Goal: Transaction & Acquisition: Purchase product/service

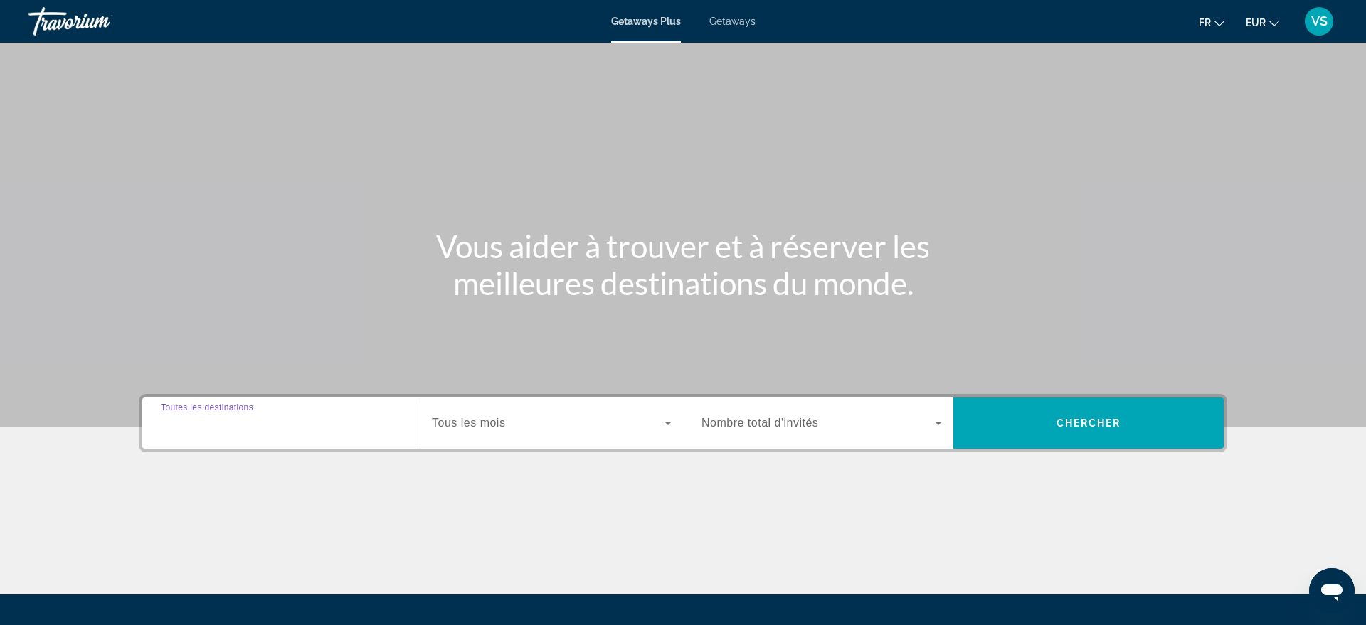
click at [301, 425] on input "Destination Toutes les destinations" at bounding box center [281, 424] width 240 height 17
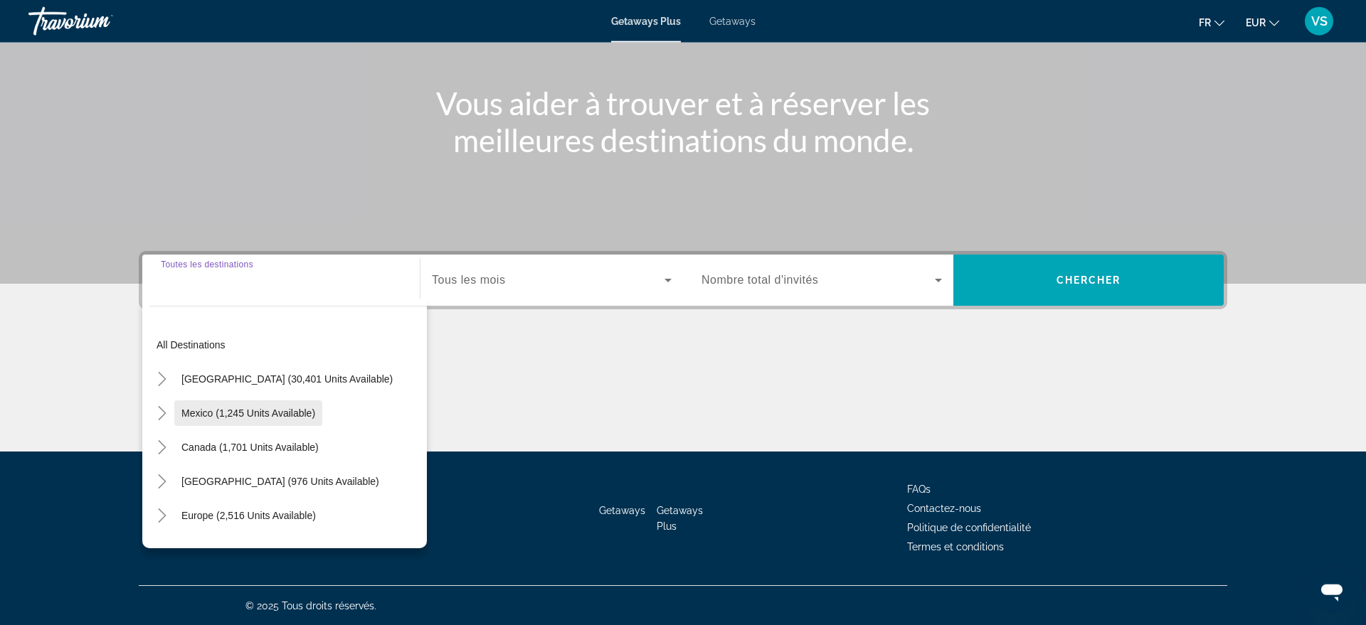
scroll to position [144, 0]
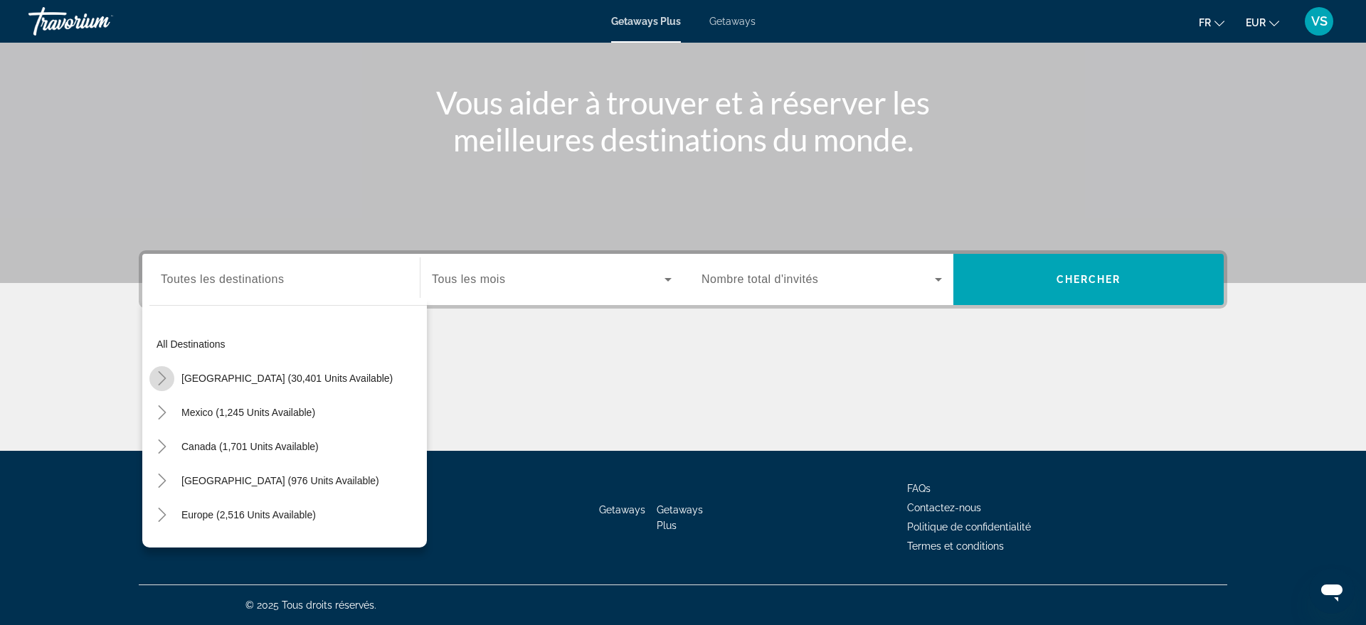
click at [161, 376] on icon "Toggle United States (30,401 units available)" at bounding box center [162, 378] width 14 height 14
click at [176, 474] on icon "Toggle California (2,109 units available)" at bounding box center [176, 481] width 14 height 14
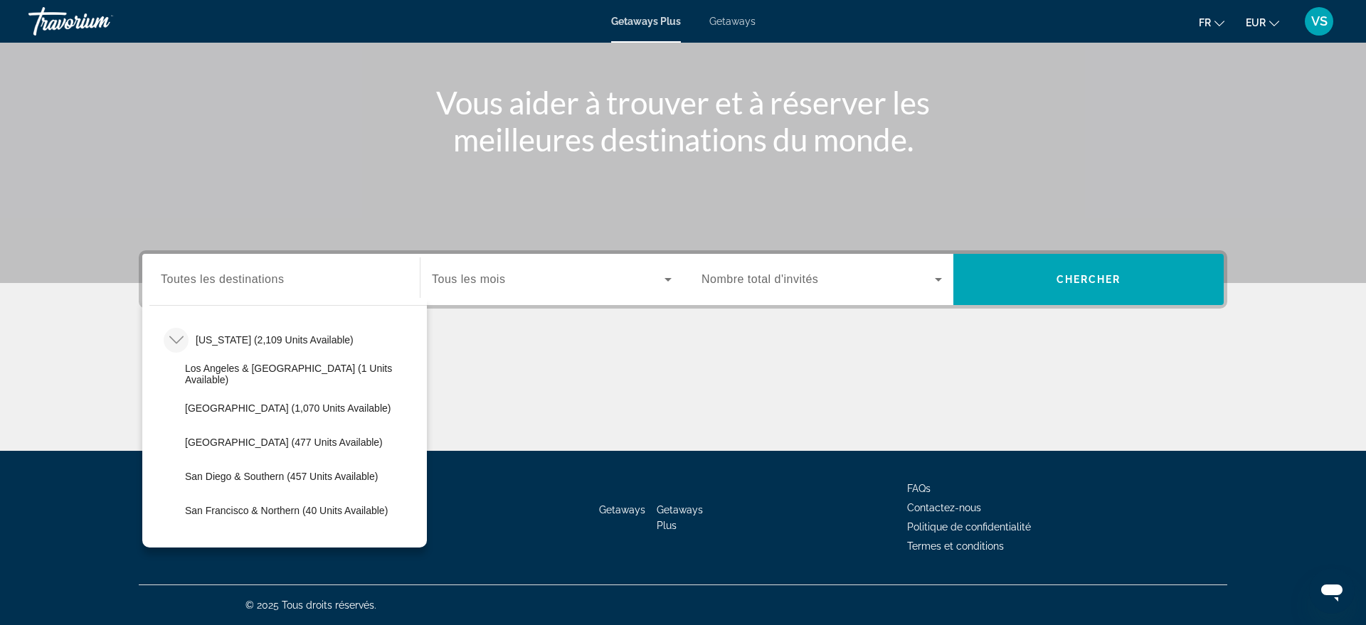
scroll to position [162, 0]
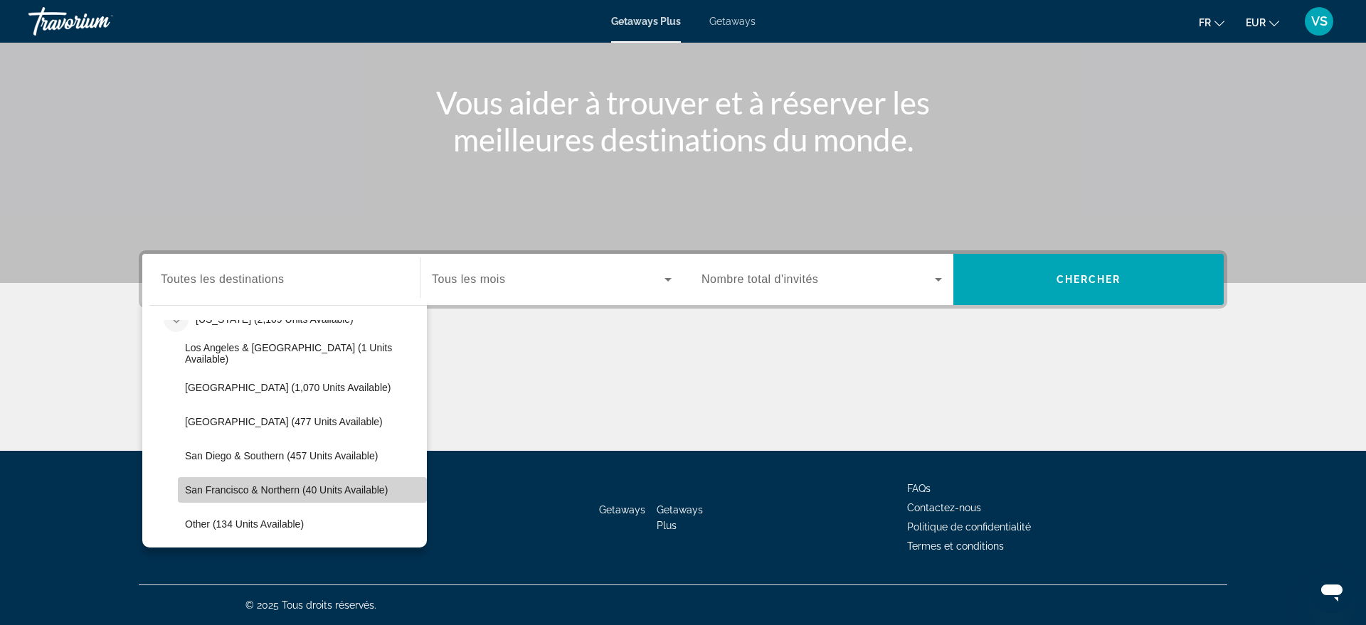
click at [242, 487] on span "San Francisco & Northern (40 units available)" at bounding box center [286, 490] width 203 height 11
type input "**********"
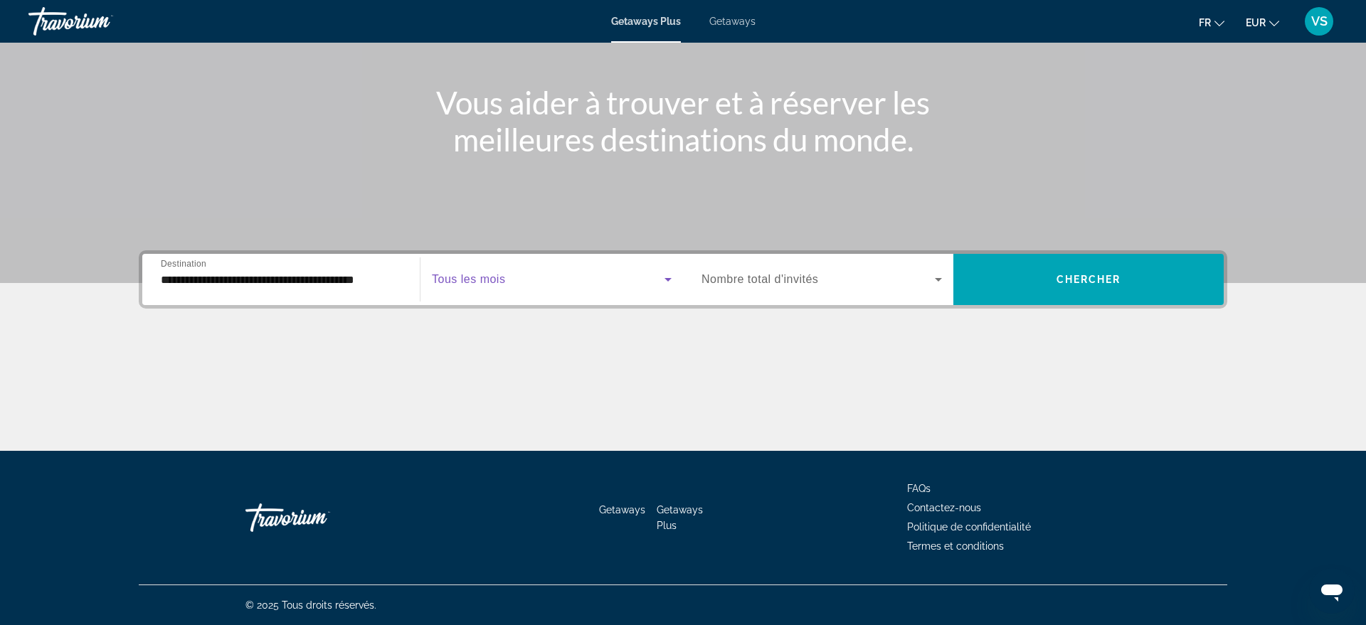
click at [661, 279] on icon "Search widget" at bounding box center [668, 279] width 17 height 17
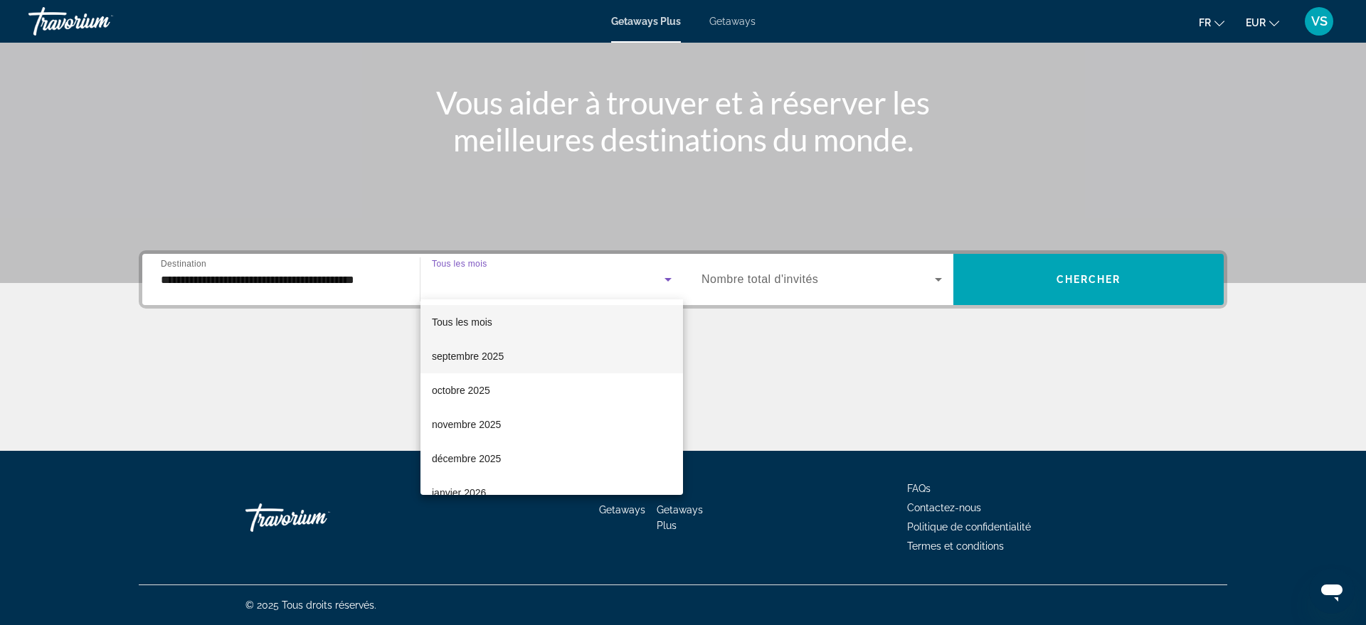
click at [529, 349] on mat-option "septembre 2025" at bounding box center [552, 356] width 263 height 34
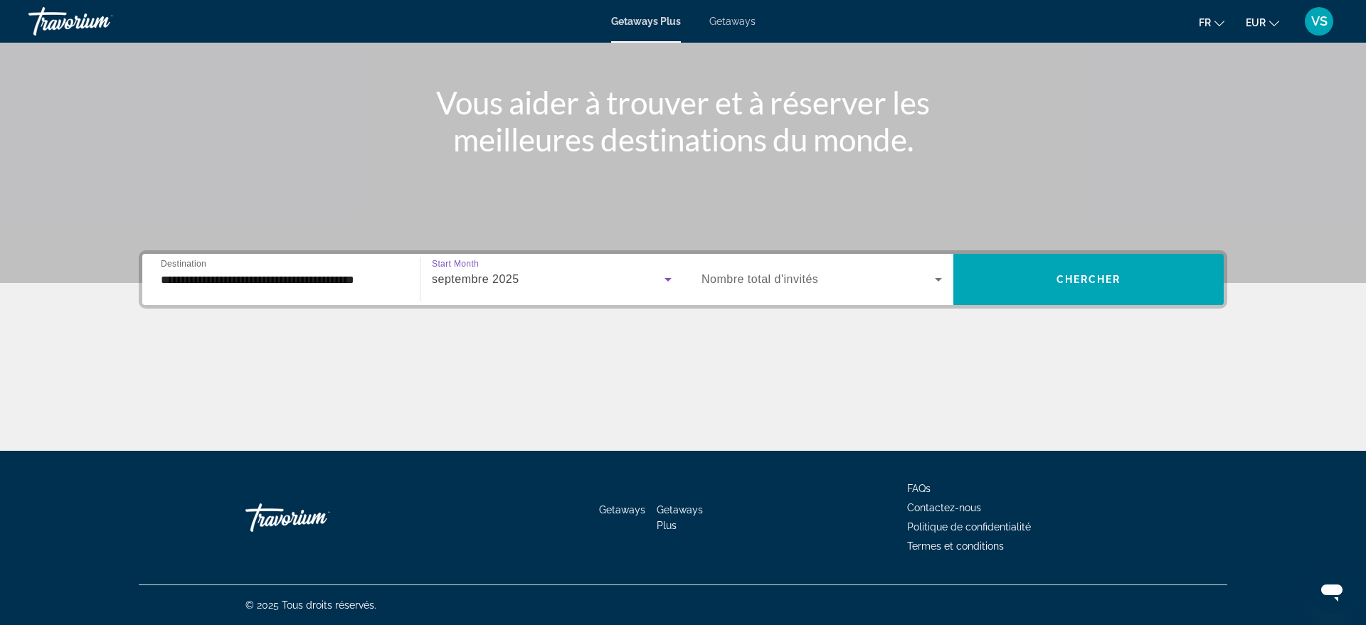
click at [936, 274] on icon "Search widget" at bounding box center [938, 279] width 17 height 17
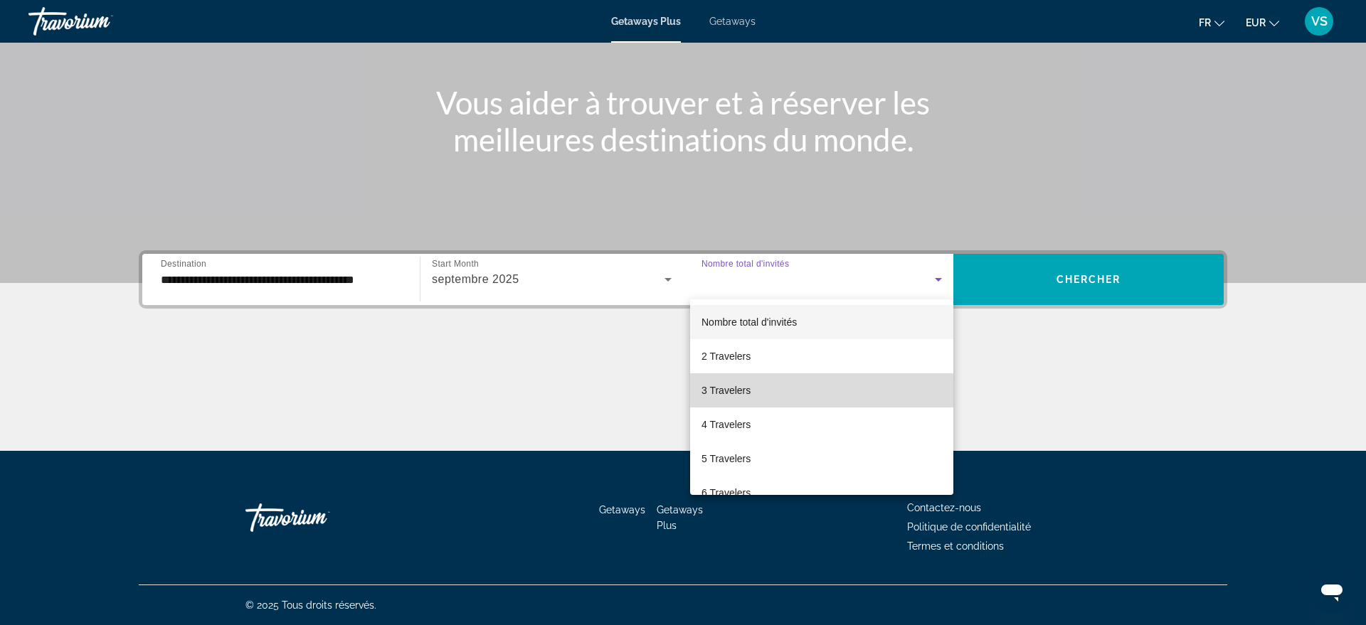
click at [711, 393] on span "3 Travelers" at bounding box center [726, 390] width 49 height 17
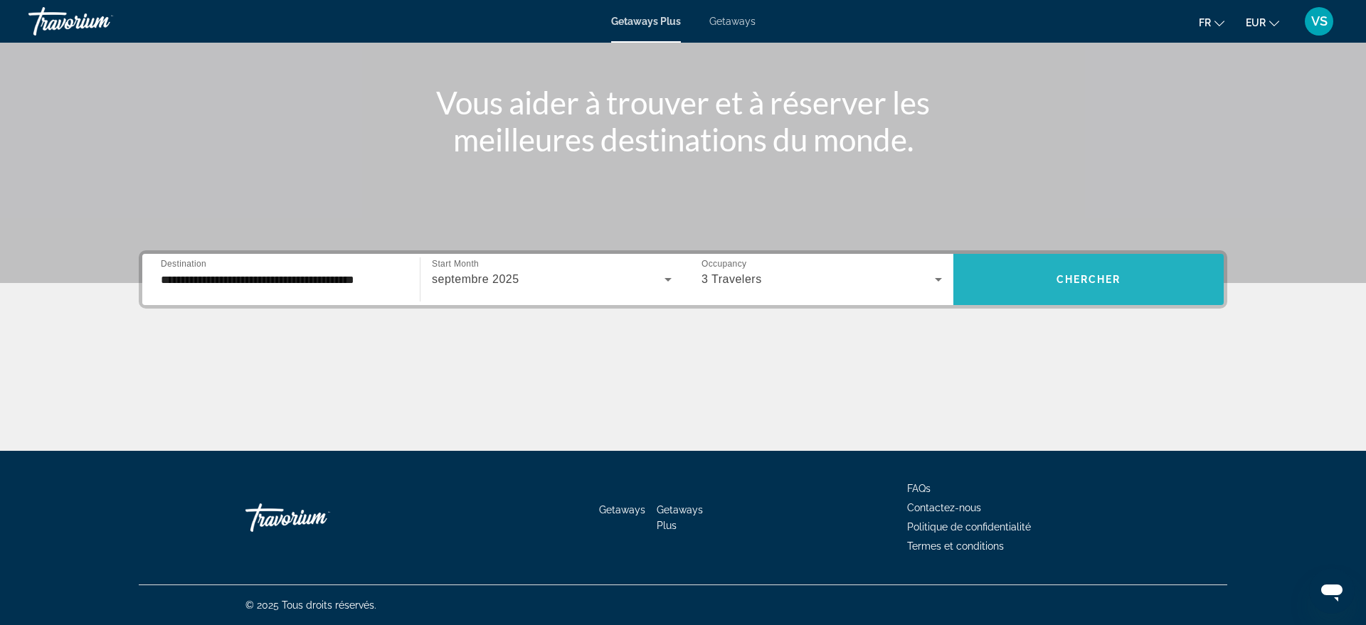
click at [1093, 280] on span "Chercher" at bounding box center [1089, 279] width 65 height 11
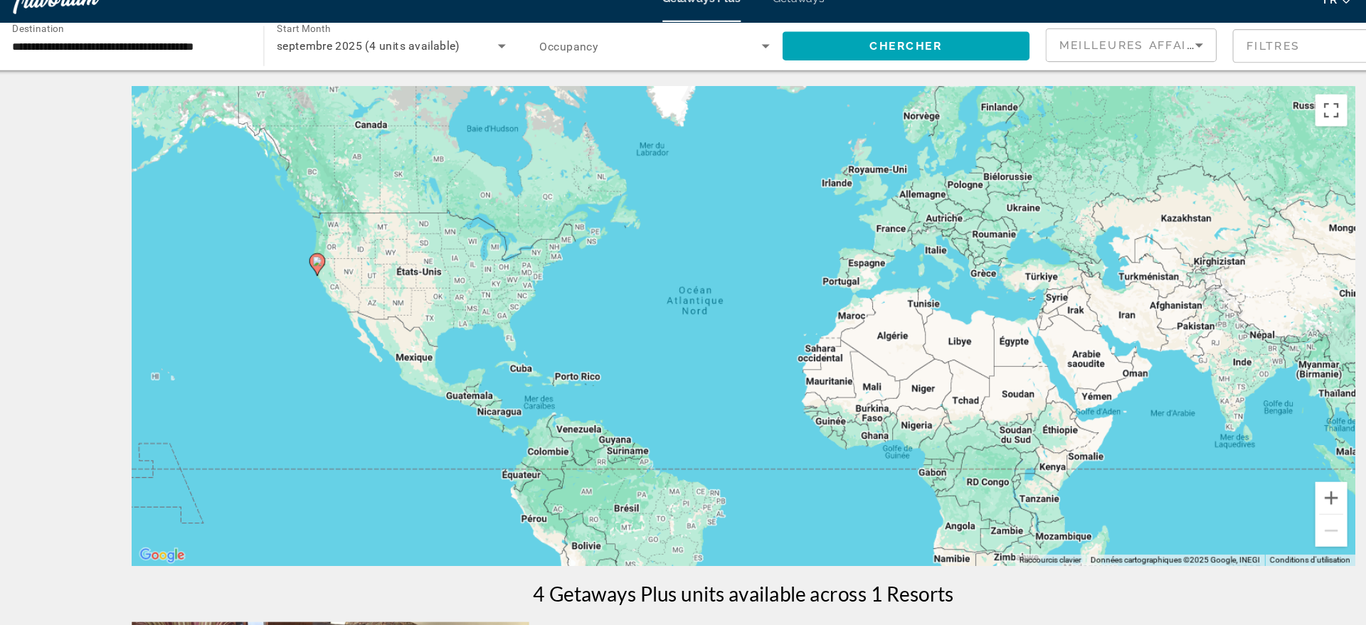
click at [305, 253] on image "Main content" at bounding box center [304, 255] width 9 height 9
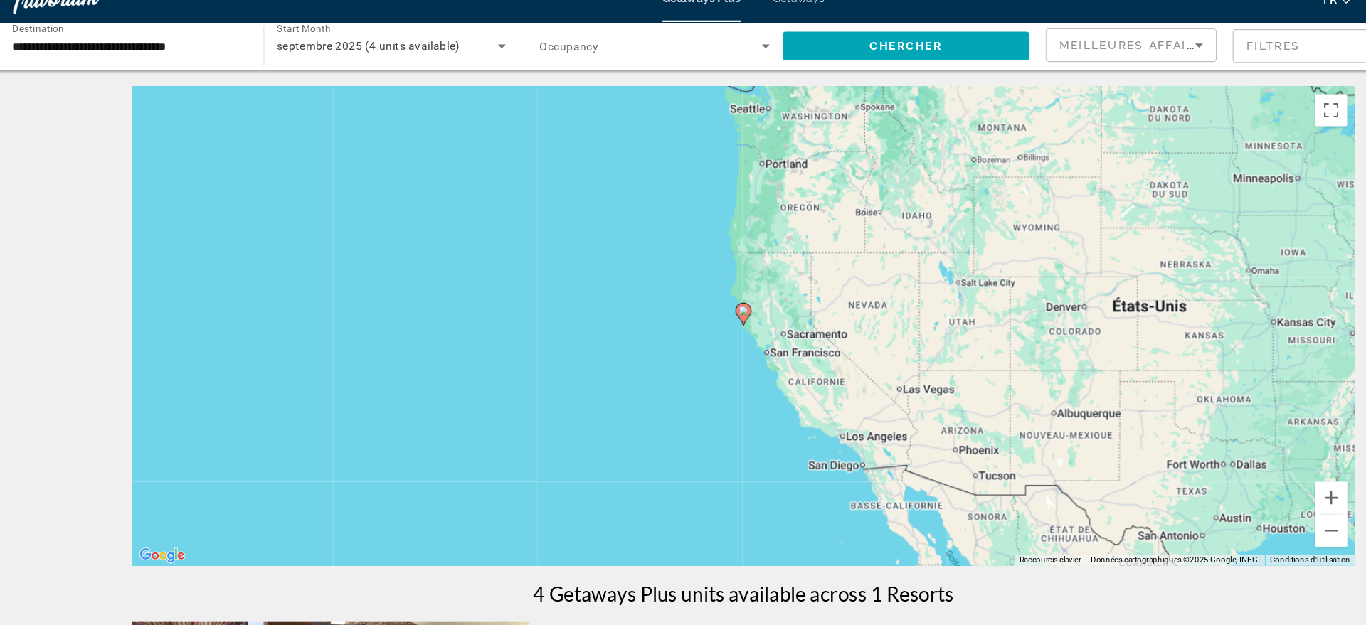
click at [683, 303] on image "Main content" at bounding box center [683, 299] width 9 height 9
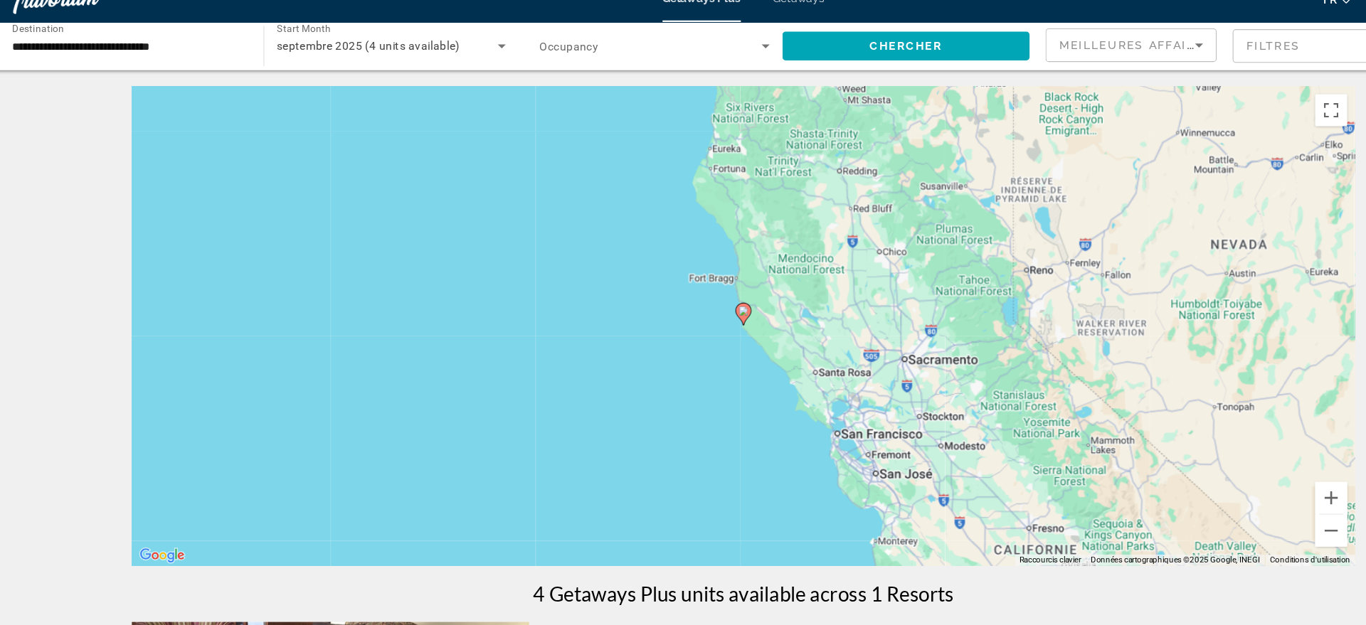
click at [688, 302] on icon "Main content" at bounding box center [683, 302] width 13 height 18
type input "**********"
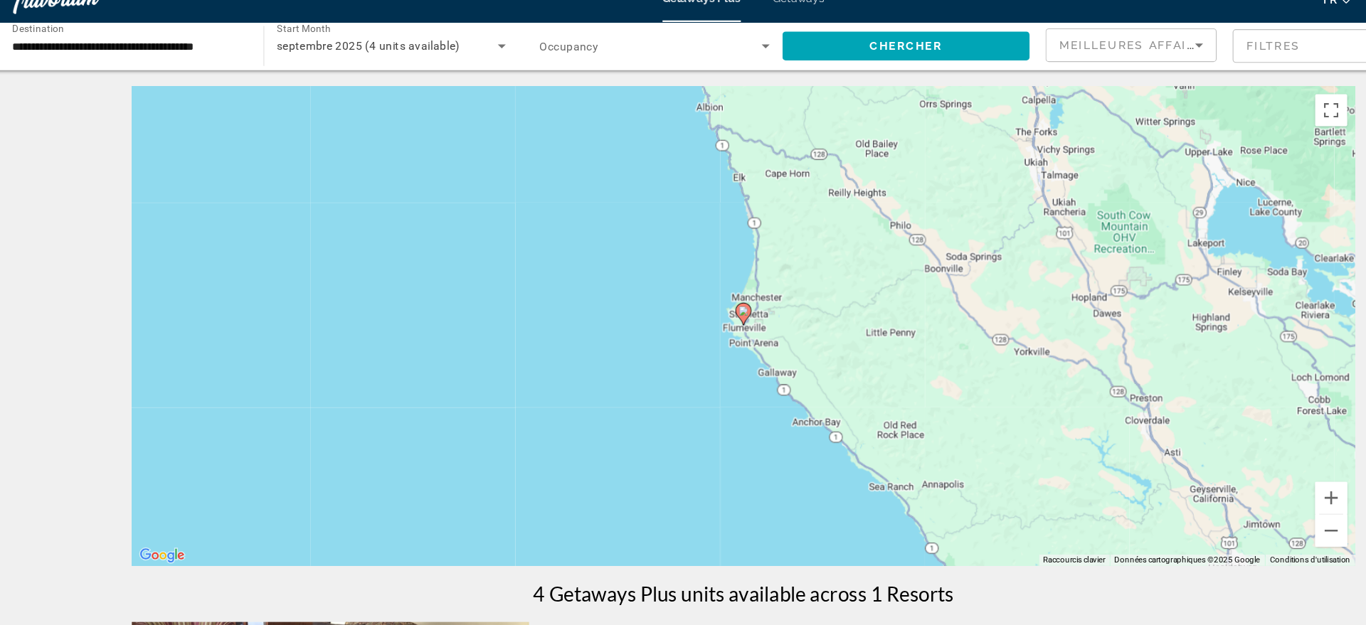
click at [687, 306] on gmp-advanced-marker "Main content" at bounding box center [683, 302] width 14 height 21
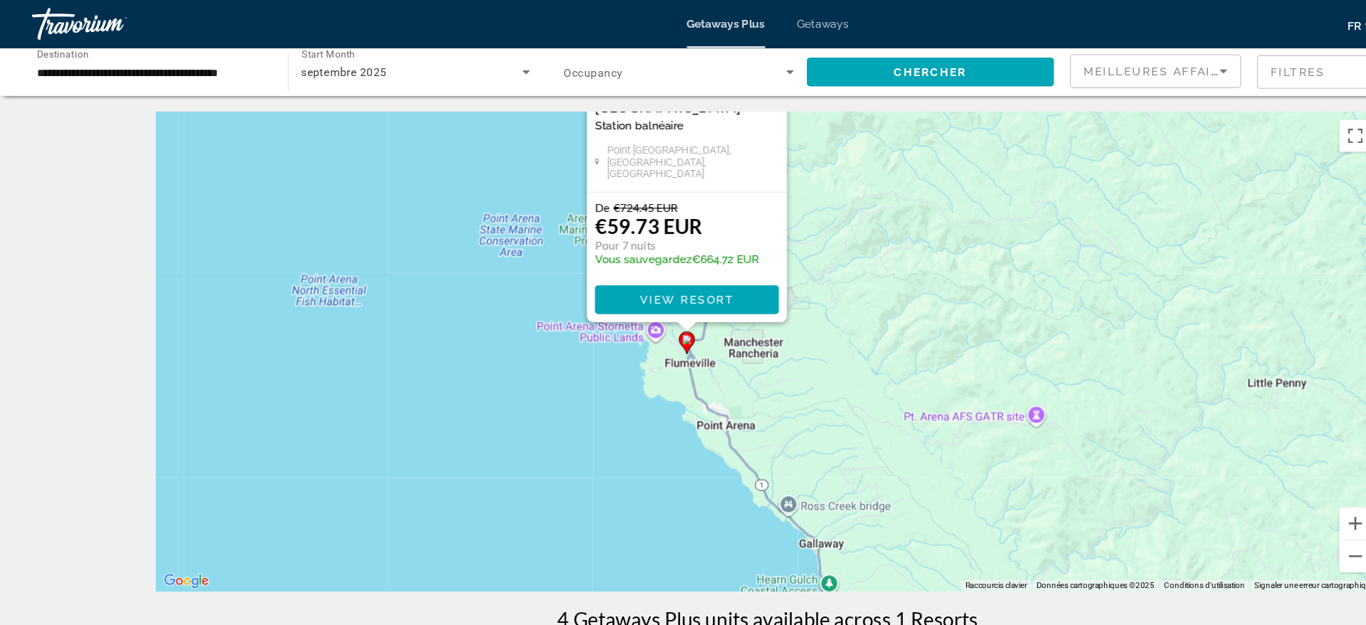
drag, startPoint x: 965, startPoint y: 403, endPoint x: 893, endPoint y: 213, distance: 203.1
click at [893, 213] on div "Pour activer le glissement avec le clavier, appuyez sur Alt+Entrée. Une fois ce…" at bounding box center [683, 313] width 1089 height 427
click at [779, 334] on div "Pour activer le glissement avec le clavier, appuyez sur Alt+Entrée. Une fois ce…" at bounding box center [683, 313] width 1089 height 427
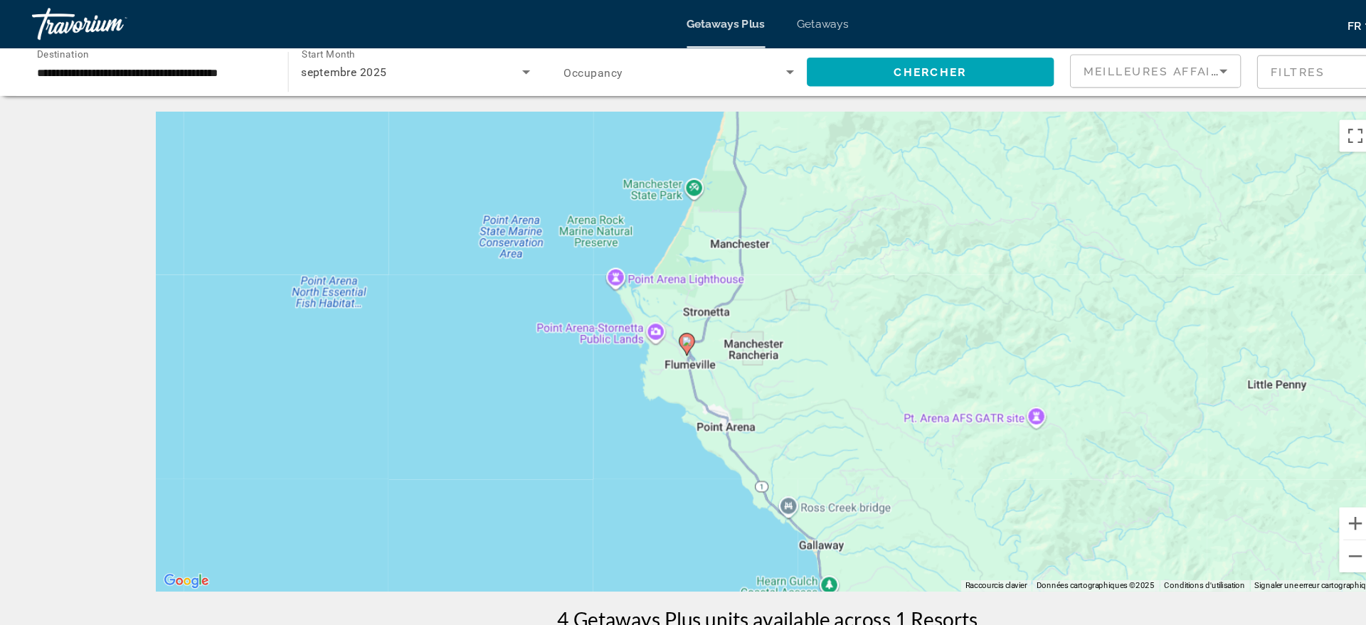
click at [613, 305] on image "Main content" at bounding box center [611, 304] width 9 height 9
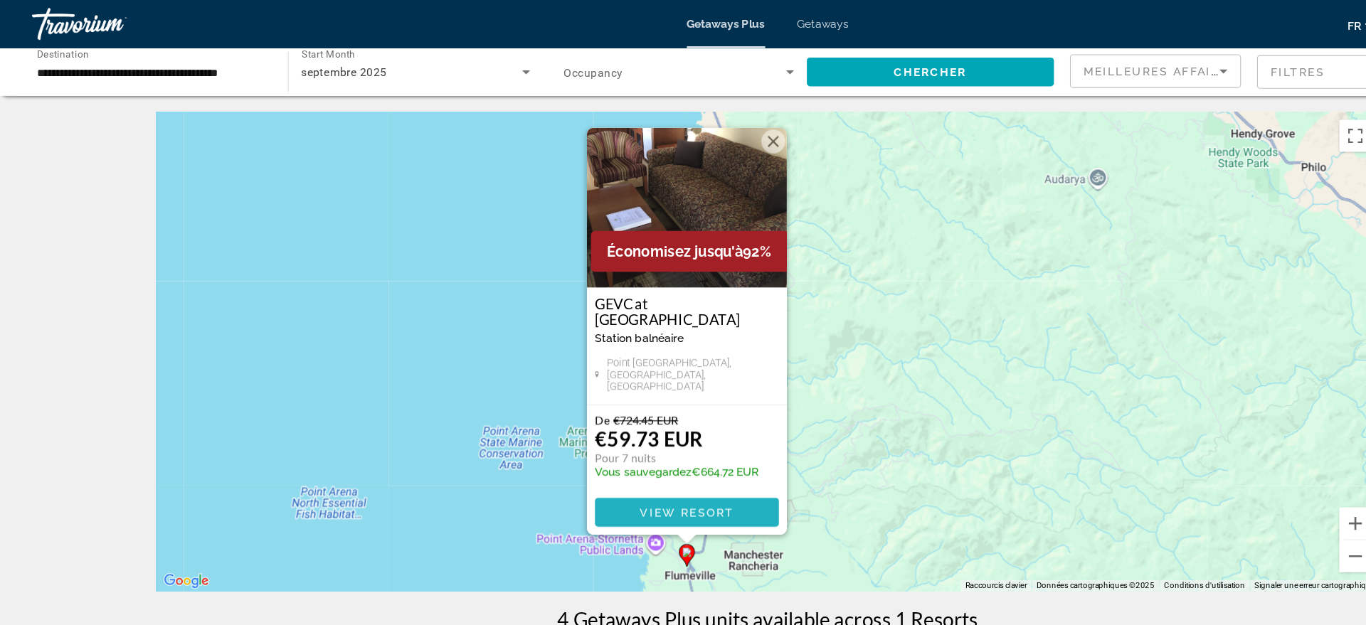
click at [616, 450] on span "View Resort" at bounding box center [611, 455] width 84 height 11
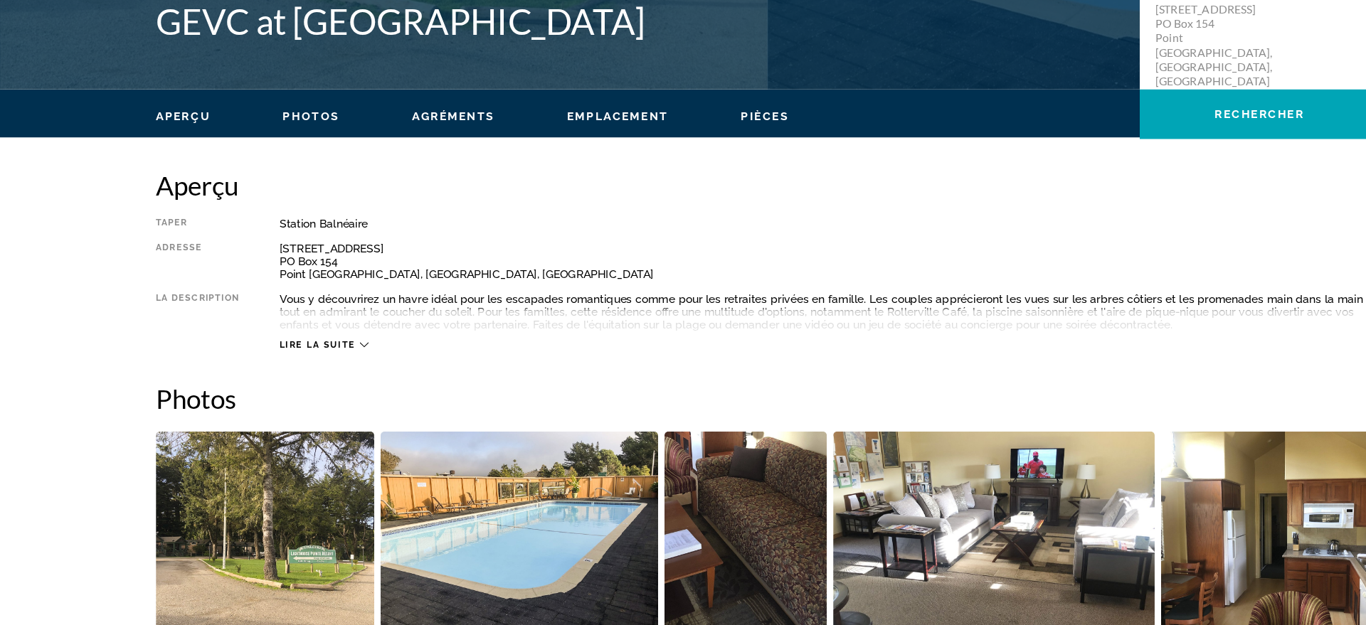
scroll to position [324, 0]
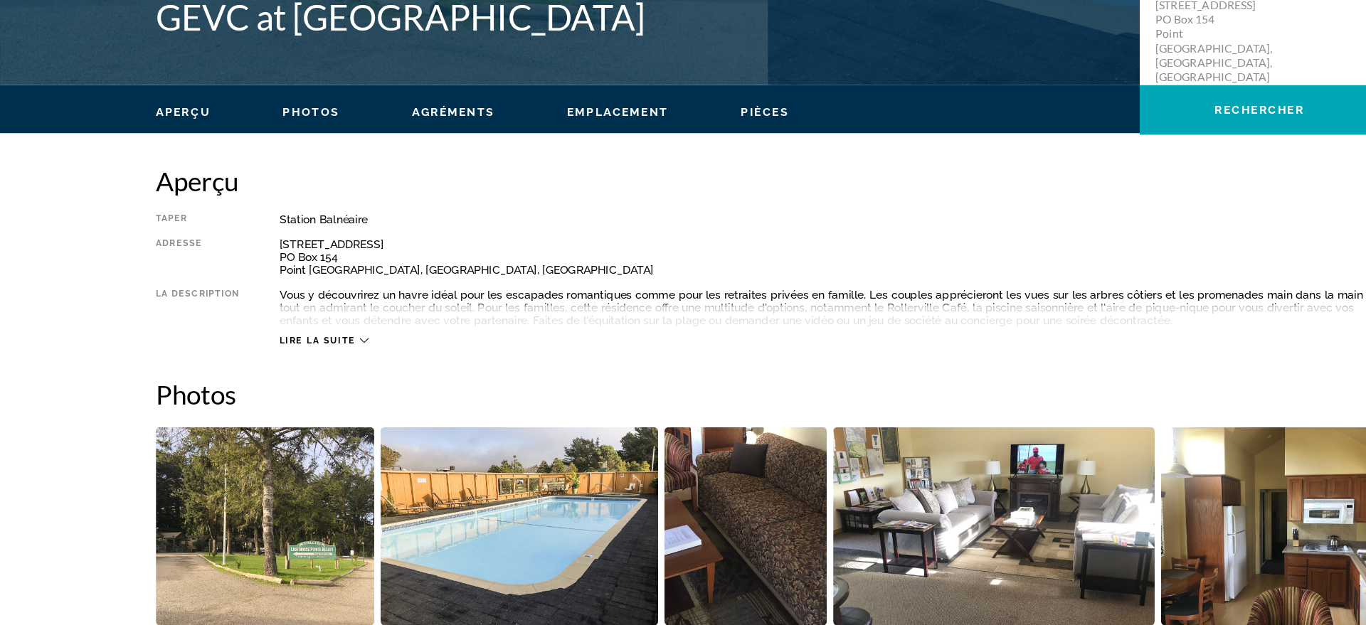
click at [321, 373] on icon "Main content" at bounding box center [324, 373] width 8 height 8
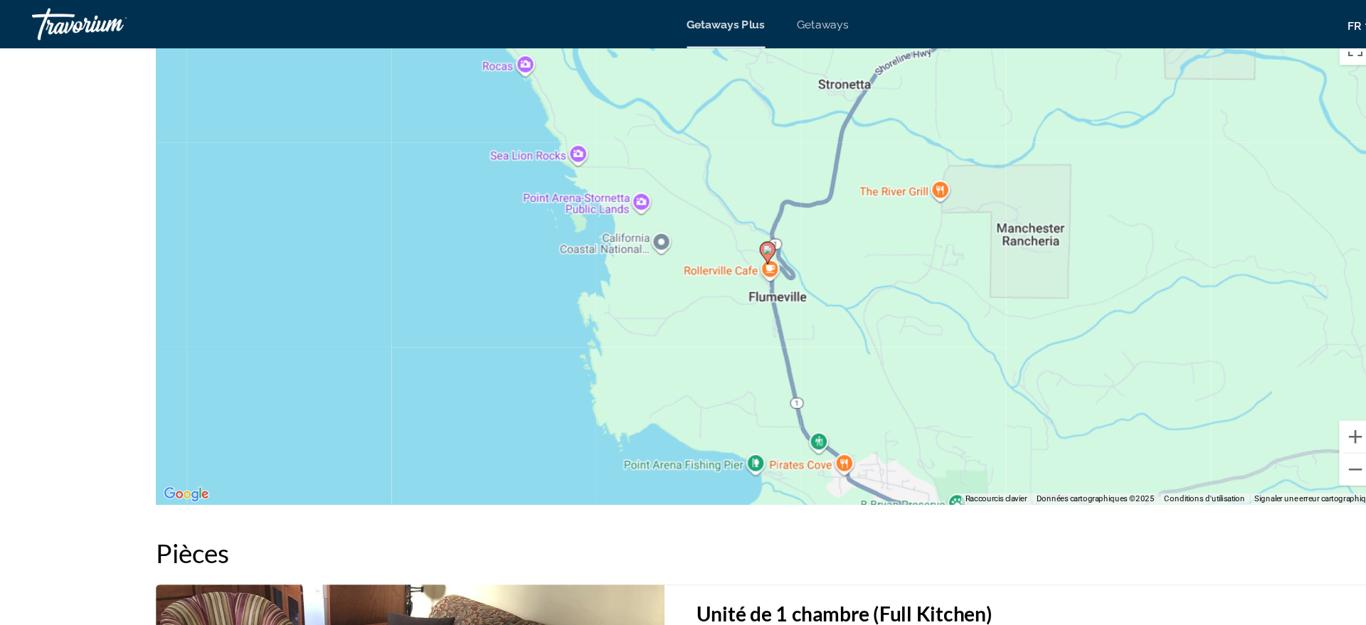
scroll to position [1856, 0]
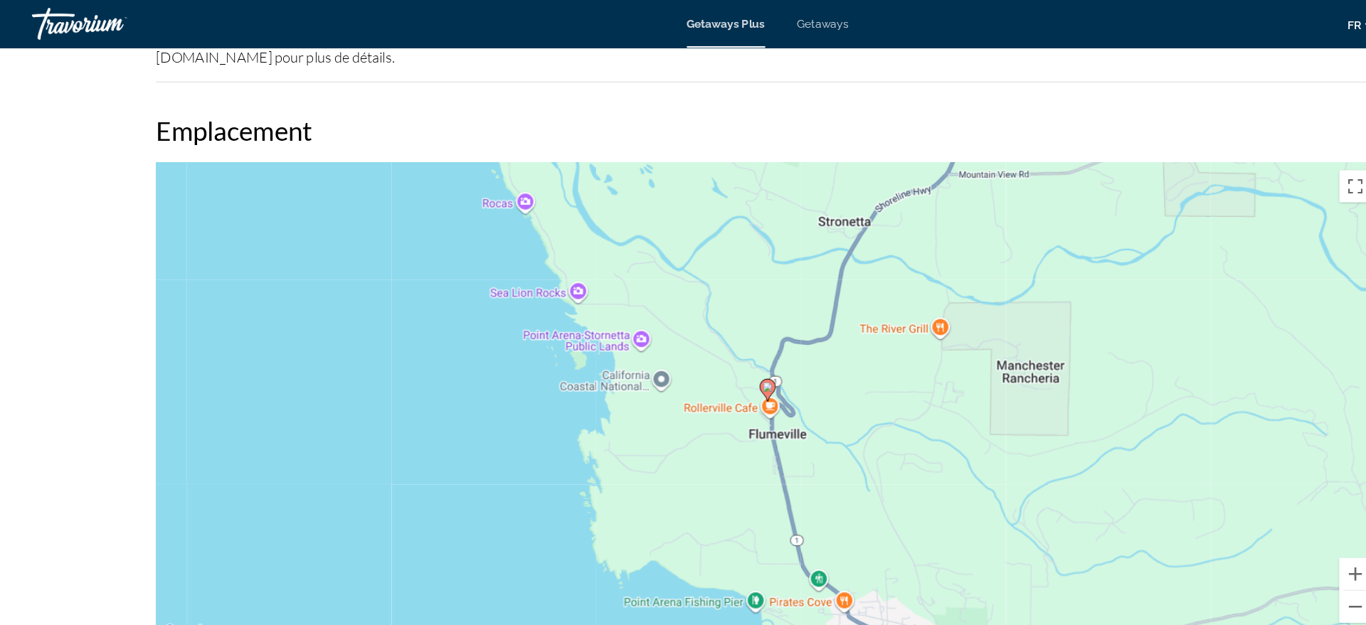
click at [732, 21] on span "Getaways" at bounding box center [732, 21] width 46 height 11
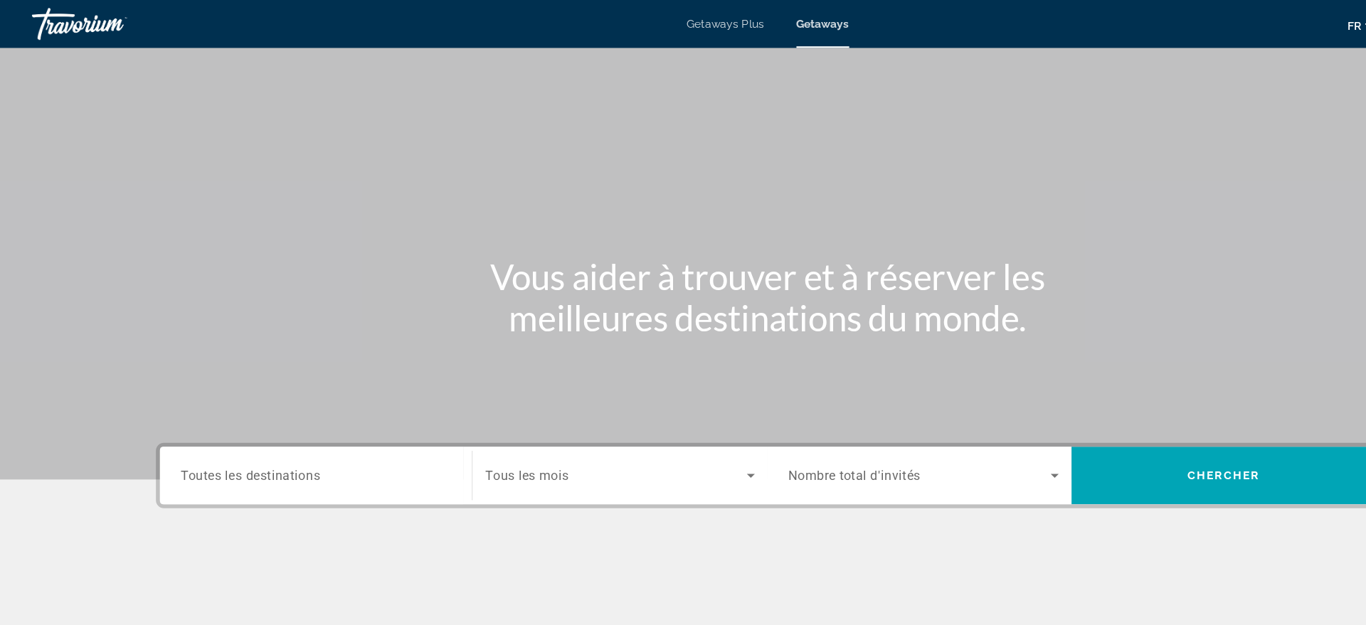
click at [275, 430] on span "Toutes les destinations" at bounding box center [223, 423] width 125 height 14
click at [275, 430] on input "Destination Toutes les destinations" at bounding box center [281, 424] width 240 height 17
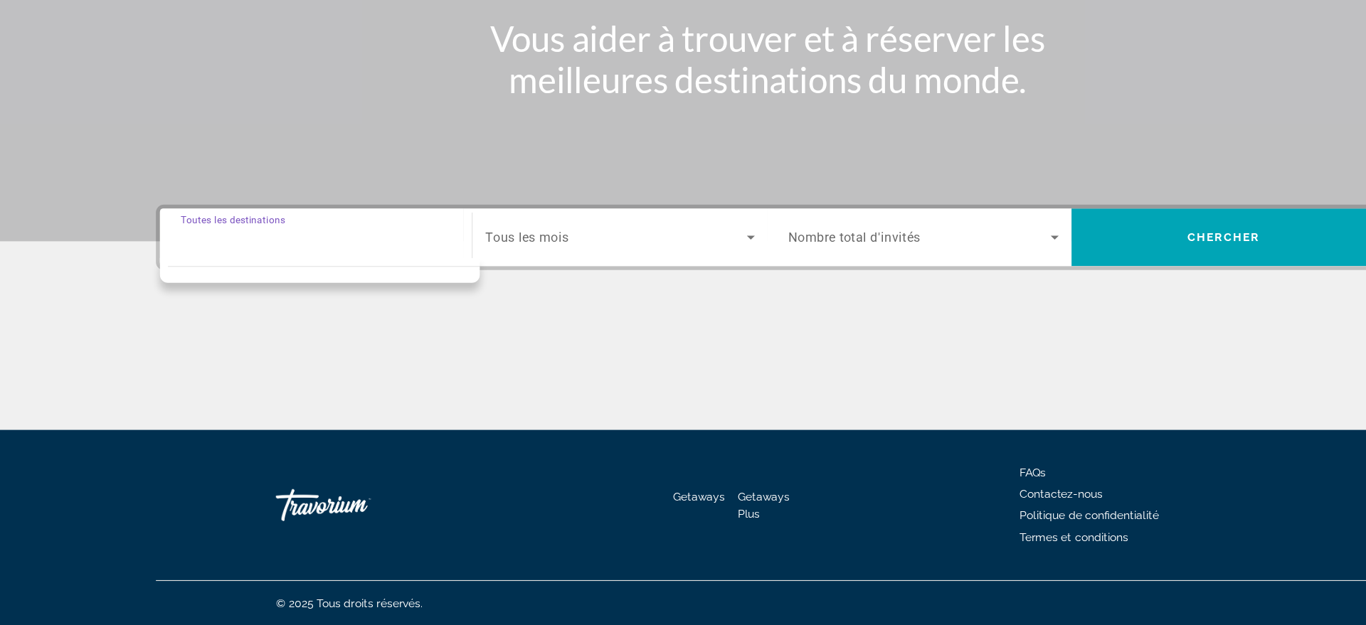
scroll to position [144, 0]
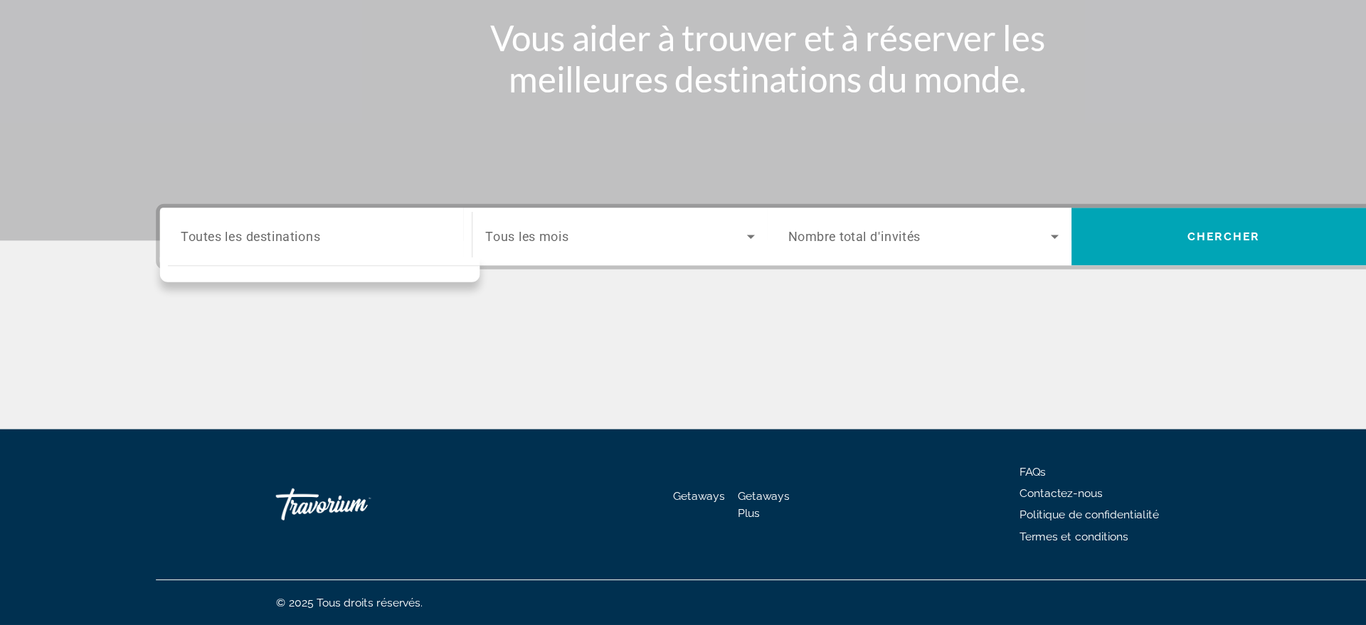
click at [195, 271] on div "Search widget" at bounding box center [281, 280] width 240 height 41
click at [264, 287] on input "Destination Toutes les destinations" at bounding box center [281, 280] width 240 height 17
click at [497, 355] on div "Main content" at bounding box center [683, 397] width 1089 height 107
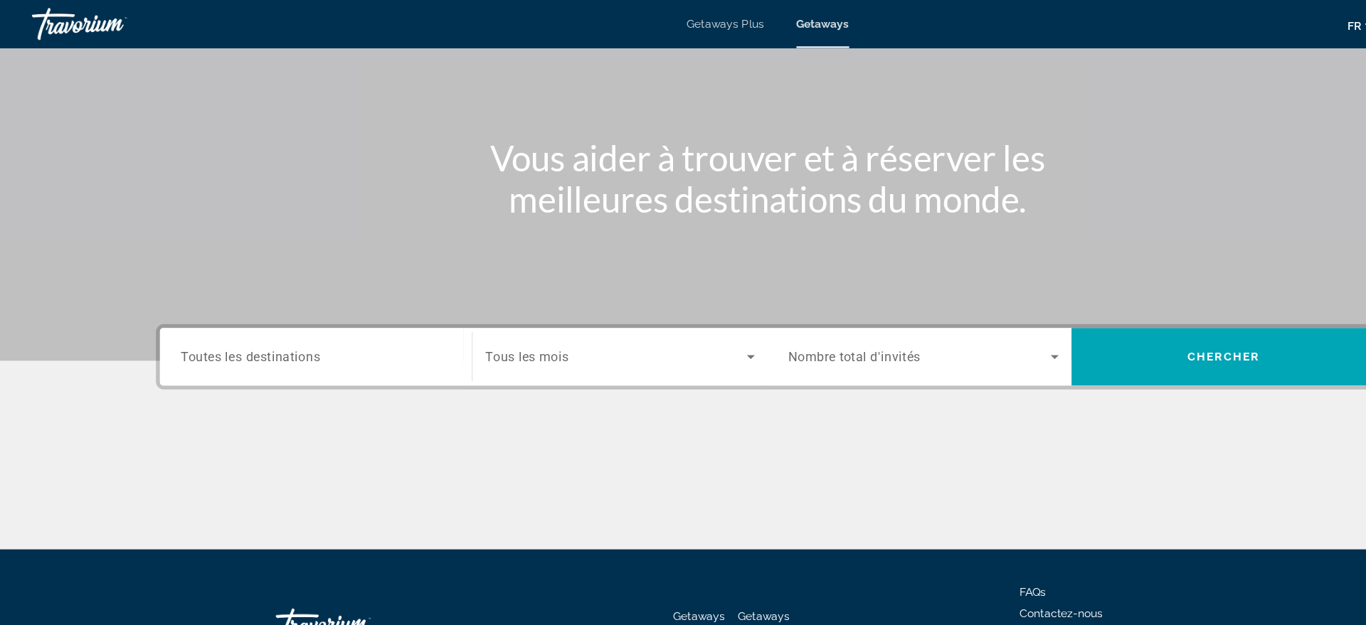
scroll to position [81, 0]
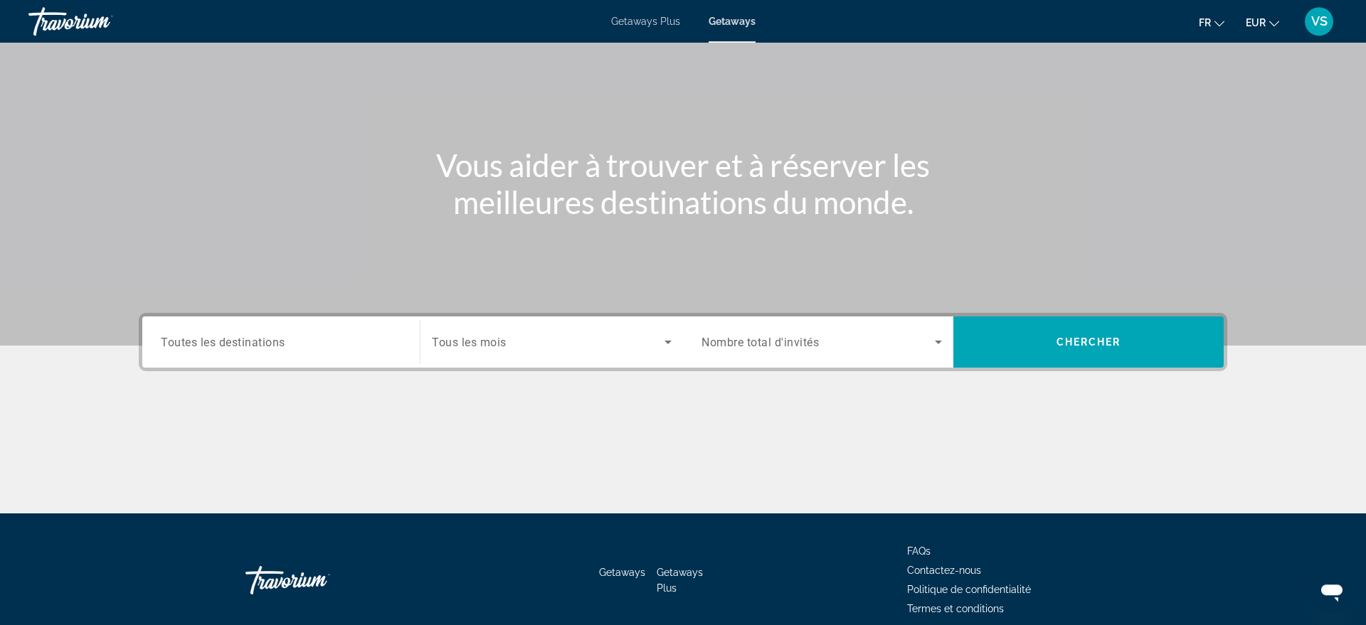
click at [270, 421] on div "Main content" at bounding box center [683, 460] width 1089 height 107
click at [238, 341] on span "Toutes les destinations" at bounding box center [223, 342] width 125 height 14
click at [238, 341] on input "Destination Toutes les destinations" at bounding box center [281, 342] width 240 height 17
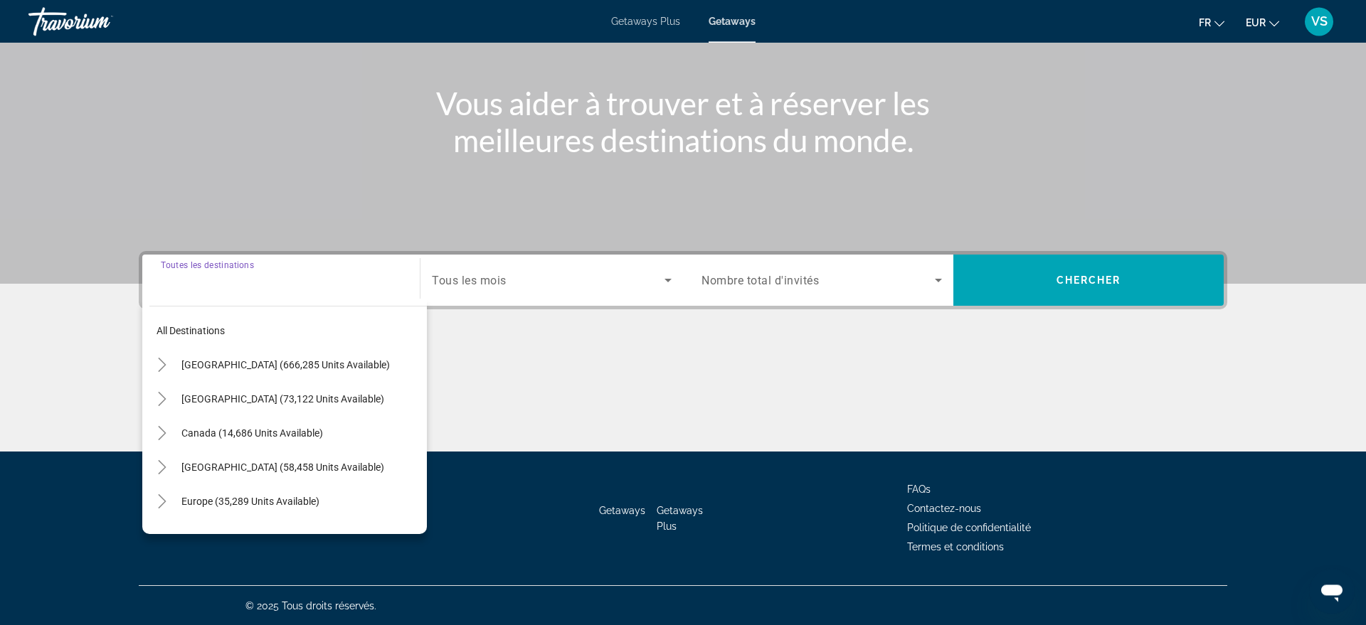
scroll to position [144, 0]
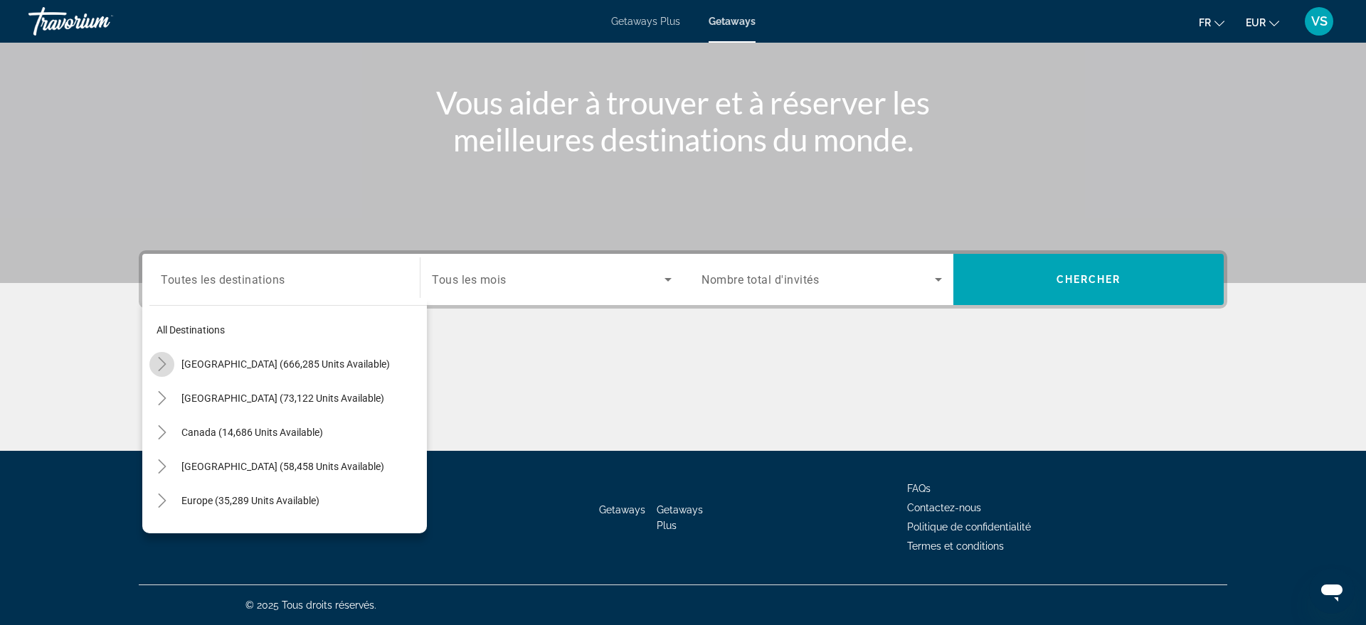
click at [160, 364] on icon "Toggle United States (666,285 units available)" at bounding box center [162, 364] width 14 height 14
click at [176, 466] on icon "Toggle California (87,134 units available)" at bounding box center [176, 467] width 14 height 14
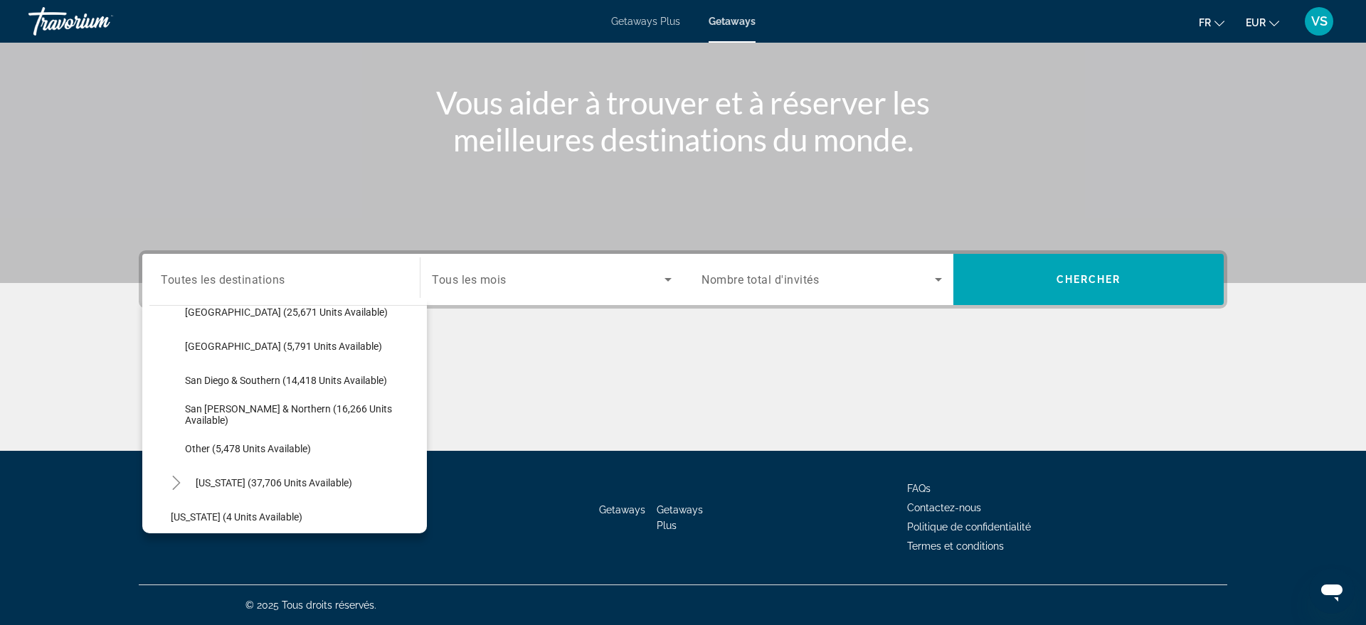
scroll to position [231, 0]
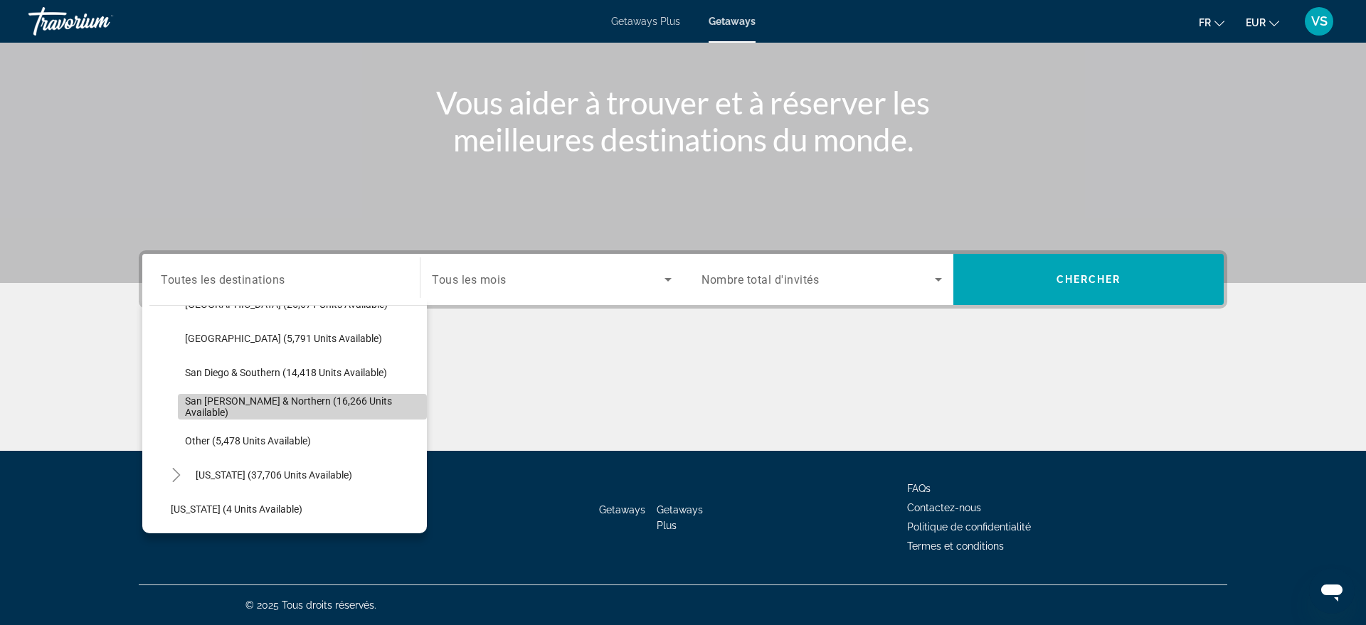
click at [229, 408] on span "San [PERSON_NAME] & Northern (16,266 units available)" at bounding box center [302, 407] width 235 height 23
type input "**********"
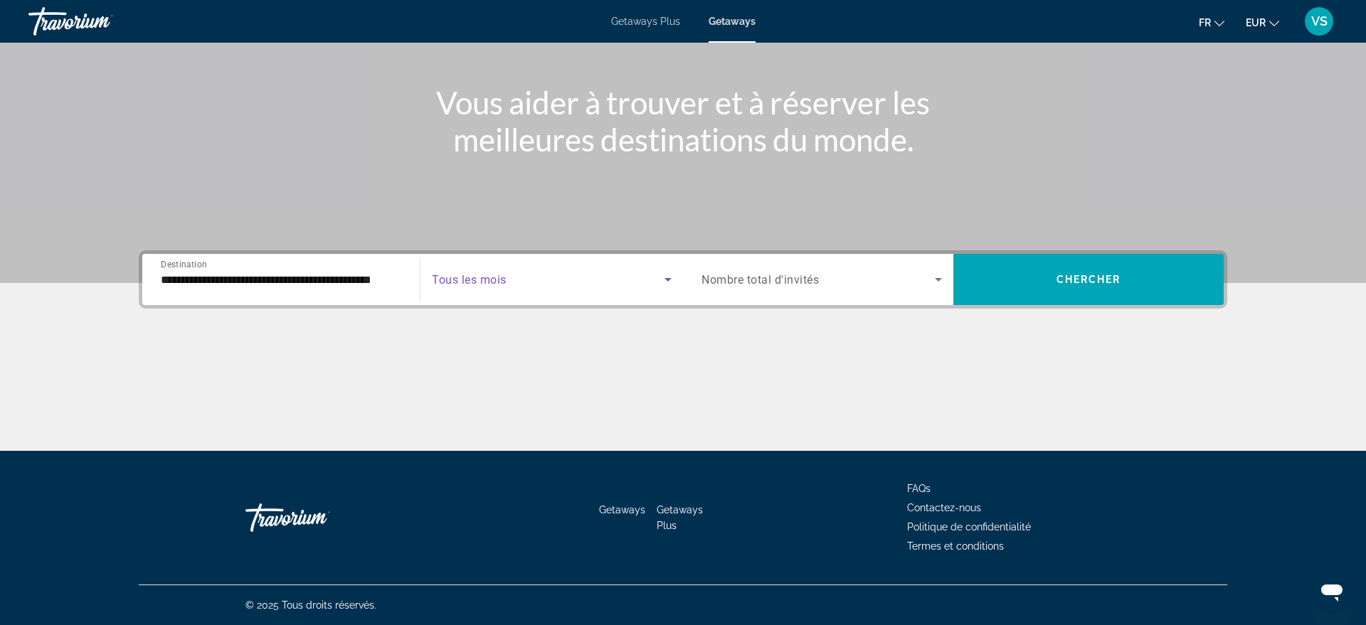
click at [665, 281] on icon "Search widget" at bounding box center [668, 279] width 17 height 17
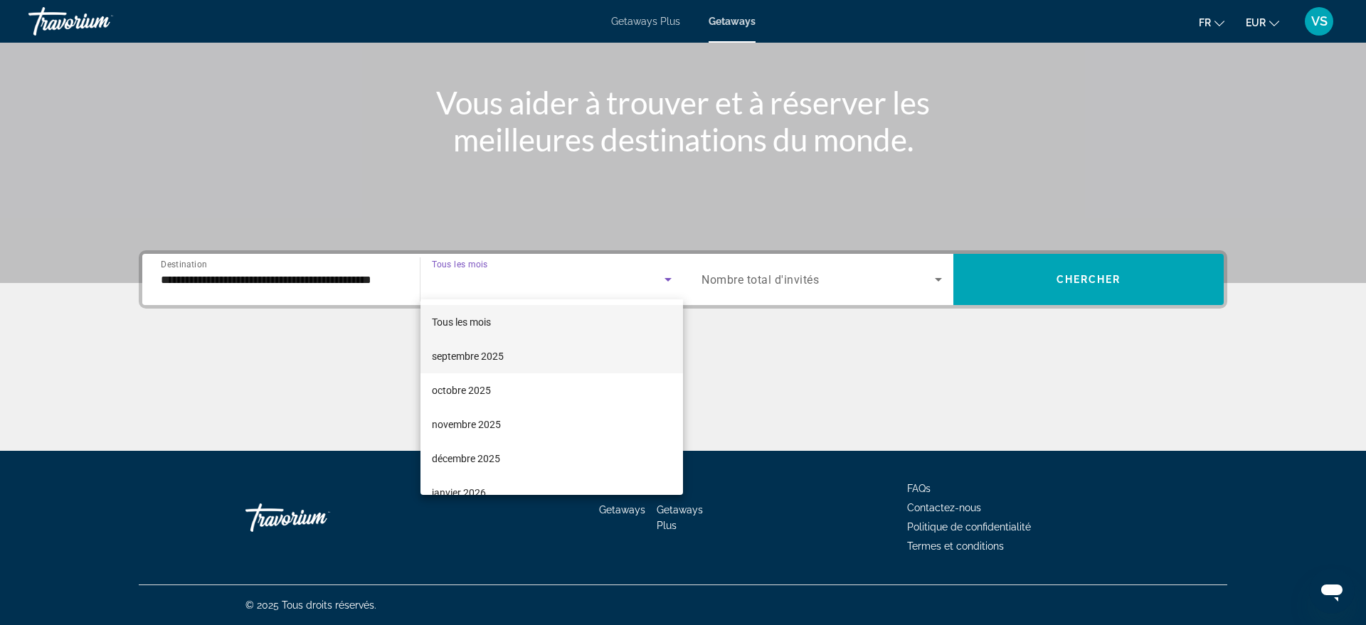
click at [557, 356] on mat-option "septembre 2025" at bounding box center [552, 356] width 263 height 34
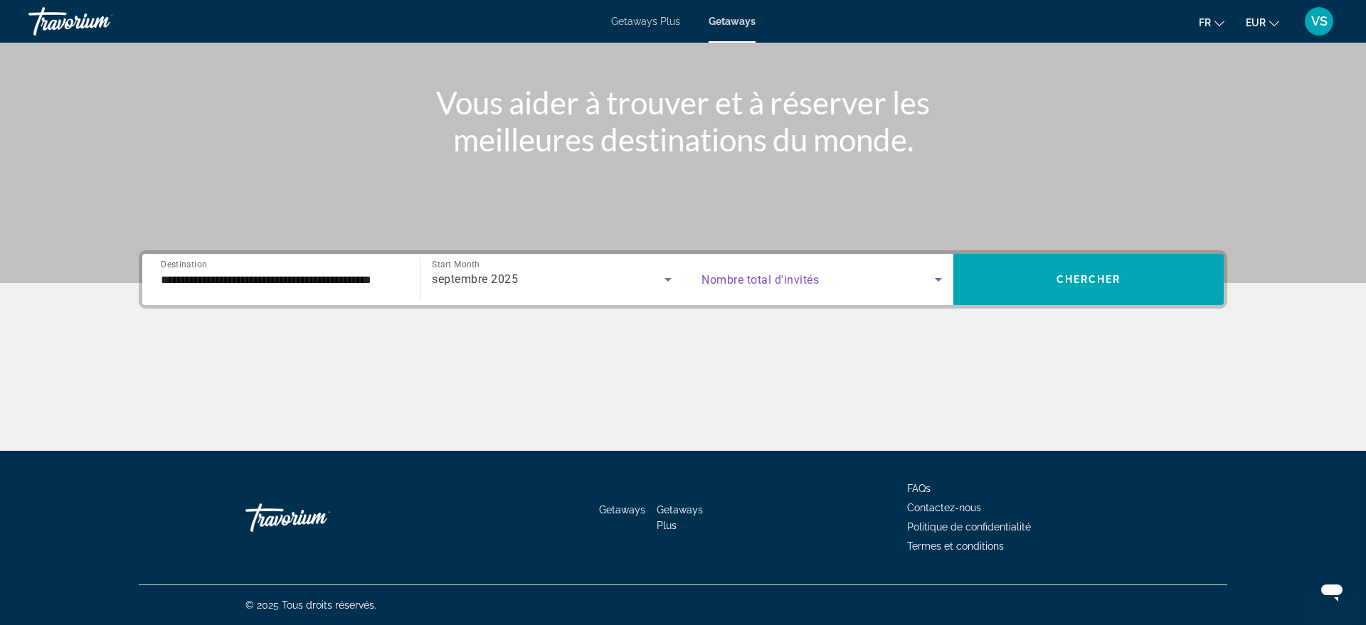
click at [933, 277] on icon "Search widget" at bounding box center [938, 279] width 17 height 17
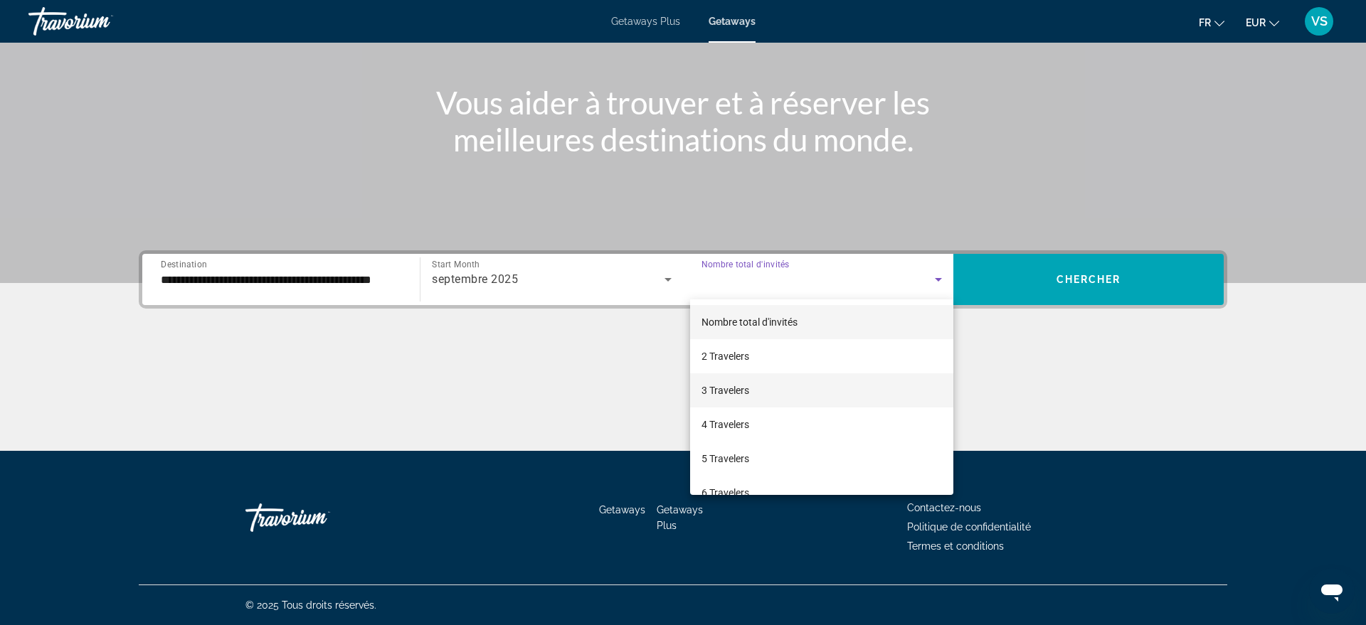
click at [756, 393] on mat-option "3 Travelers" at bounding box center [821, 391] width 263 height 34
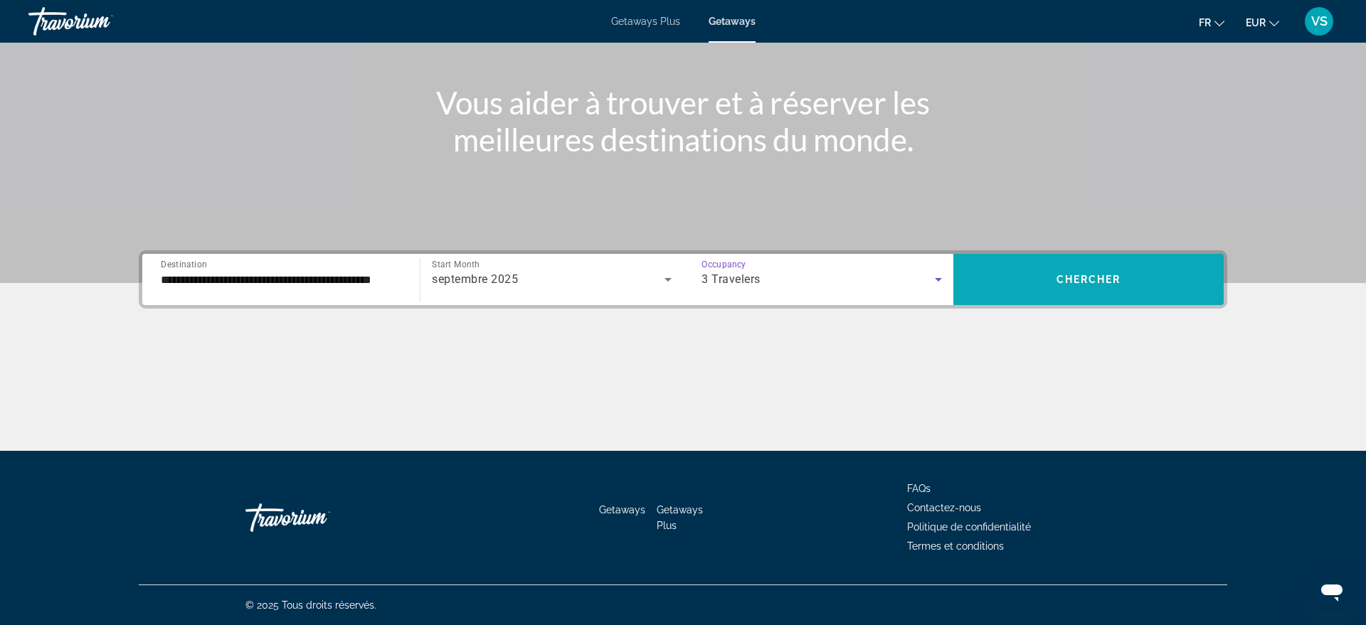
click at [1134, 276] on span "Search widget" at bounding box center [1088, 280] width 270 height 34
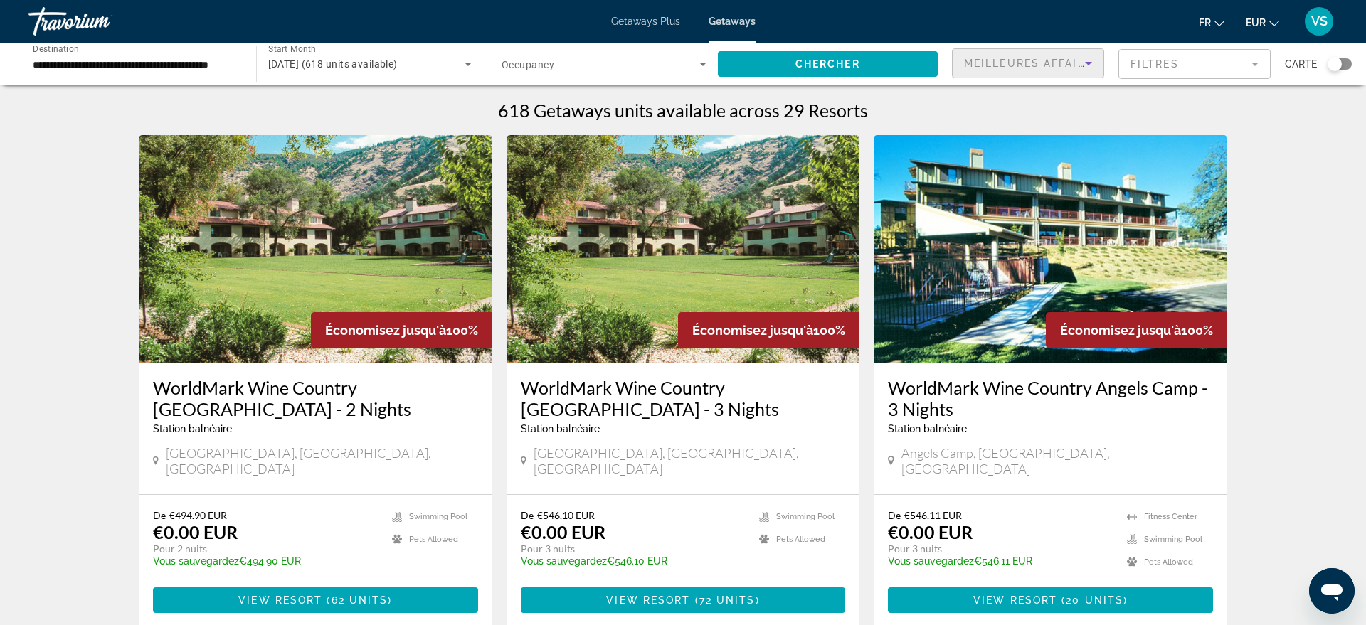
click at [1094, 60] on icon "Sort by" at bounding box center [1088, 63] width 17 height 17
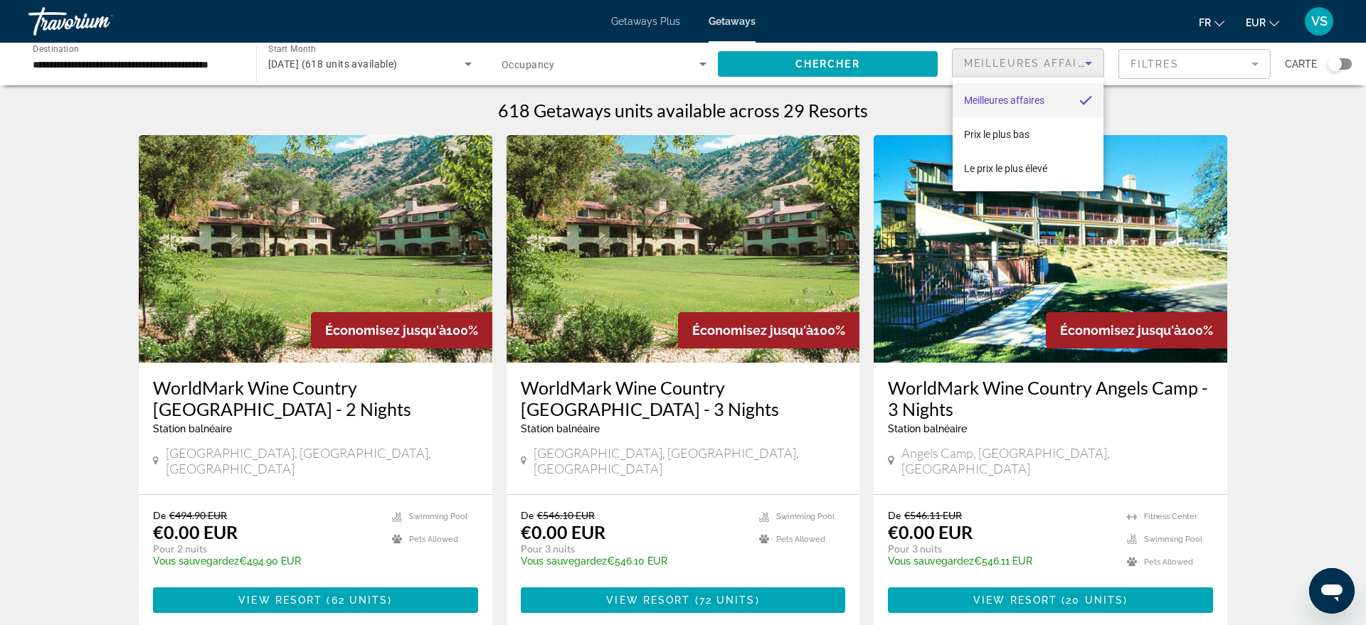
click at [1261, 60] on div at bounding box center [683, 312] width 1366 height 625
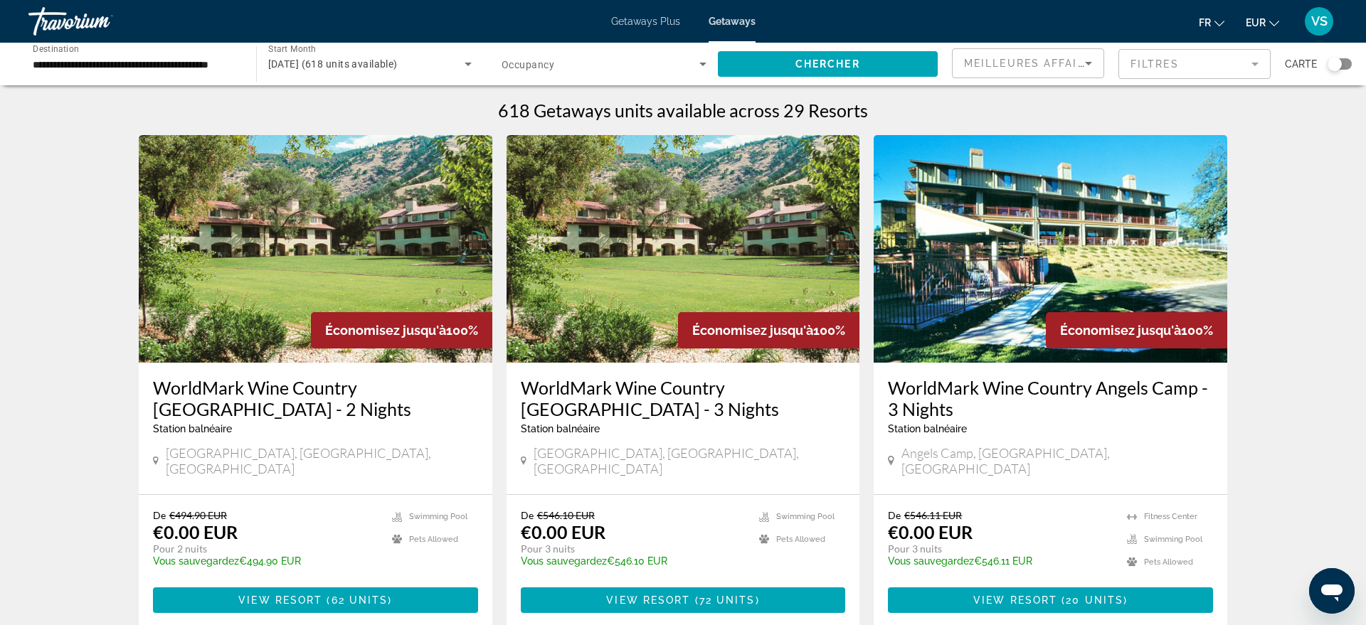
click at [1253, 63] on mat-form-field "Filtres" at bounding box center [1195, 64] width 152 height 30
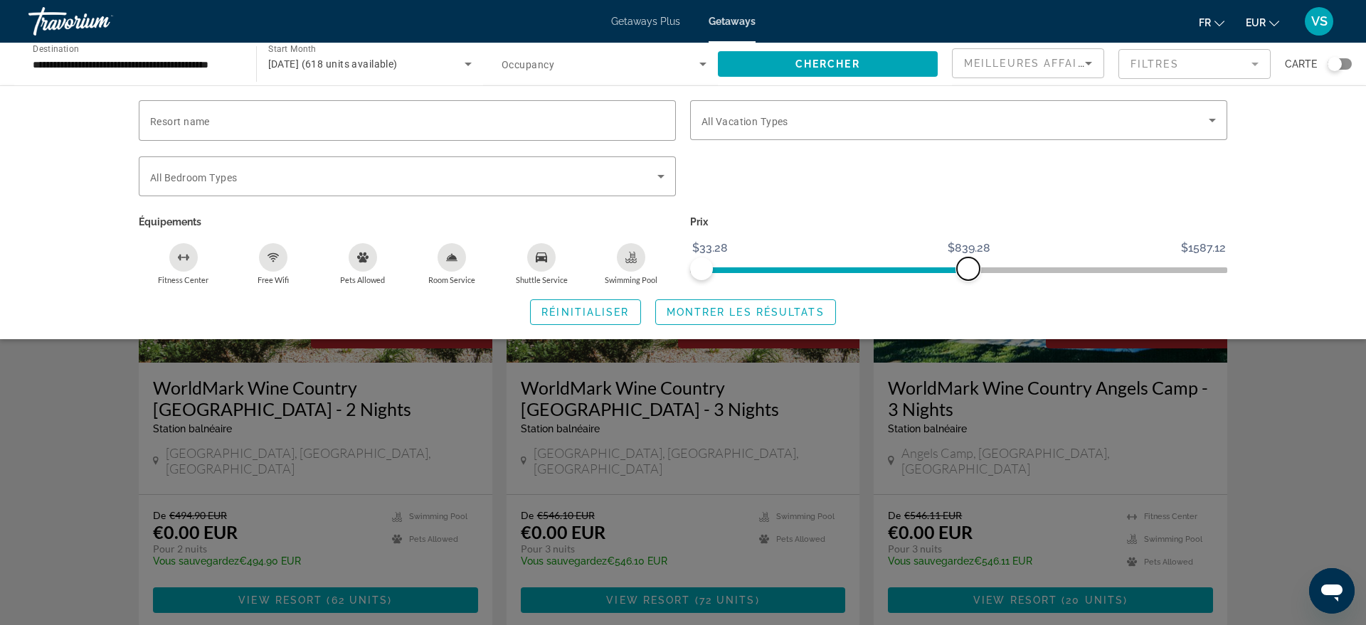
drag, startPoint x: 1216, startPoint y: 268, endPoint x: 968, endPoint y: 263, distance: 247.7
click at [968, 263] on span "ngx-slider-max" at bounding box center [968, 269] width 23 height 23
click at [788, 319] on span "Search widget" at bounding box center [745, 312] width 179 height 34
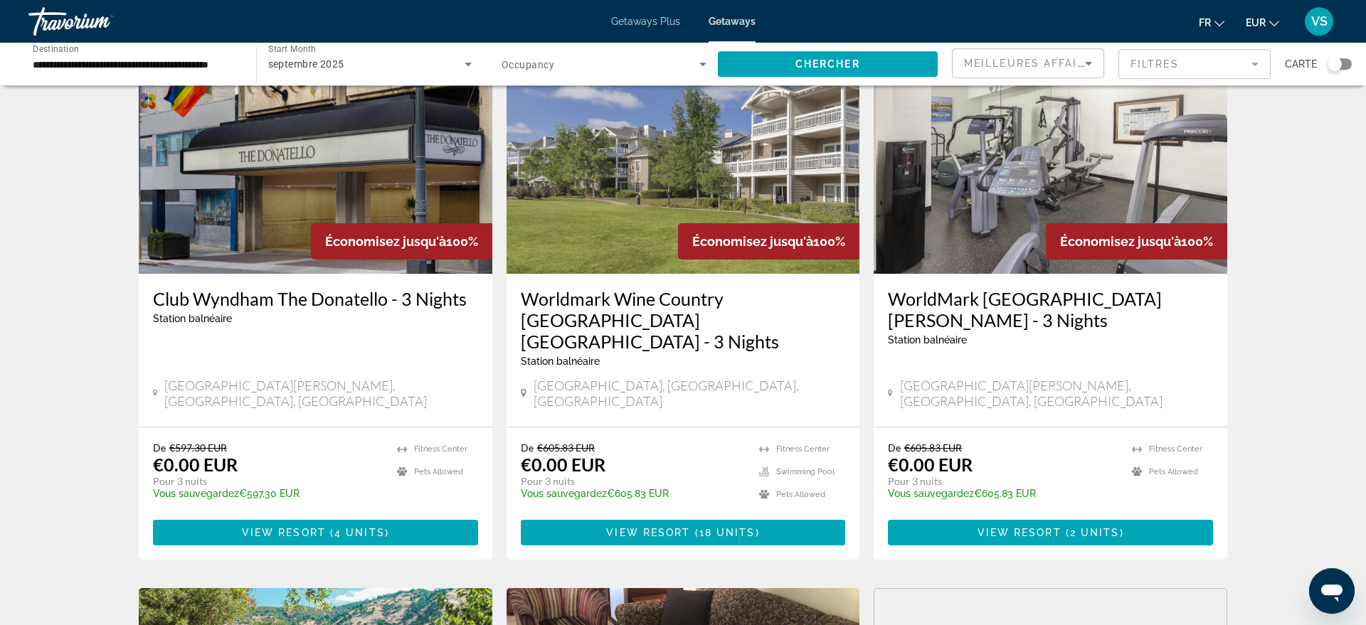
scroll to position [615, 0]
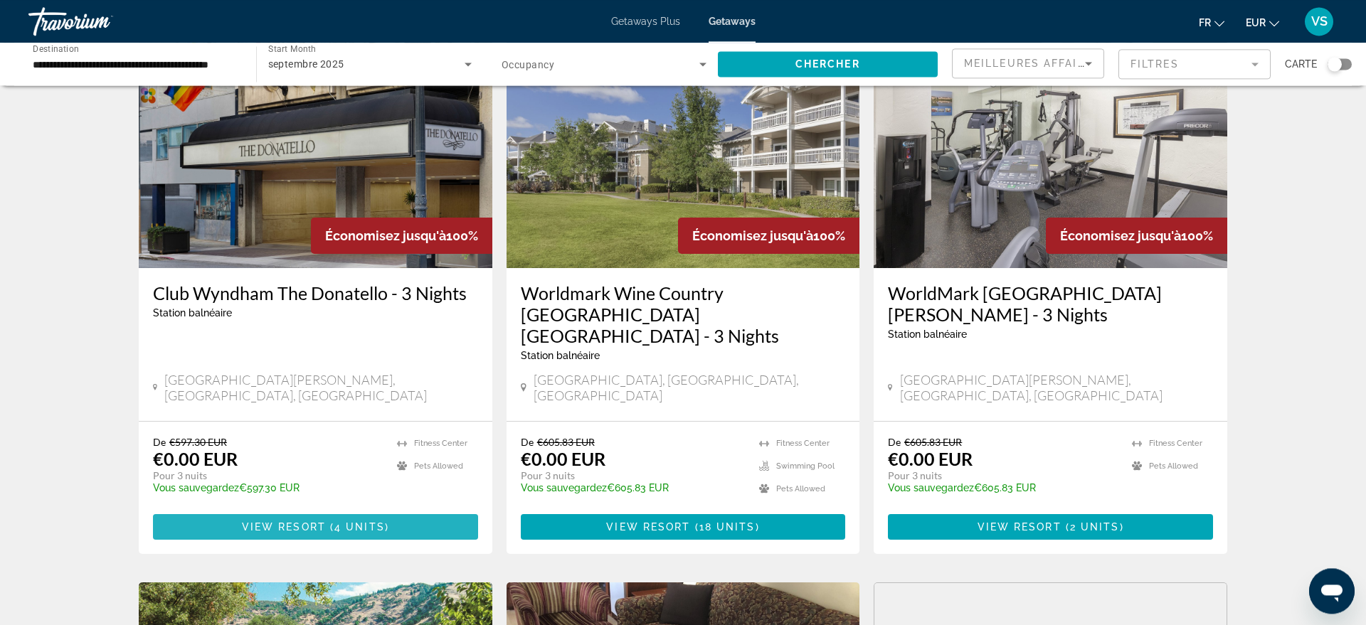
click at [367, 510] on span "Main content" at bounding box center [315, 527] width 325 height 34
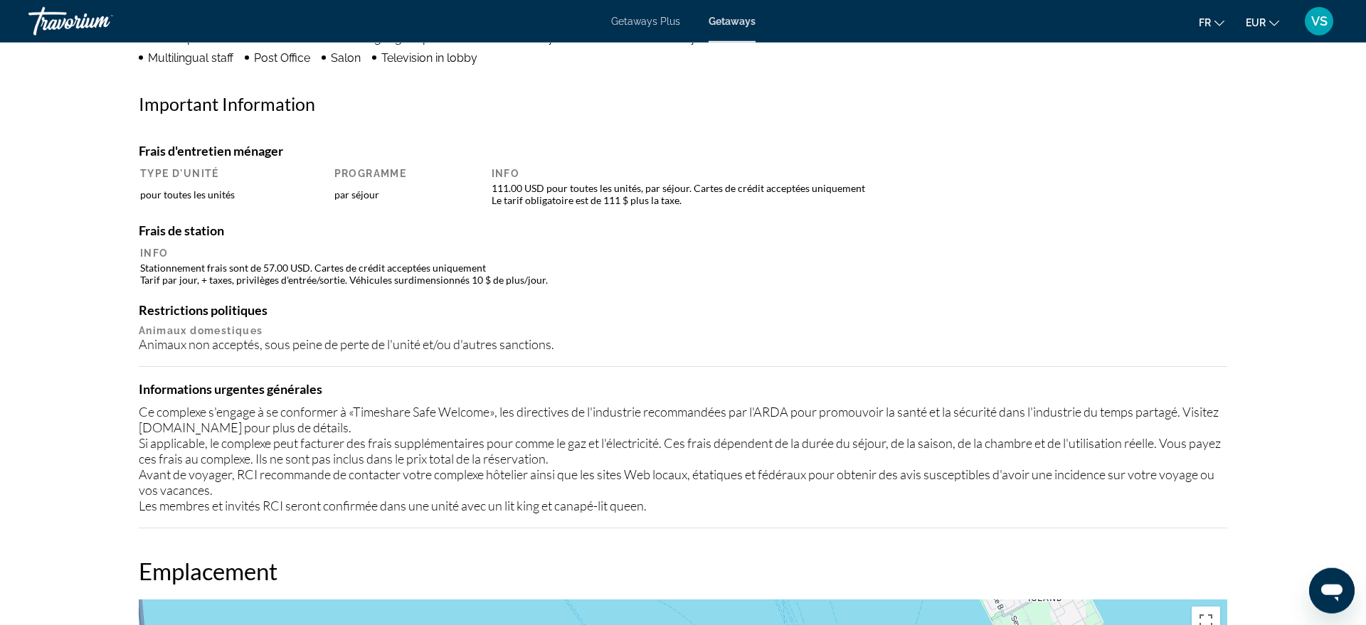
scroll to position [1197, 0]
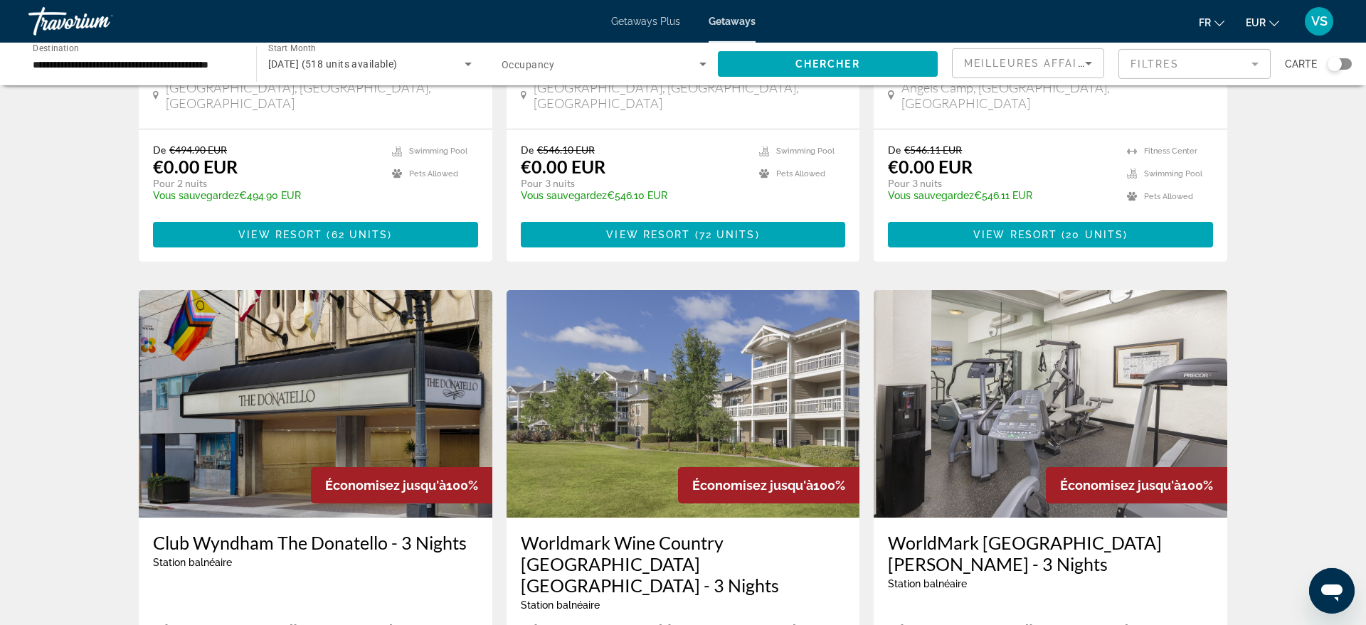
scroll to position [507, 0]
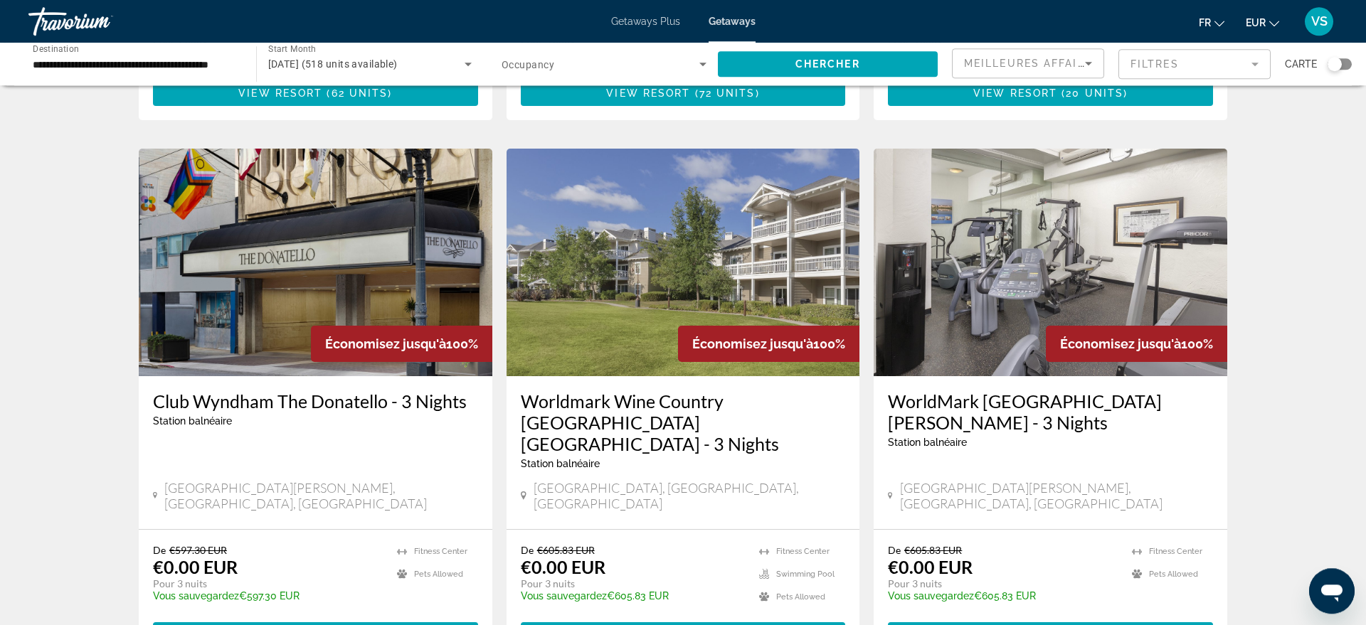
click at [1057, 264] on img "Main content" at bounding box center [1051, 263] width 354 height 228
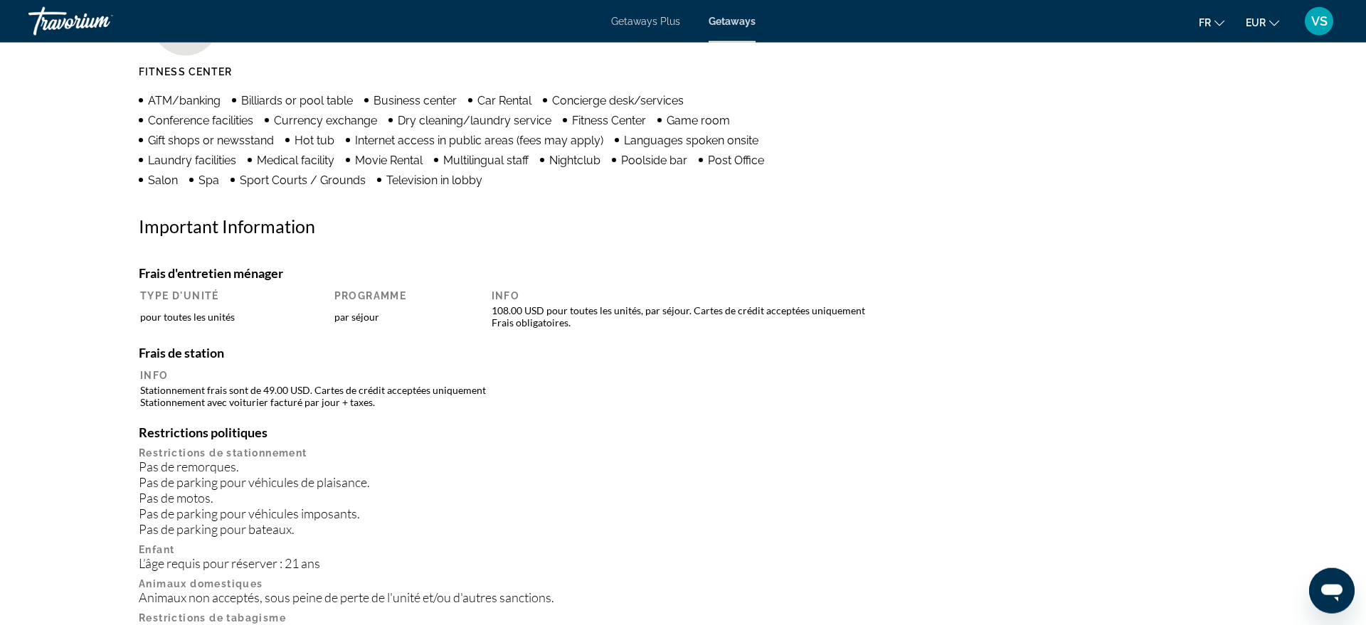
scroll to position [337, 0]
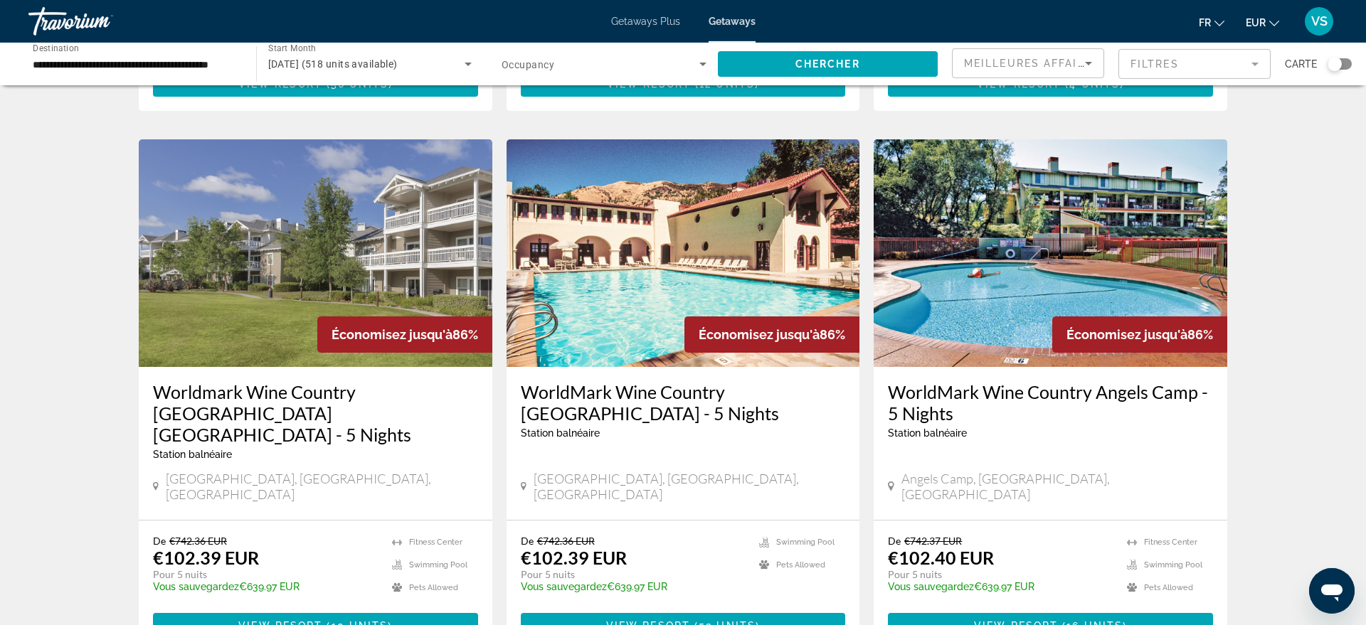
scroll to position [1638, 0]
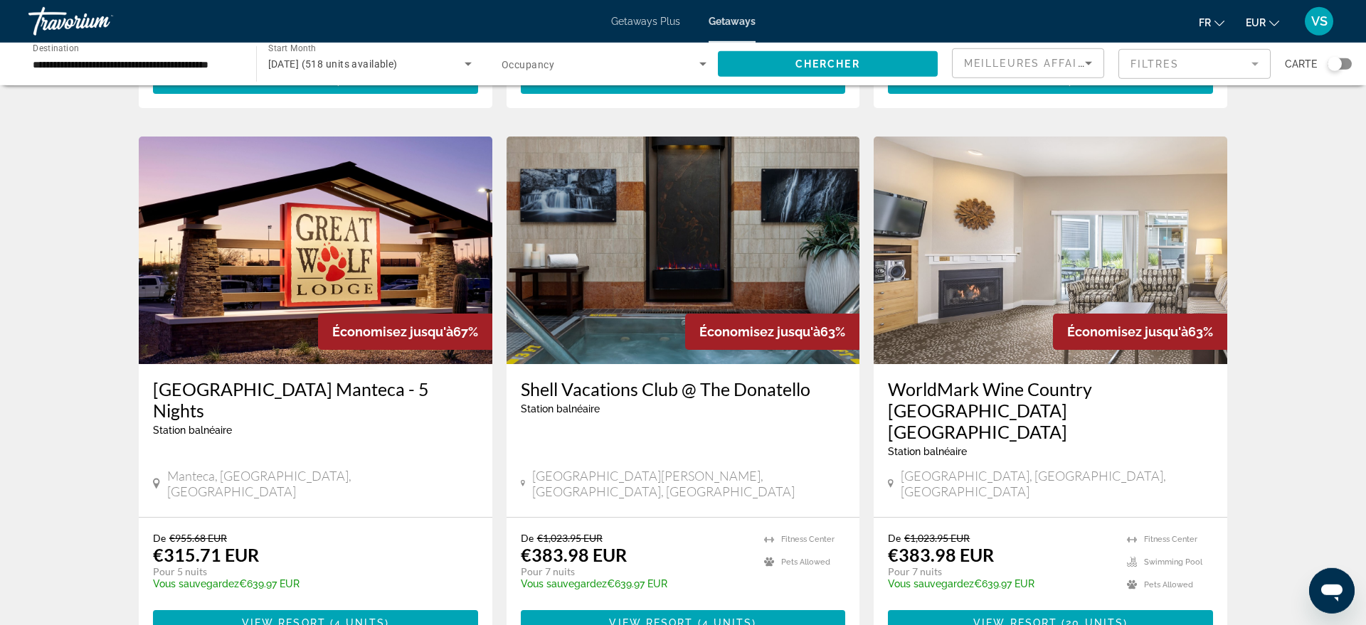
scroll to position [1046, 0]
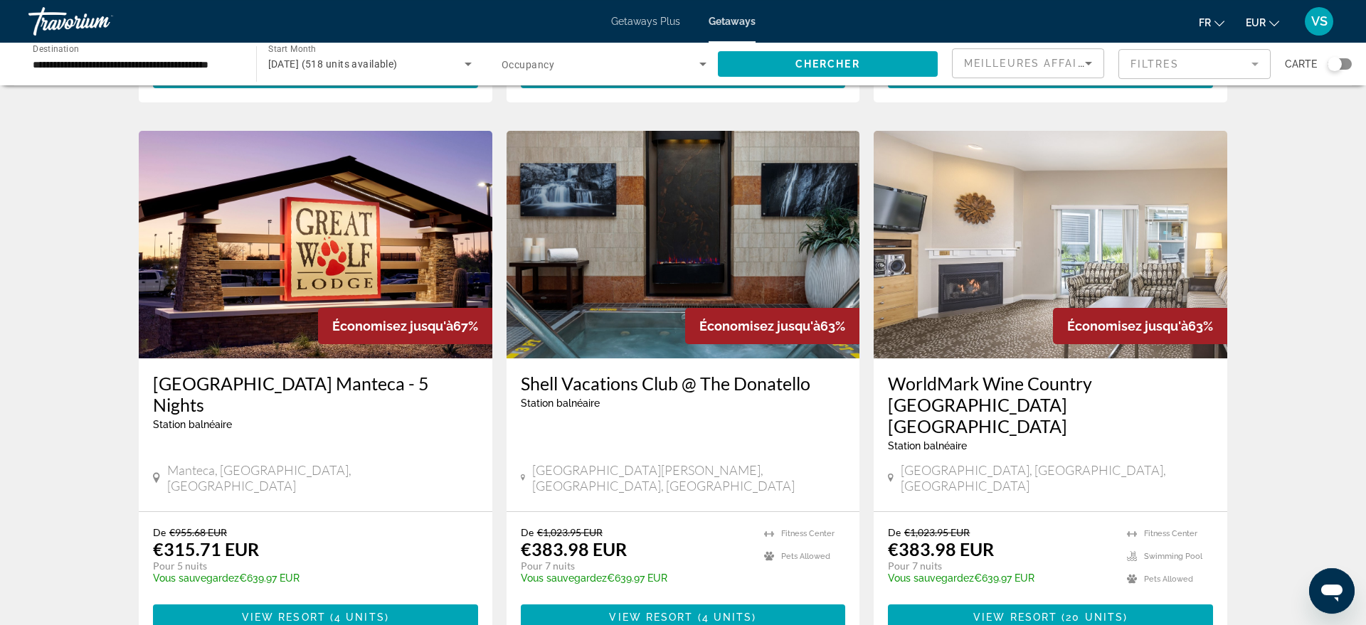
click at [623, 265] on img "Main content" at bounding box center [684, 245] width 354 height 228
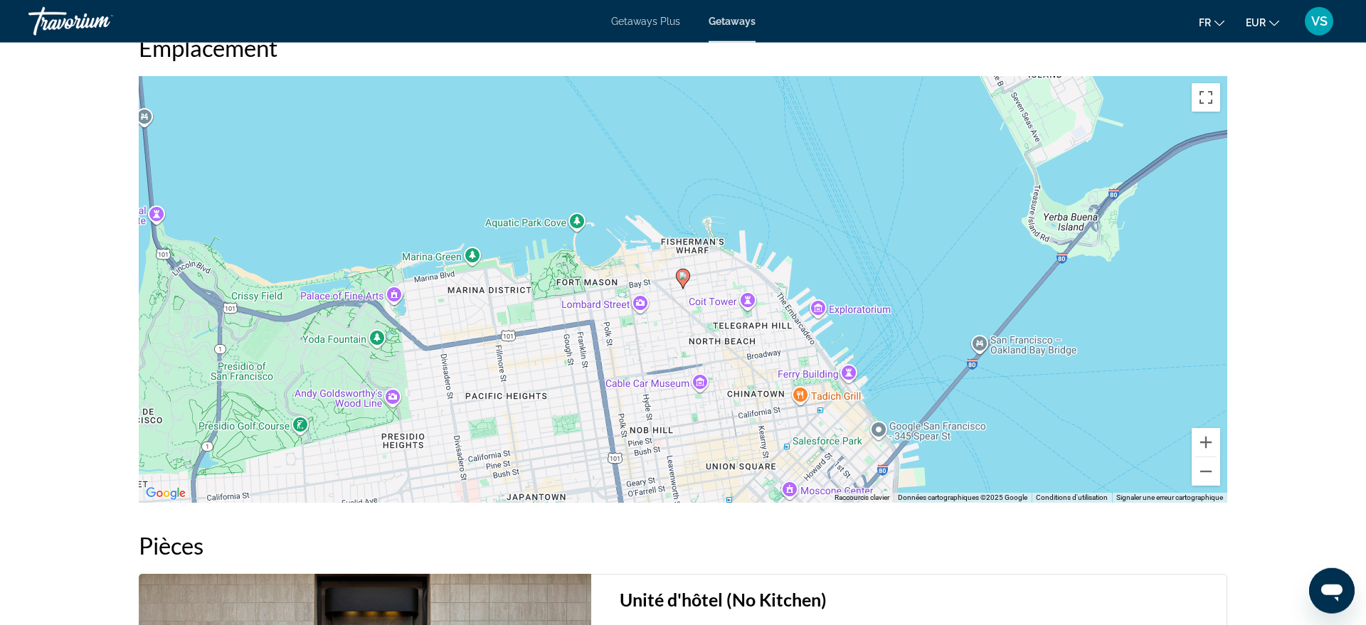
scroll to position [1980, 0]
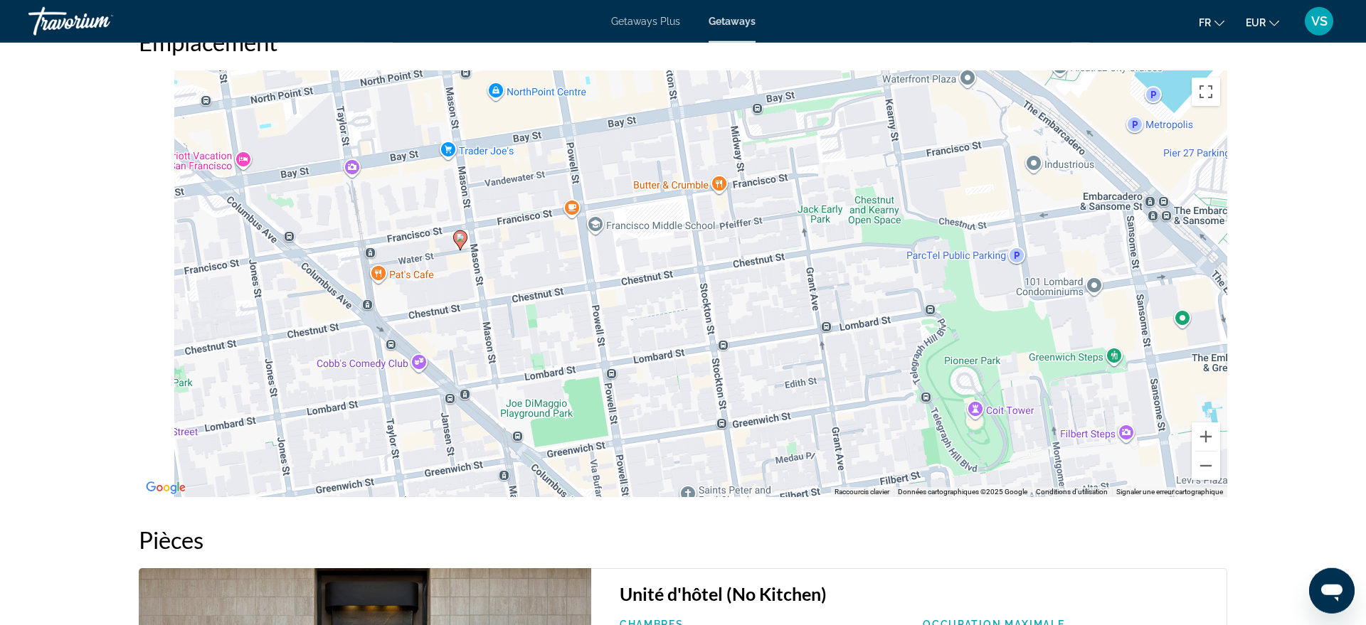
drag, startPoint x: 455, startPoint y: 209, endPoint x: 539, endPoint y: 275, distance: 105.9
click at [539, 275] on div "Pour activer le glissement avec le clavier, appuyez sur Alt+Entrée. Une fois ce…" at bounding box center [683, 283] width 1089 height 427
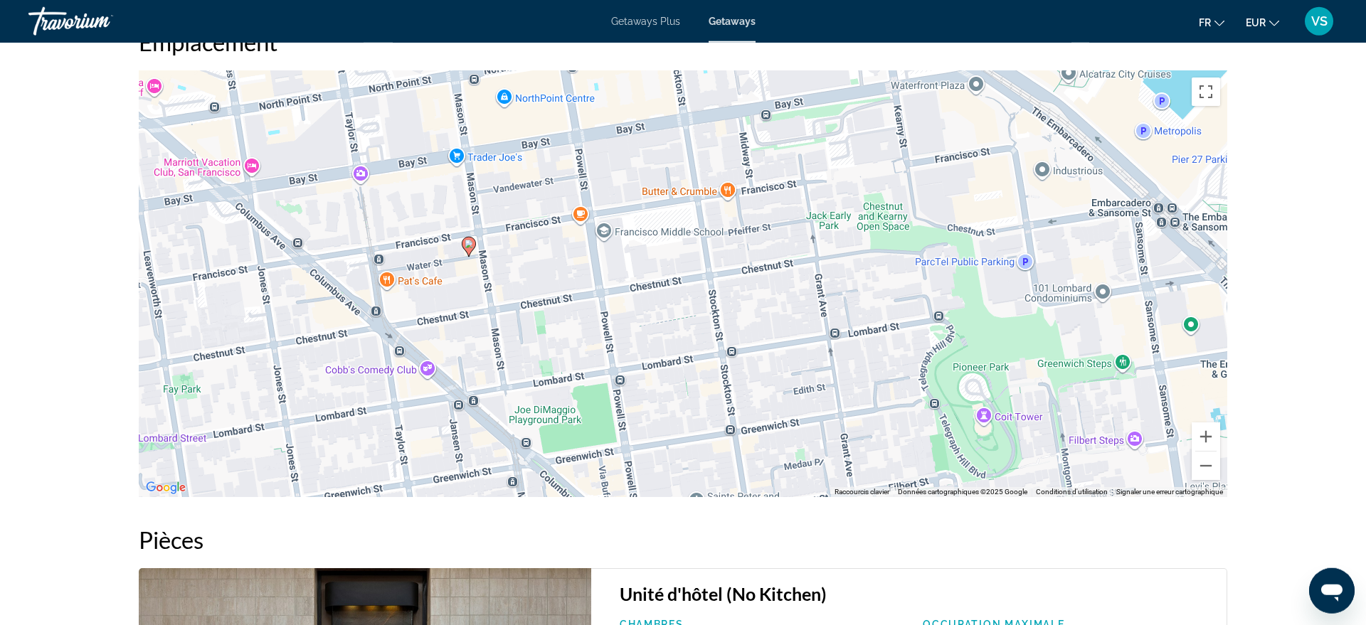
click at [468, 245] on image "Main content" at bounding box center [469, 244] width 9 height 9
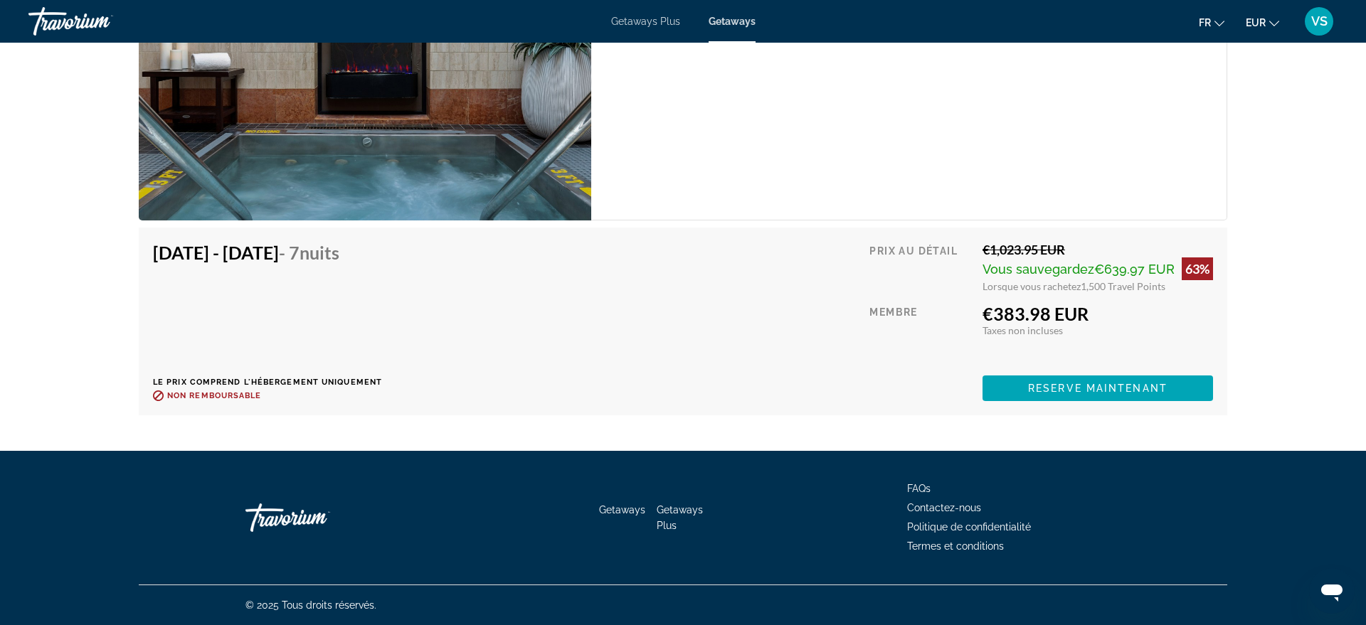
scroll to position [2501, 0]
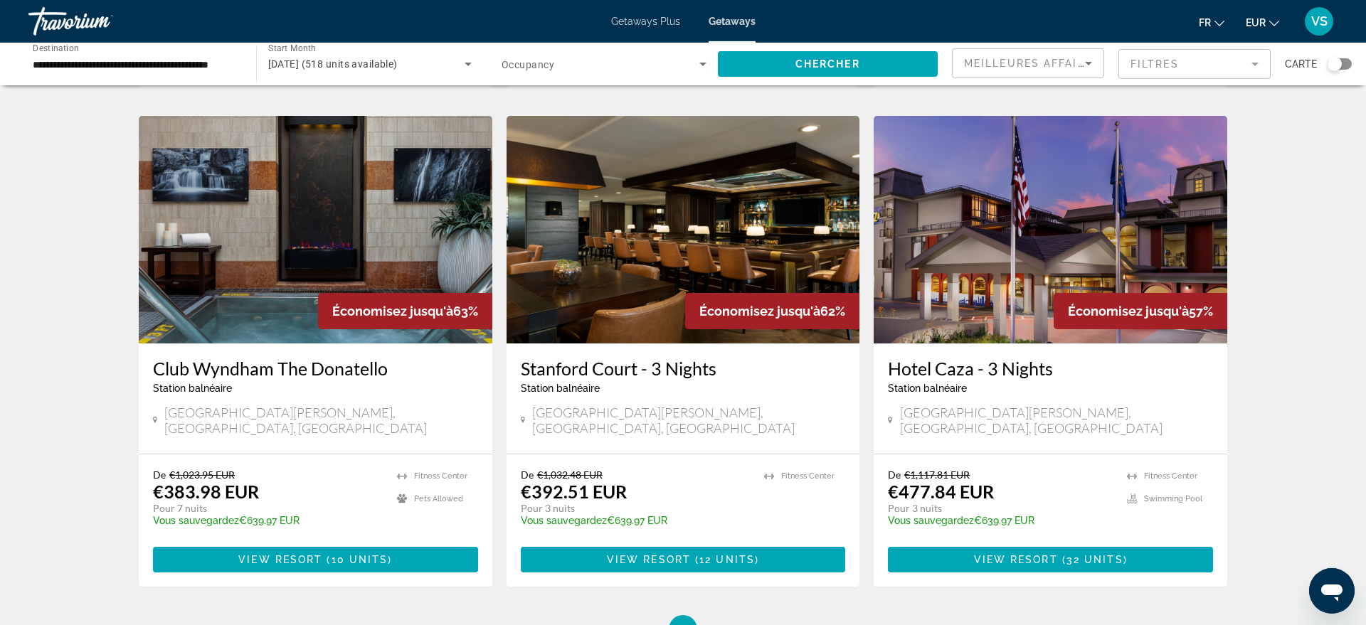
scroll to position [1600, 0]
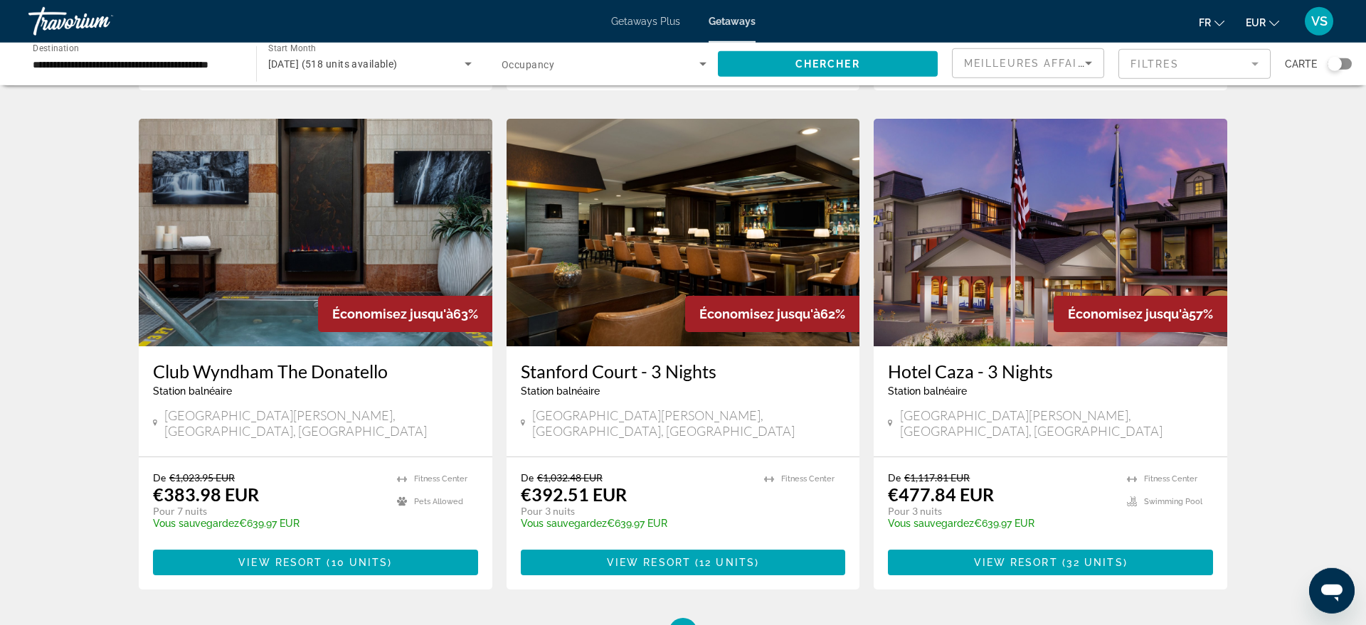
click at [376, 142] on img "Main content" at bounding box center [316, 233] width 354 height 228
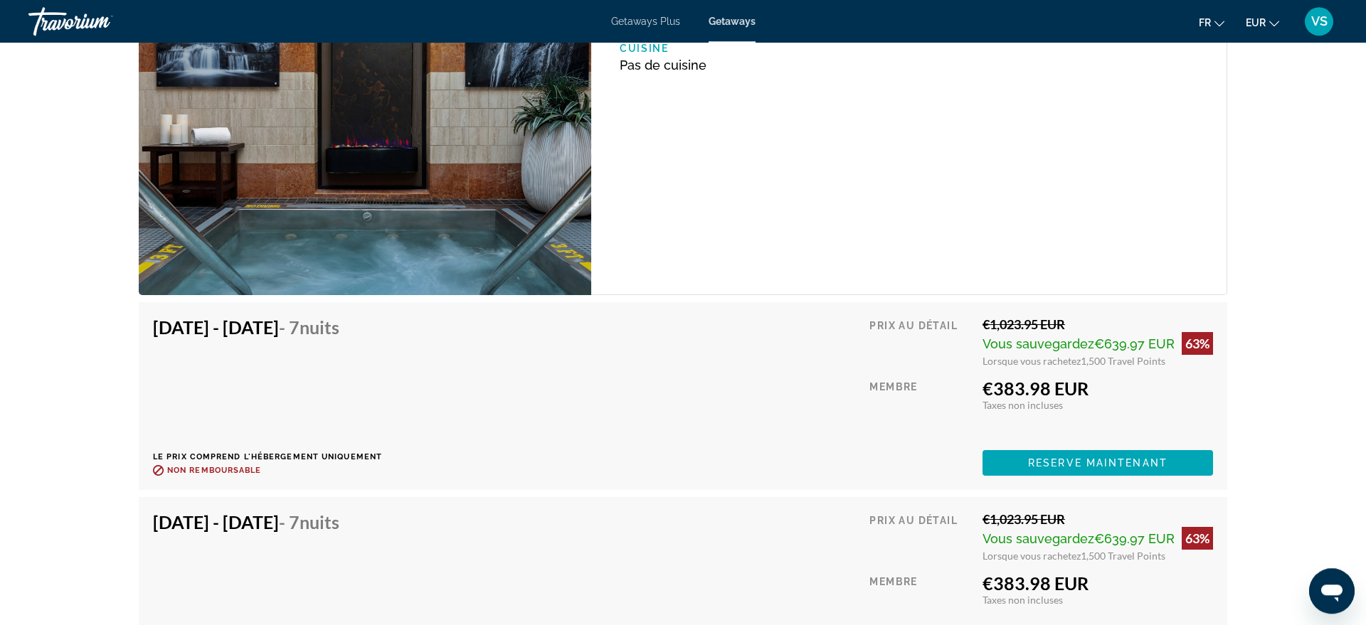
scroll to position [2299, 0]
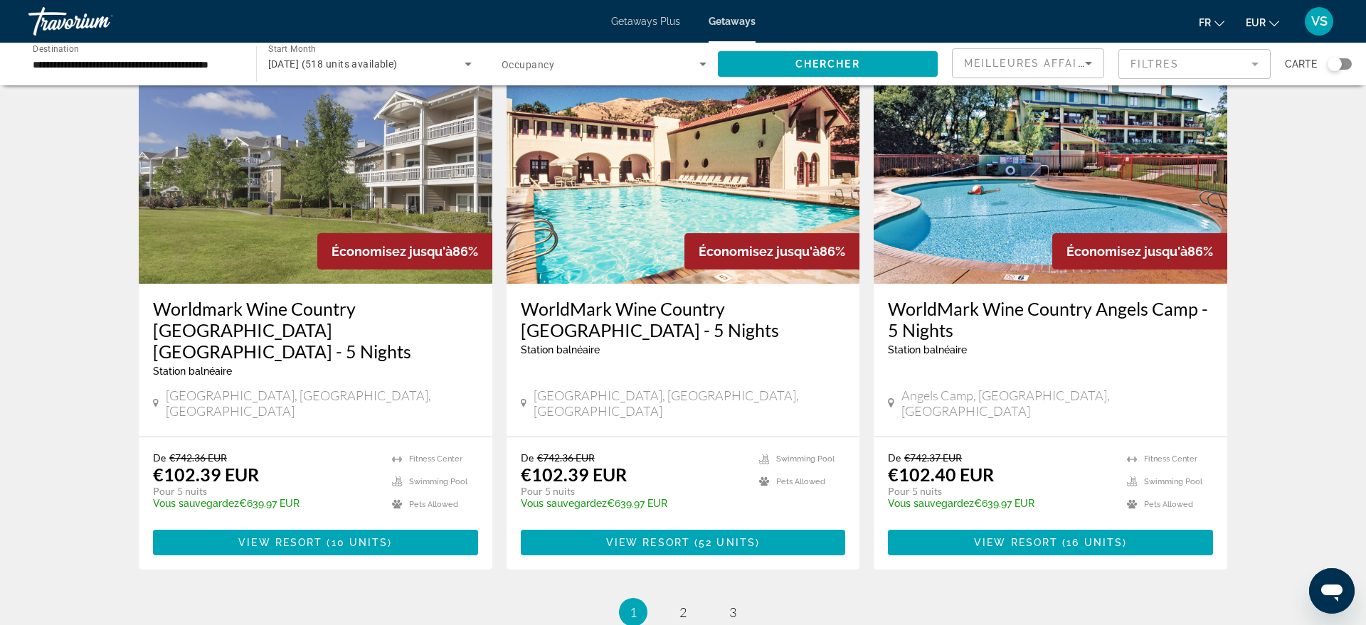
scroll to position [1688, 0]
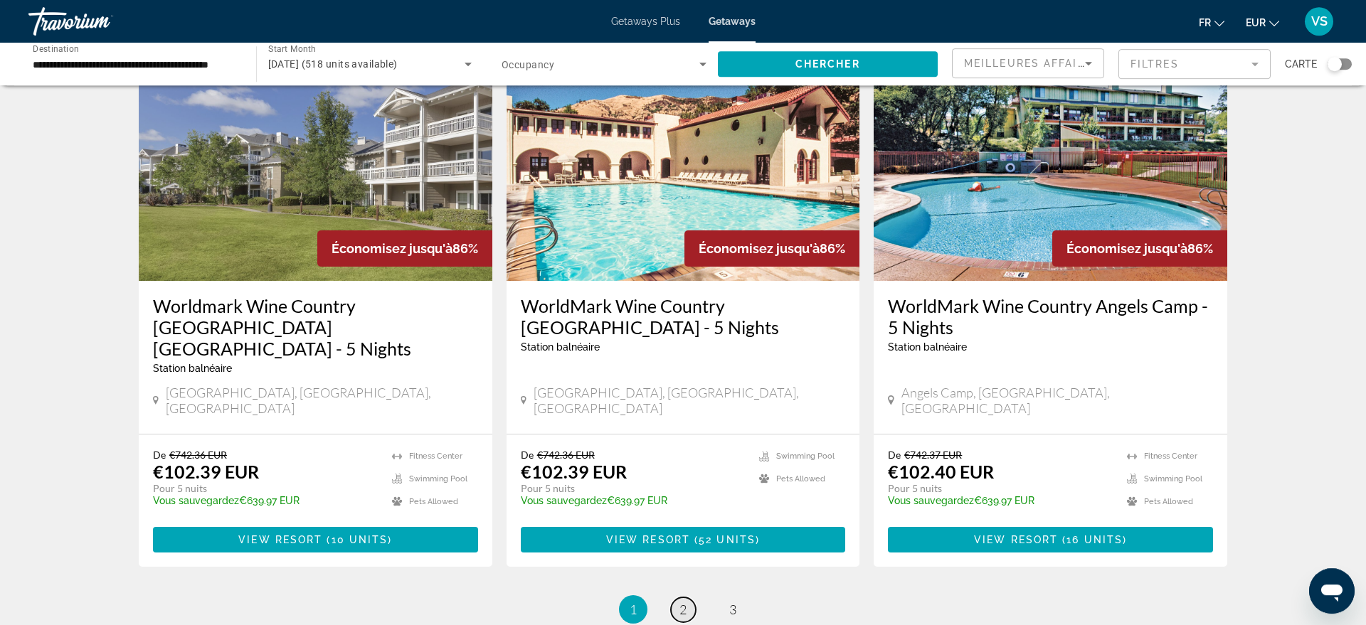
click at [682, 602] on span "2" at bounding box center [683, 610] width 7 height 16
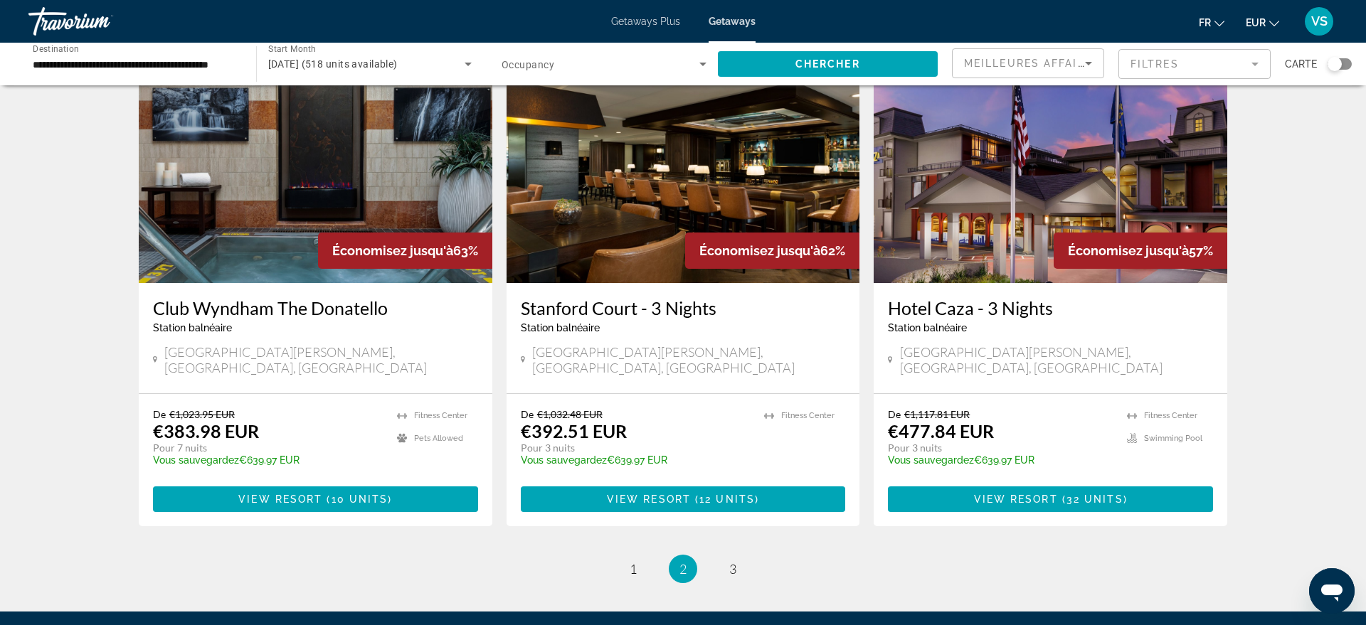
scroll to position [1661, 0]
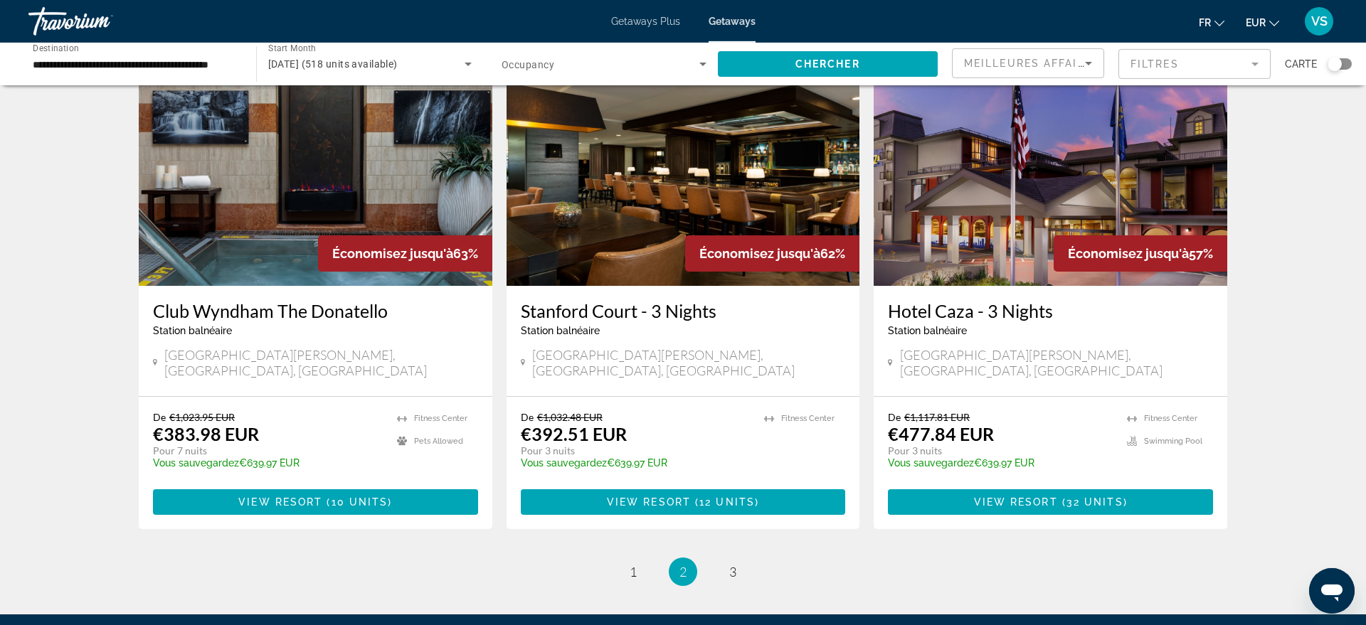
click at [764, 209] on img "Main content" at bounding box center [684, 172] width 354 height 228
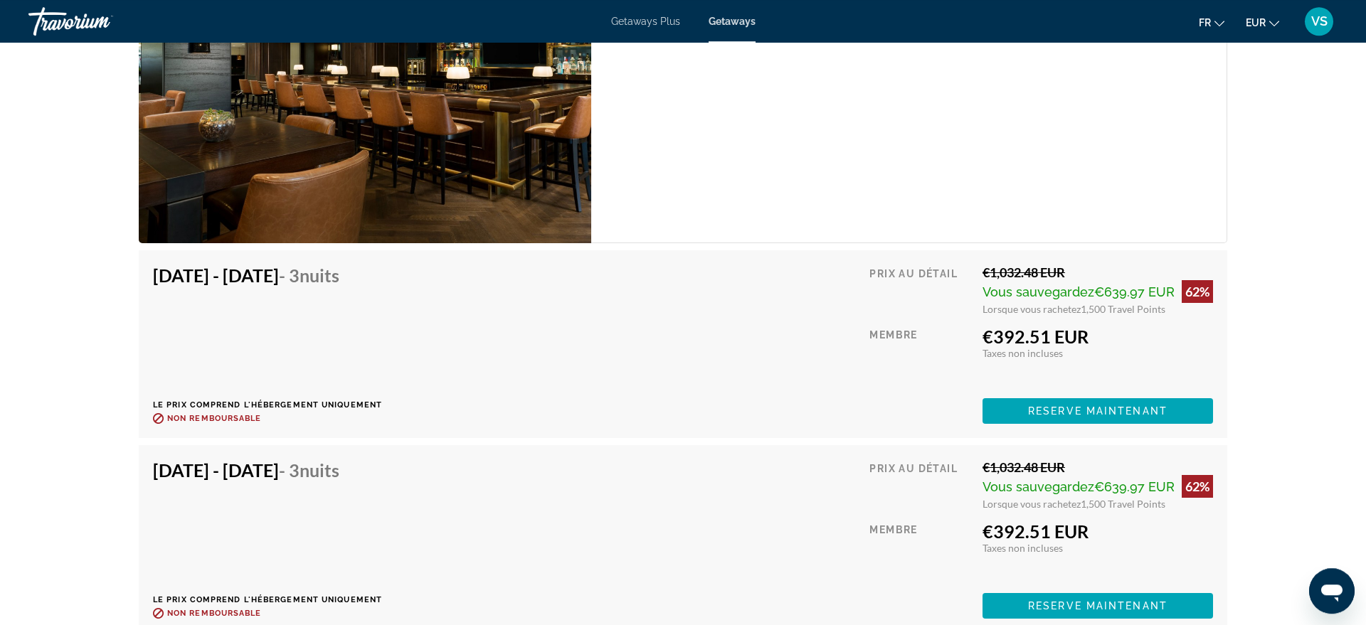
scroll to position [2451, 0]
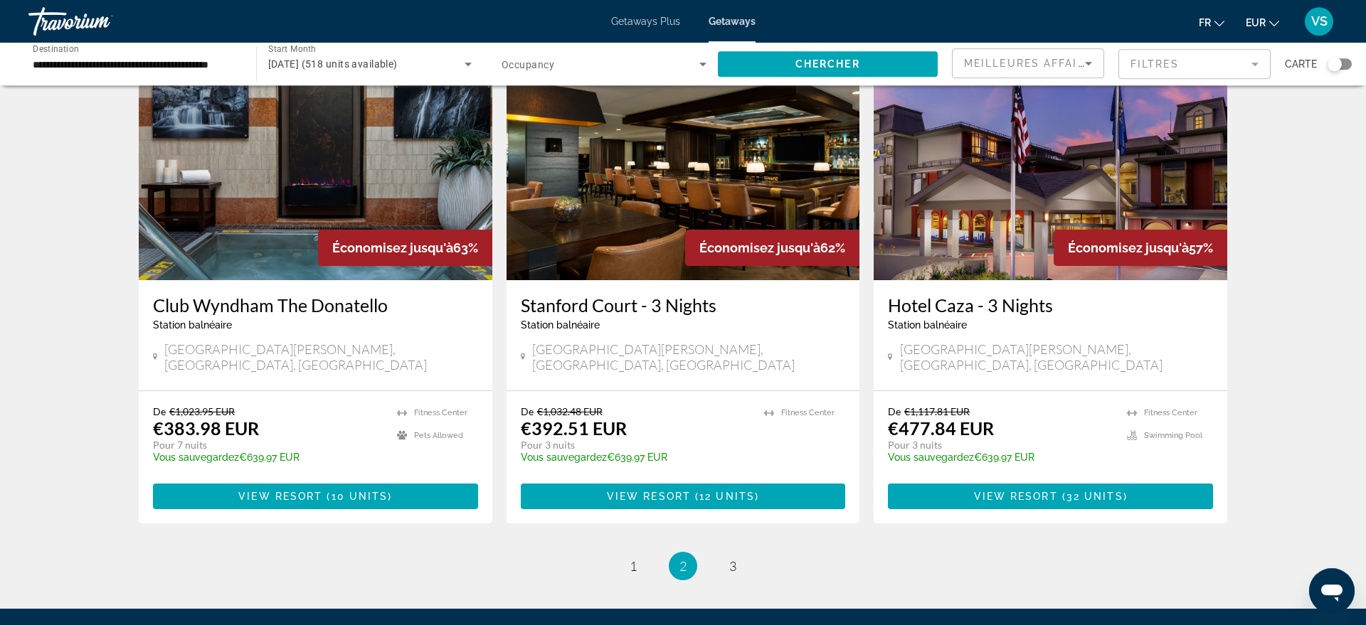
scroll to position [1669, 0]
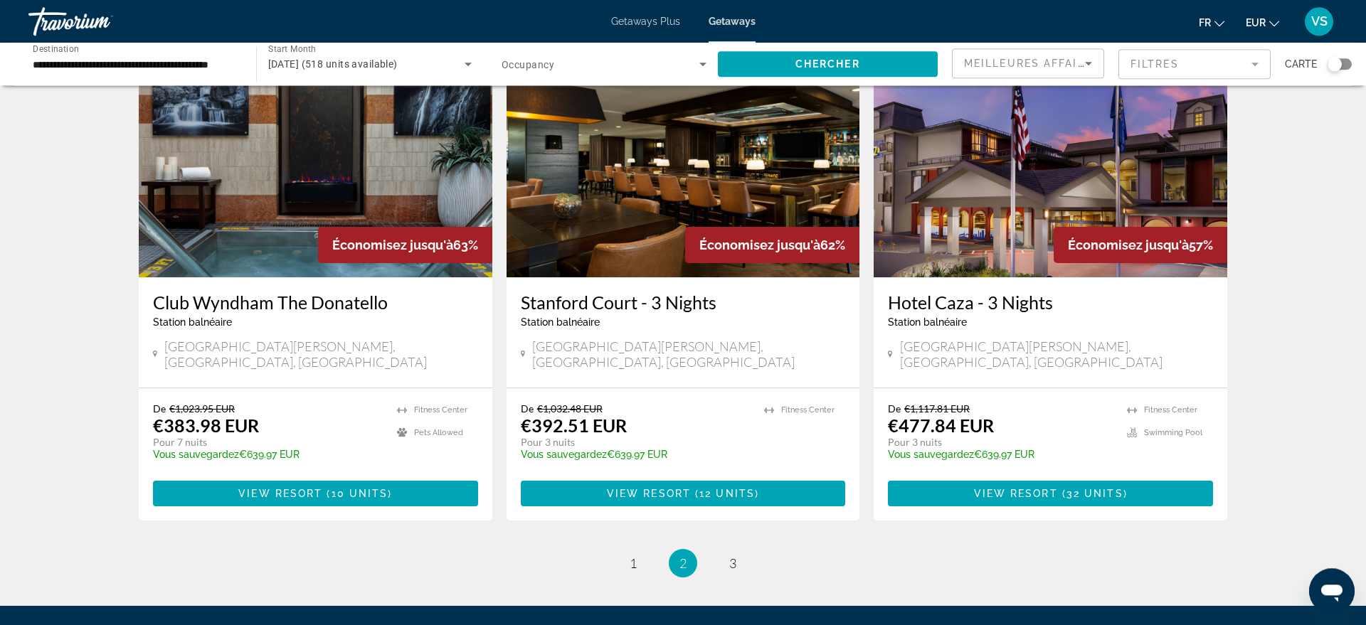
click at [933, 199] on img "Main content" at bounding box center [1051, 164] width 354 height 228
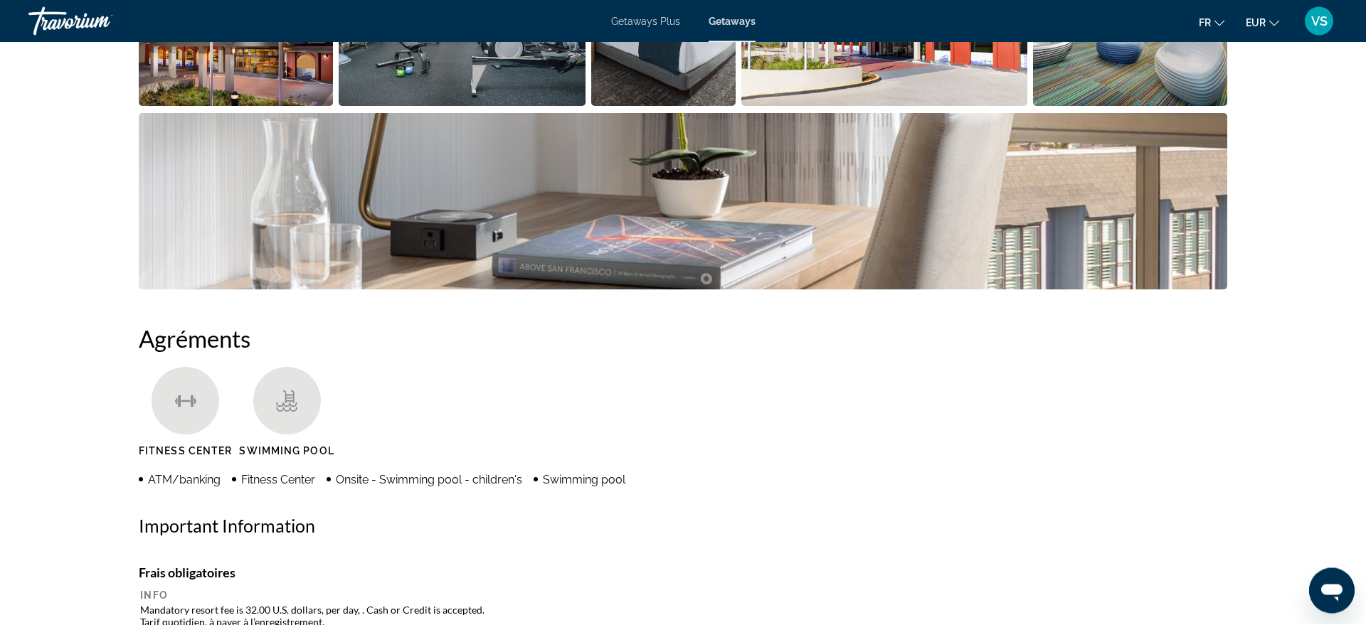
scroll to position [549, 0]
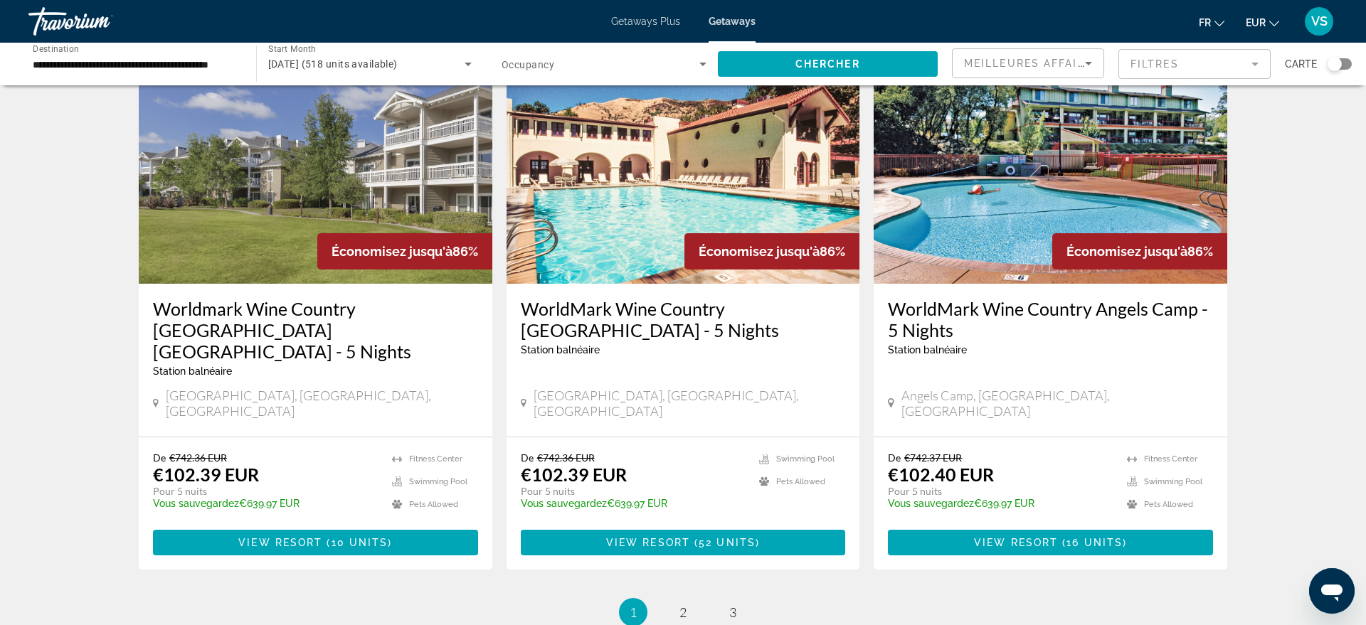
scroll to position [1729, 0]
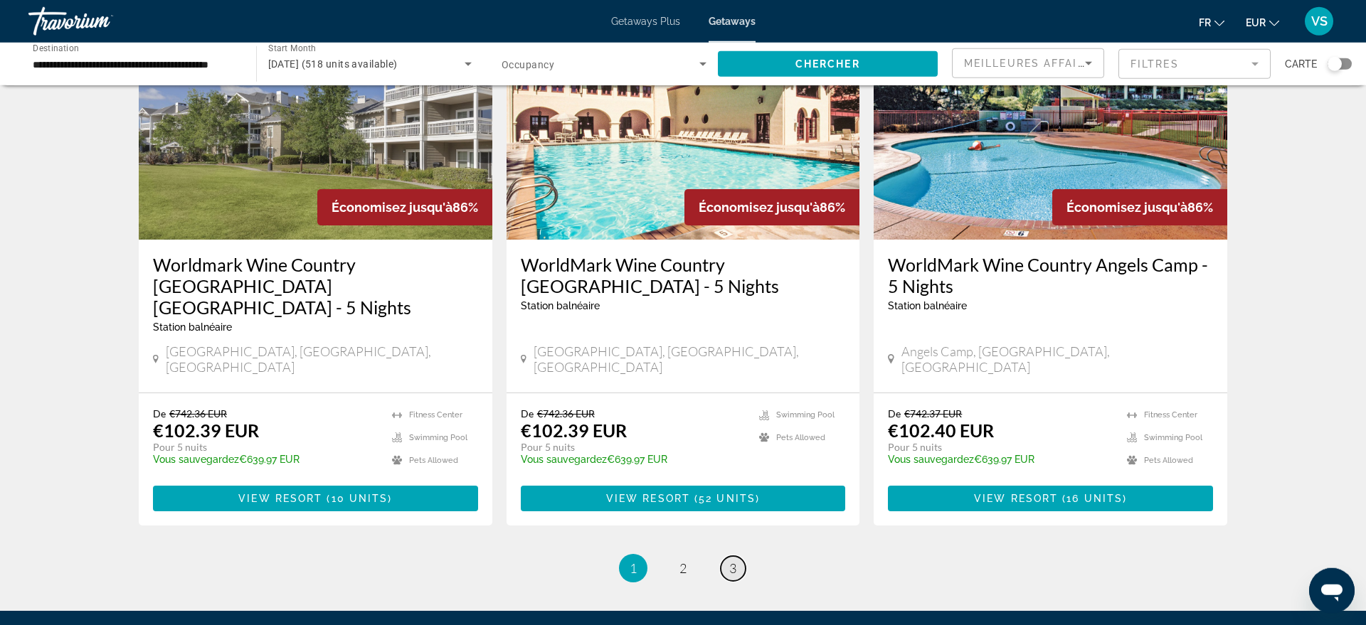
click at [731, 561] on span "3" at bounding box center [732, 569] width 7 height 16
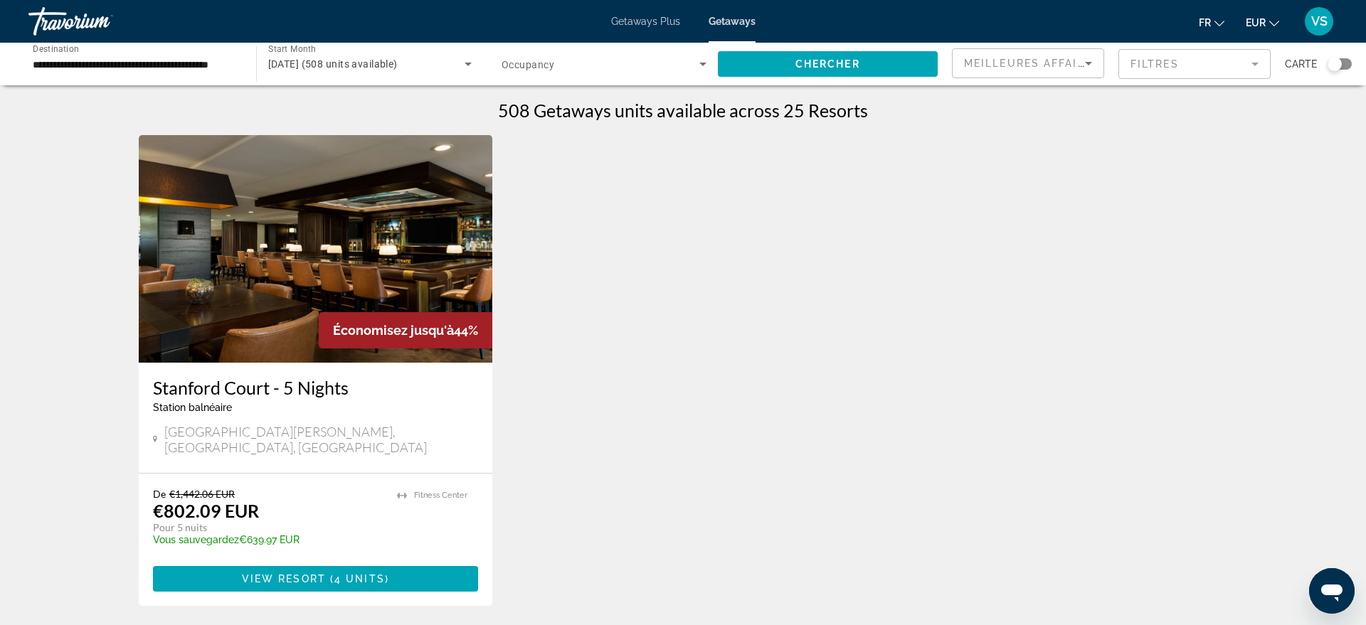
click at [271, 277] on img "Main content" at bounding box center [316, 249] width 354 height 228
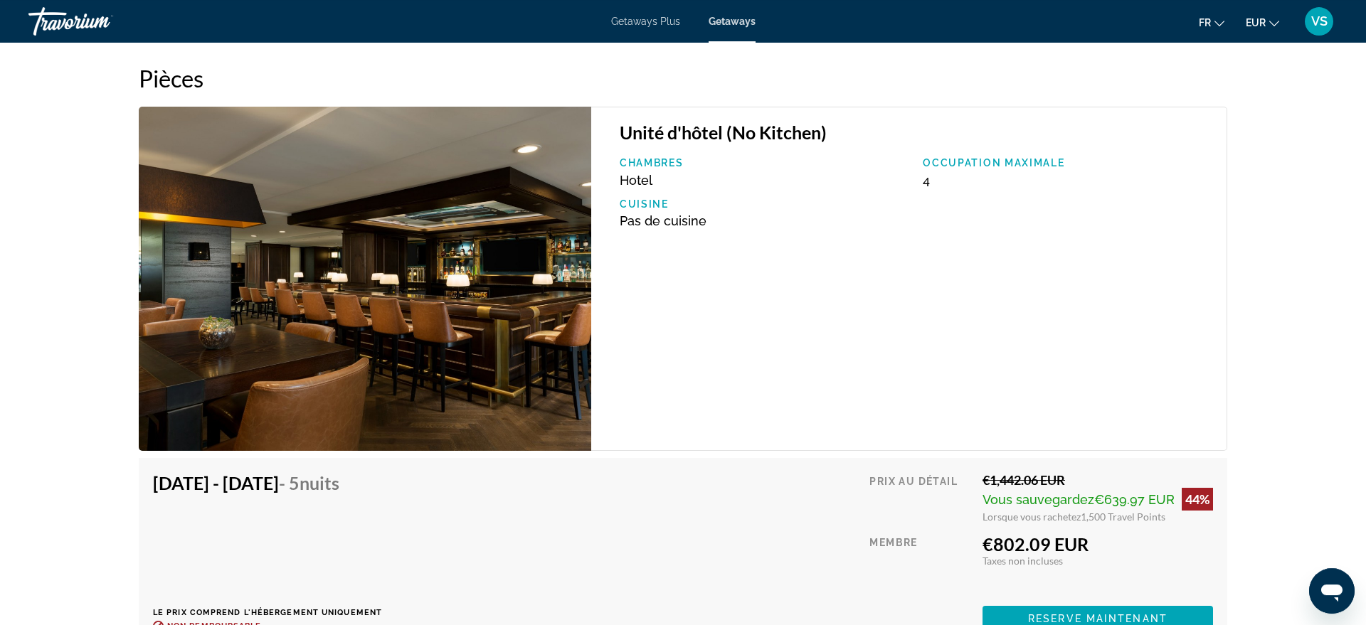
scroll to position [2256, 0]
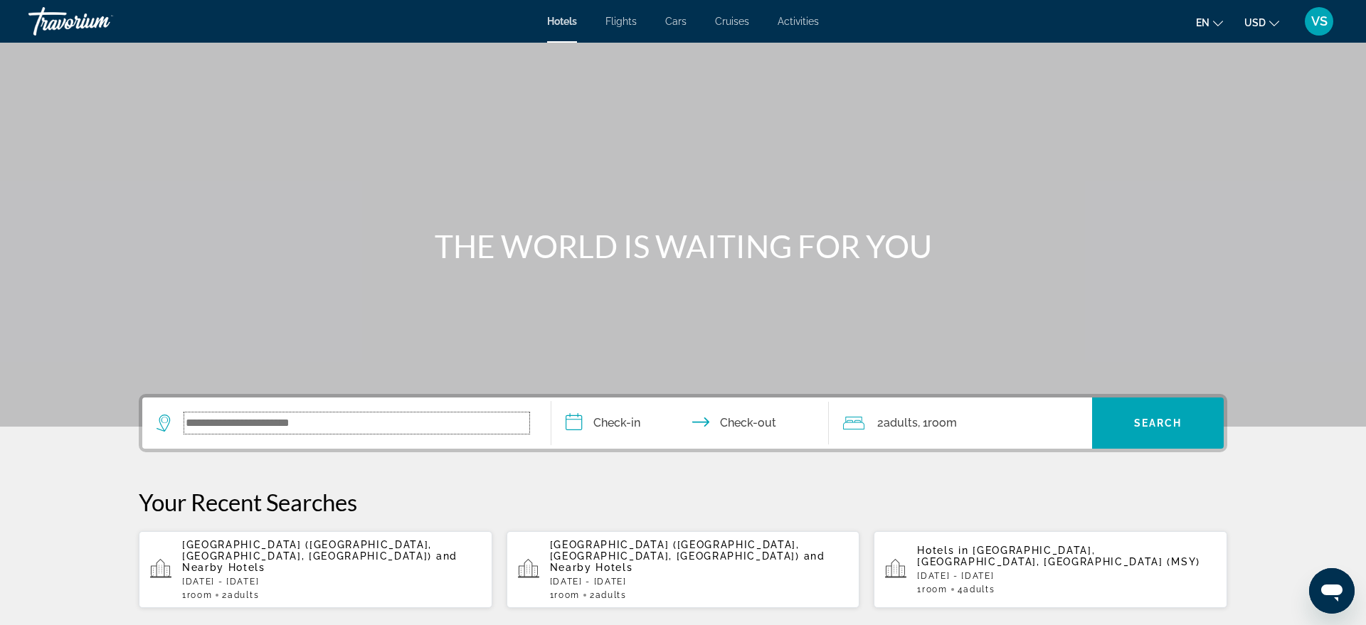
click at [284, 421] on input "Search widget" at bounding box center [356, 423] width 345 height 21
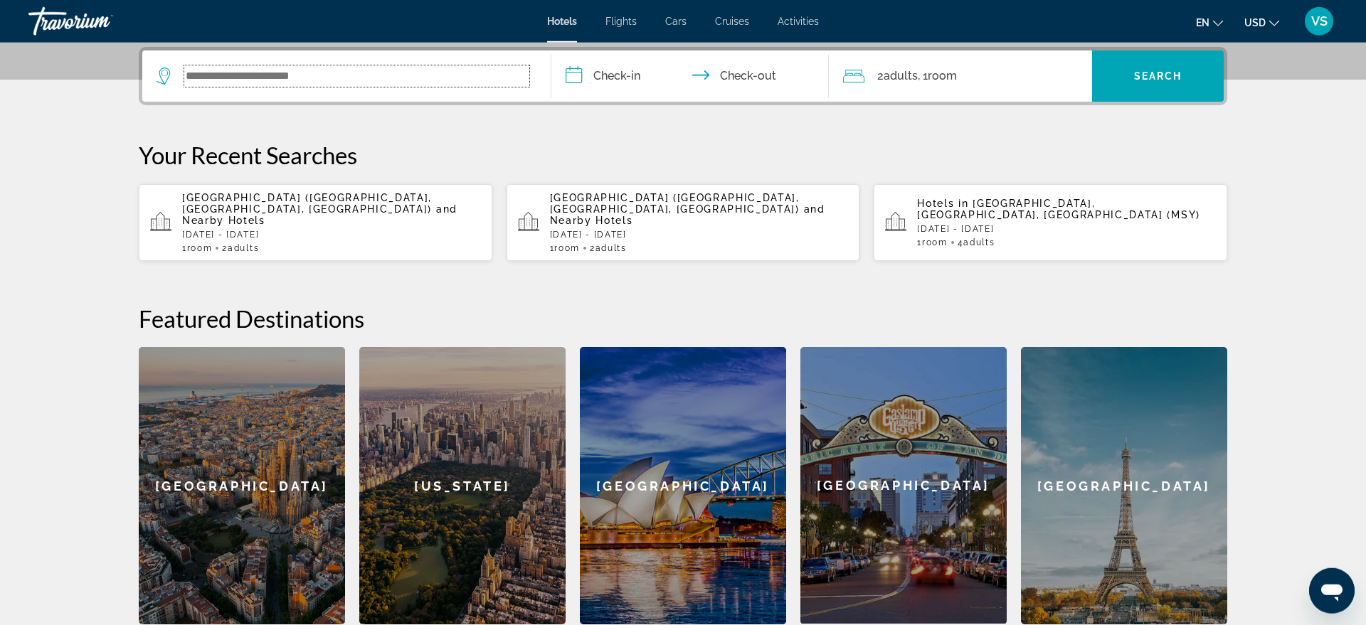
scroll to position [348, 0]
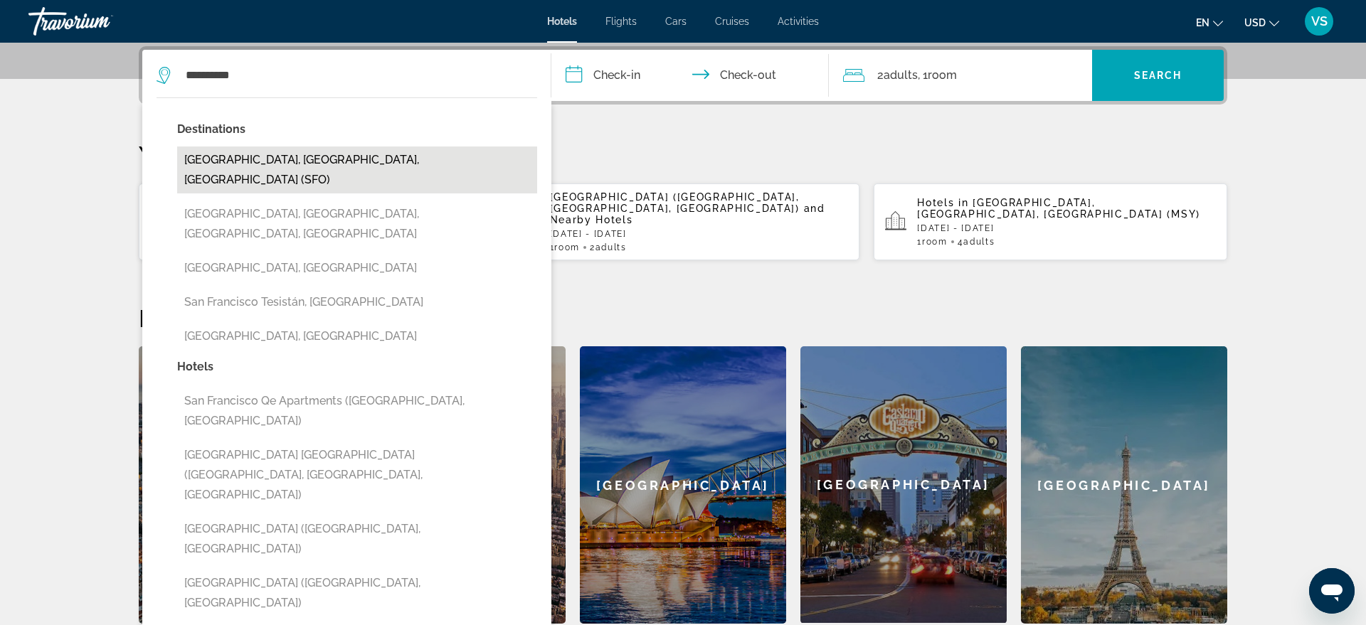
click at [344, 164] on button "[GEOGRAPHIC_DATA], [GEOGRAPHIC_DATA], [GEOGRAPHIC_DATA] (SFO)" at bounding box center [357, 170] width 360 height 47
type input "**********"
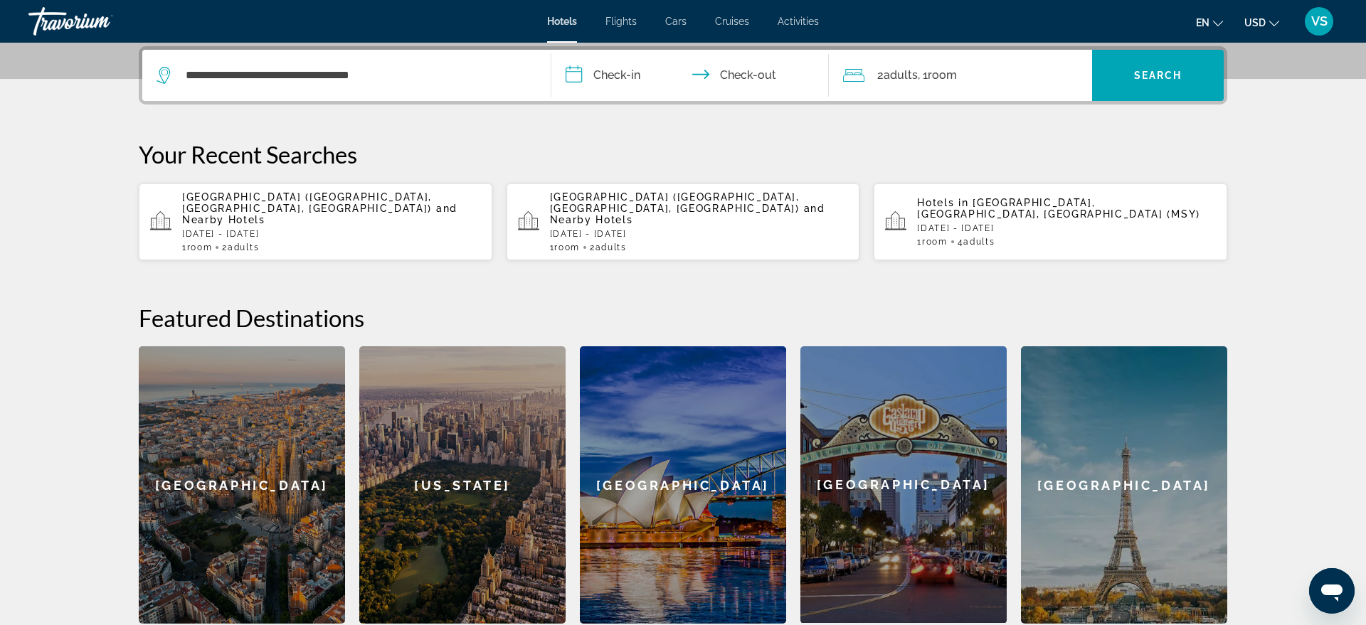
click at [592, 71] on input "**********" at bounding box center [692, 77] width 283 height 55
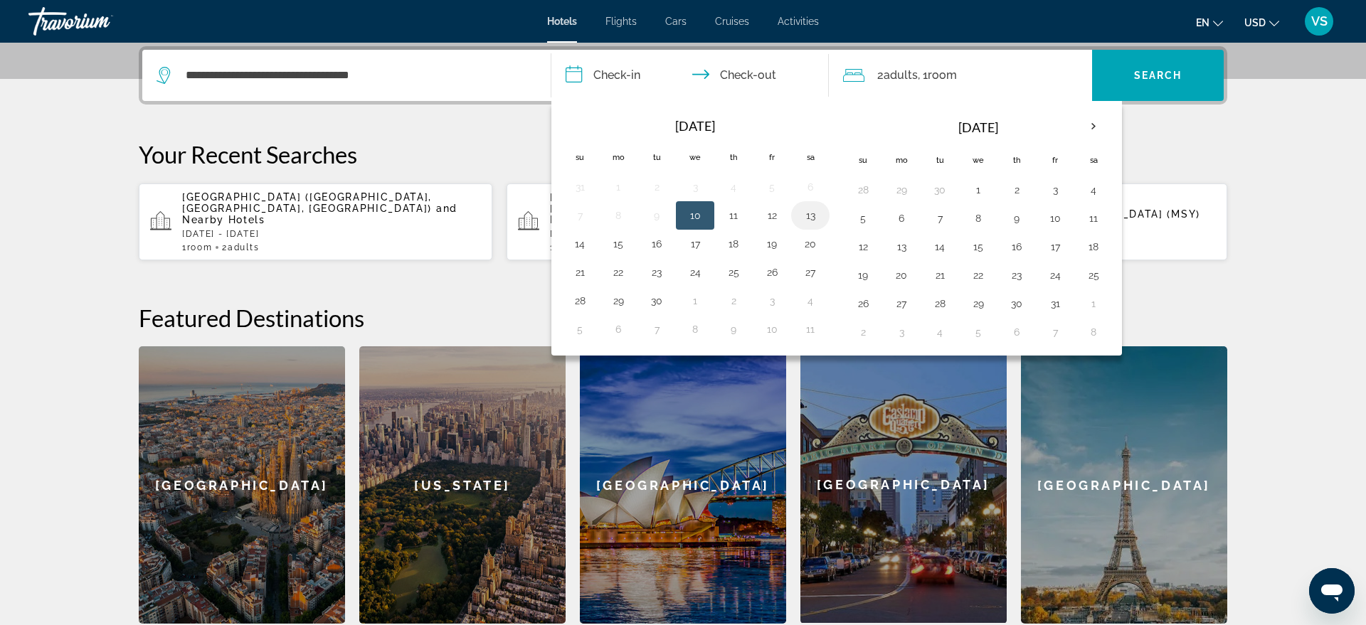
click at [811, 216] on button "13" at bounding box center [810, 216] width 23 height 20
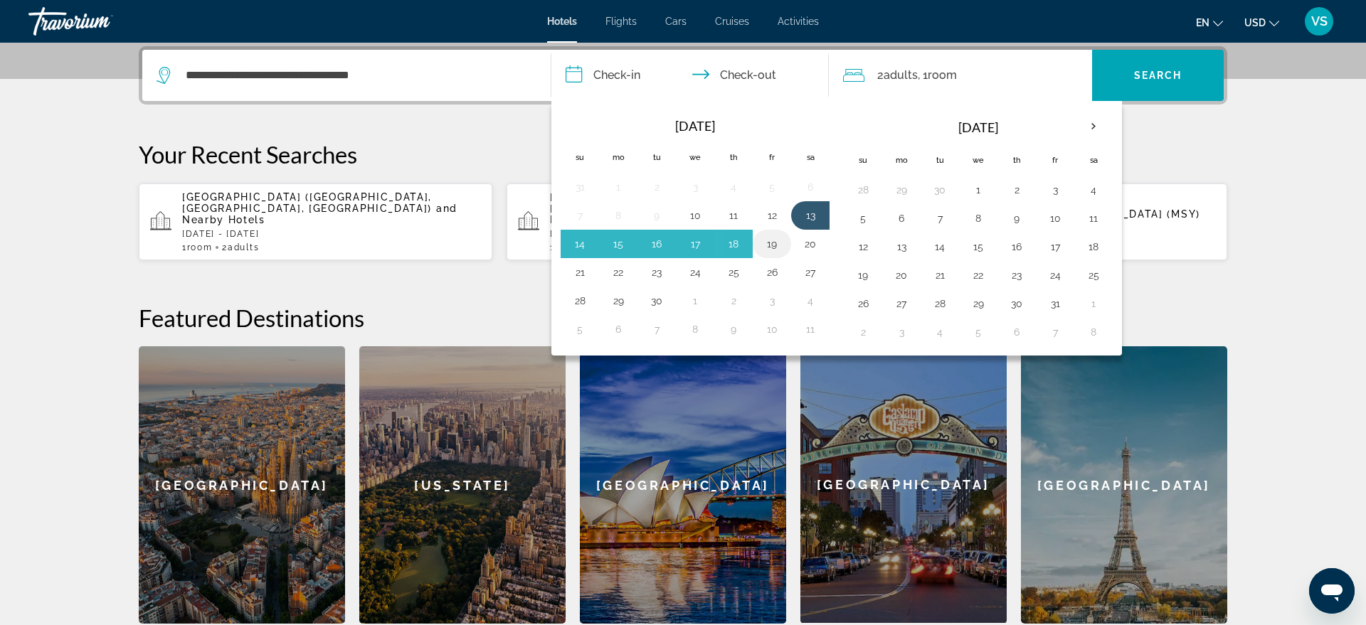
click at [770, 248] on button "19" at bounding box center [772, 244] width 23 height 20
type input "**********"
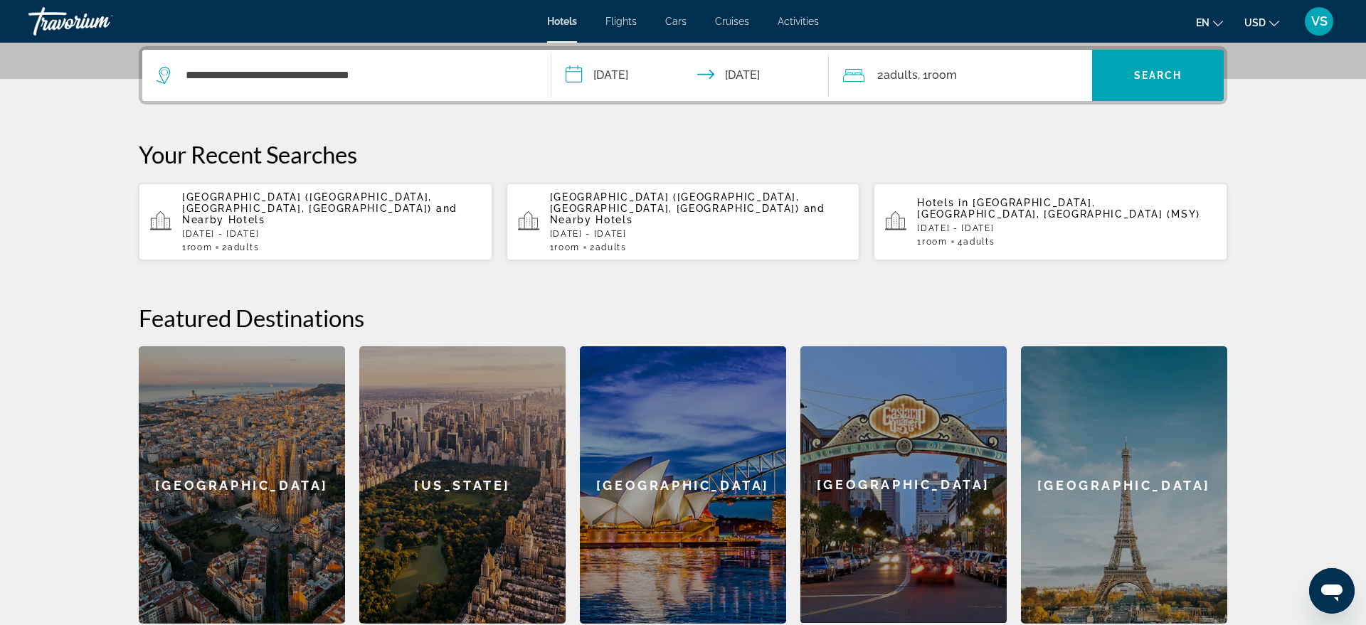
click at [631, 83] on input "**********" at bounding box center [692, 77] width 283 height 55
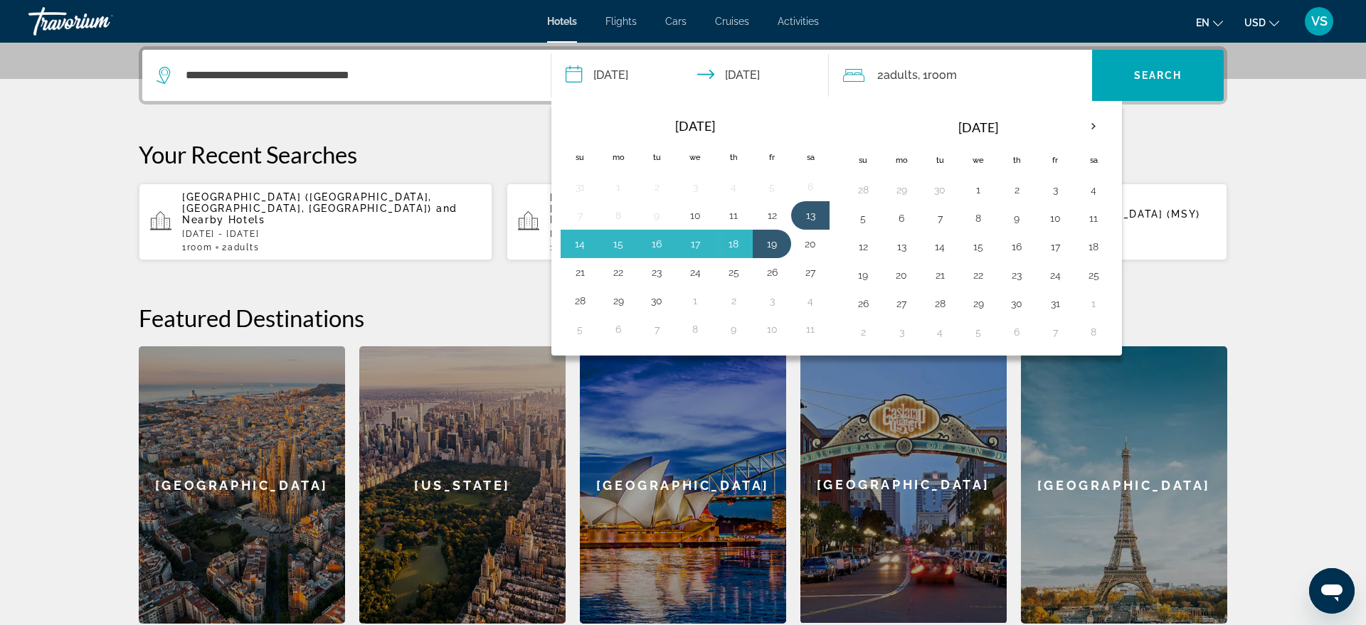
click at [902, 76] on span "Adults" at bounding box center [901, 75] width 34 height 14
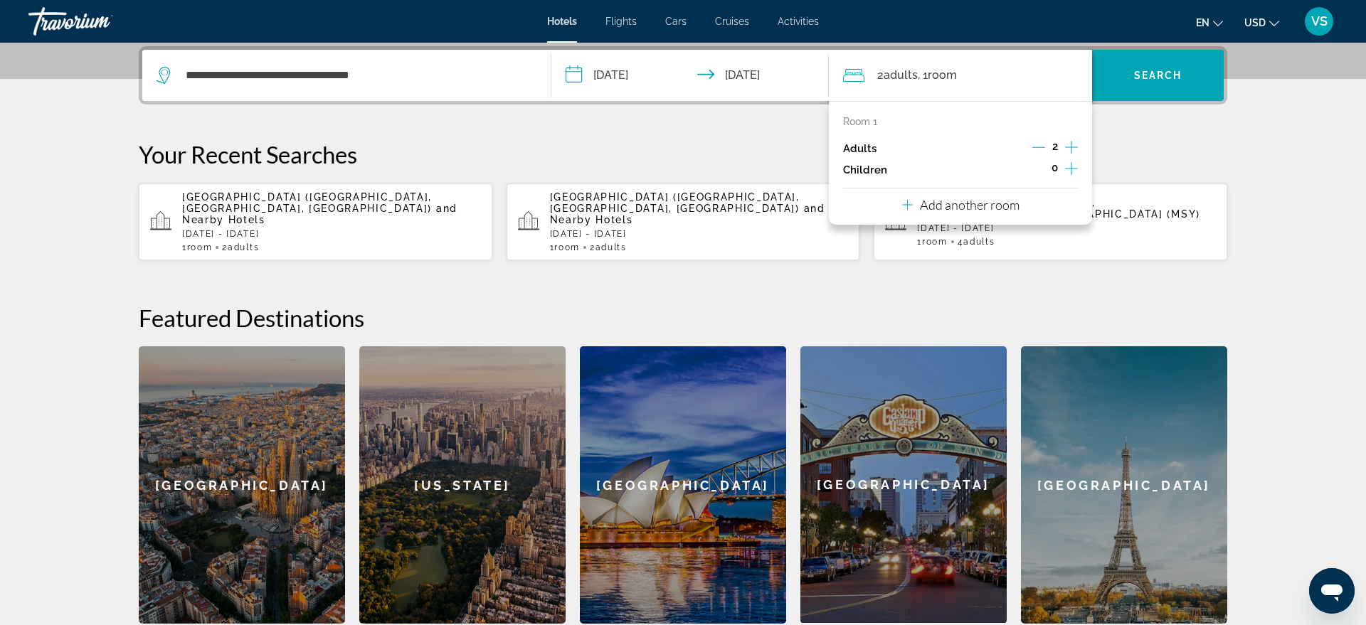
click at [1073, 146] on icon "Increment adults" at bounding box center [1071, 147] width 13 height 17
click at [1038, 145] on icon "Decrement adults" at bounding box center [1038, 147] width 13 height 13
click at [1168, 83] on span "Search widget" at bounding box center [1158, 75] width 132 height 34
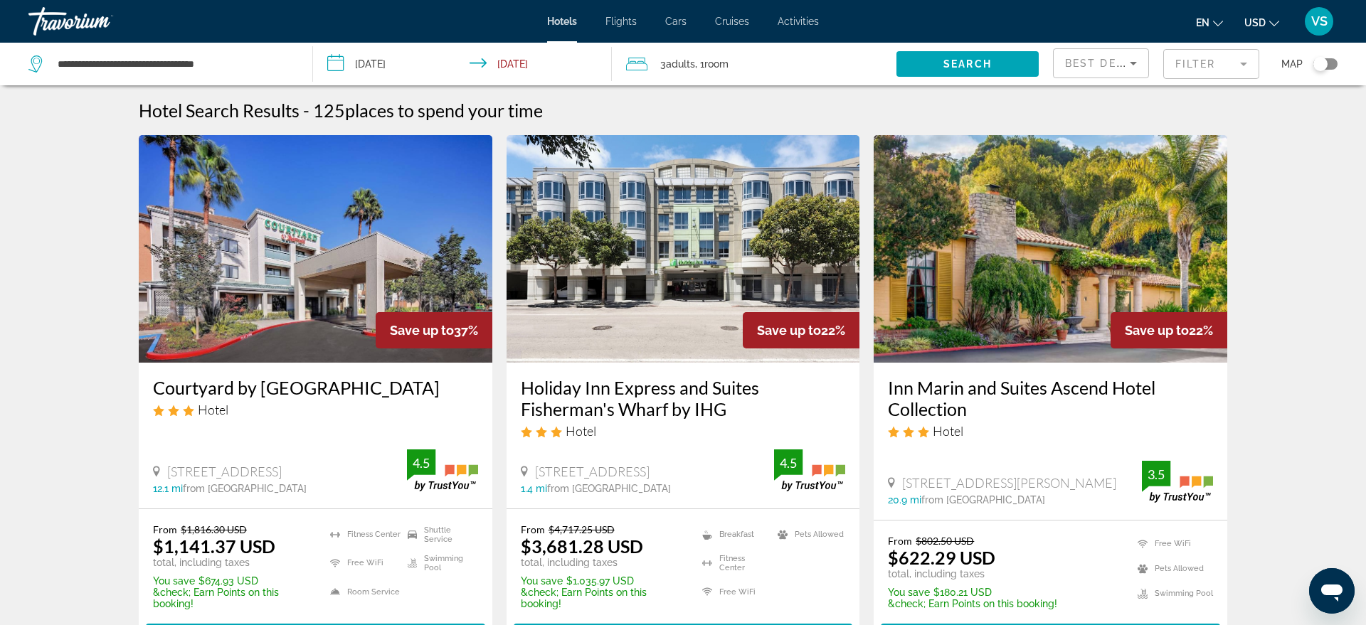
click at [1245, 60] on mat-form-field "Filter" at bounding box center [1211, 64] width 96 height 30
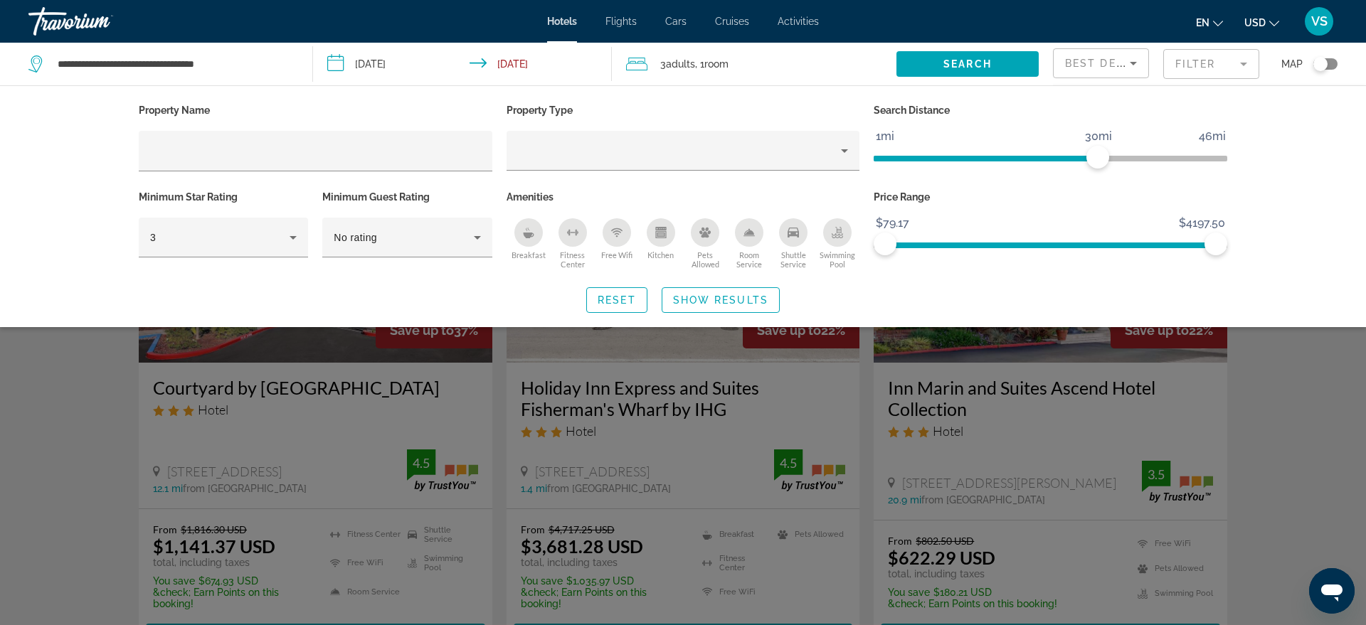
click at [1015, 282] on div "Property Name Property Type Search Distance 1mi 46mi 30mi Minimum Star Rating 3…" at bounding box center [683, 206] width 1146 height 213
drag, startPoint x: 1217, startPoint y: 237, endPoint x: 977, endPoint y: 239, distance: 239.8
click at [977, 239] on span "ngx-slider-max" at bounding box center [977, 244] width 23 height 23
click at [740, 295] on span "Show Results" at bounding box center [720, 300] width 95 height 11
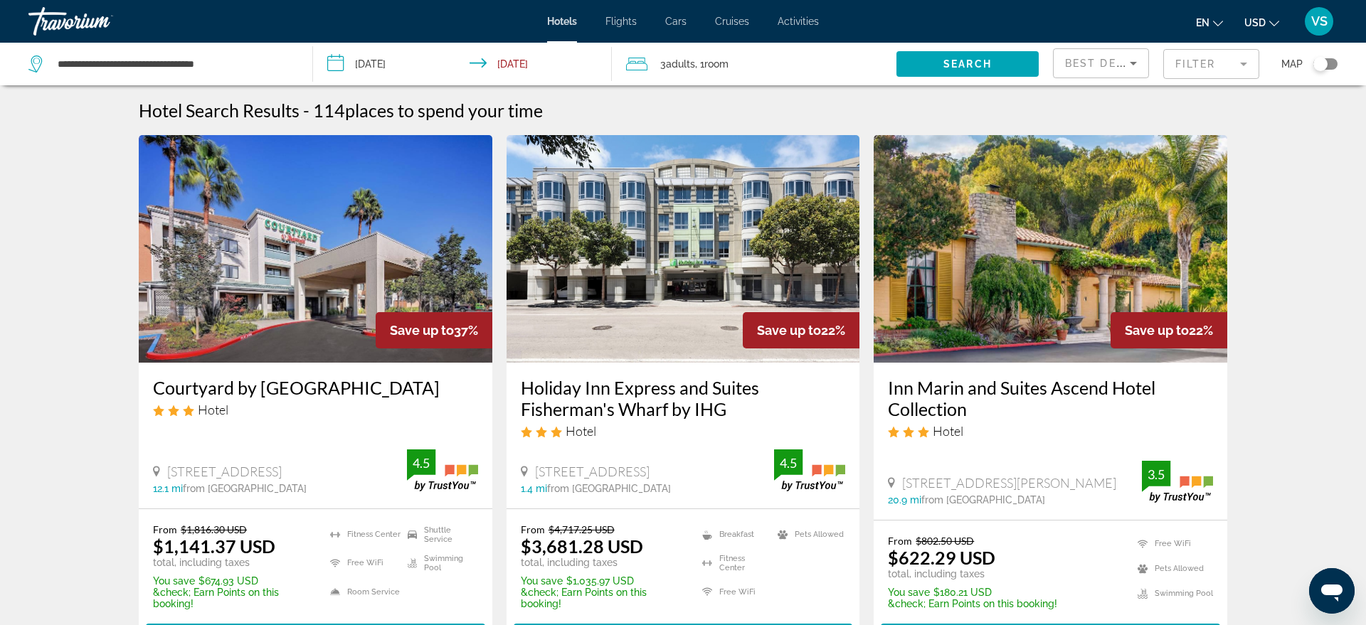
click at [1244, 64] on mat-form-field "Filter" at bounding box center [1211, 64] width 96 height 30
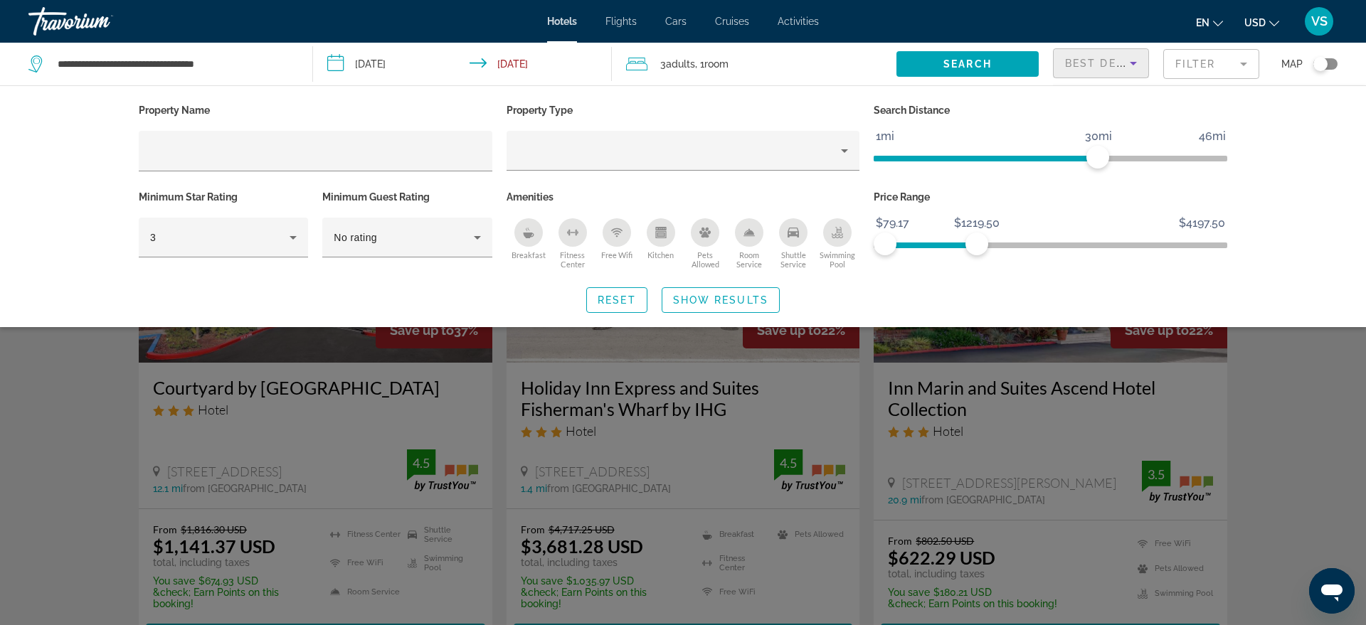
click at [1134, 59] on icon "Sort by" at bounding box center [1133, 63] width 17 height 17
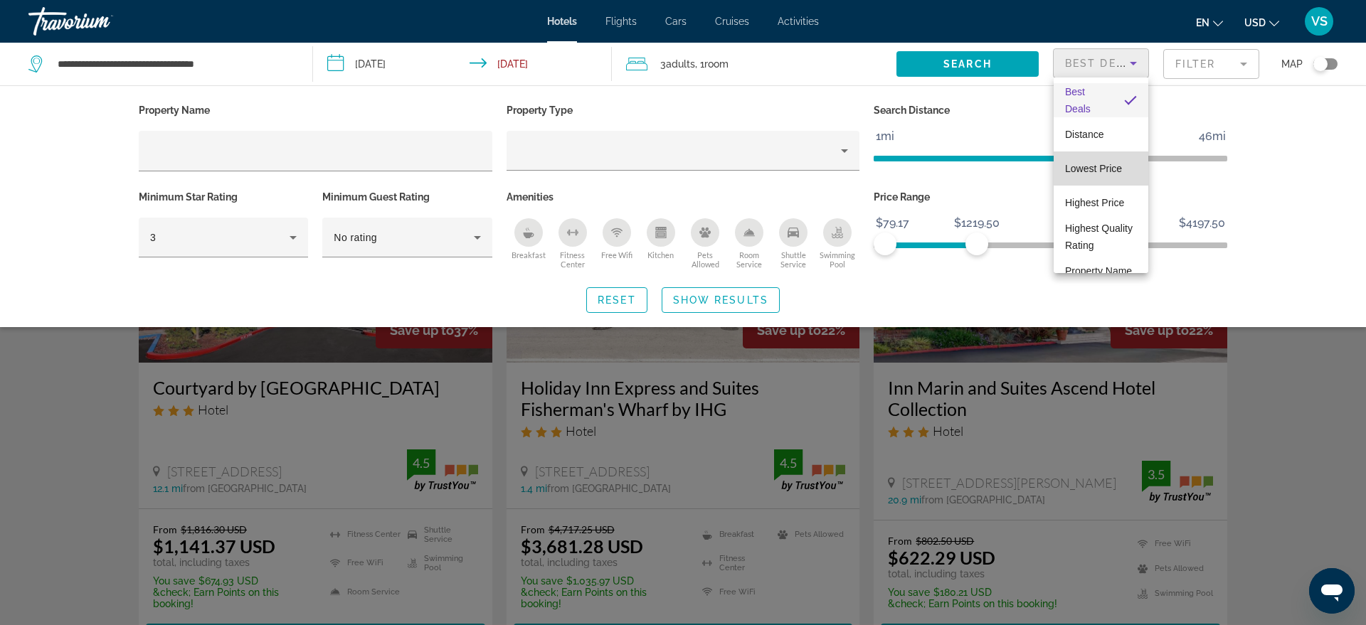
click at [1116, 176] on span "Lowest Price" at bounding box center [1093, 168] width 57 height 17
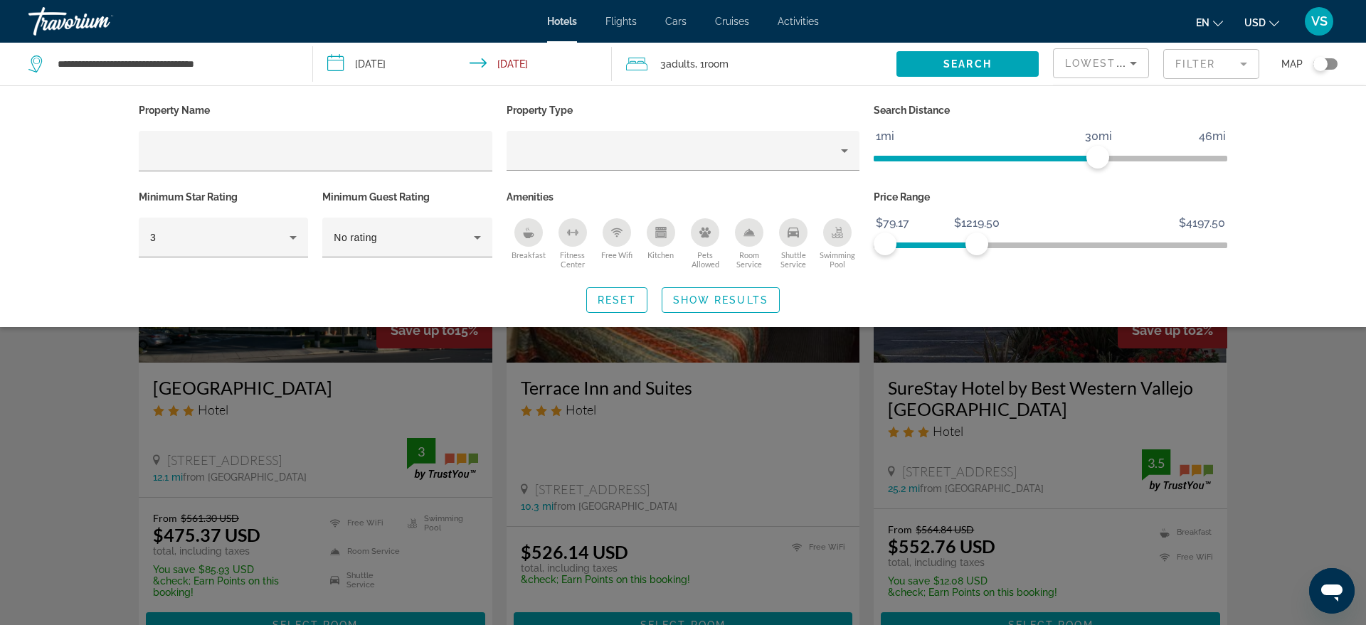
click at [1335, 391] on div "Search widget" at bounding box center [683, 419] width 1366 height 412
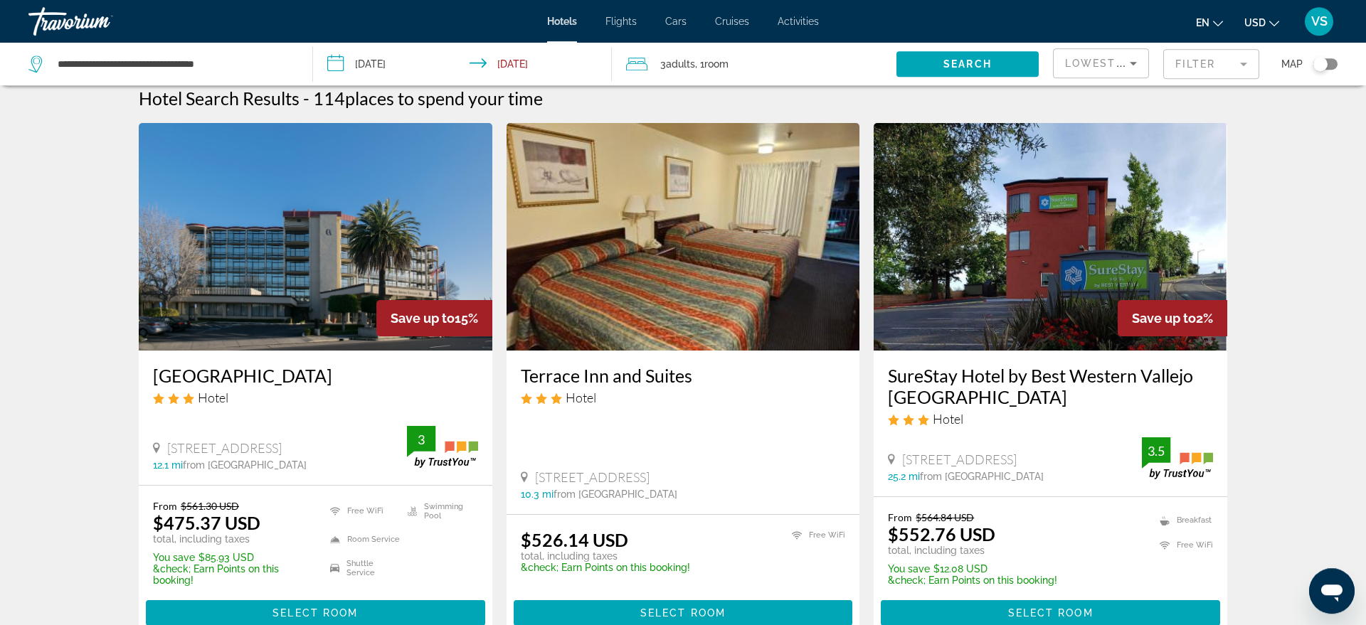
scroll to position [15, 0]
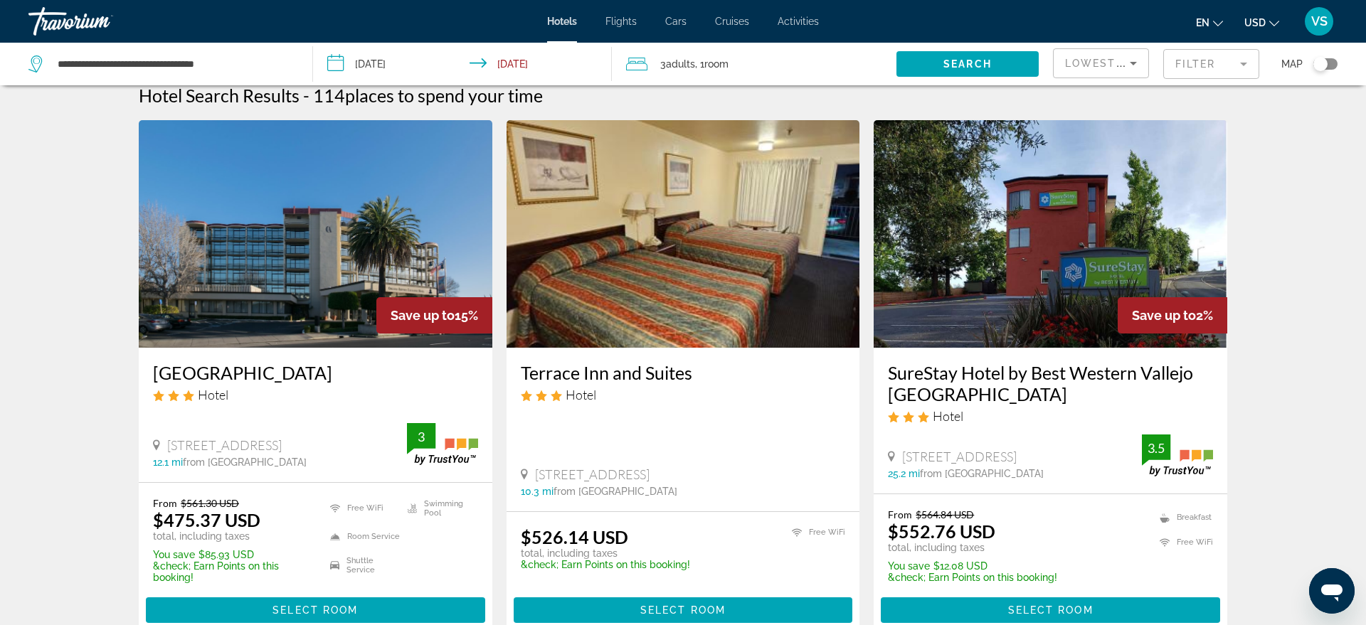
click at [1244, 60] on mat-form-field "Filter" at bounding box center [1211, 64] width 96 height 30
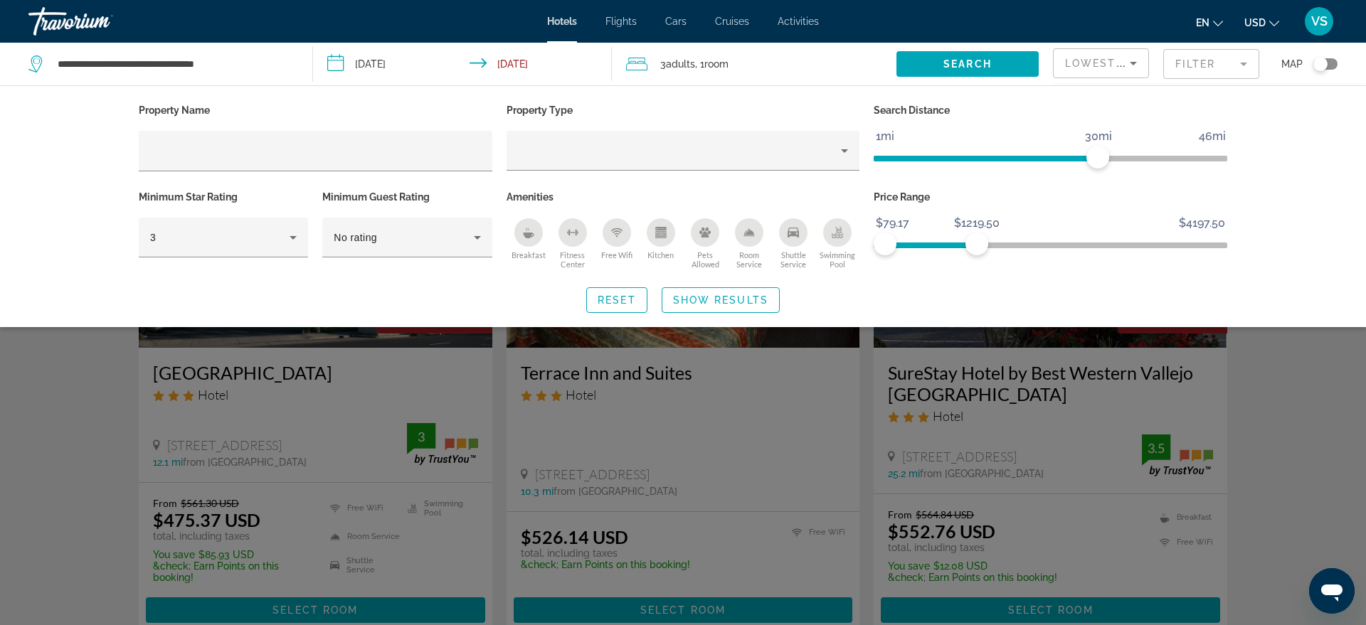
click at [1303, 384] on div "Search widget" at bounding box center [683, 419] width 1366 height 412
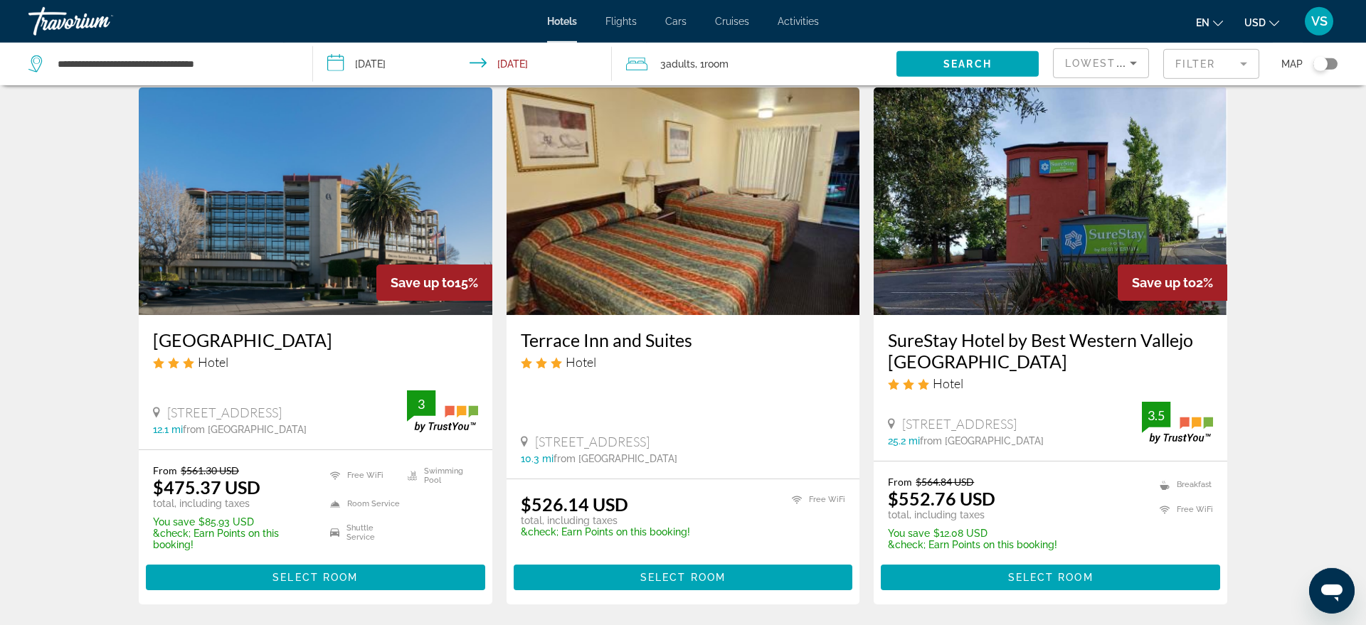
scroll to position [24, 0]
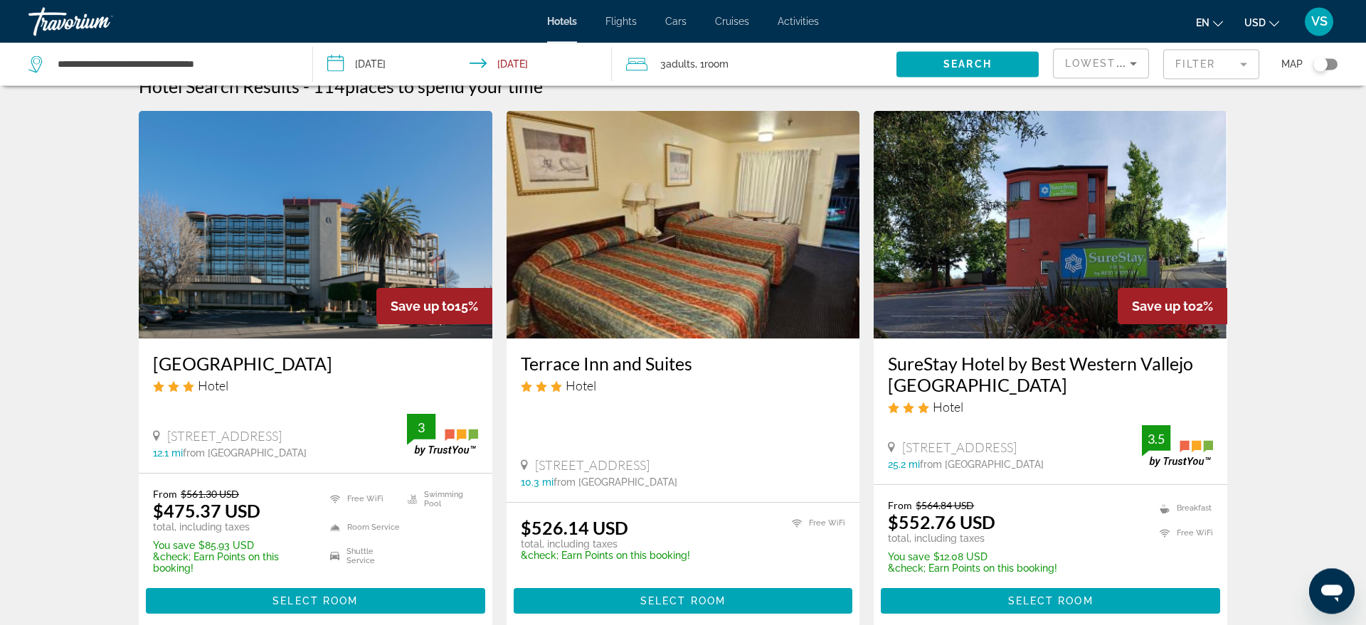
click at [723, 233] on img "Main content" at bounding box center [684, 225] width 354 height 228
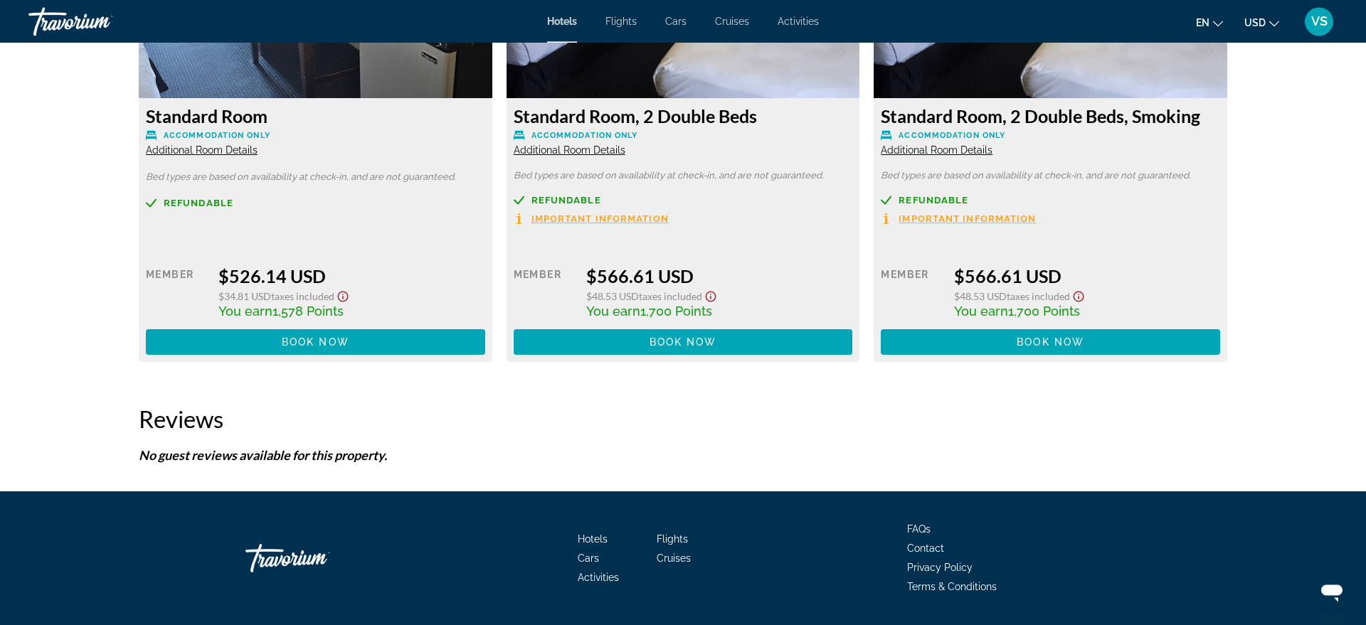
scroll to position [2046, 0]
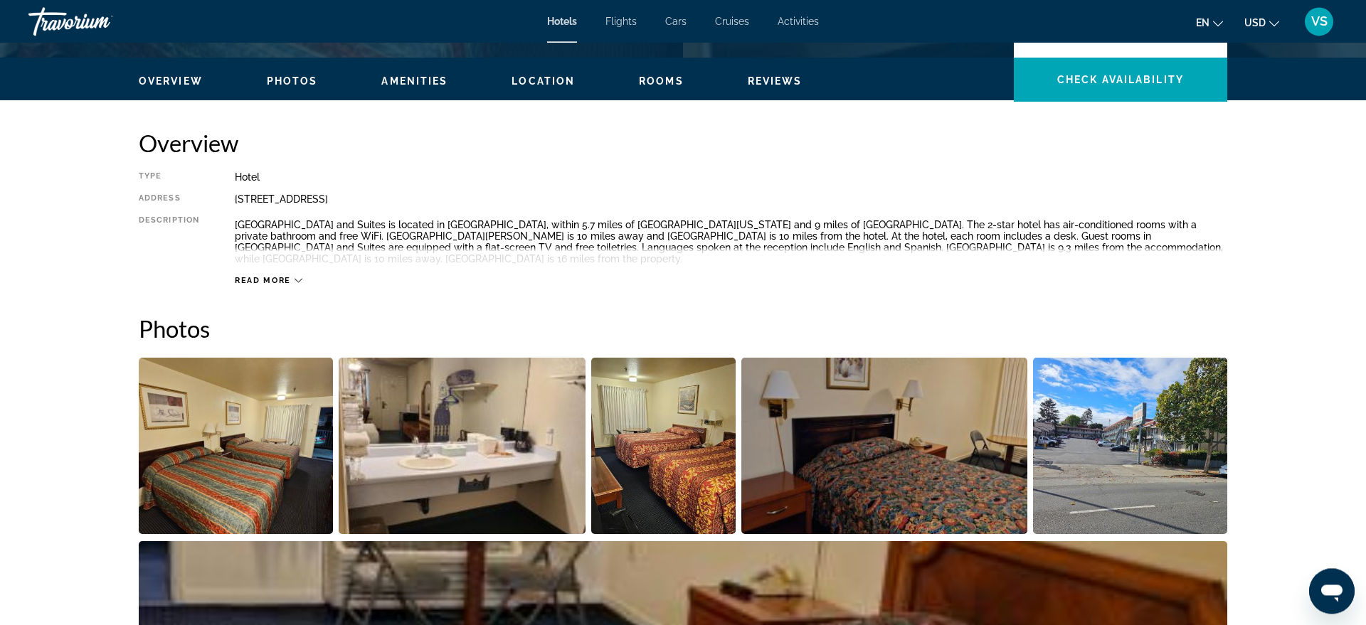
scroll to position [277, 0]
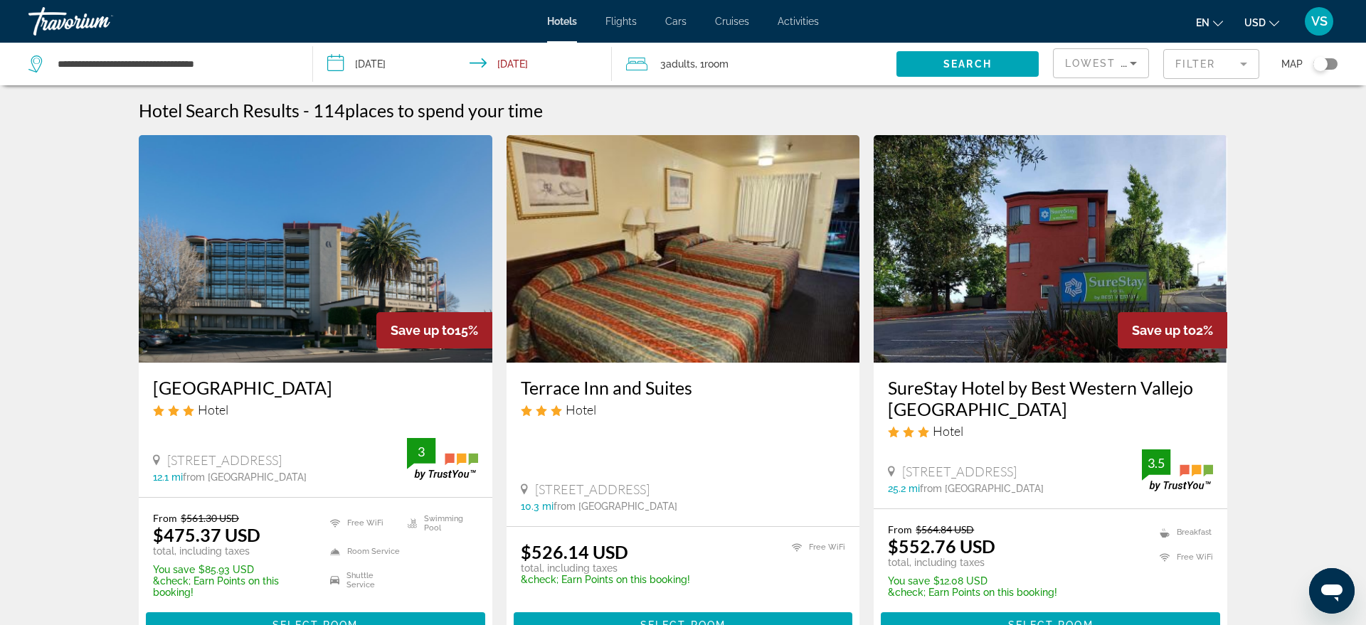
click at [1318, 64] on div "Toggle map" at bounding box center [1320, 64] width 14 height 14
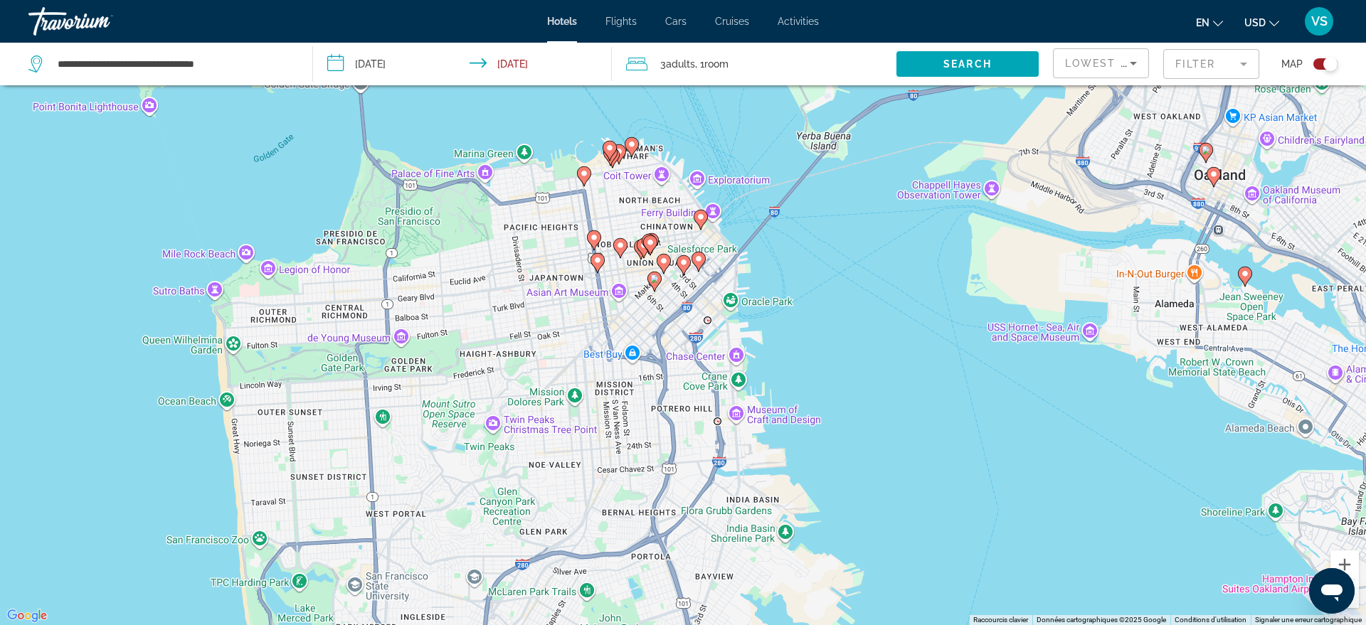
drag, startPoint x: 1045, startPoint y: 341, endPoint x: 574, endPoint y: 435, distance: 479.6
click at [574, 435] on div "Pour activer le glissement avec le clavier, appuyez sur Alt+Entrée. Une fois ce…" at bounding box center [683, 312] width 1366 height 625
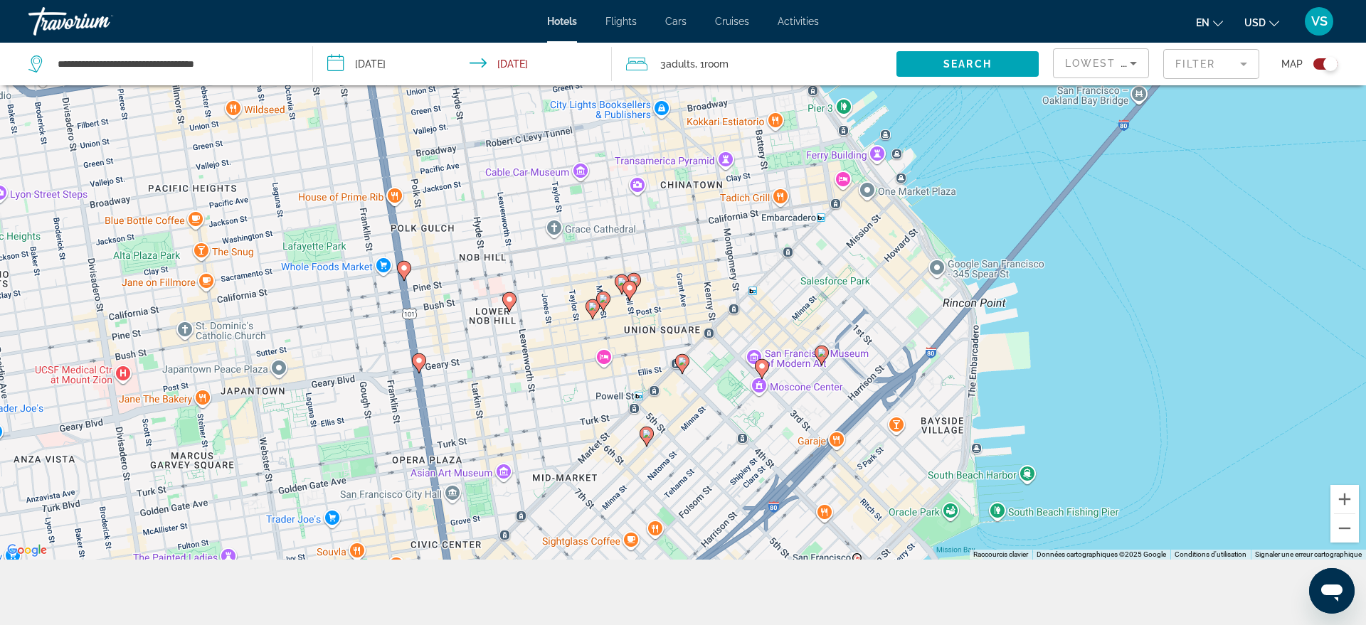
scroll to position [171, 0]
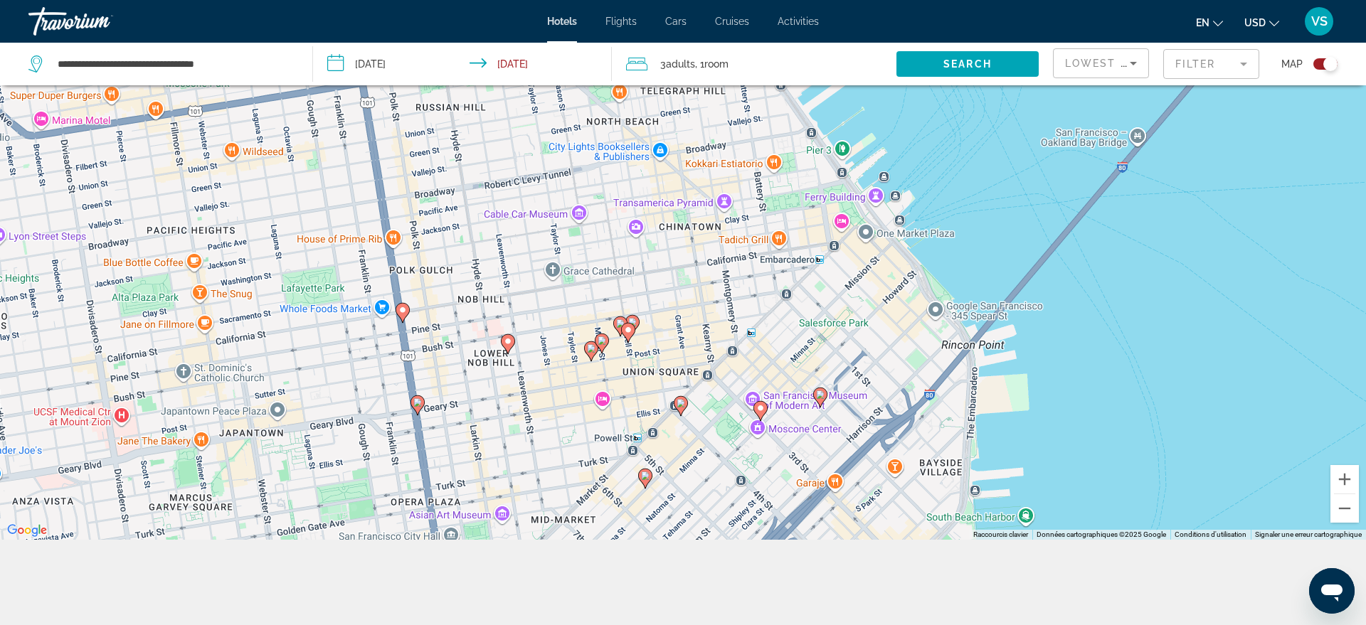
drag, startPoint x: 810, startPoint y: 174, endPoint x: 619, endPoint y: 667, distance: 528.7
click at [619, 540] on div "Pour activer le glissement avec le clavier, appuyez sur Alt+Entrée. Une fois ce…" at bounding box center [683, 227] width 1366 height 625
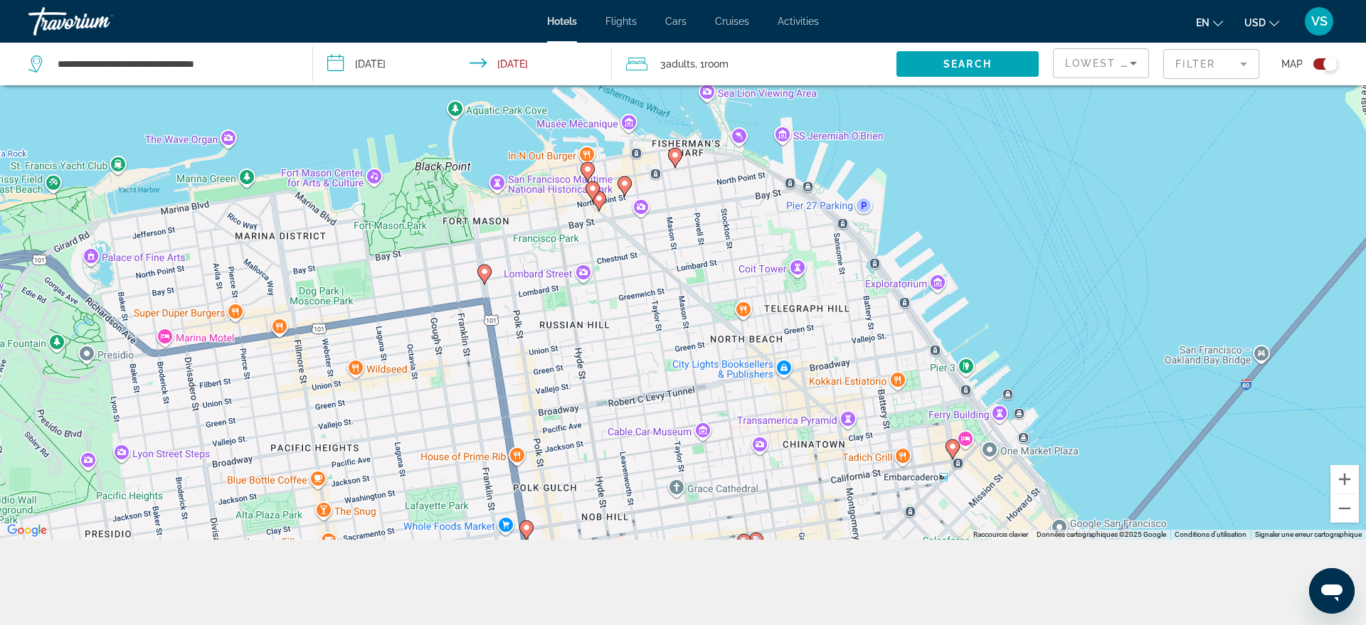
drag, startPoint x: 658, startPoint y: 276, endPoint x: 783, endPoint y: 499, distance: 255.5
click at [783, 499] on div "Pour activer le glissement avec le clavier, appuyez sur Alt+Entrée. Une fois ce…" at bounding box center [683, 227] width 1366 height 625
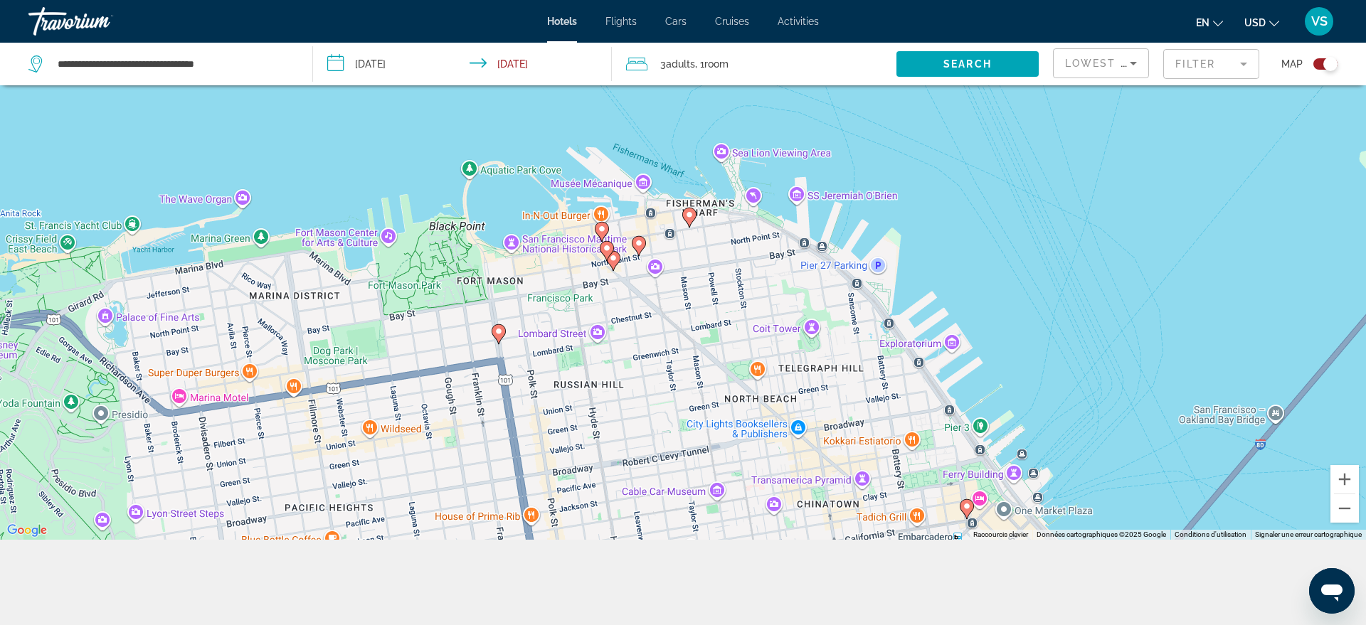
drag, startPoint x: 702, startPoint y: 207, endPoint x: 719, endPoint y: 270, distance: 65.6
click at [719, 270] on div "Pour activer le glissement avec le clavier, appuyez sur Alt+Entrée. Une fois ce…" at bounding box center [683, 227] width 1366 height 625
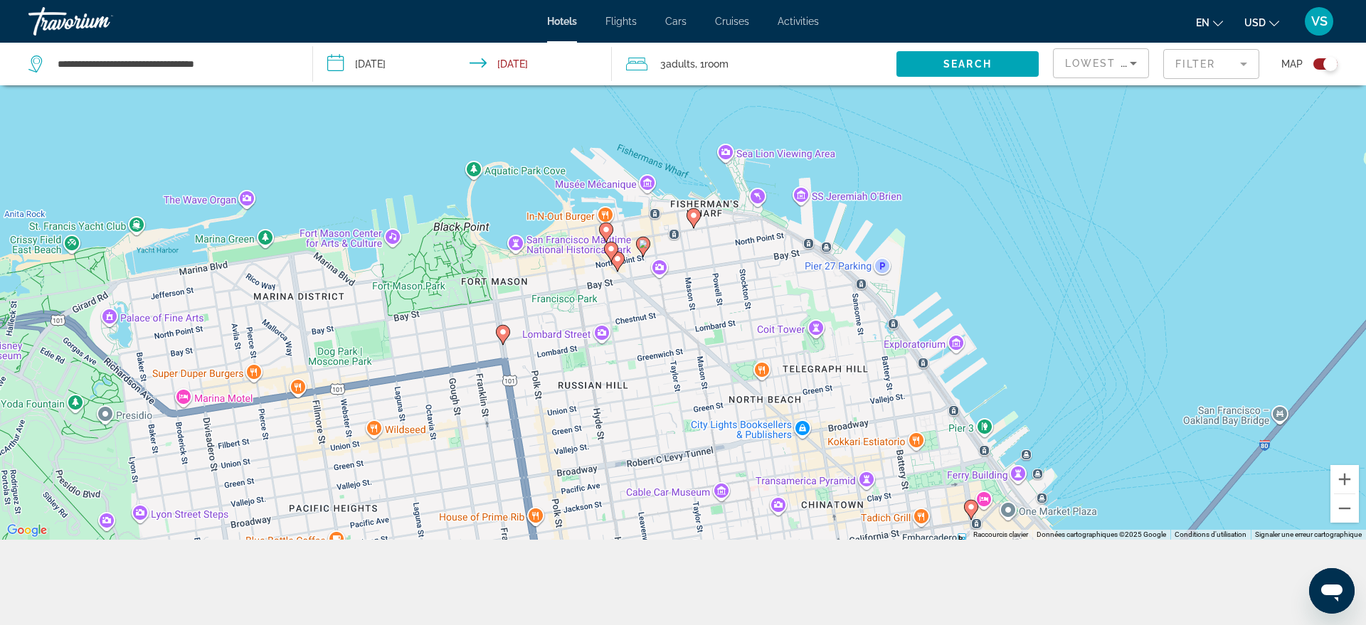
click at [623, 260] on icon "Main content" at bounding box center [617, 261] width 13 height 18
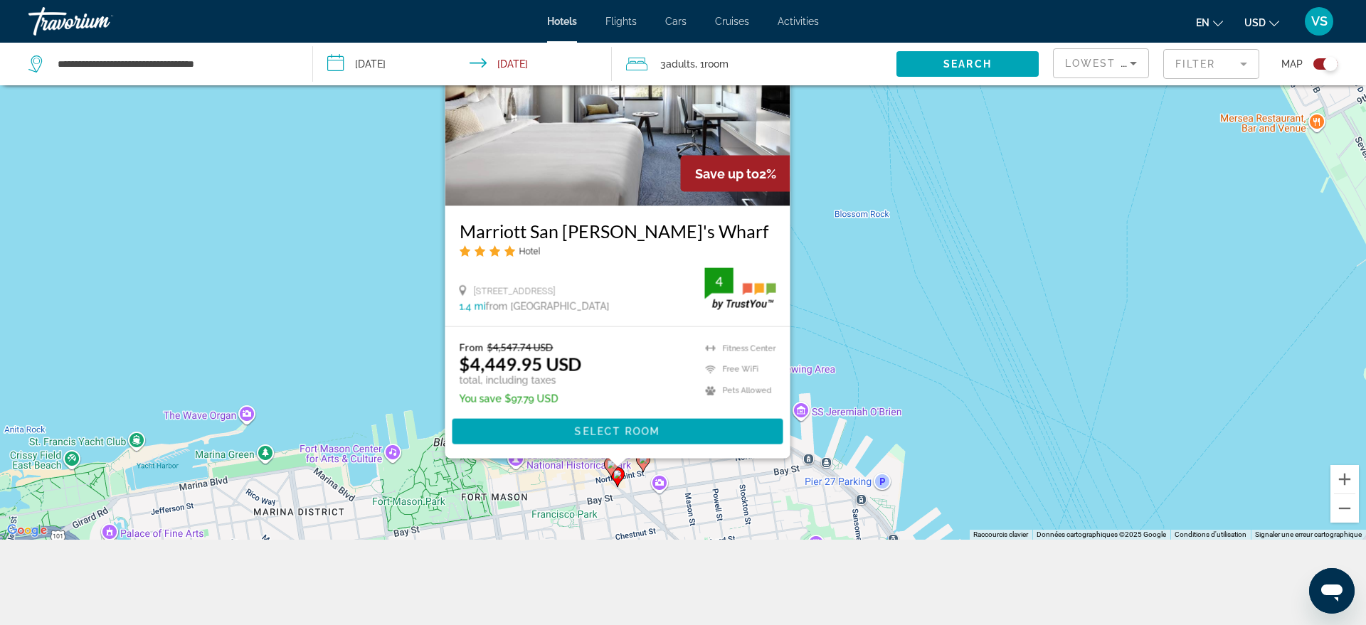
click at [932, 347] on div "Pour activer le glissement avec le clavier, appuyez sur Alt+Entrée. Une fois ce…" at bounding box center [683, 227] width 1366 height 625
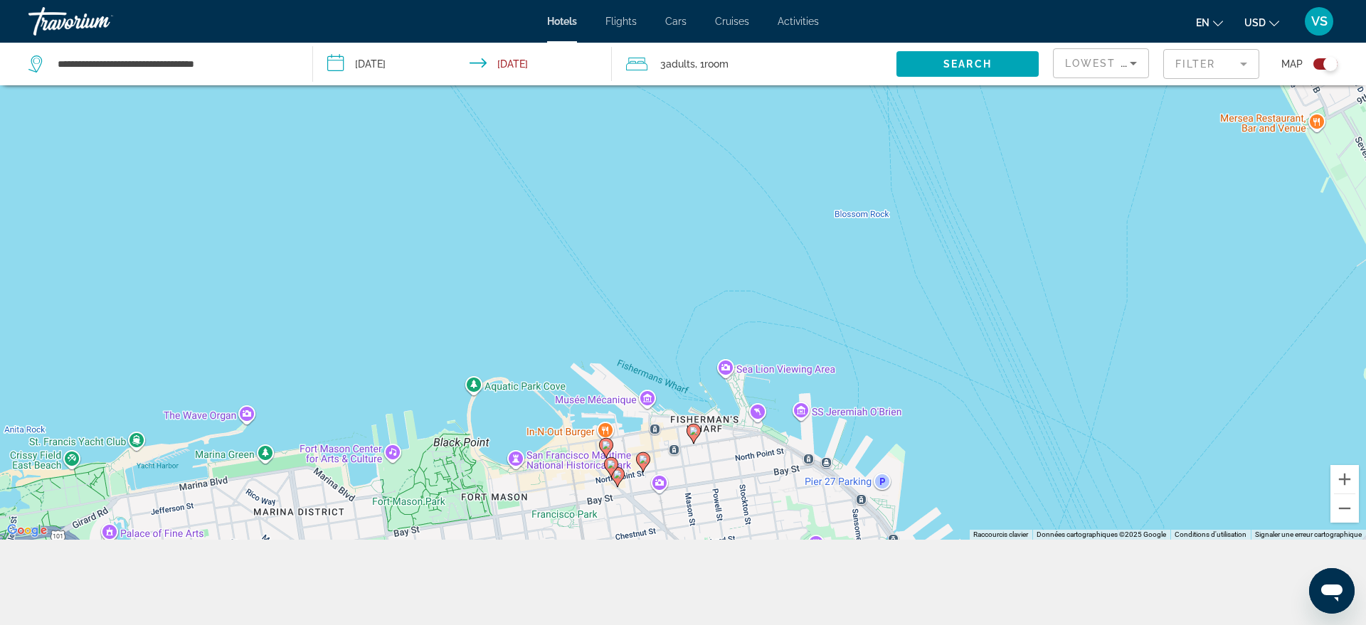
click at [606, 446] on image "Main content" at bounding box center [606, 445] width 9 height 9
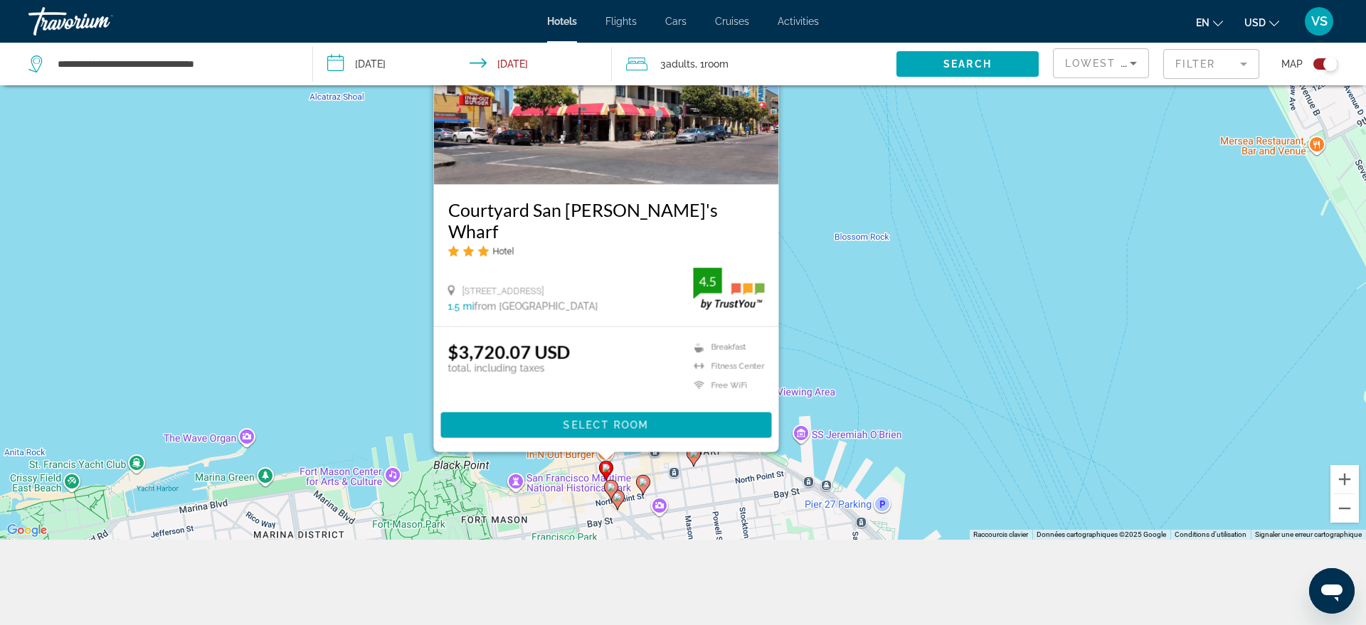
click at [1121, 269] on div "Pour activer le glissement avec le clavier, appuyez sur Alt+Entrée. Une fois ce…" at bounding box center [683, 227] width 1366 height 625
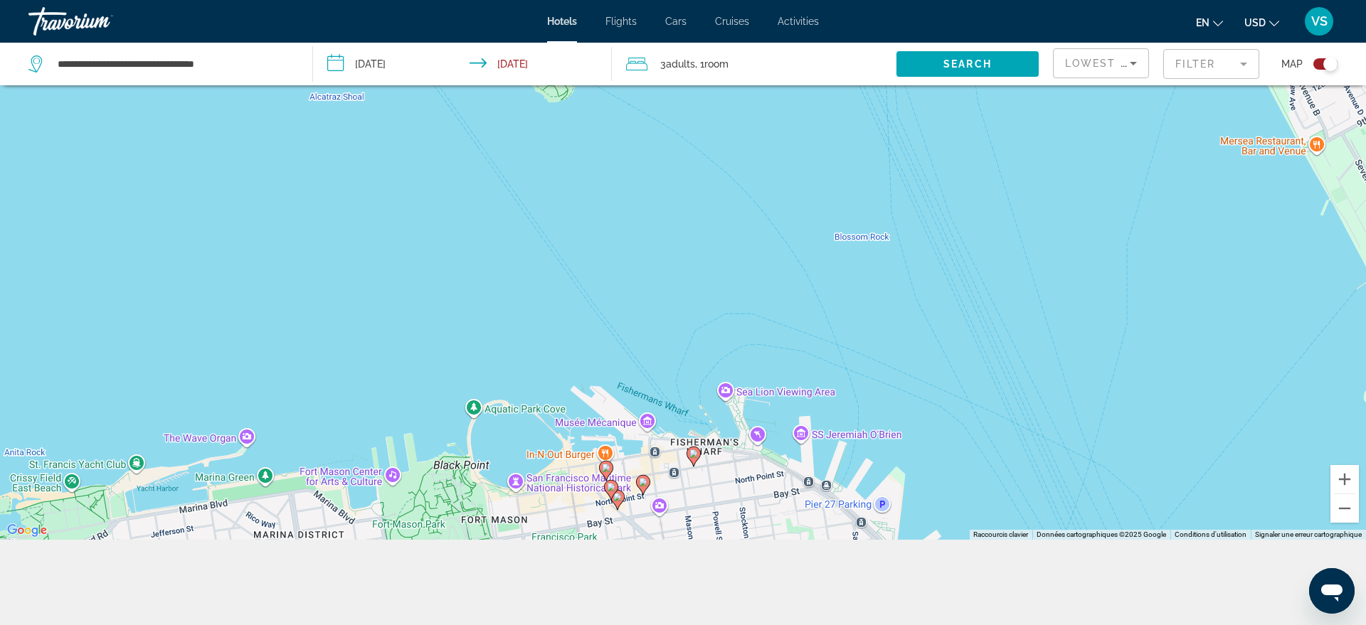
click at [1246, 64] on mat-form-field "Filter" at bounding box center [1211, 64] width 96 height 30
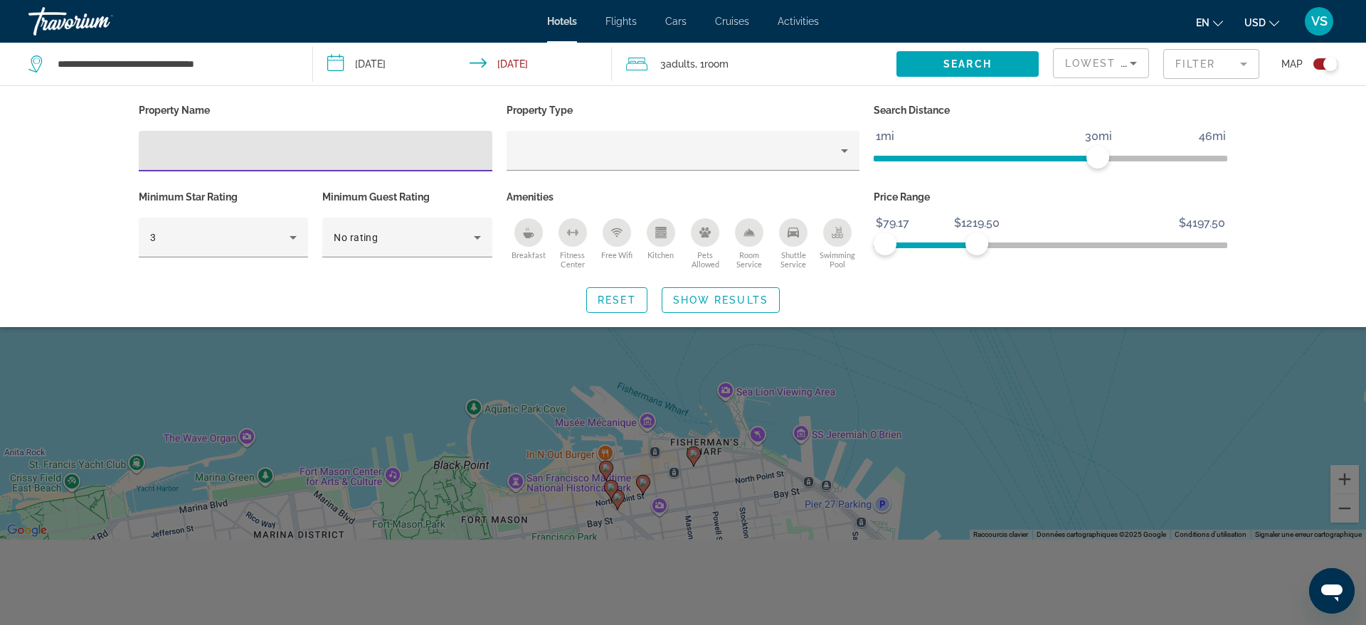
click at [907, 384] on div "Search widget" at bounding box center [683, 419] width 1366 height 412
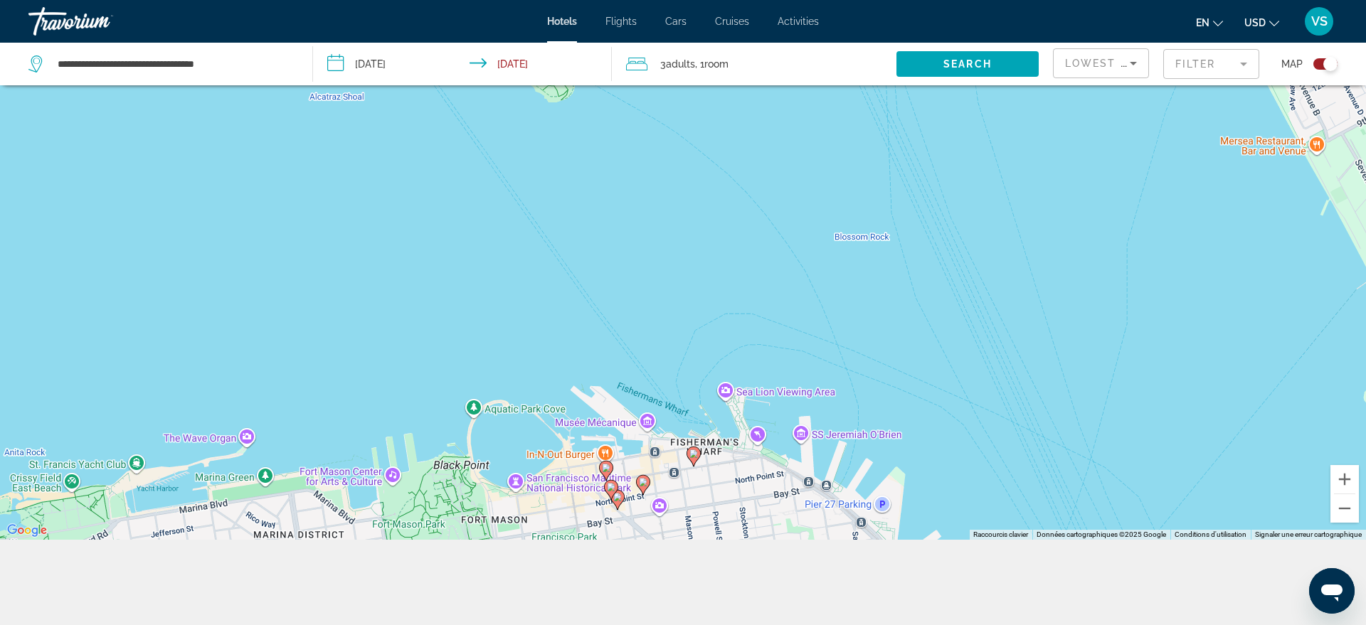
click at [692, 453] on image "Main content" at bounding box center [693, 454] width 9 height 9
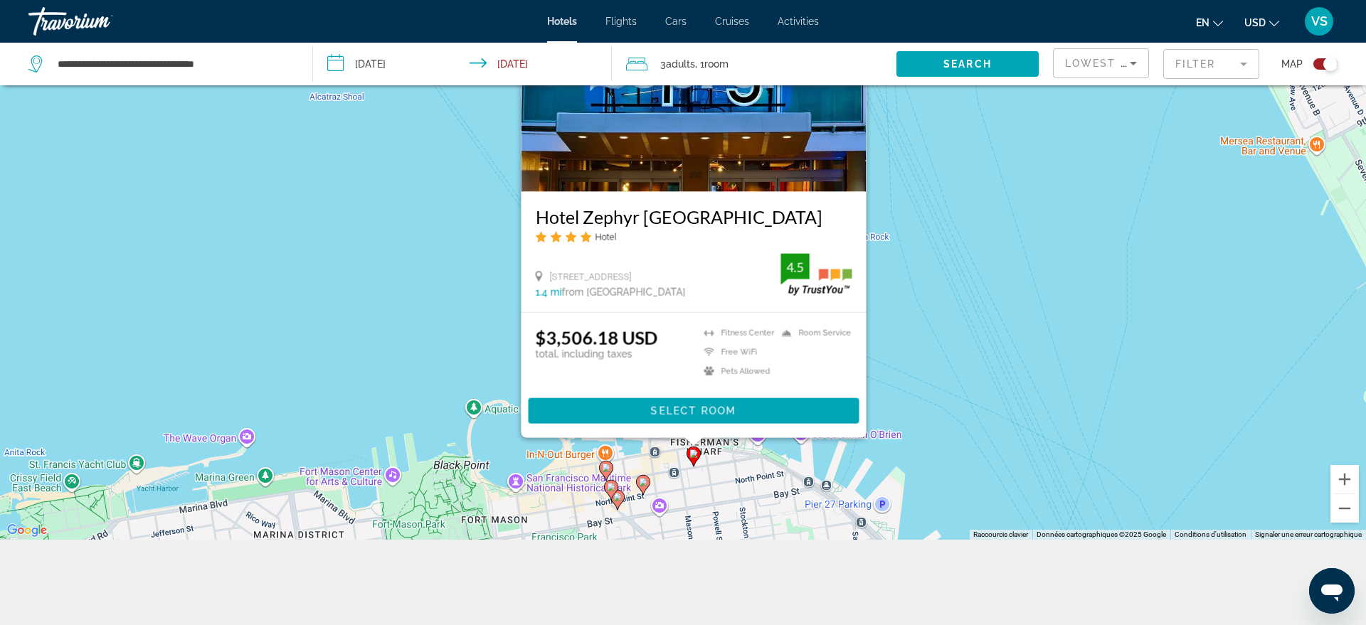
click at [1094, 345] on div "Pour activer le glissement avec le clavier, appuyez sur Alt+Entrée. Une fois ce…" at bounding box center [683, 227] width 1366 height 625
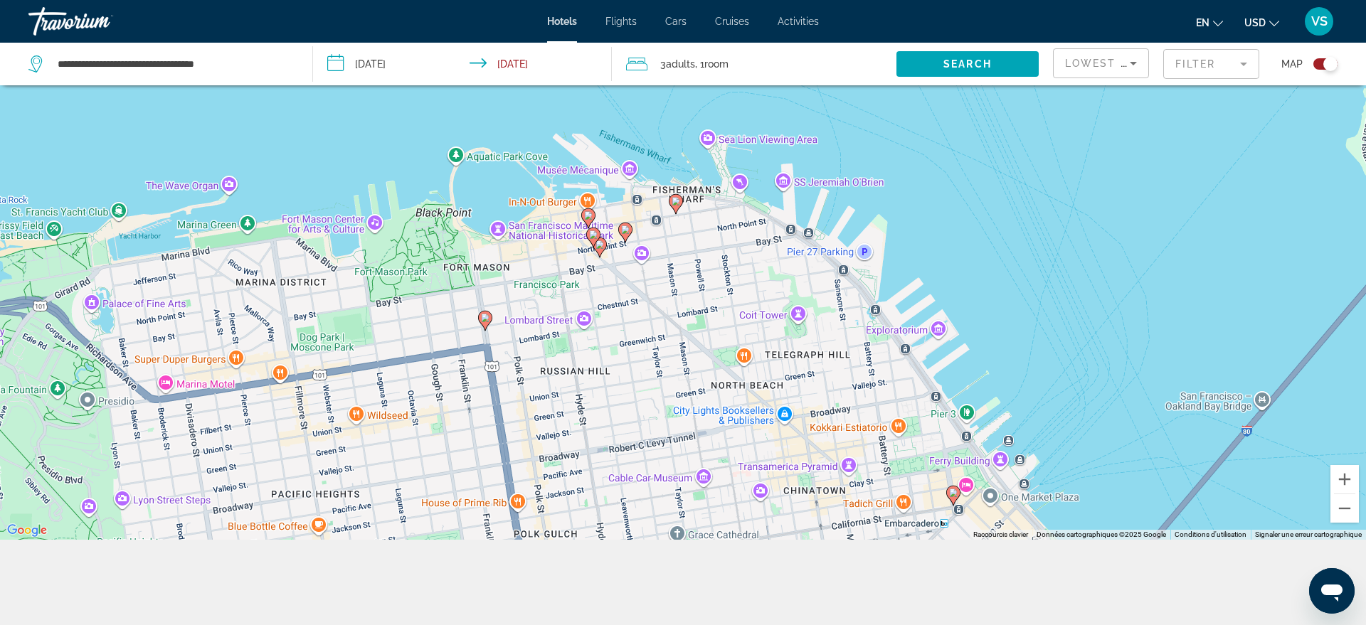
drag, startPoint x: 1018, startPoint y: 432, endPoint x: 1000, endPoint y: 178, distance: 254.6
click at [1000, 178] on div "Pour activer le glissement avec le clavier, appuyez sur Alt+Entrée. Une fois ce…" at bounding box center [683, 227] width 1366 height 625
click at [489, 317] on image "Main content" at bounding box center [485, 318] width 9 height 9
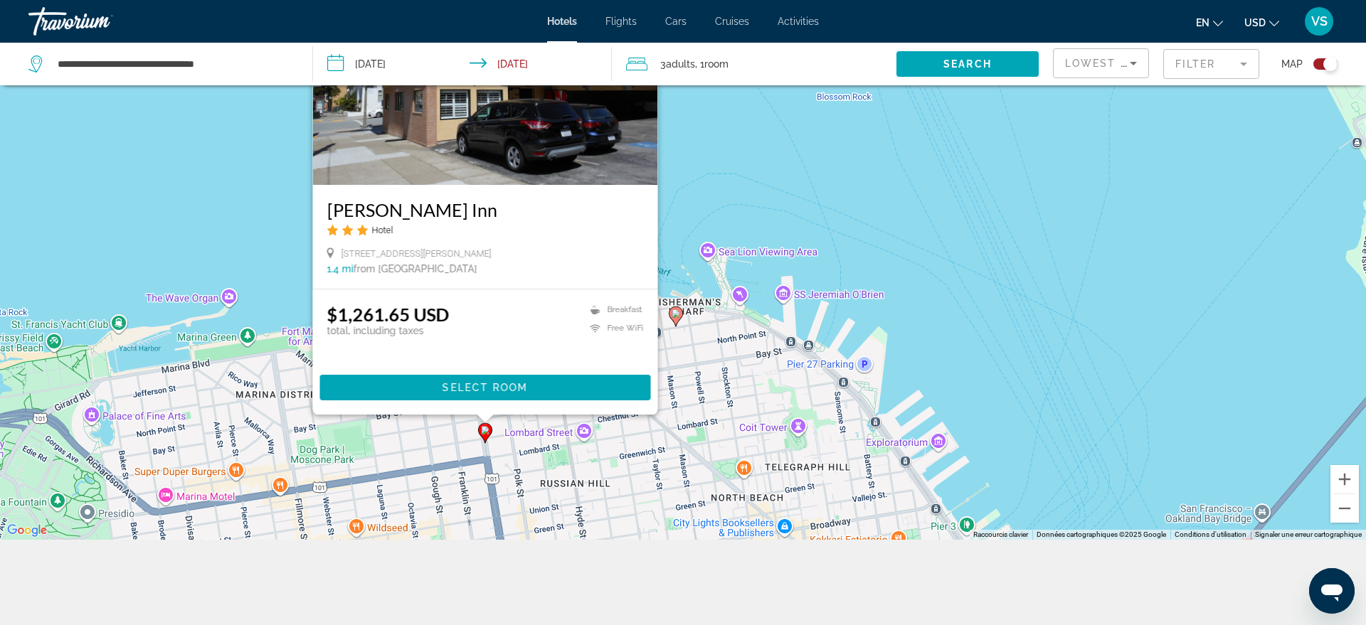
click at [1071, 128] on div "Pour activer le glissement avec le clavier, appuyez sur Alt+Entrée. Une fois ce…" at bounding box center [683, 227] width 1366 height 625
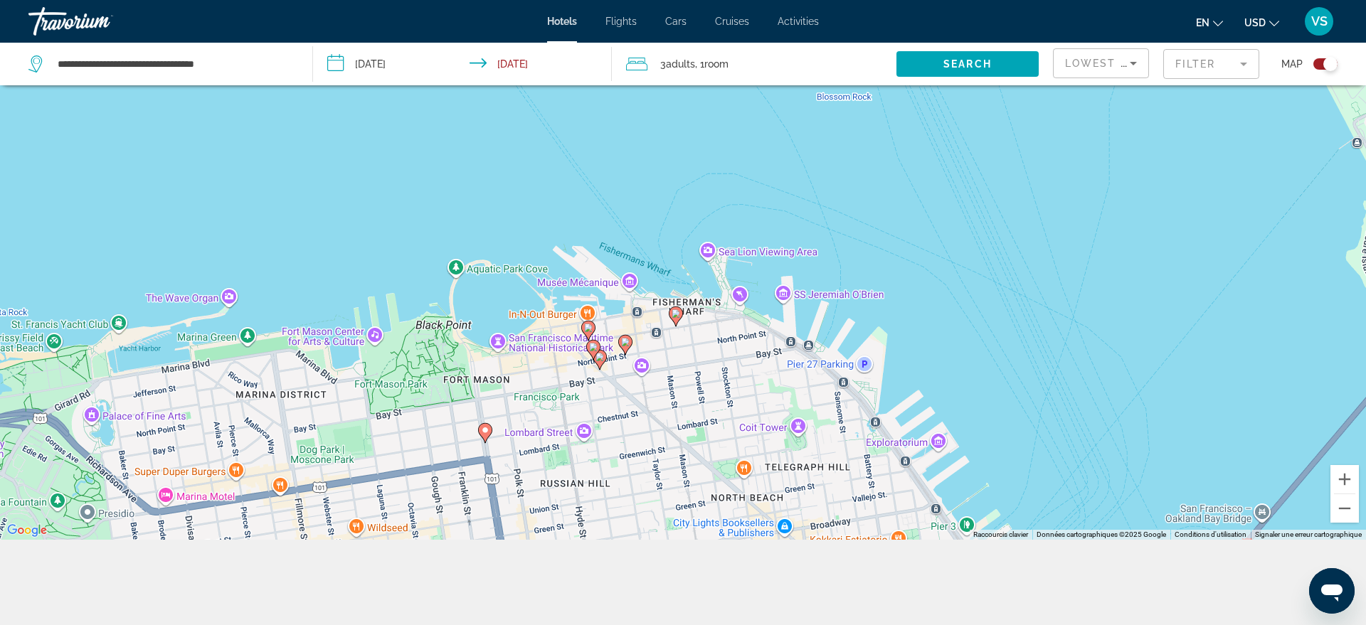
click at [1245, 63] on mat-form-field "Filter" at bounding box center [1211, 64] width 96 height 30
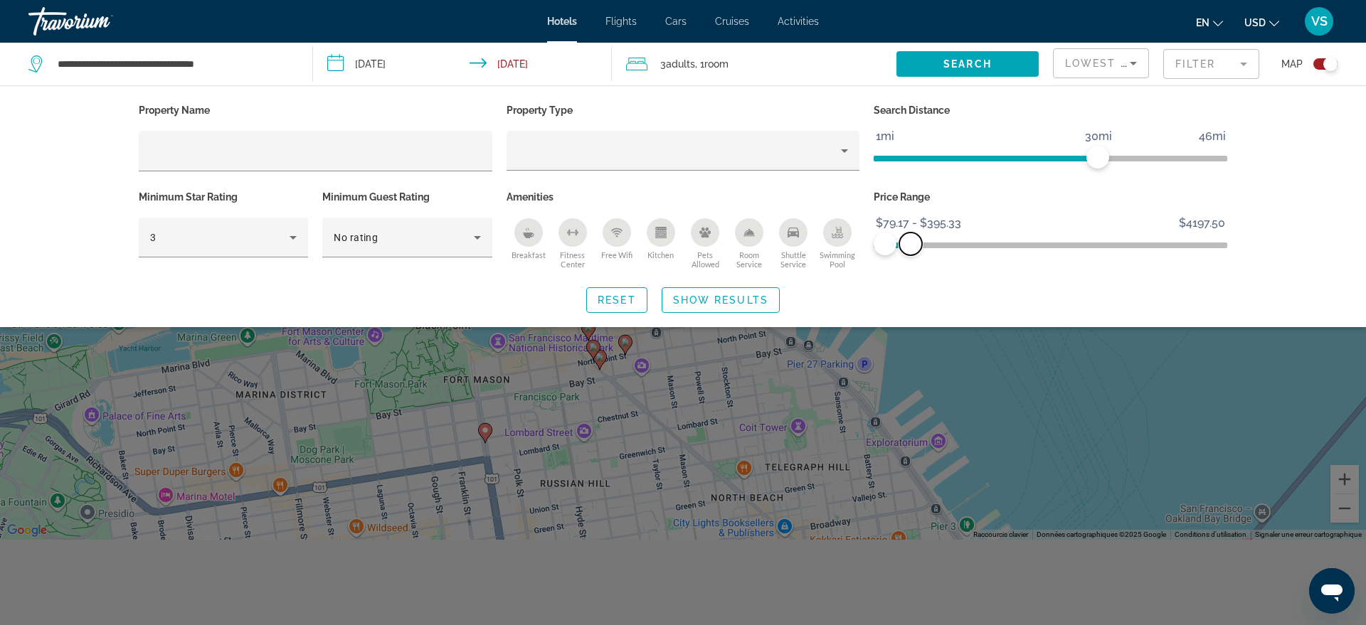
drag, startPoint x: 974, startPoint y: 245, endPoint x: 911, endPoint y: 240, distance: 63.5
click at [911, 240] on span "ngx-slider-max" at bounding box center [910, 244] width 23 height 23
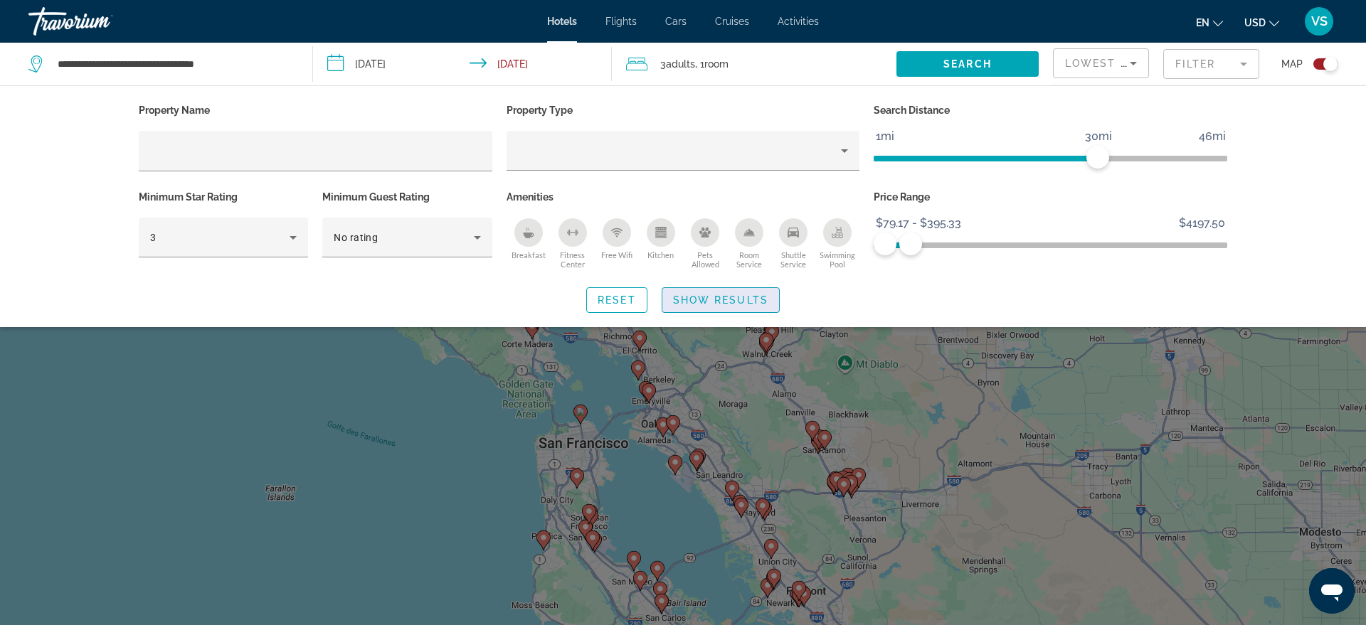
click at [753, 295] on span "Show Results" at bounding box center [720, 300] width 95 height 11
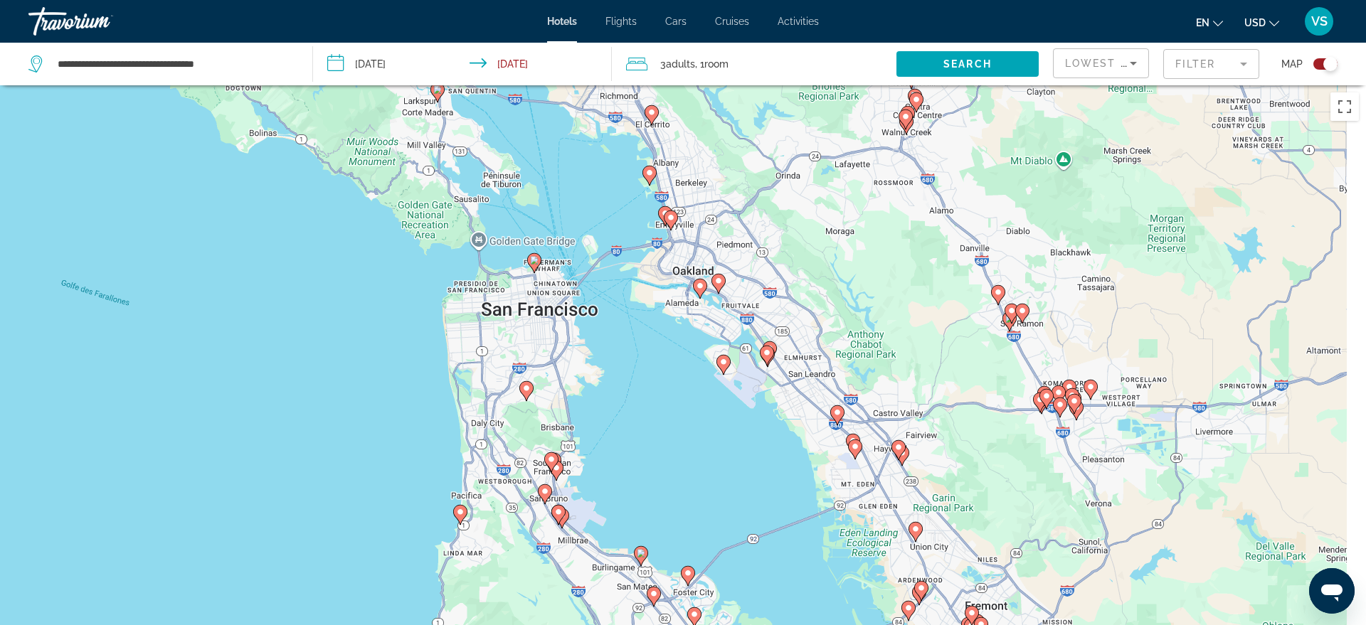
drag, startPoint x: 676, startPoint y: 525, endPoint x: 551, endPoint y: 365, distance: 203.3
click at [551, 364] on div "Pour activer le glissement avec le clavier, appuyez sur Alt+Entrée. Une fois ce…" at bounding box center [683, 397] width 1366 height 625
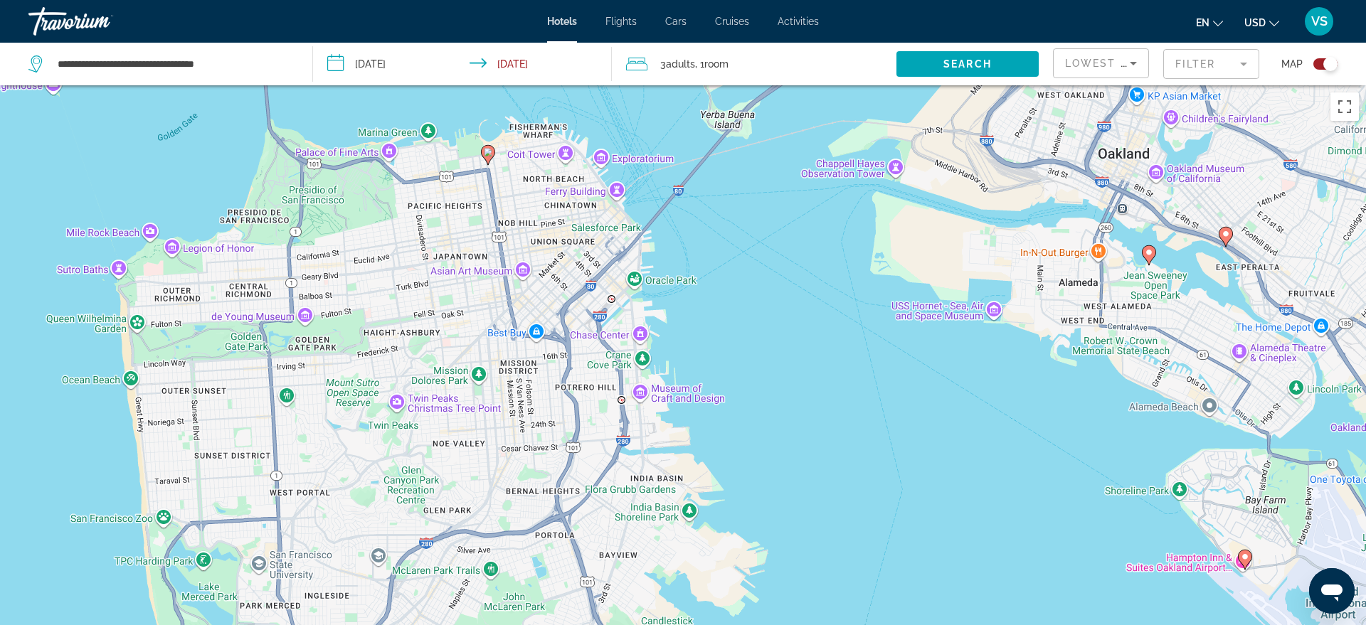
drag, startPoint x: 574, startPoint y: 223, endPoint x: 581, endPoint y: 396, distance: 173.7
click at [581, 396] on div "Pour activer le glissement avec le clavier, appuyez sur Alt+Entrée. Une fois ce…" at bounding box center [683, 397] width 1366 height 625
click at [487, 160] on icon "Main content" at bounding box center [488, 154] width 13 height 18
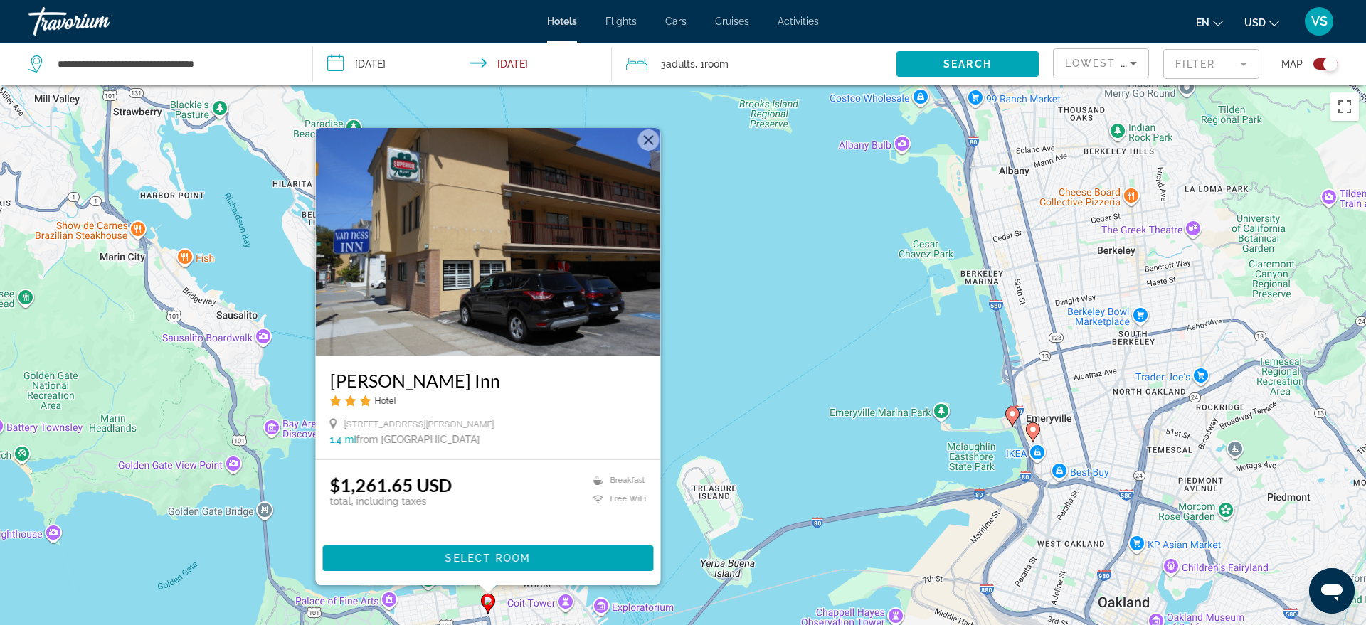
click at [652, 137] on button "Fermer" at bounding box center [648, 139] width 21 height 21
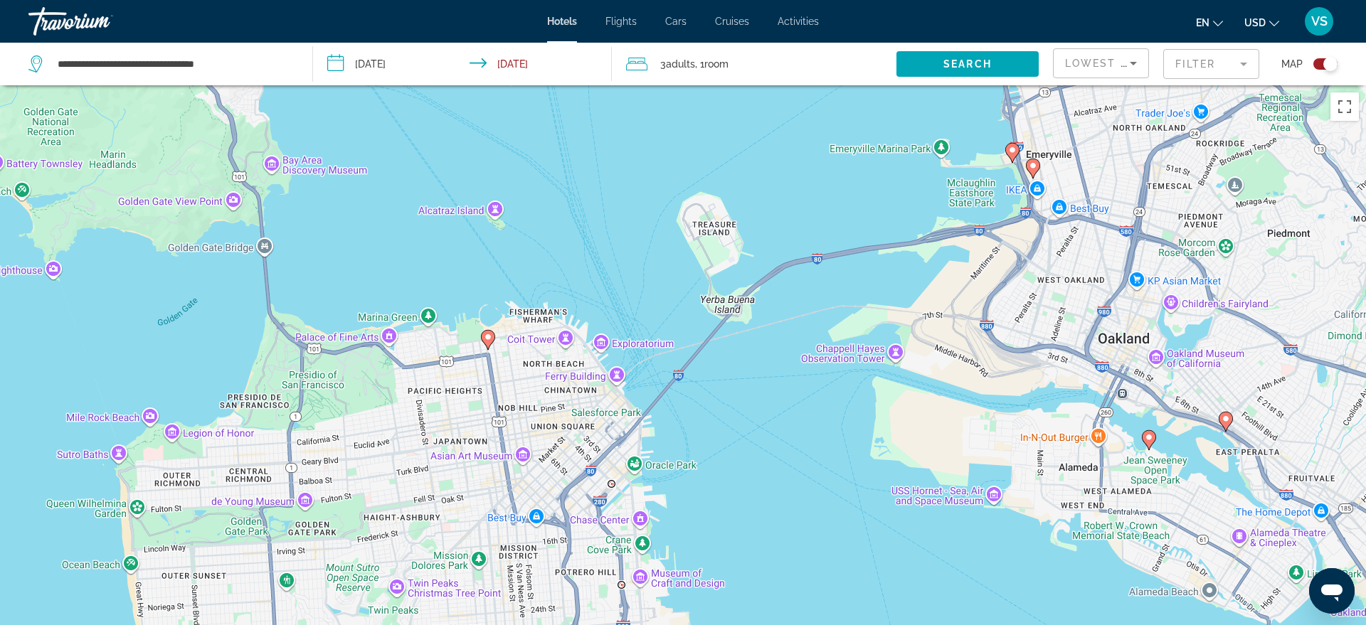
drag, startPoint x: 741, startPoint y: 478, endPoint x: 741, endPoint y: 214, distance: 264.0
click at [741, 214] on div "Pour activer le glissement avec le clavier, appuyez sur Alt+Entrée. Une fois ce…" at bounding box center [683, 397] width 1366 height 625
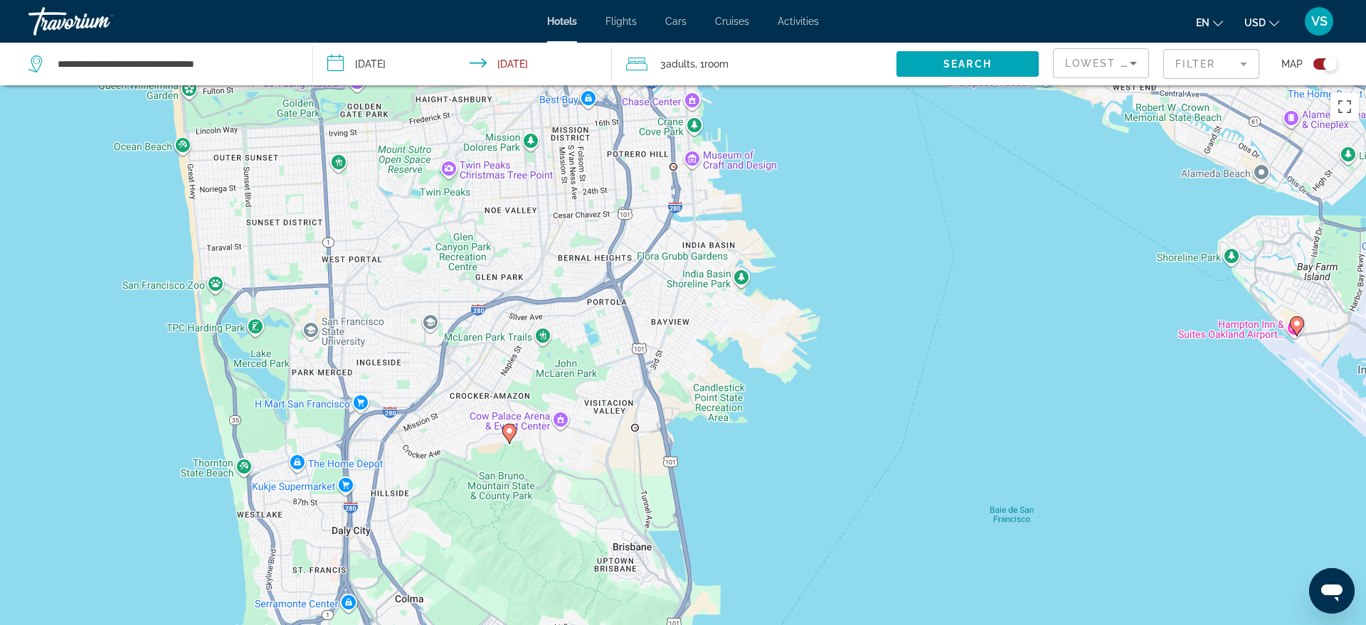
drag, startPoint x: 717, startPoint y: 495, endPoint x: 769, endPoint y: 73, distance: 424.4
click at [769, 85] on div "Pour activer le glissement avec le clavier, appuyez sur Alt+Entrée. Une fois ce…" at bounding box center [683, 397] width 1366 height 625
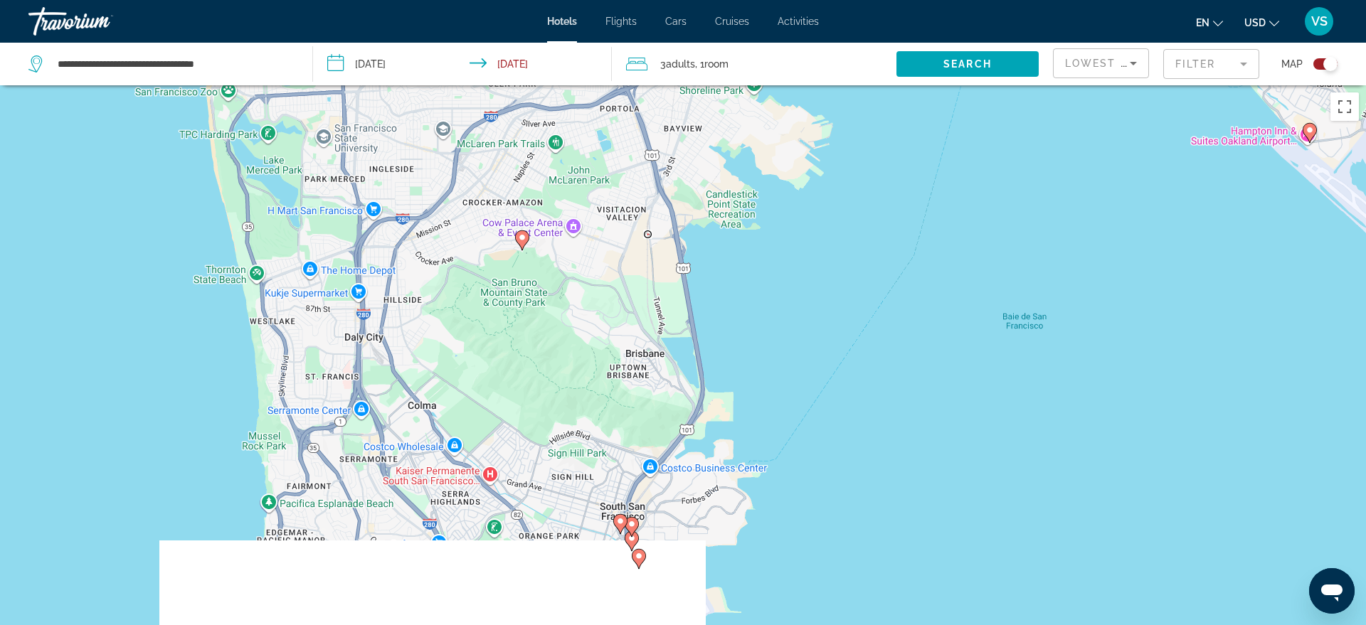
drag, startPoint x: 756, startPoint y: 477, endPoint x: 766, endPoint y: 277, distance: 199.4
click at [766, 277] on div "Pour activer le glissement avec le clavier, appuyez sur Alt+Entrée. Une fois ce…" at bounding box center [683, 397] width 1366 height 625
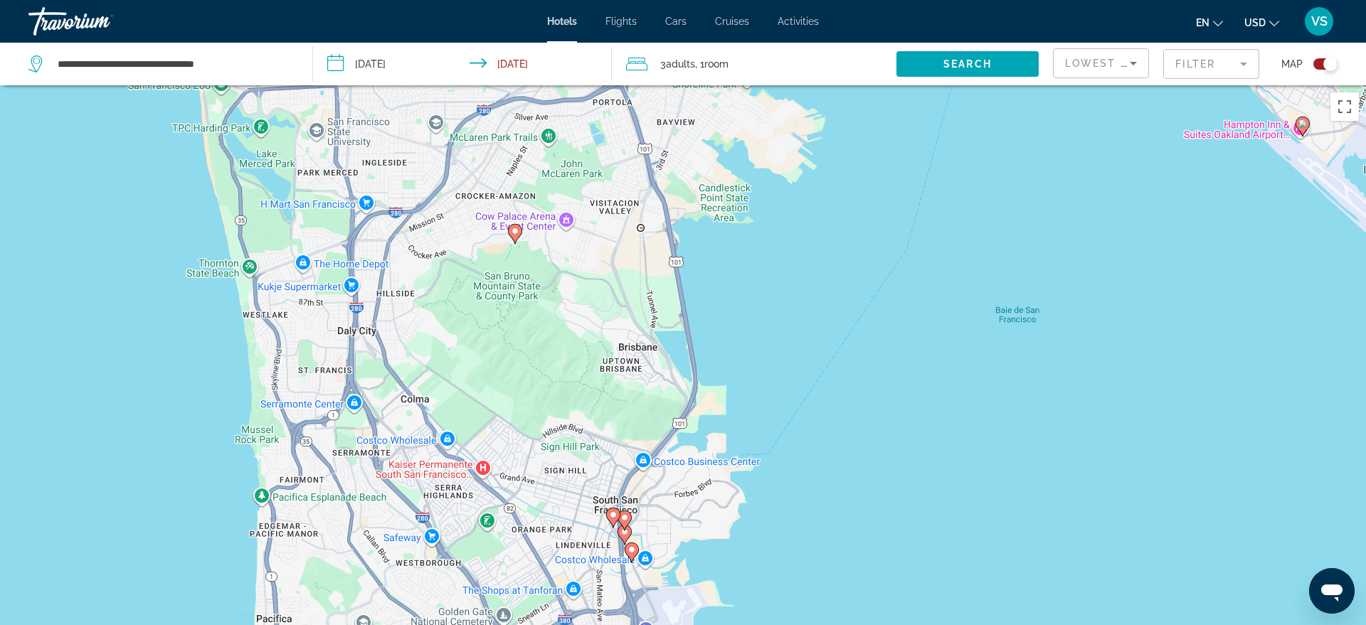
click at [511, 232] on icon "Main content" at bounding box center [515, 233] width 13 height 18
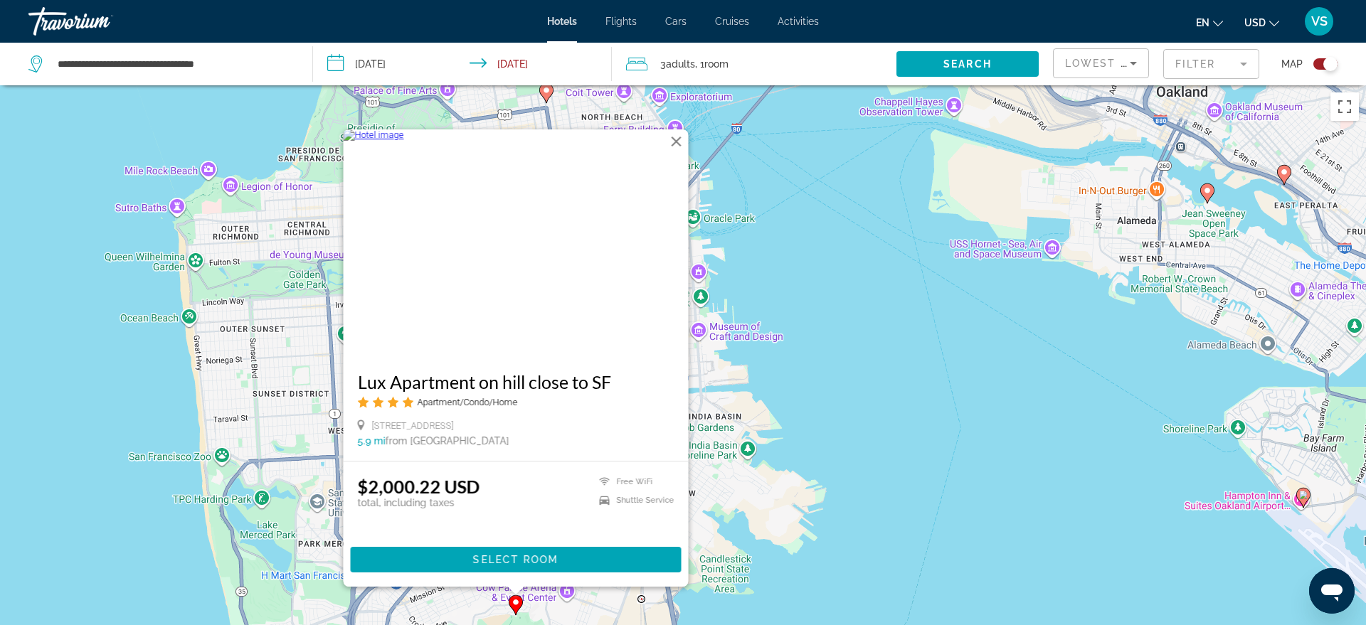
click at [823, 496] on div "Pour activer le glissement avec le clavier, appuyez sur Alt+Entrée. Une fois ce…" at bounding box center [683, 397] width 1366 height 625
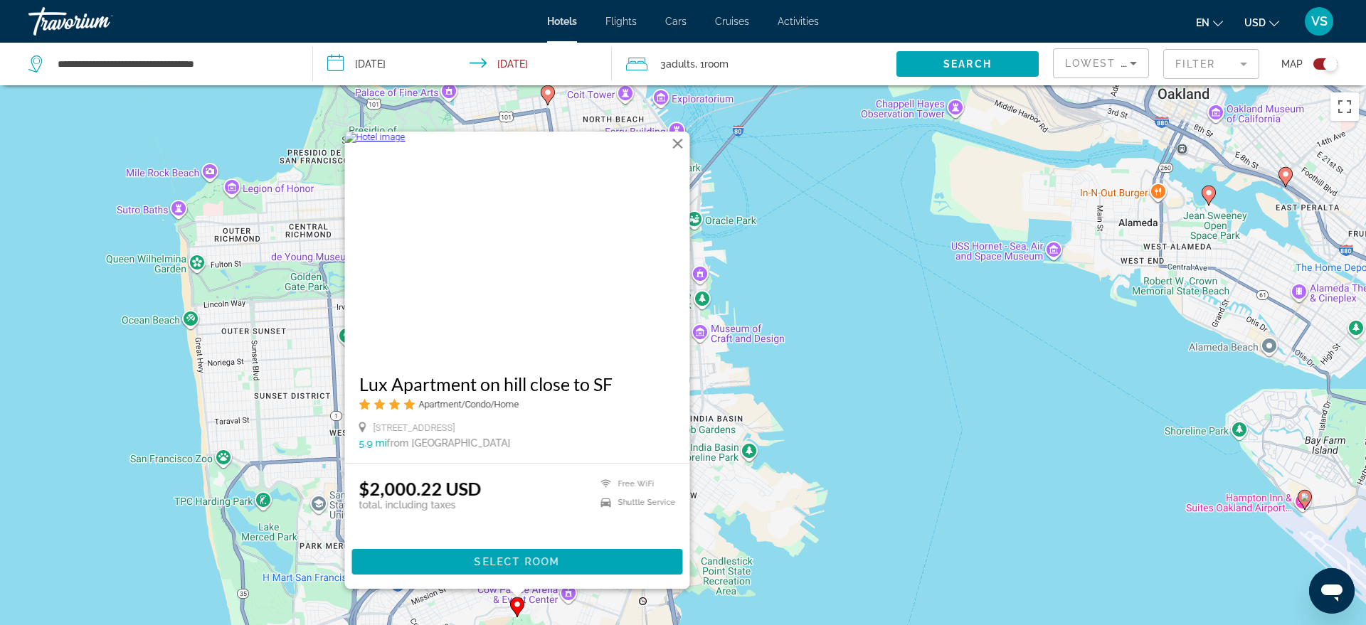
click at [777, 539] on div "Pour activer le glissement avec le clavier, appuyez sur Alt+Entrée. Une fois ce…" at bounding box center [683, 397] width 1366 height 625
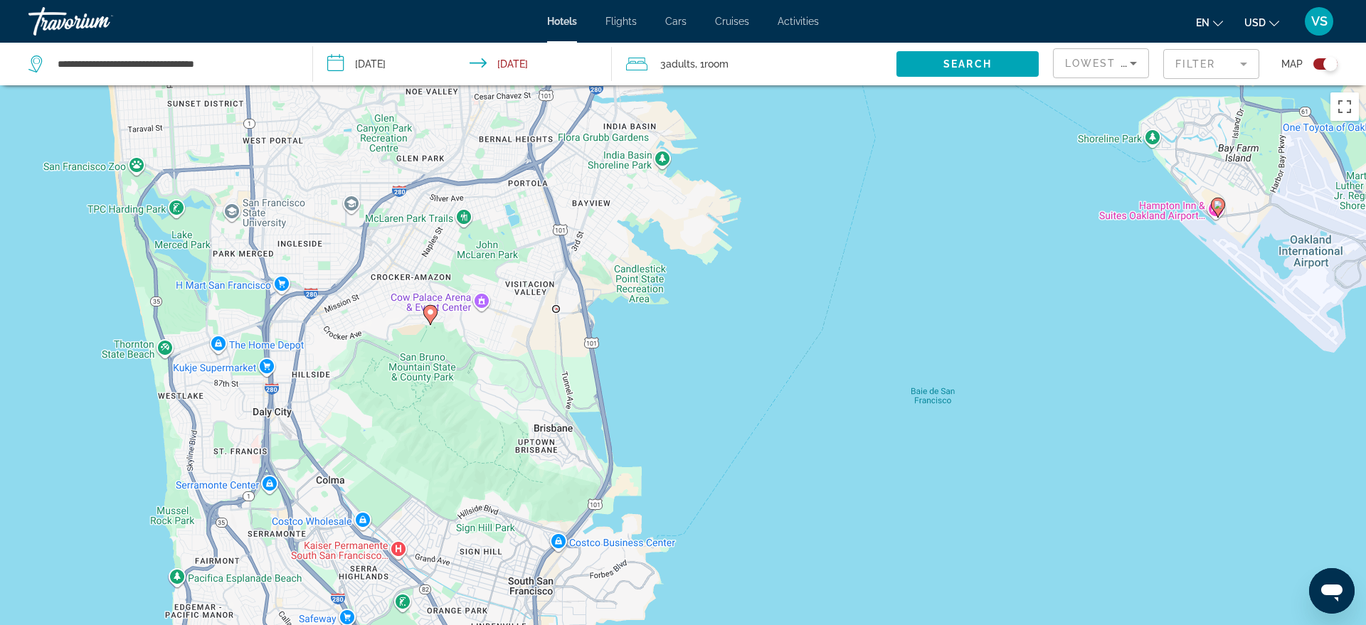
drag, startPoint x: 766, startPoint y: 544, endPoint x: 680, endPoint y: 253, distance: 303.5
click at [680, 253] on div "Pour activer le glissement avec le clavier, appuyez sur Alt+Entrée. Une fois ce…" at bounding box center [683, 397] width 1366 height 625
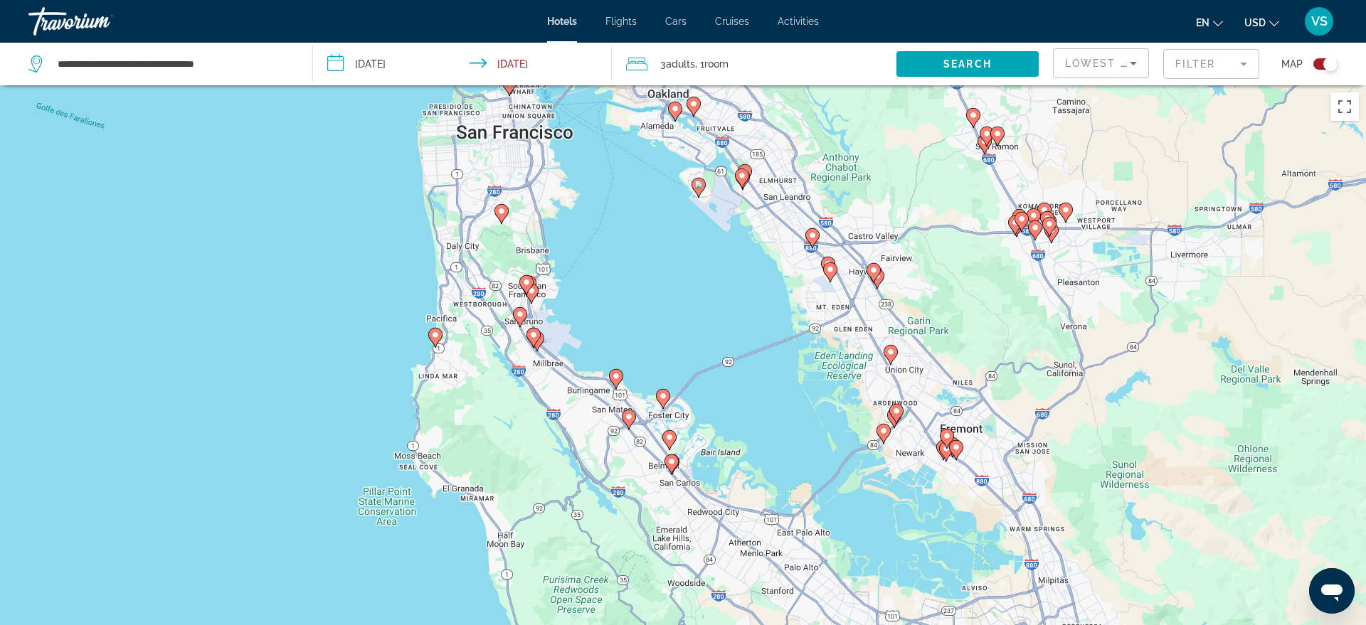
drag, startPoint x: 741, startPoint y: 369, endPoint x: 623, endPoint y: 324, distance: 125.7
click at [623, 324] on div "Pour activer le glissement avec le clavier, appuyez sur Alt+Entrée. Une fois ce…" at bounding box center [683, 397] width 1366 height 625
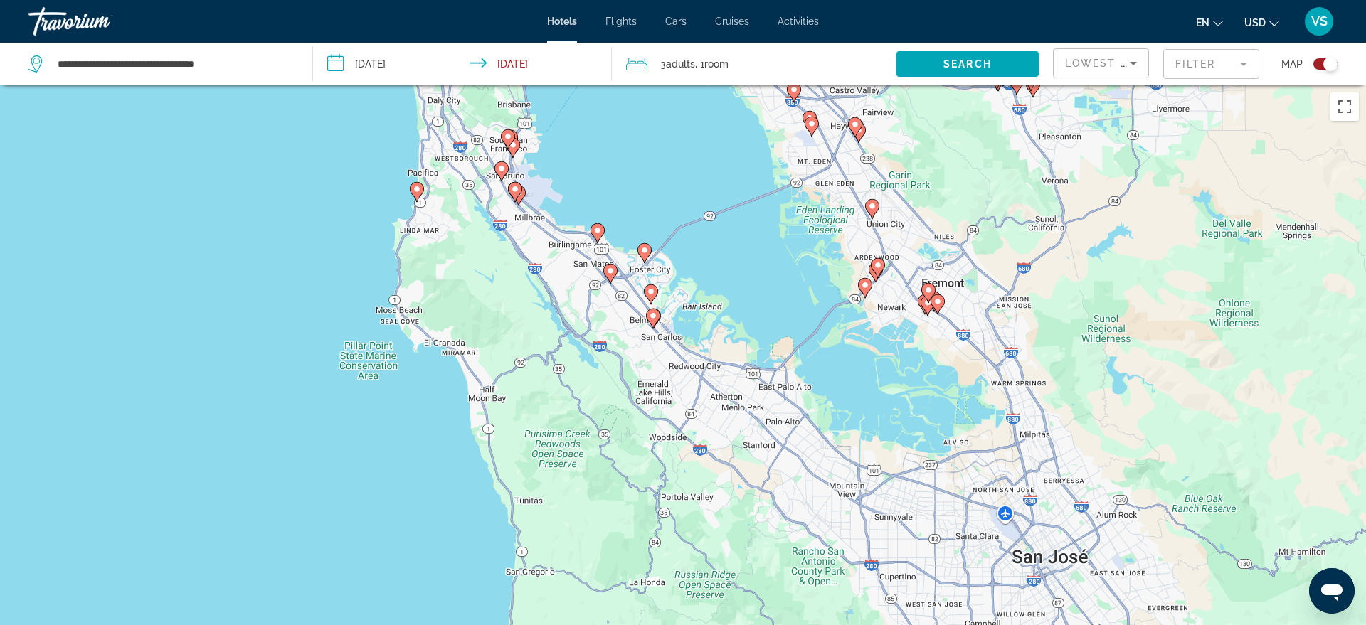
drag, startPoint x: 759, startPoint y: 439, endPoint x: 739, endPoint y: 291, distance: 149.4
click at [739, 291] on div "Pour activer le glissement avec le clavier, appuyez sur Alt+Entrée. Une fois ce…" at bounding box center [683, 397] width 1366 height 625
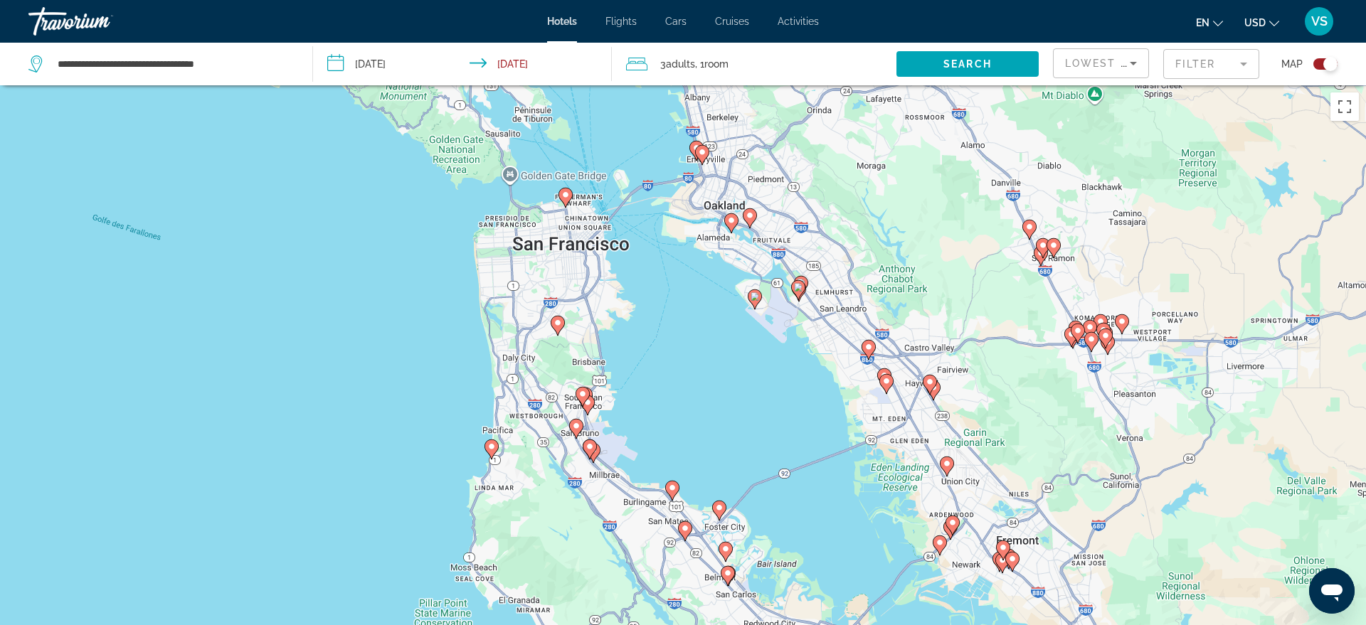
drag, startPoint x: 737, startPoint y: 231, endPoint x: 812, endPoint y: 490, distance: 269.6
click at [812, 490] on div "Pour activer le glissement avec le clavier, appuyez sur Alt+Entrée. Une fois ce…" at bounding box center [683, 397] width 1366 height 625
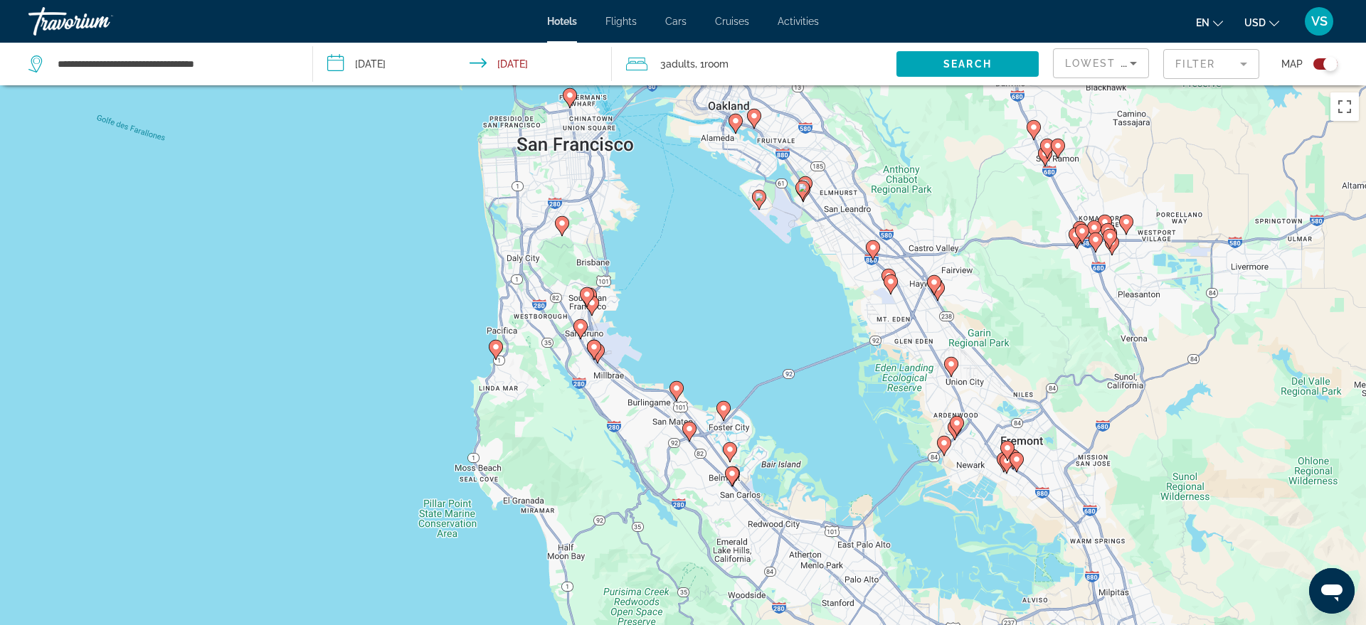
drag, startPoint x: 633, startPoint y: 402, endPoint x: 609, endPoint y: 256, distance: 147.7
click at [608, 256] on div "Pour activer le glissement avec le clavier, appuyez sur Alt+Entrée. Une fois ce…" at bounding box center [683, 397] width 1366 height 625
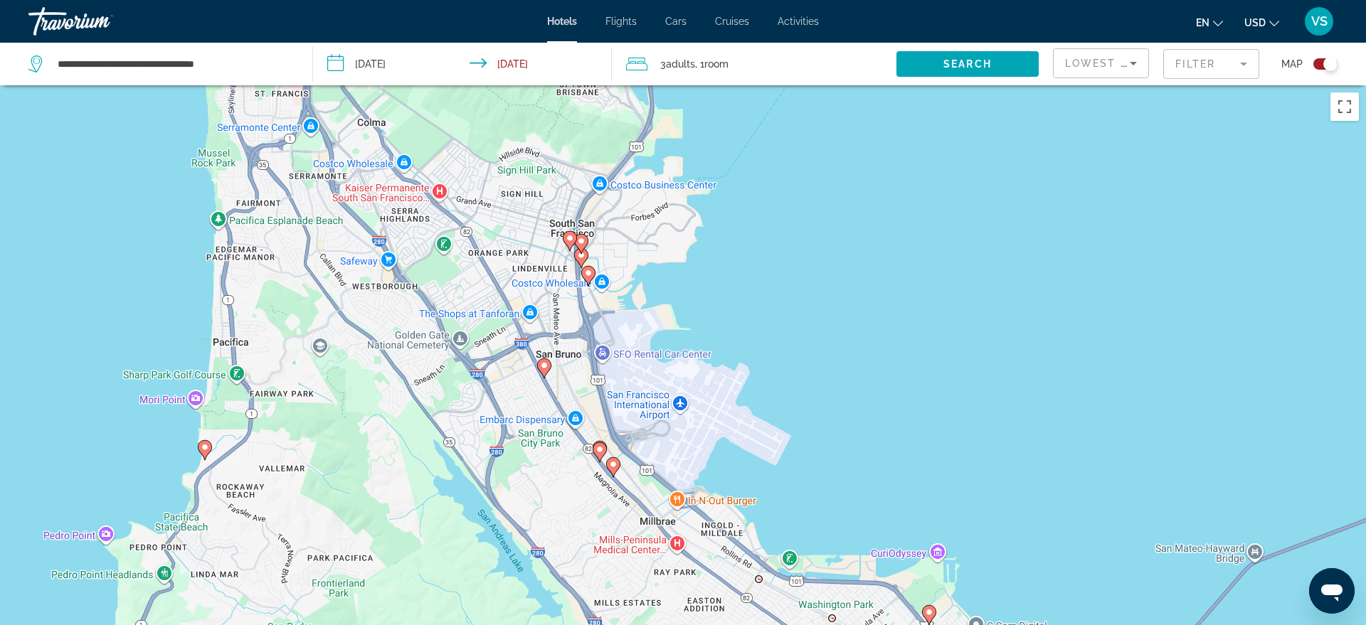
drag, startPoint x: 680, startPoint y: 489, endPoint x: 694, endPoint y: 451, distance: 40.6
click at [694, 451] on div "Pour activer le glissement avec le clavier, appuyez sur Alt+Entrée. Une fois ce…" at bounding box center [683, 397] width 1366 height 625
click at [588, 273] on image "Main content" at bounding box center [588, 273] width 9 height 9
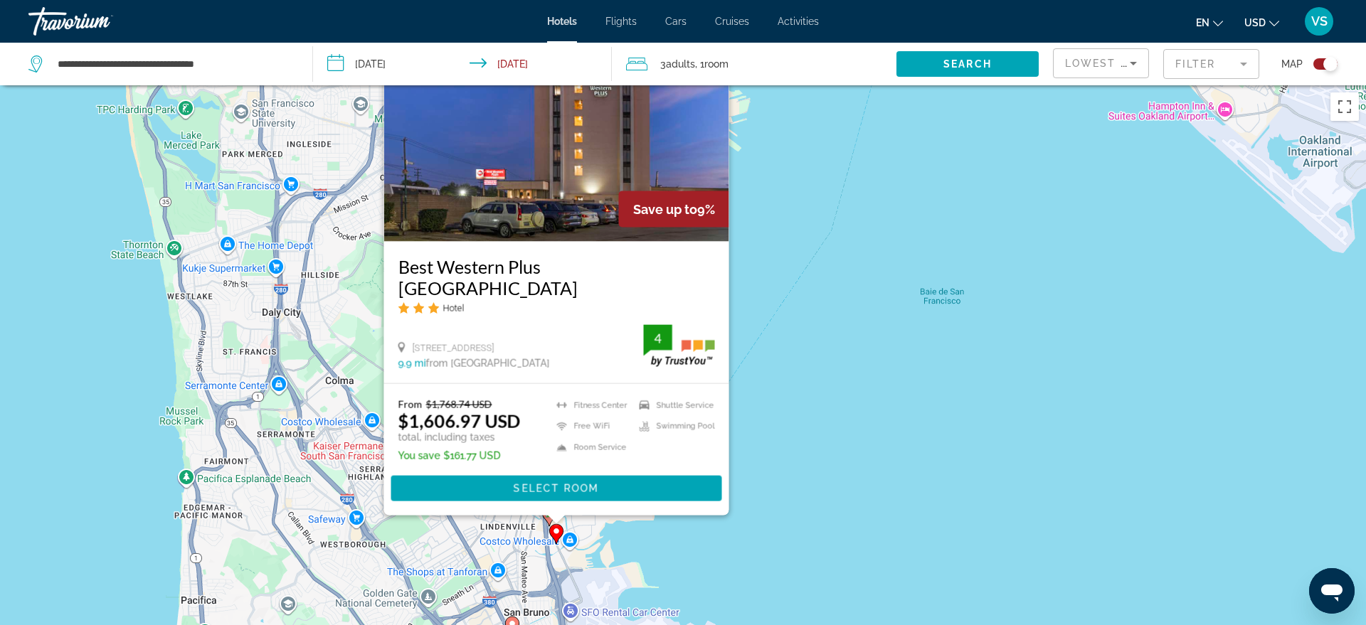
drag, startPoint x: 866, startPoint y: 530, endPoint x: 832, endPoint y: 413, distance: 121.4
click at [832, 413] on div "Pour activer le glissement avec le clavier, appuyez sur Alt+Entrée. Une fois ce…" at bounding box center [683, 397] width 1366 height 625
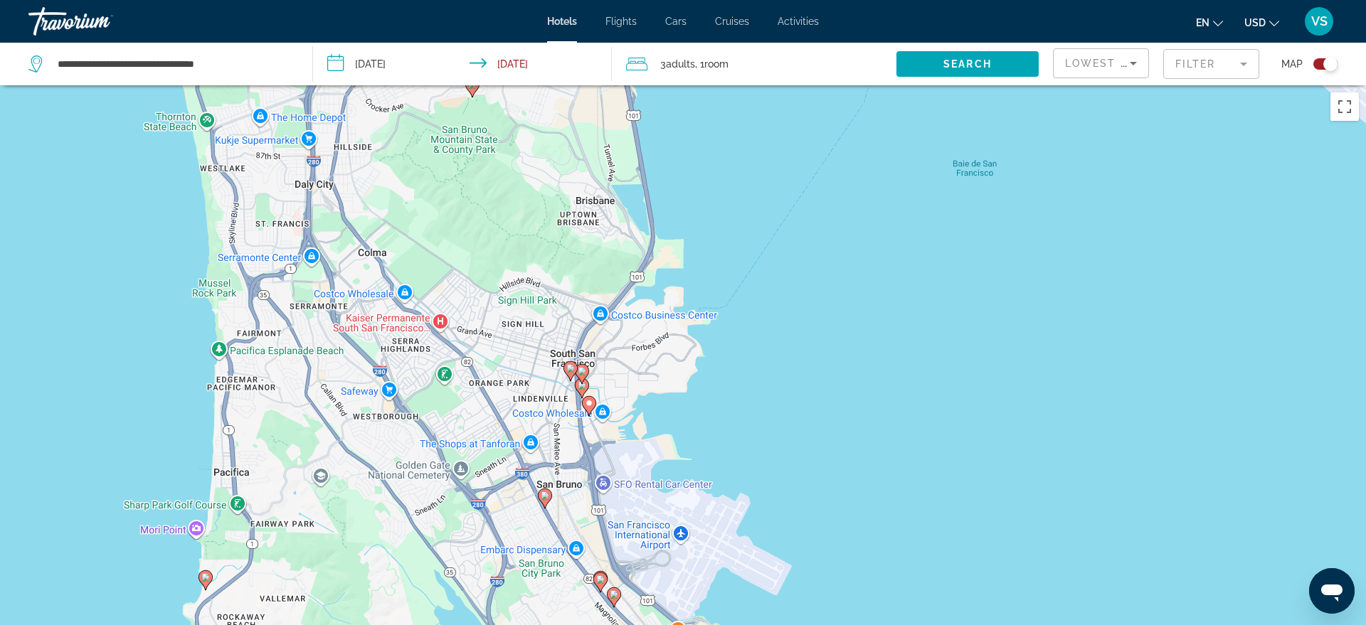
drag, startPoint x: 623, startPoint y: 499, endPoint x: 633, endPoint y: 343, distance: 156.9
click at [636, 349] on div "Pour activer le glissement avec le clavier, appuyez sur Alt+Entrée. Une fois ce…" at bounding box center [683, 397] width 1366 height 625
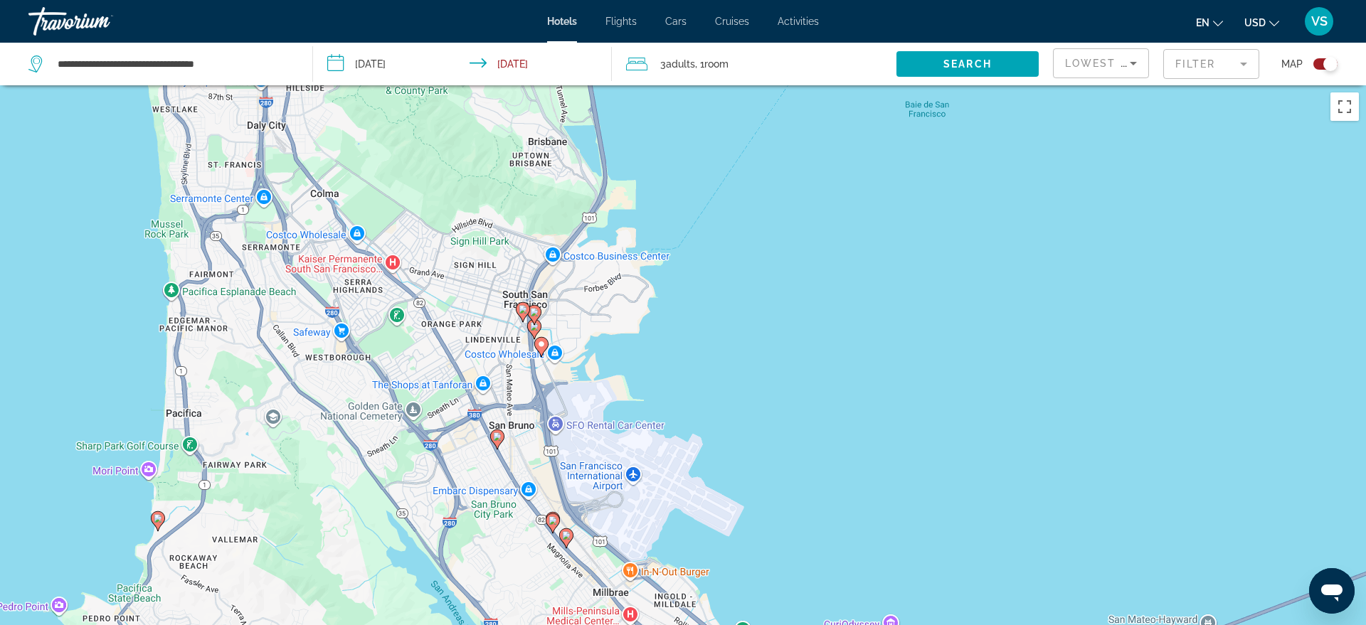
click at [531, 329] on image "Main content" at bounding box center [534, 326] width 9 height 9
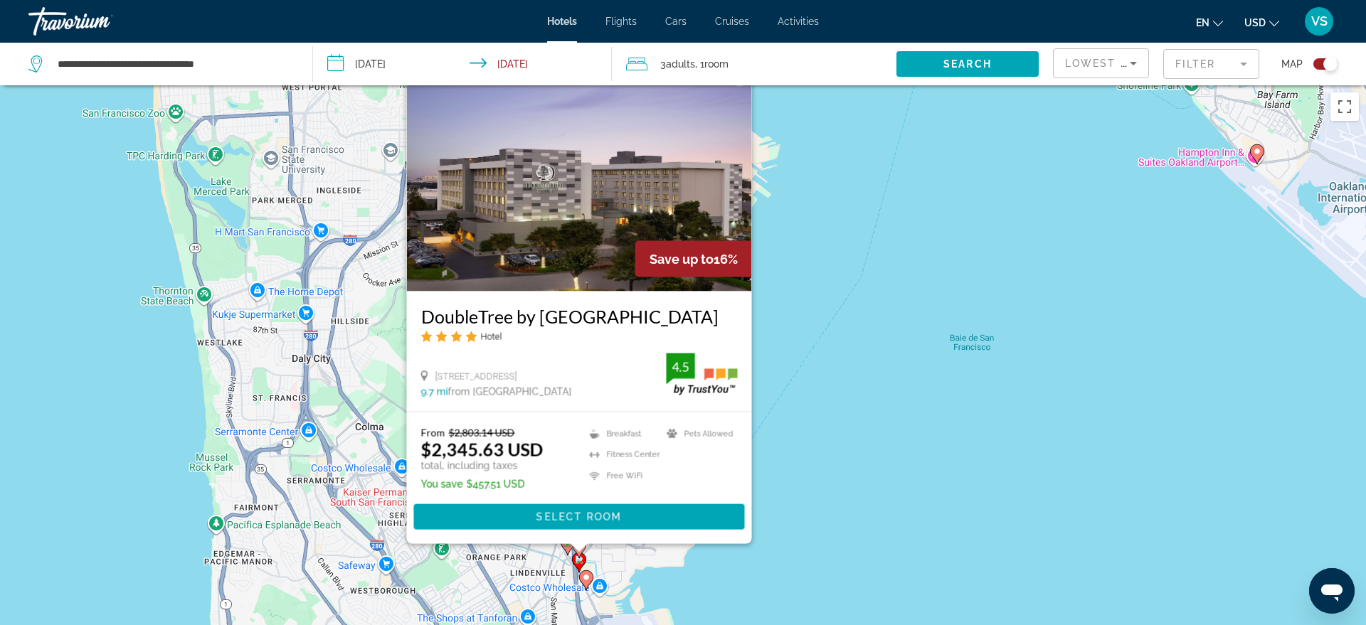
drag, startPoint x: 805, startPoint y: 539, endPoint x: 853, endPoint y: 371, distance: 173.9
click at [853, 371] on div "Pour activer le glissement avec le clavier, appuyez sur Alt+Entrée. Une fois ce…" at bounding box center [683, 397] width 1366 height 625
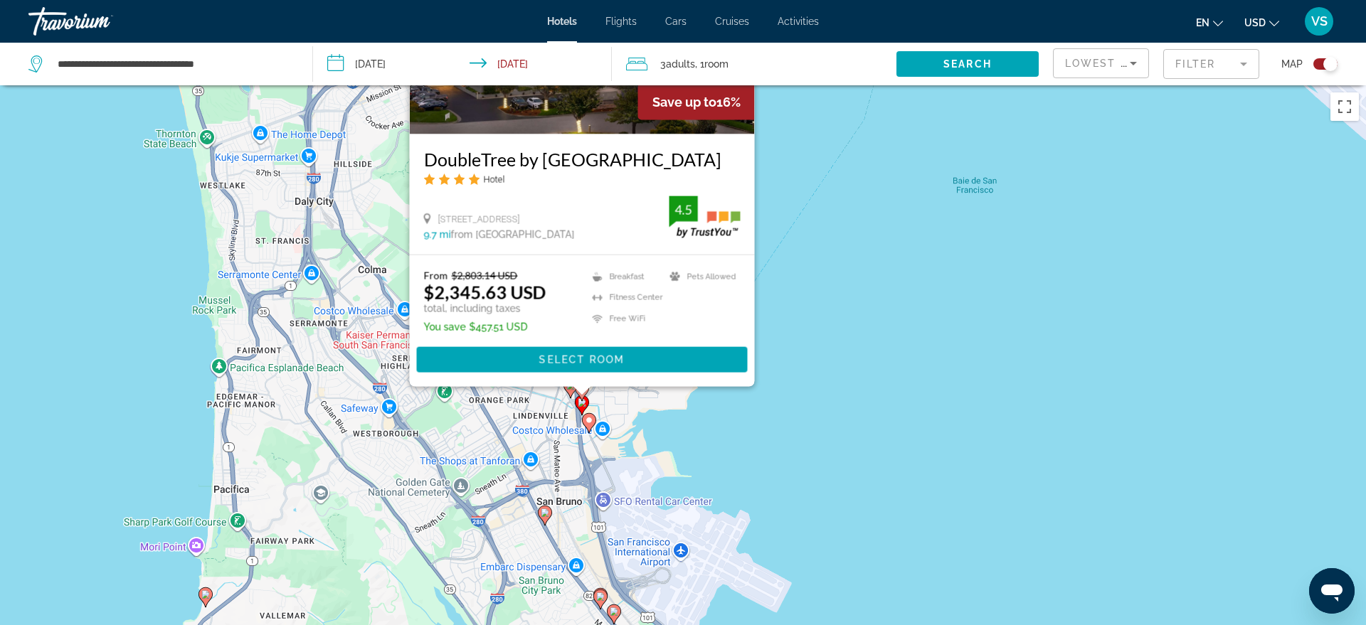
click at [860, 410] on div "Pour activer le glissement avec le clavier, appuyez sur Alt+Entrée. Une fois ce…" at bounding box center [683, 397] width 1366 height 625
click at [567, 392] on icon "Main content" at bounding box center [570, 388] width 13 height 18
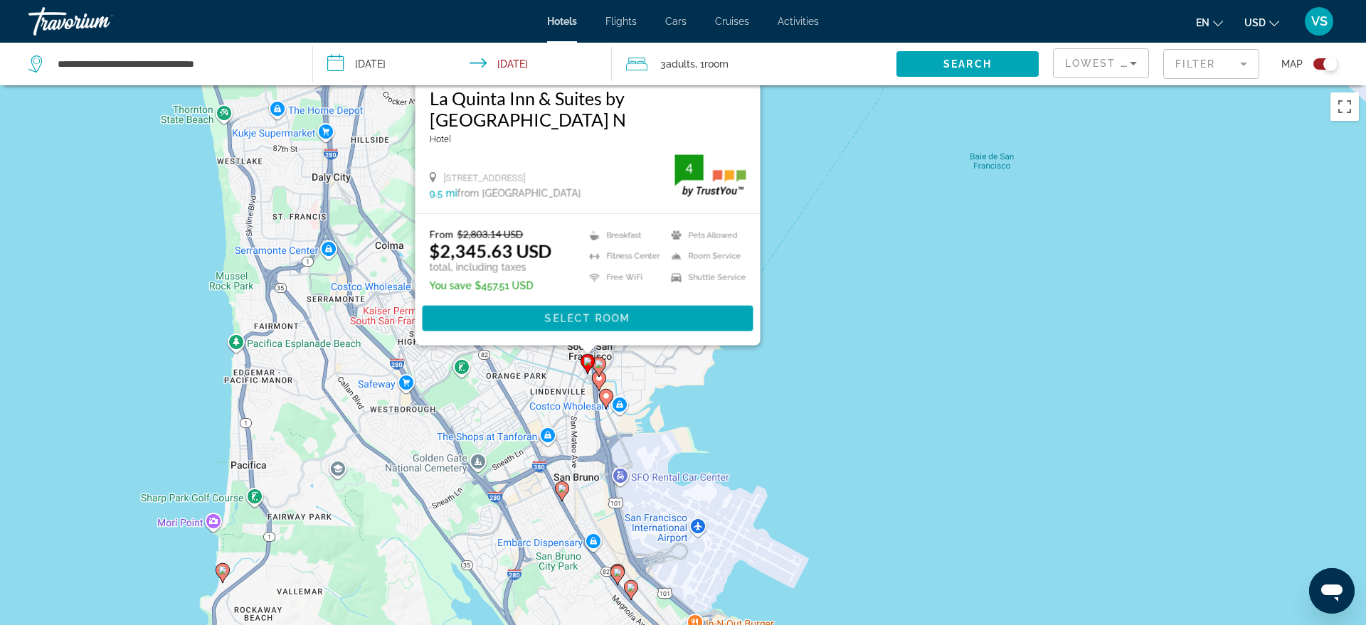
drag, startPoint x: 906, startPoint y: 534, endPoint x: 924, endPoint y: 244, distance: 290.8
click at [924, 244] on div "Pour activer le glissement avec le clavier, appuyez sur Alt+Entrée. Une fois ce…" at bounding box center [683, 397] width 1366 height 625
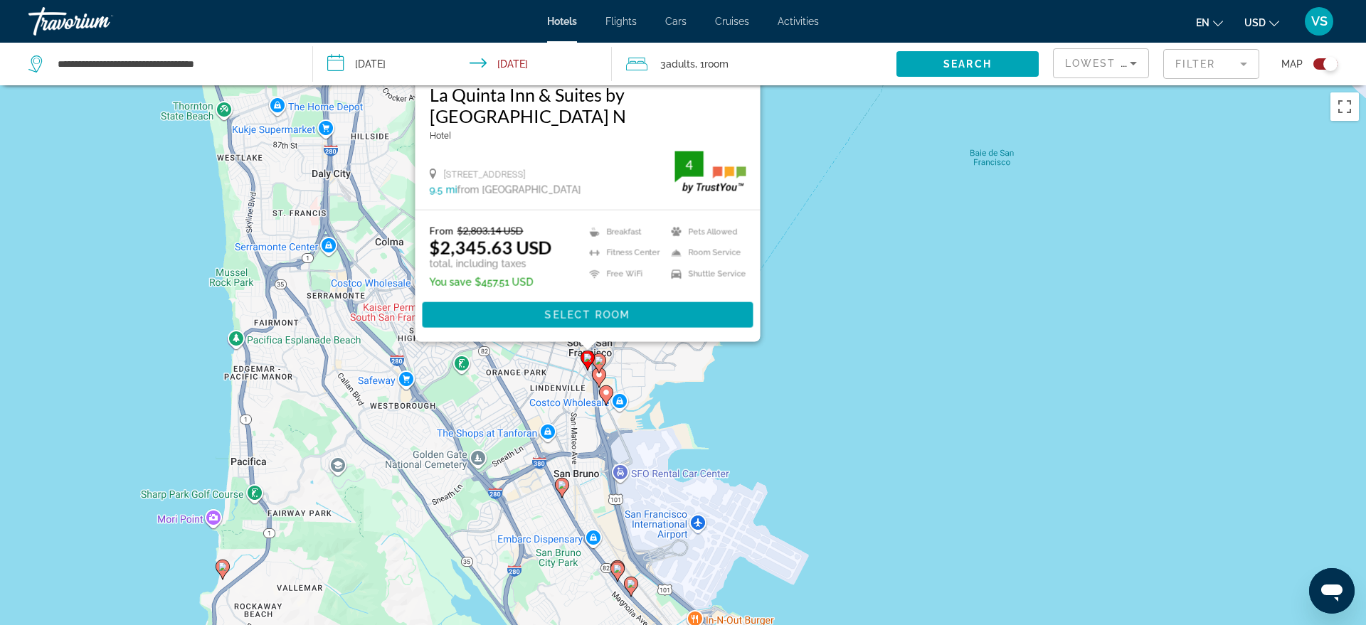
click at [592, 435] on div "Pour activer le glissement avec le clavier, appuyez sur Alt+Entrée. Une fois ce…" at bounding box center [683, 397] width 1366 height 625
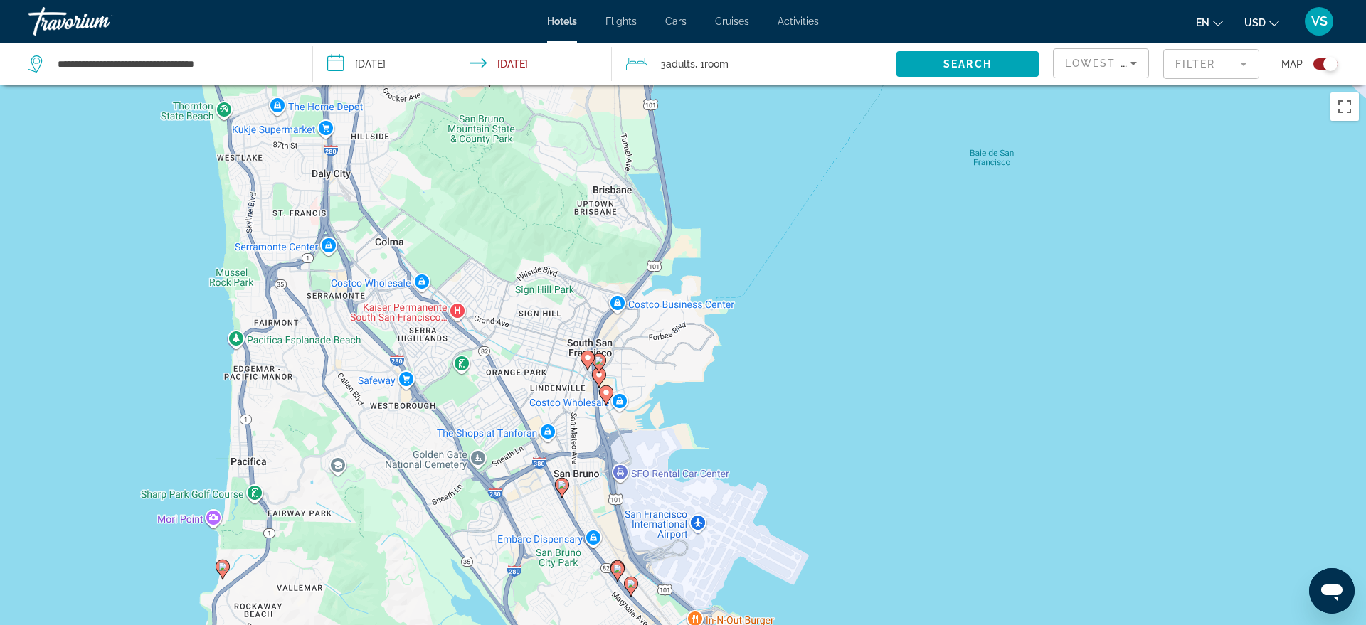
click at [1328, 62] on div "Toggle map" at bounding box center [1330, 64] width 14 height 14
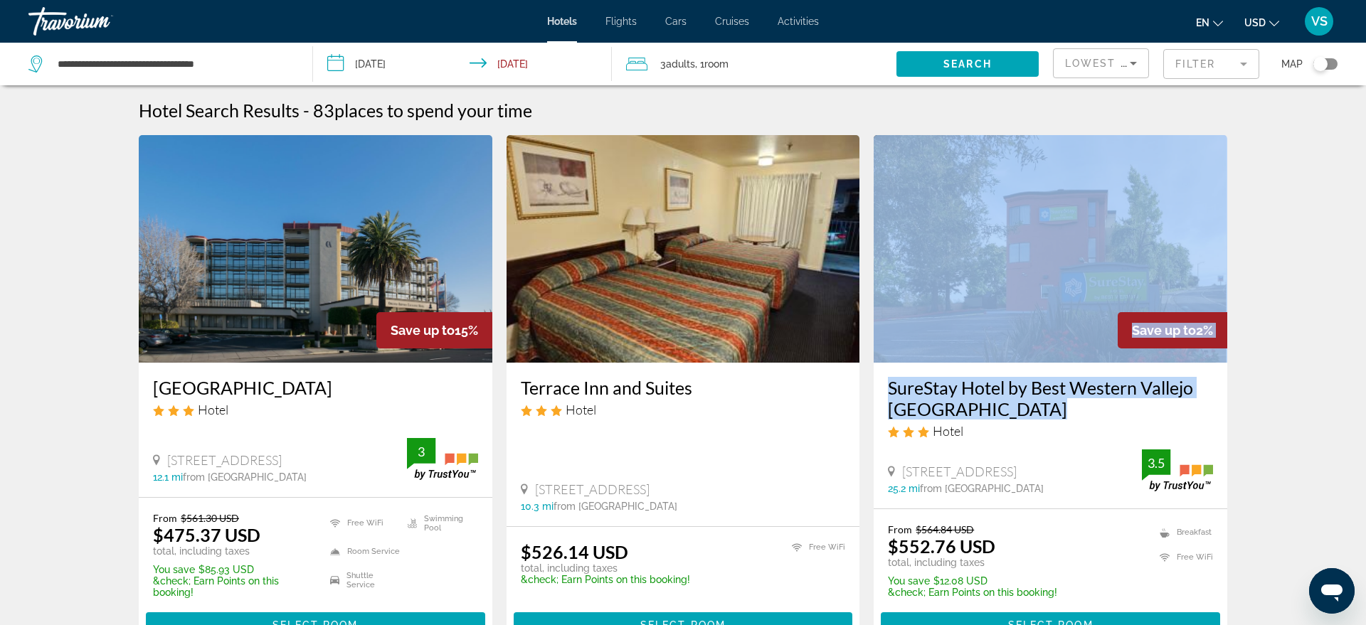
drag, startPoint x: 1267, startPoint y: 446, endPoint x: 1246, endPoint y: 359, distance: 89.4
click at [1241, 68] on mat-form-field "Filter" at bounding box center [1211, 64] width 96 height 30
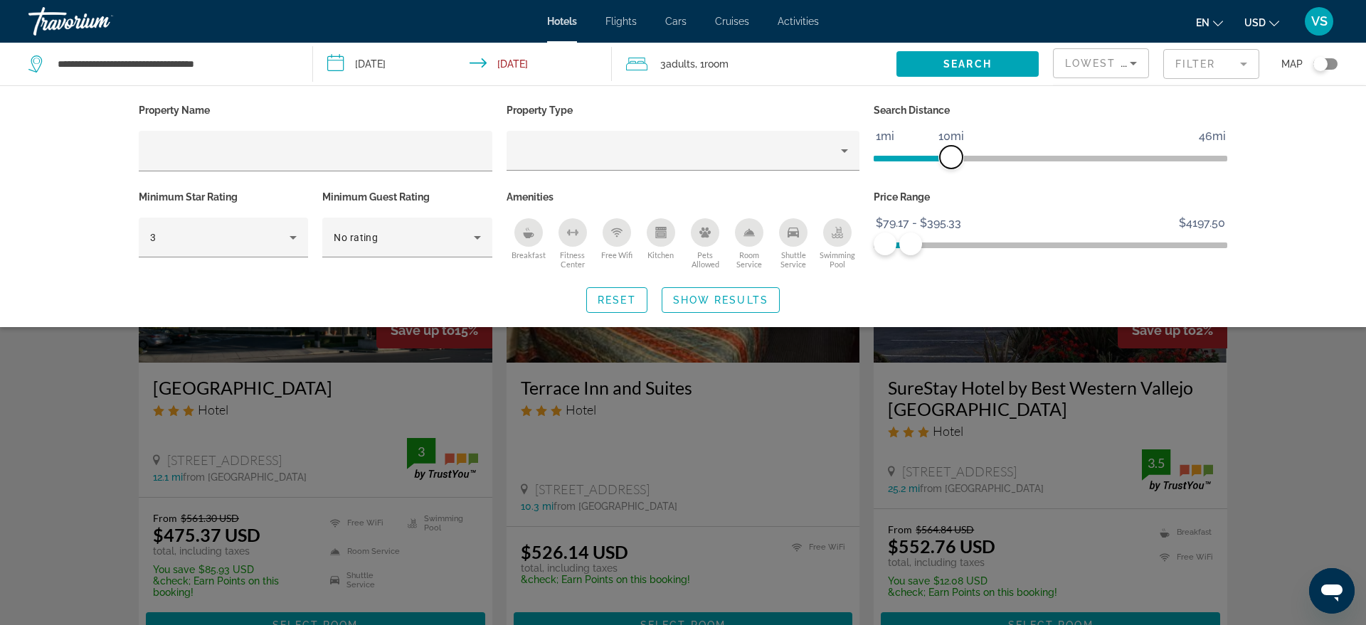
drag, startPoint x: 1093, startPoint y: 152, endPoint x: 953, endPoint y: 148, distance: 140.2
click at [953, 148] on span "ngx-slider" at bounding box center [951, 157] width 23 height 23
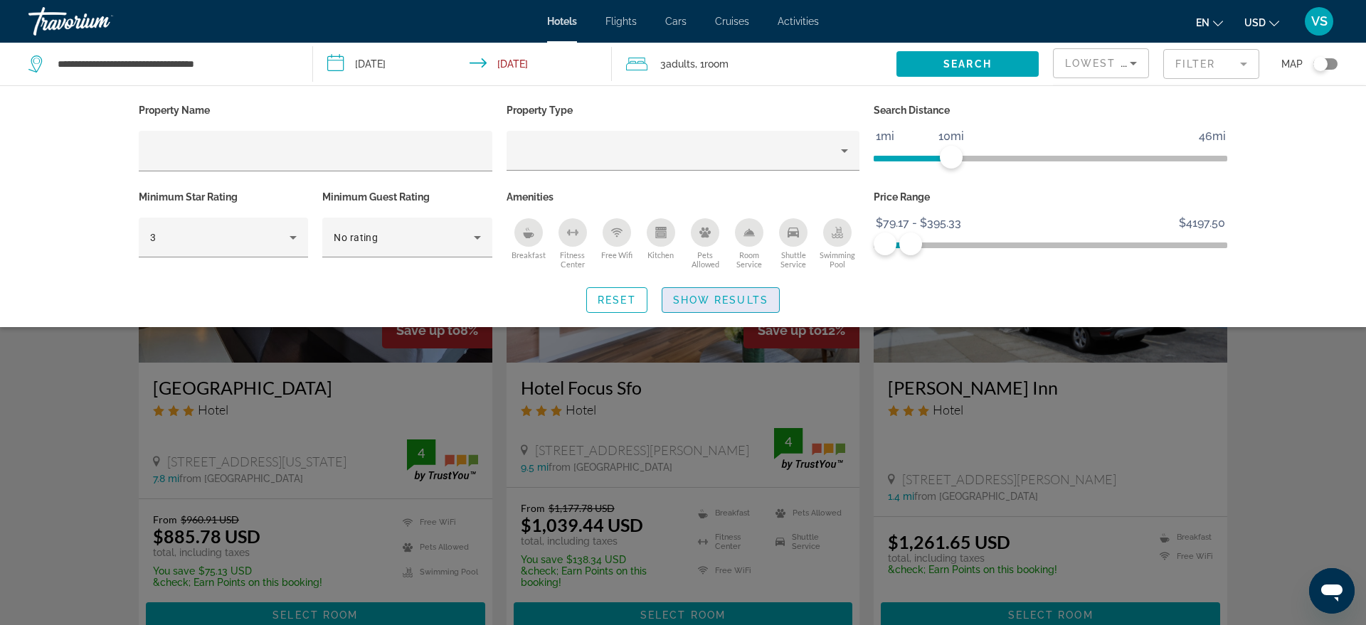
click at [734, 295] on span "Show Results" at bounding box center [720, 300] width 95 height 11
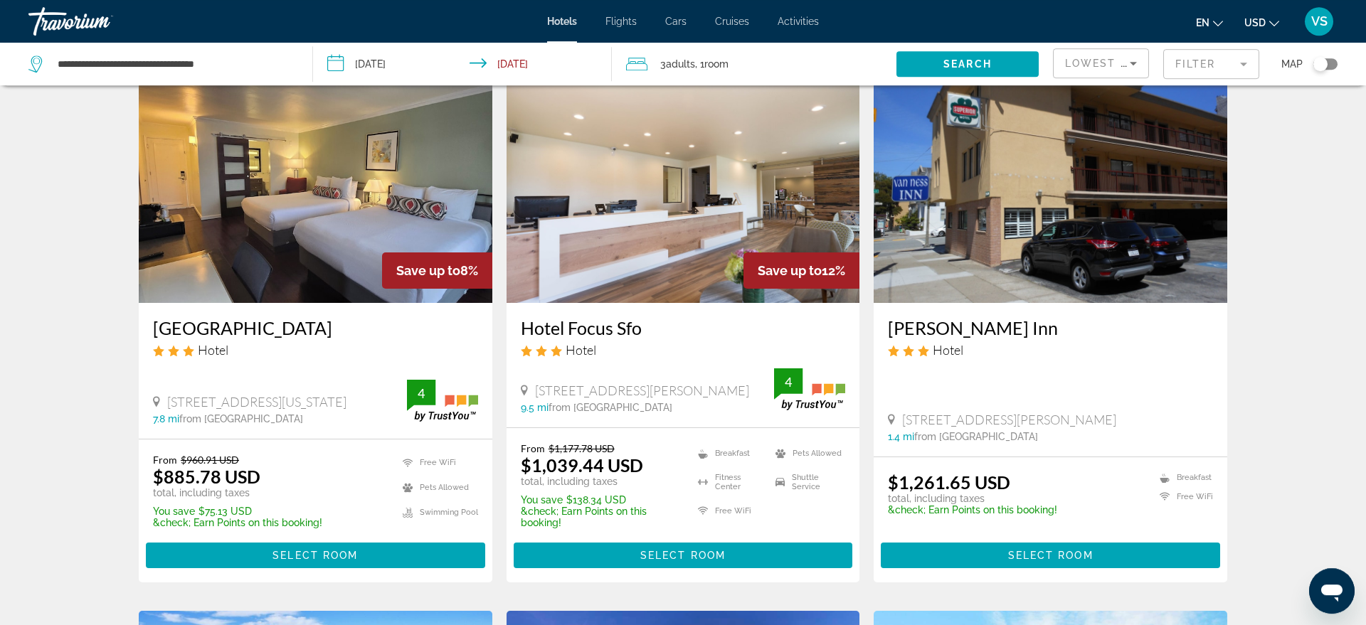
scroll to position [63, 0]
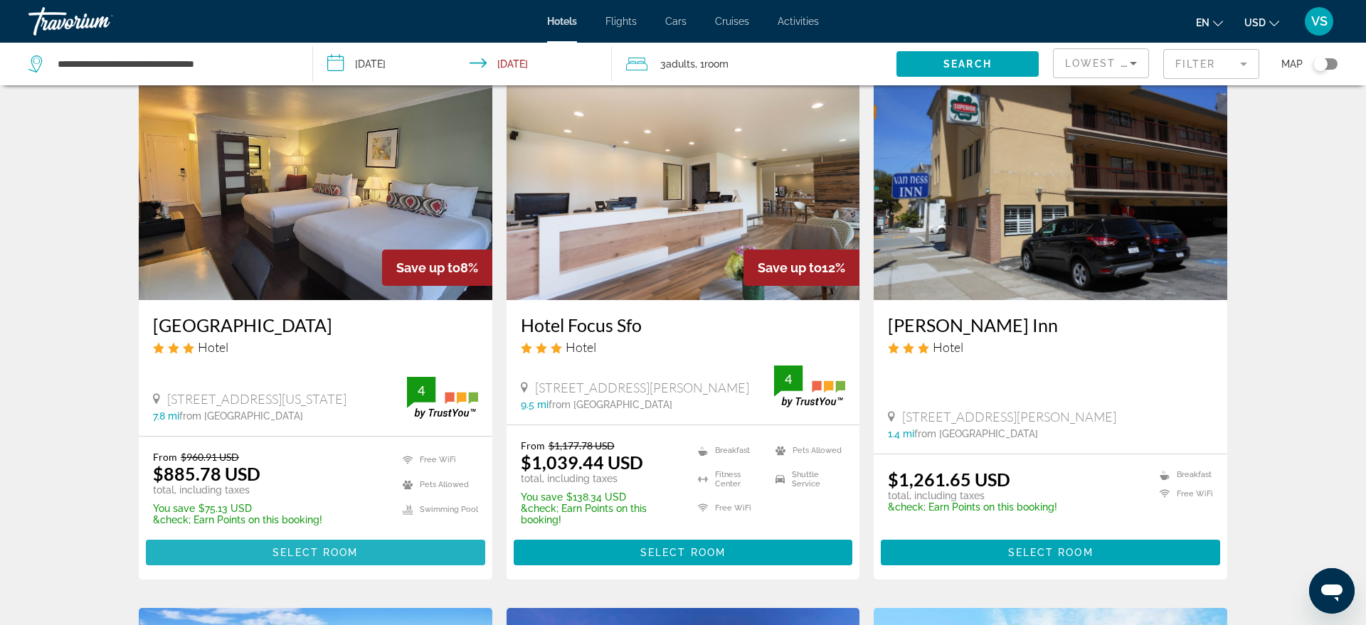
click at [339, 552] on span "Select Room" at bounding box center [315, 552] width 85 height 11
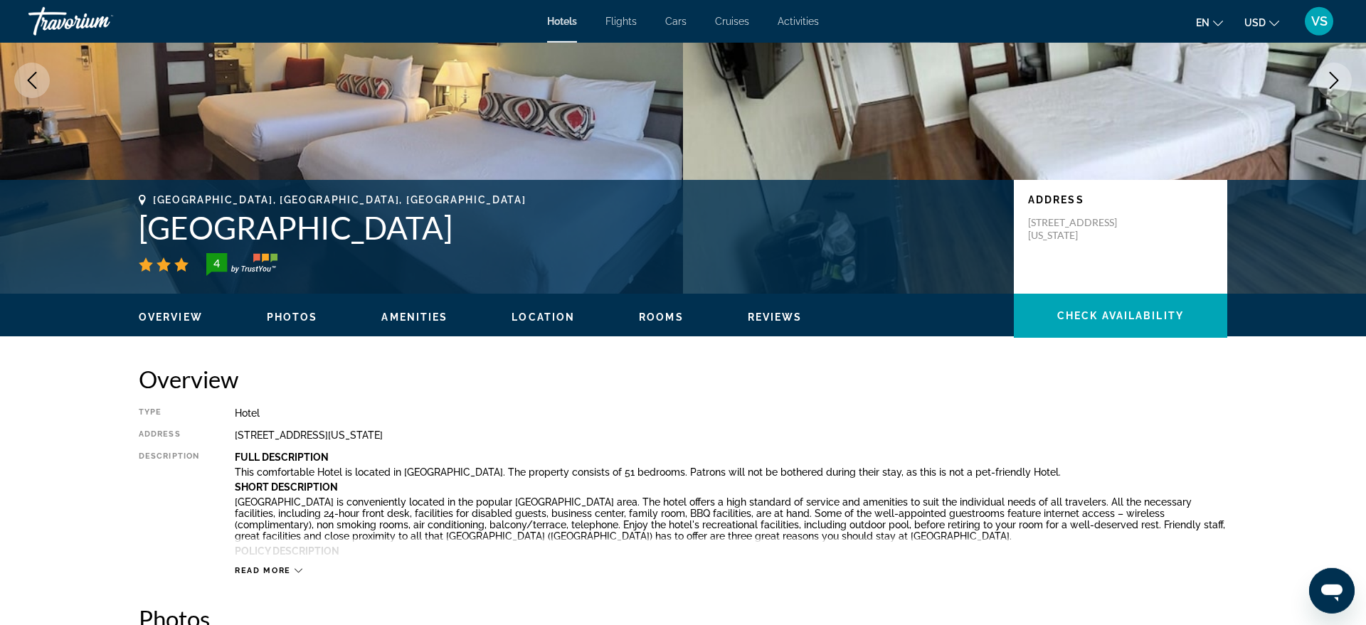
scroll to position [92, 0]
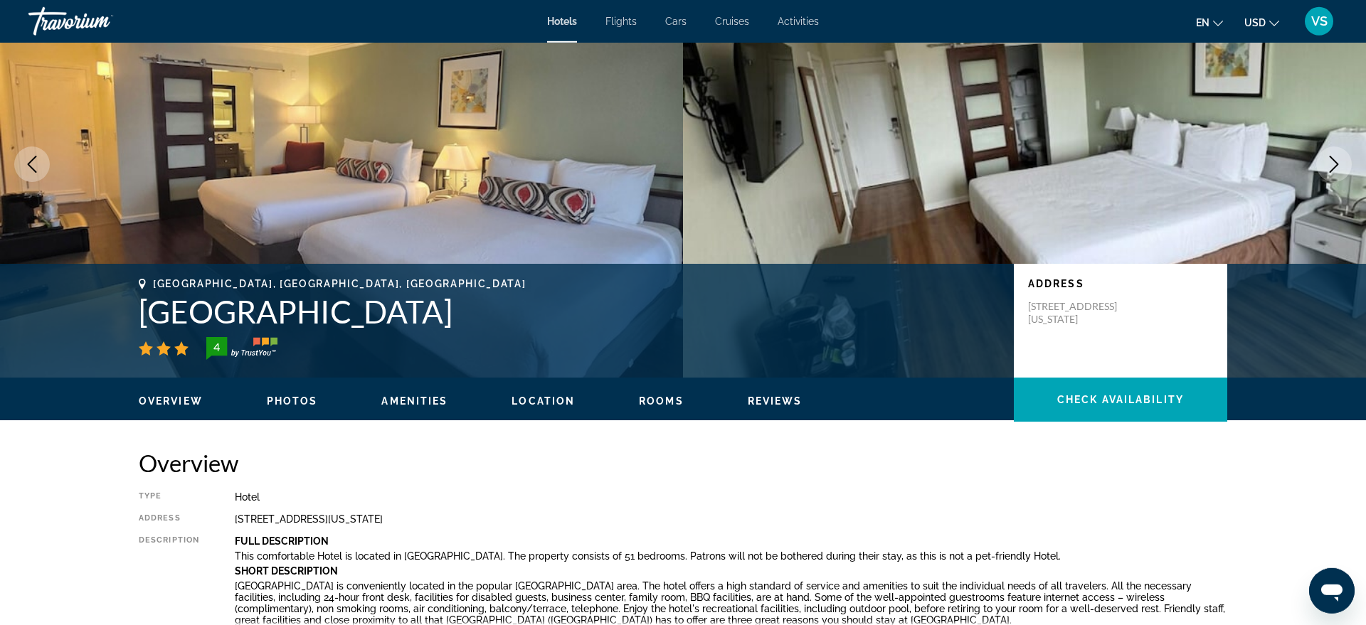
click at [1274, 23] on icon "Change currency" at bounding box center [1274, 23] width 10 height 10
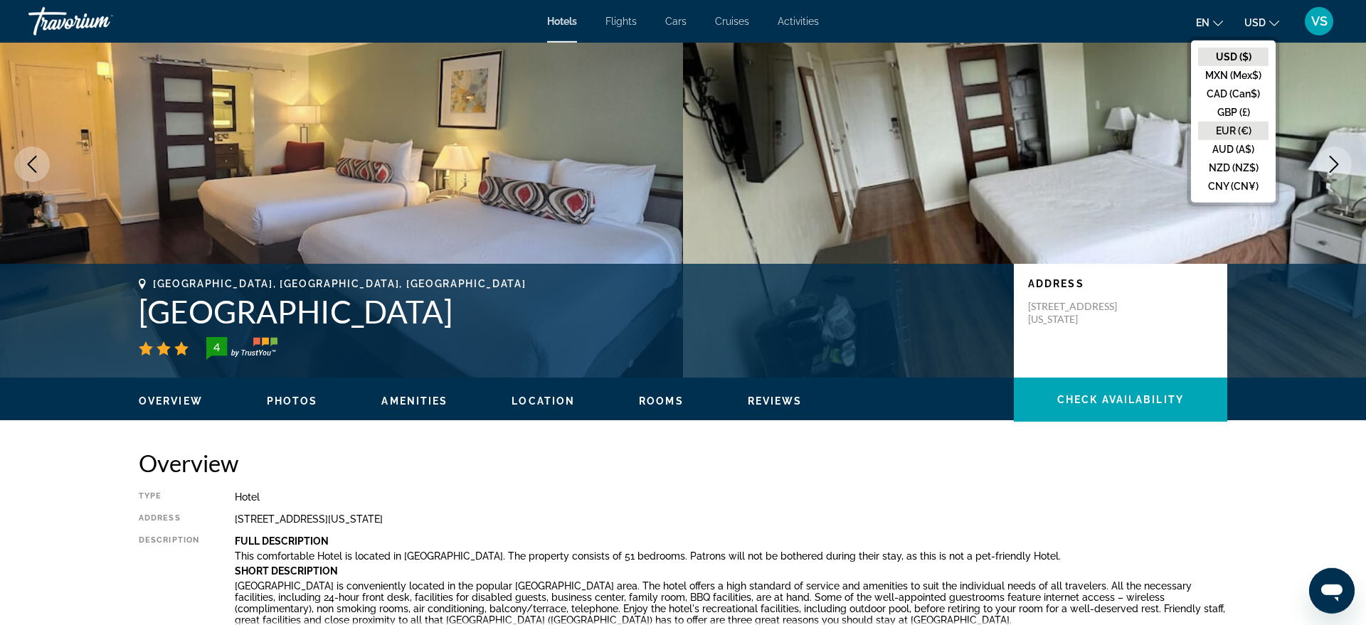
click at [1230, 126] on button "EUR (€)" at bounding box center [1233, 131] width 70 height 18
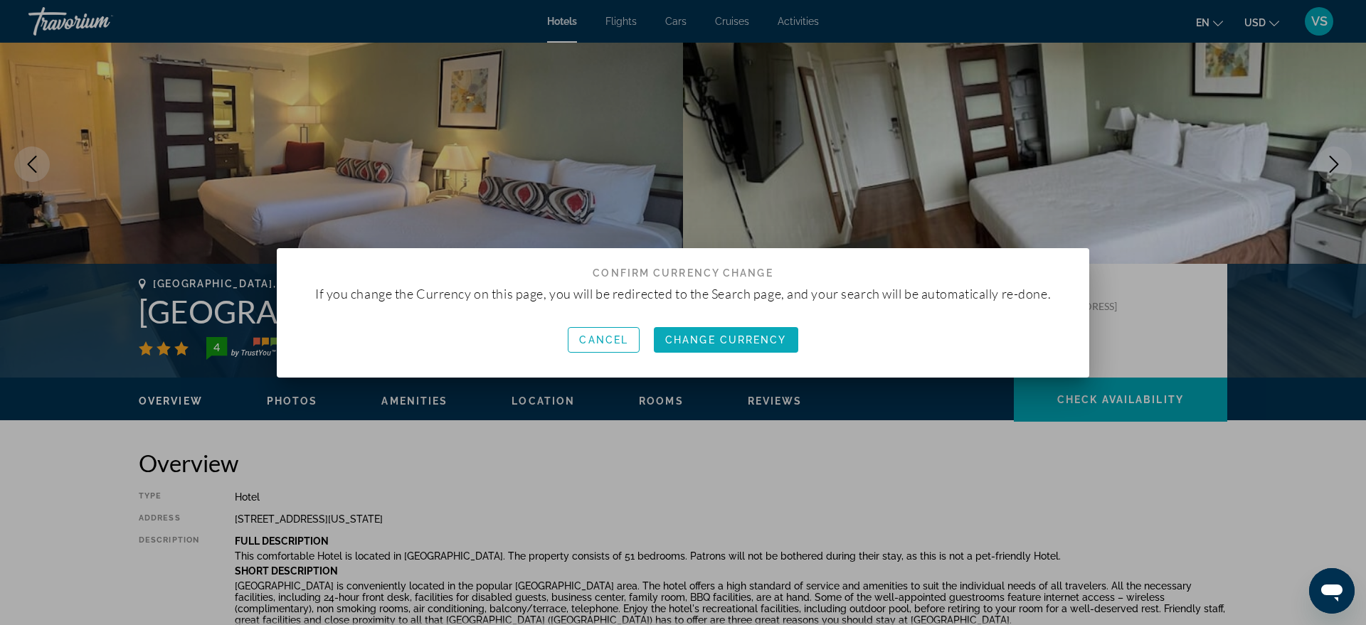
click at [692, 341] on span "Change Currency" at bounding box center [726, 339] width 122 height 11
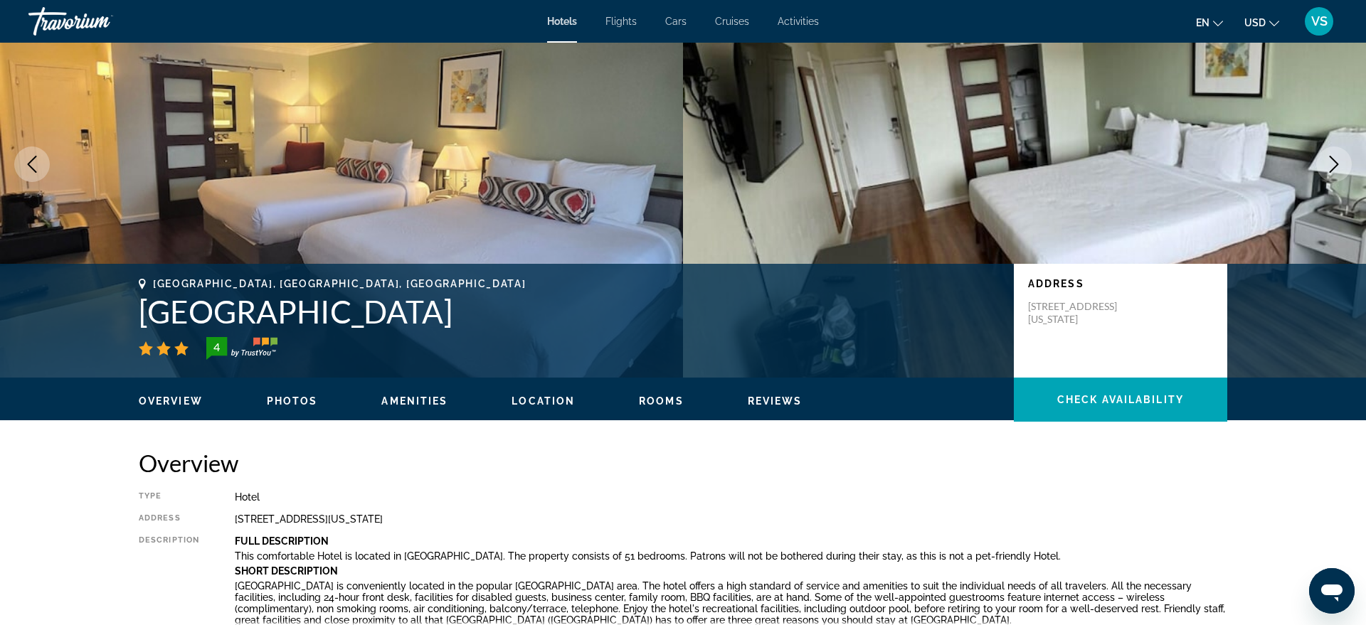
scroll to position [92, 0]
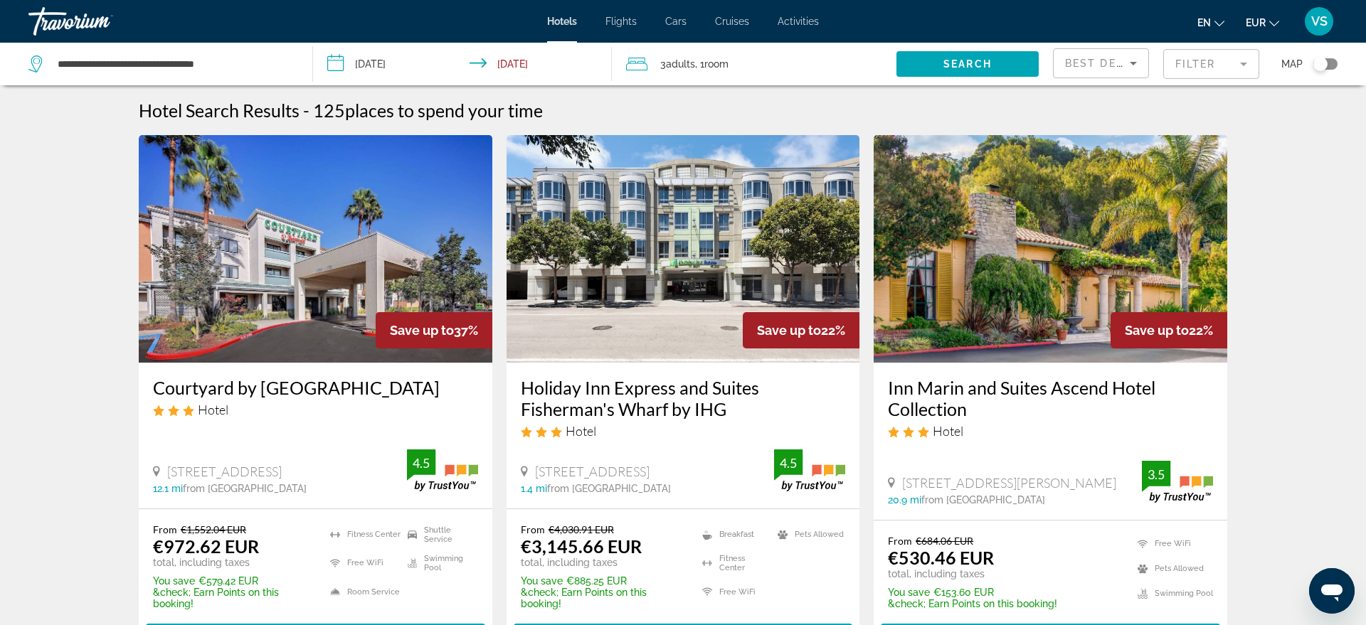
click at [1237, 68] on mat-form-field "Filter" at bounding box center [1211, 64] width 96 height 30
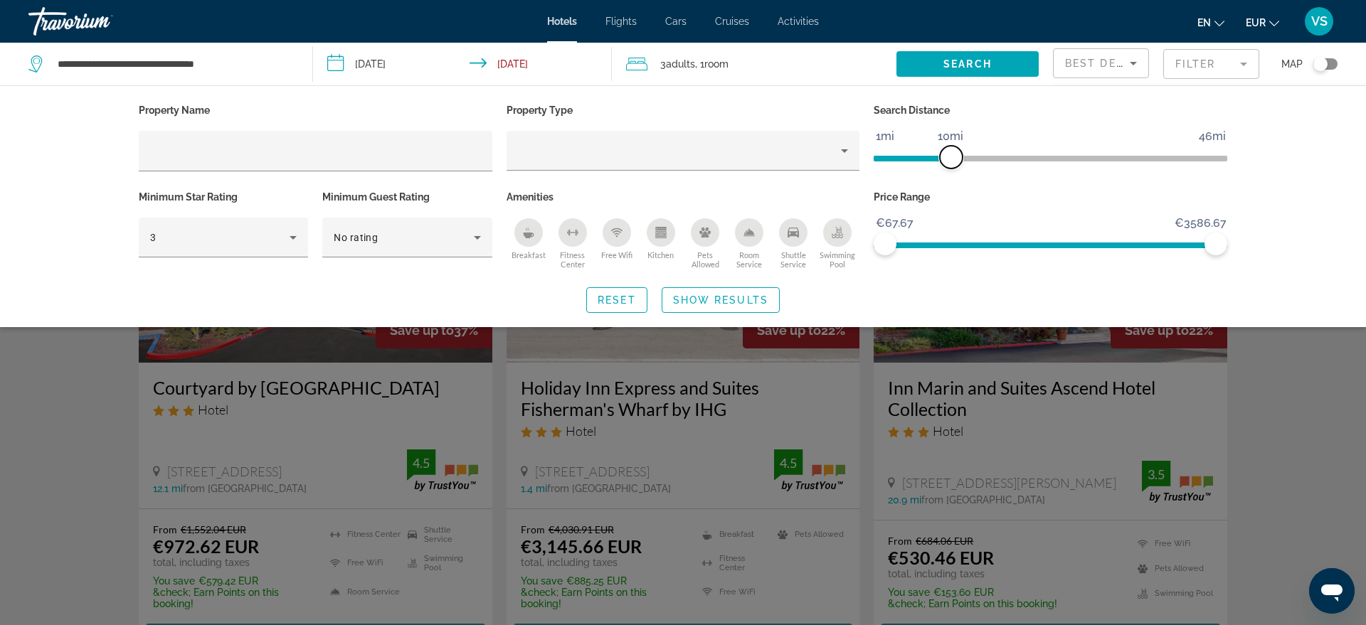
drag, startPoint x: 1092, startPoint y: 155, endPoint x: 949, endPoint y: 158, distance: 143.0
click at [949, 158] on span "ngx-slider" at bounding box center [951, 157] width 23 height 23
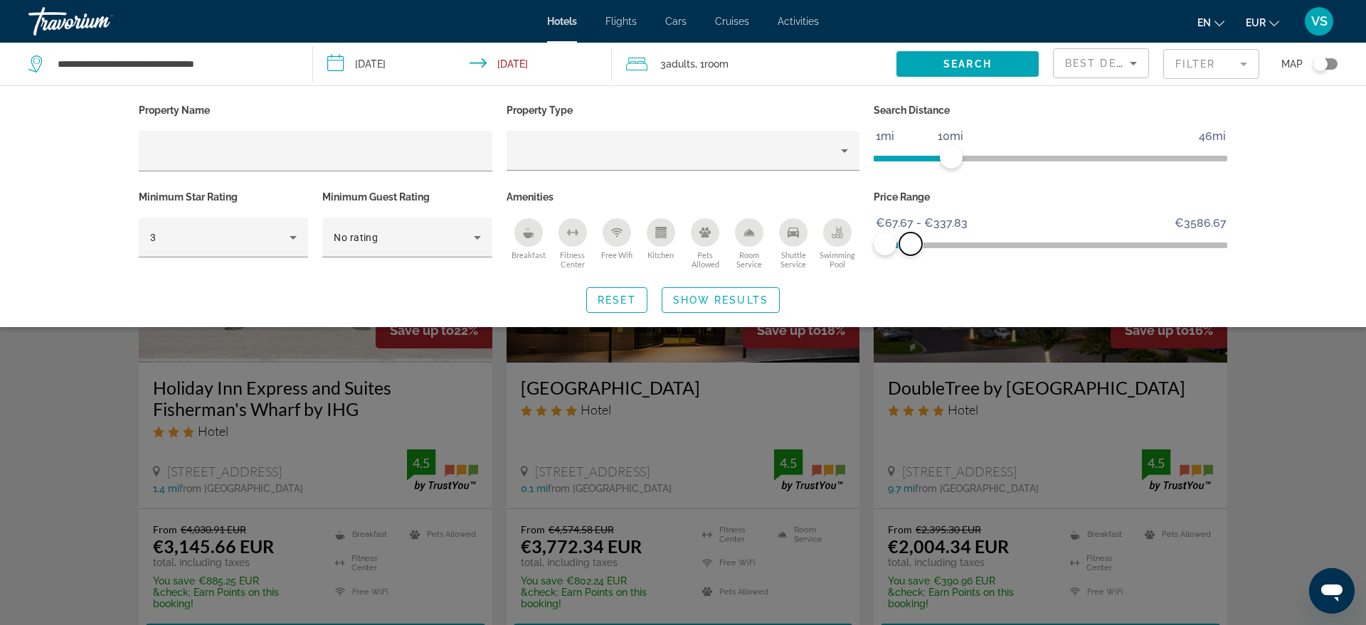
drag, startPoint x: 1218, startPoint y: 251, endPoint x: 911, endPoint y: 241, distance: 307.5
click at [911, 241] on span "ngx-slider-max" at bounding box center [910, 244] width 23 height 23
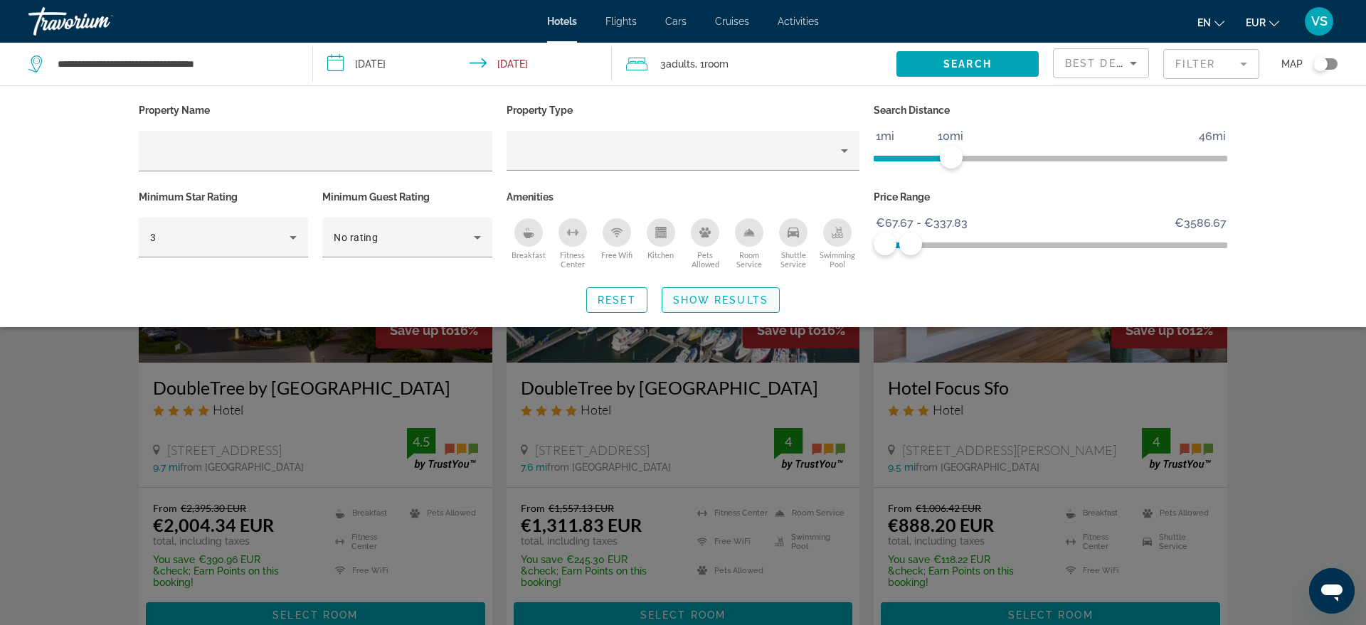
click at [694, 302] on span "Show Results" at bounding box center [720, 300] width 95 height 11
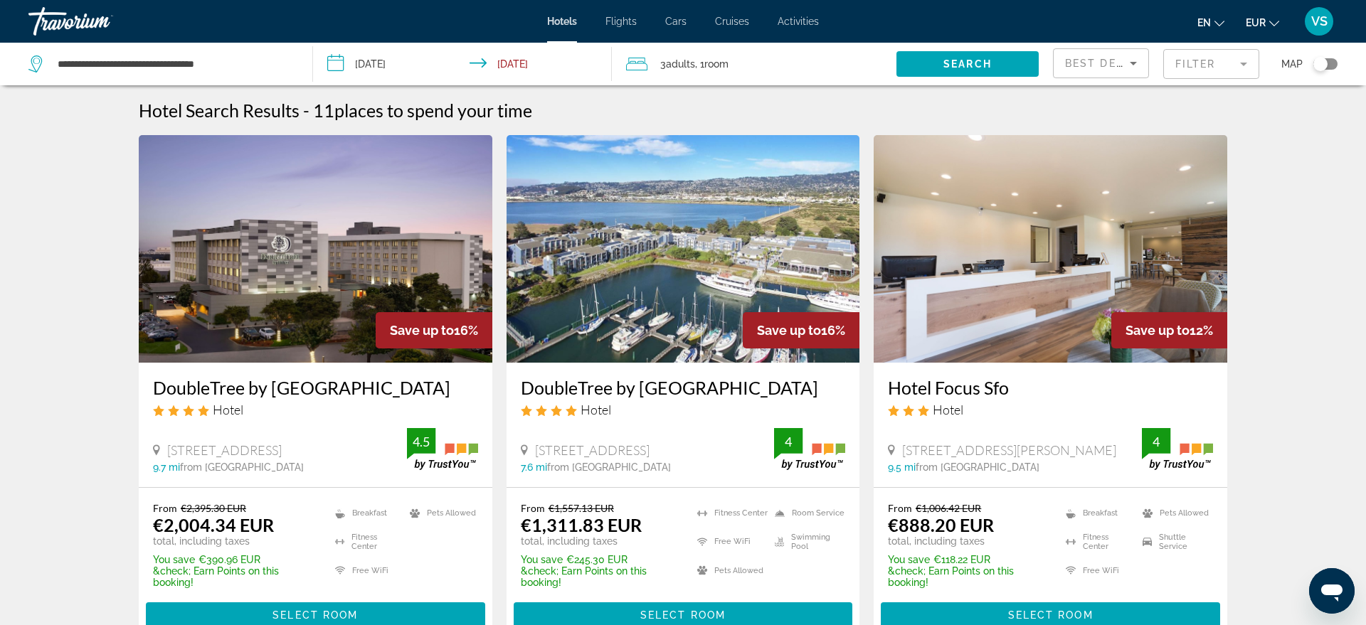
click at [314, 236] on img "Main content" at bounding box center [316, 249] width 354 height 228
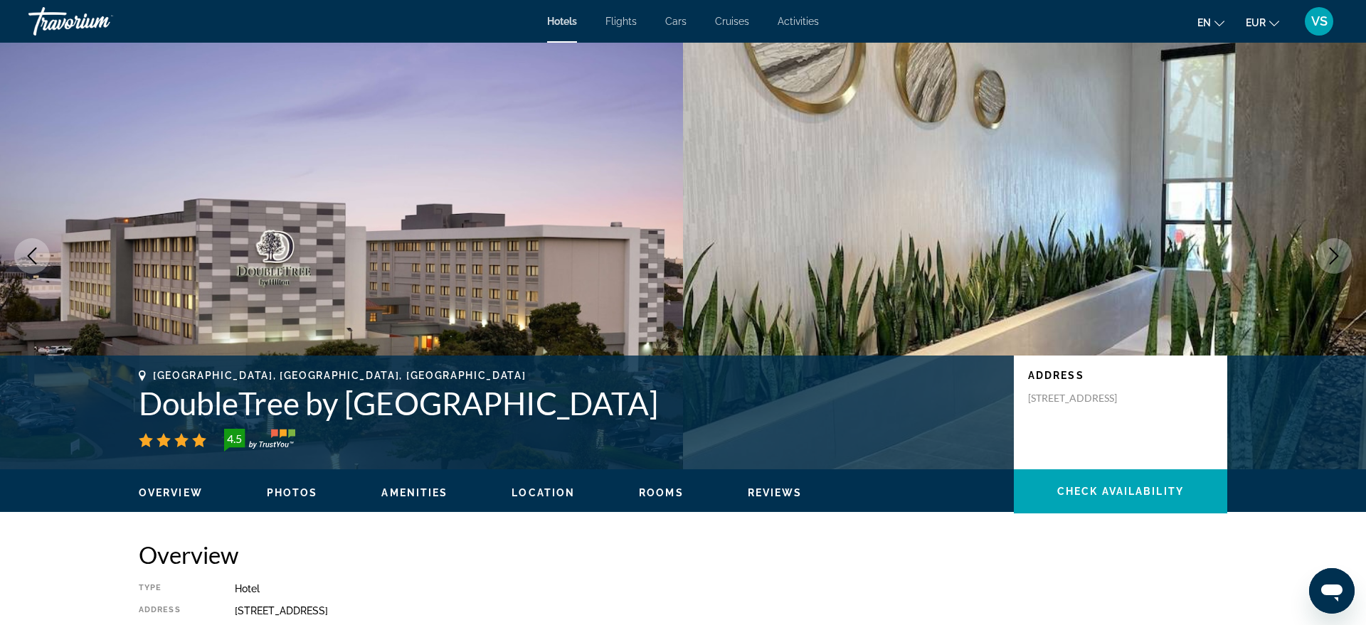
drag, startPoint x: 138, startPoint y: 406, endPoint x: 884, endPoint y: 411, distance: 745.7
click at [884, 411] on div "South San Francisco, CA, United States DoubleTree by Hilton San Francisco South…" at bounding box center [683, 412] width 1146 height 85
copy h1 "DoubleTree by Hilton San Francisco South Airport Blvd"
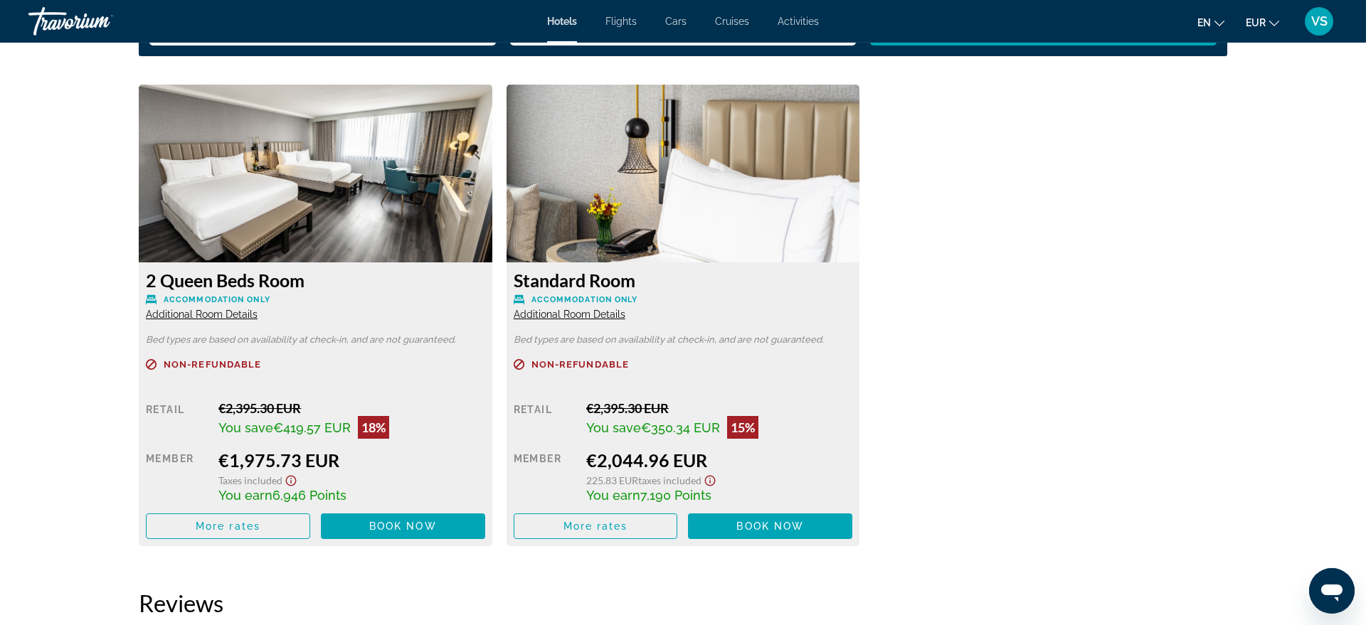
scroll to position [1891, 0]
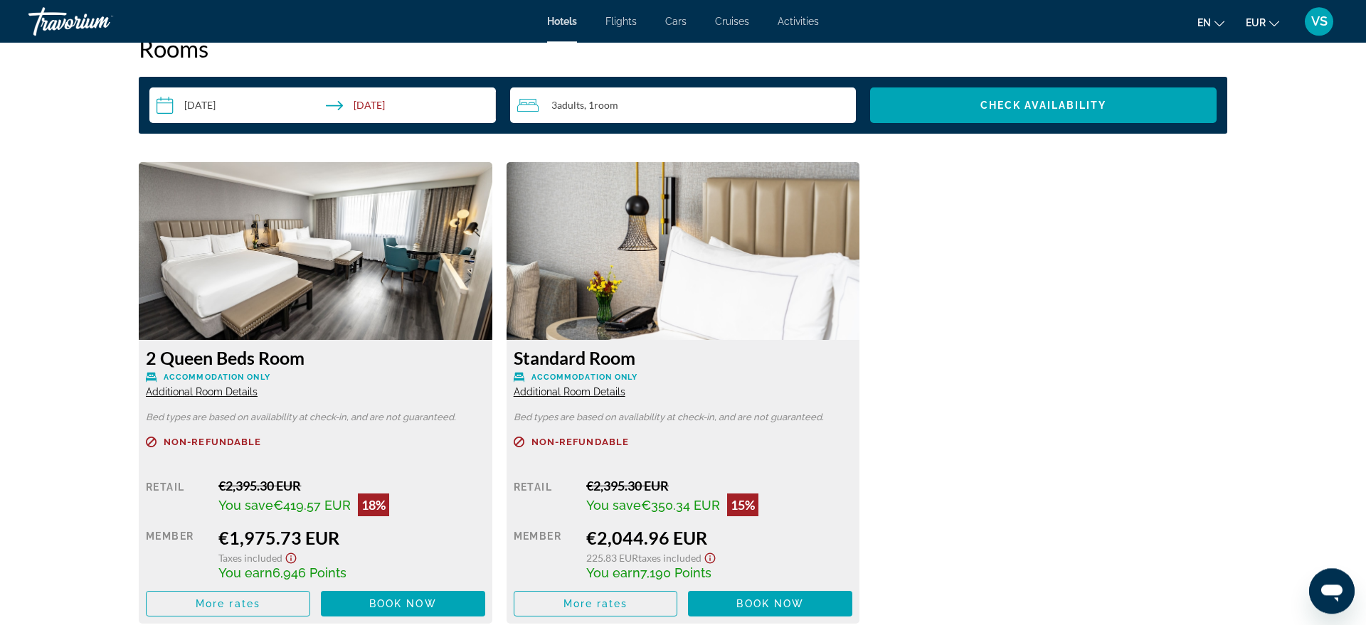
scroll to position [1888, 0]
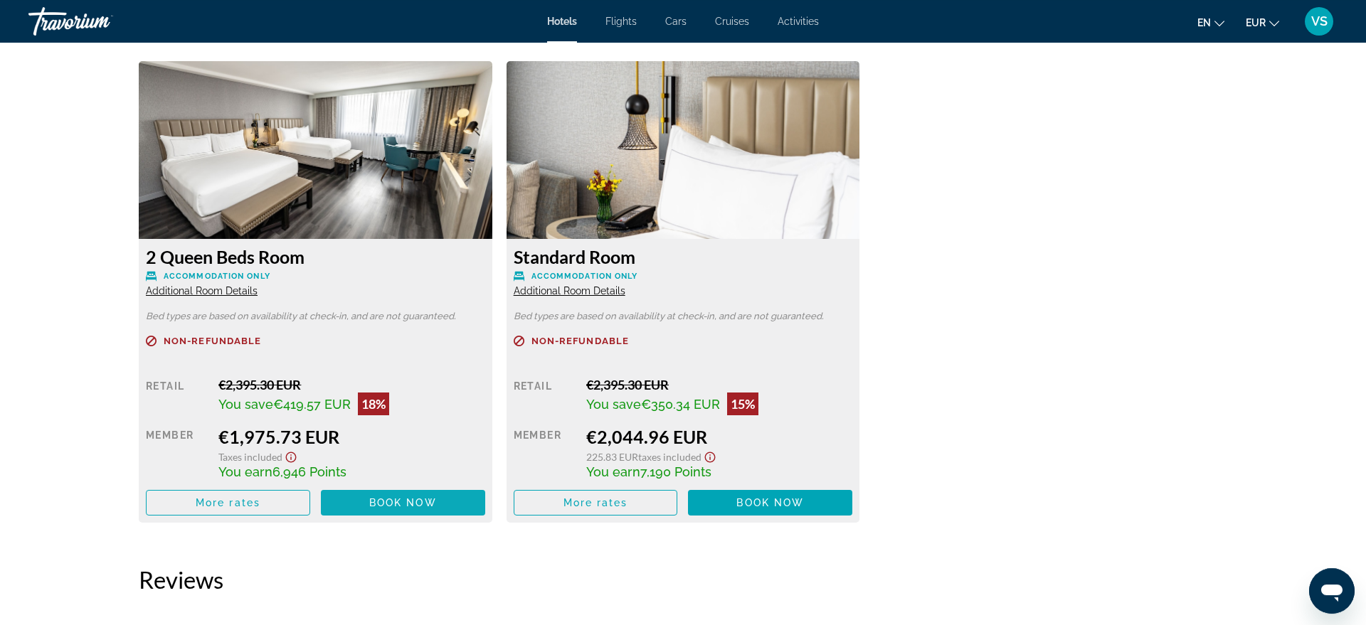
click at [379, 503] on span "Book now" at bounding box center [403, 502] width 68 height 11
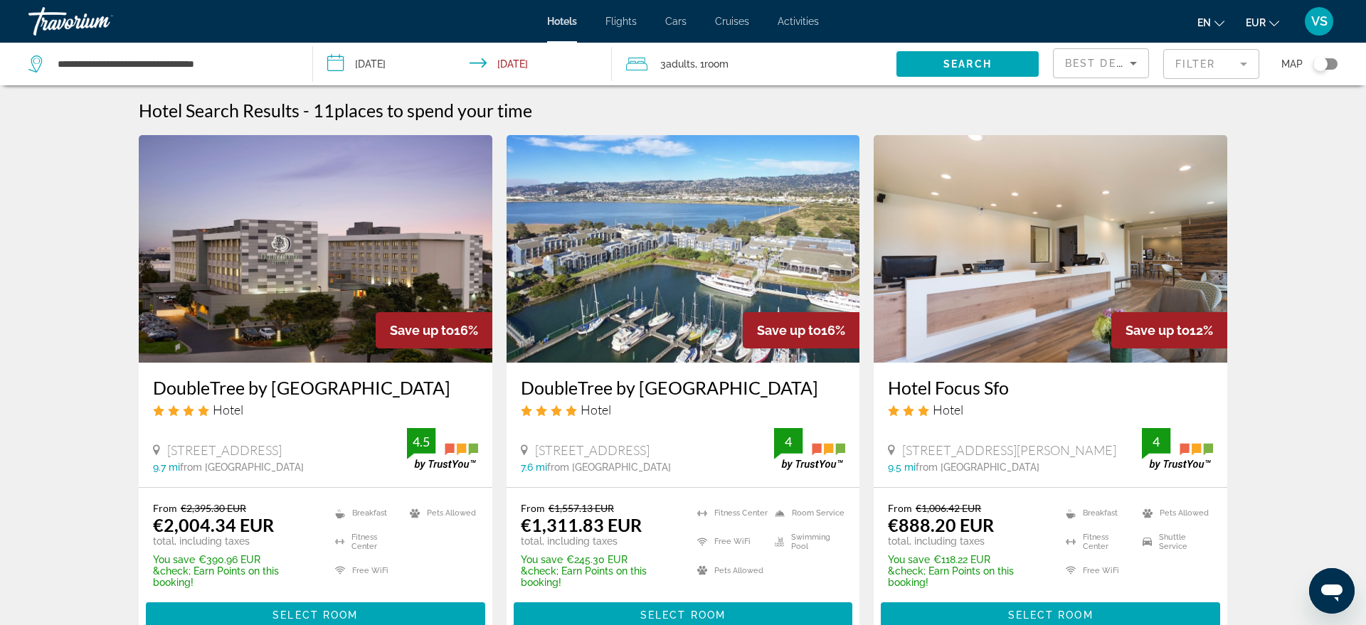
scroll to position [9, 0]
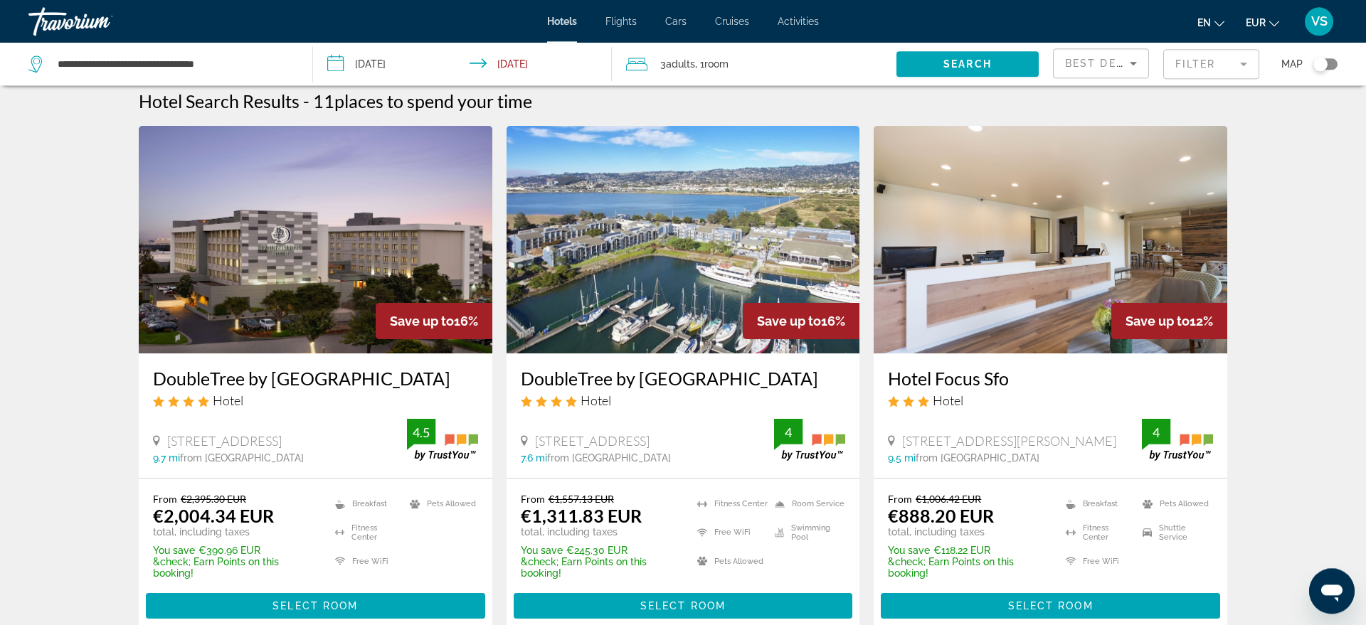
click at [753, 221] on img "Main content" at bounding box center [684, 240] width 354 height 228
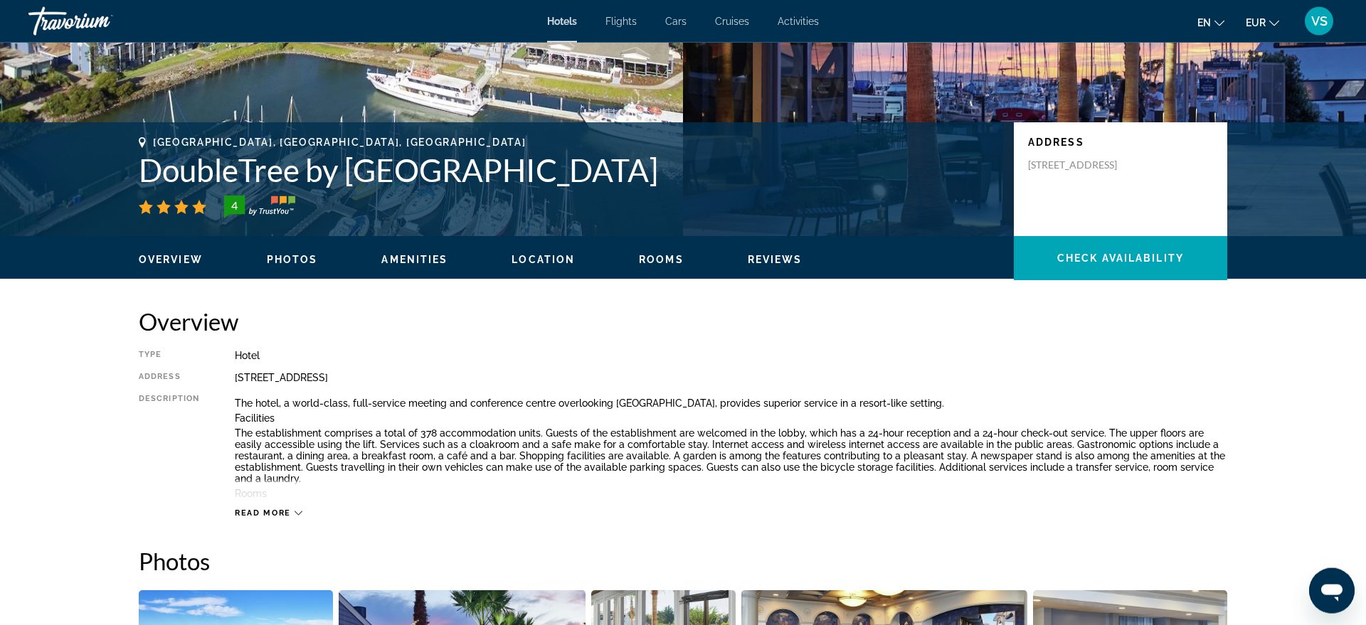
scroll to position [102, 0]
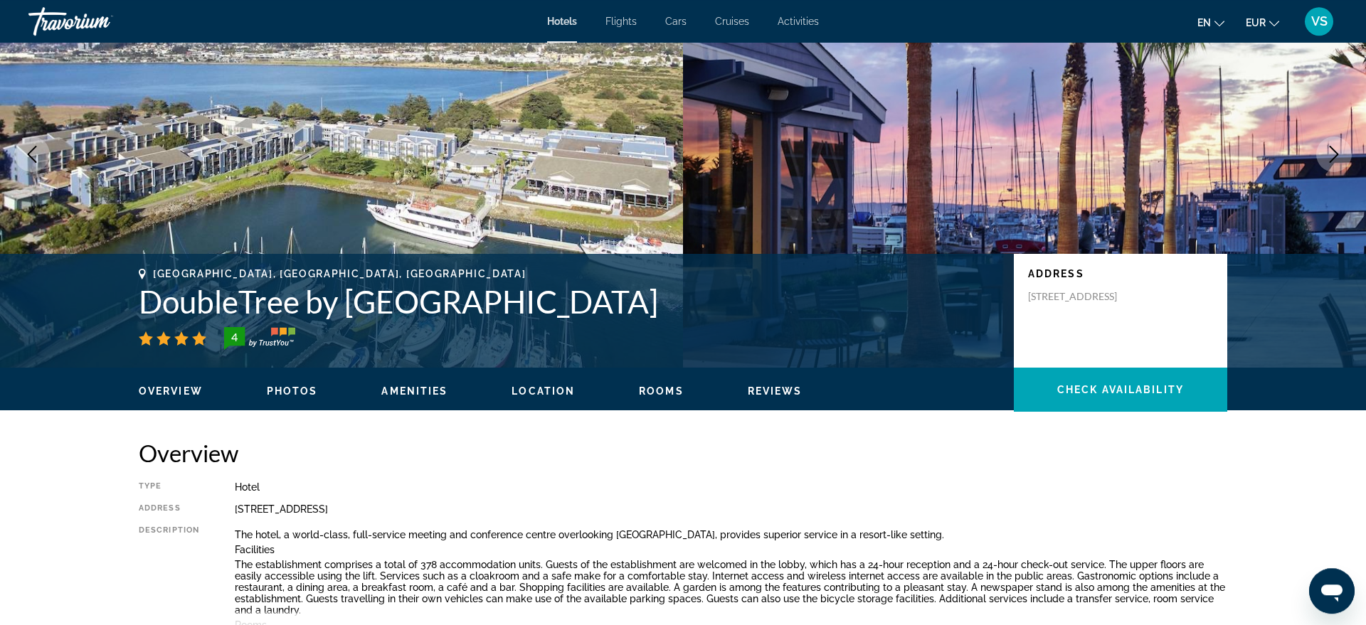
drag, startPoint x: 142, startPoint y: 304, endPoint x: 746, endPoint y: 301, distance: 604.8
click at [746, 301] on h1 "DoubleTree by Hilton Hotel Berkeley Marina" at bounding box center [569, 301] width 861 height 37
copy h1 "DoubleTree by Hilton Hotel Berkeley Marina"
click at [917, 467] on h2 "Overview" at bounding box center [683, 453] width 1089 height 28
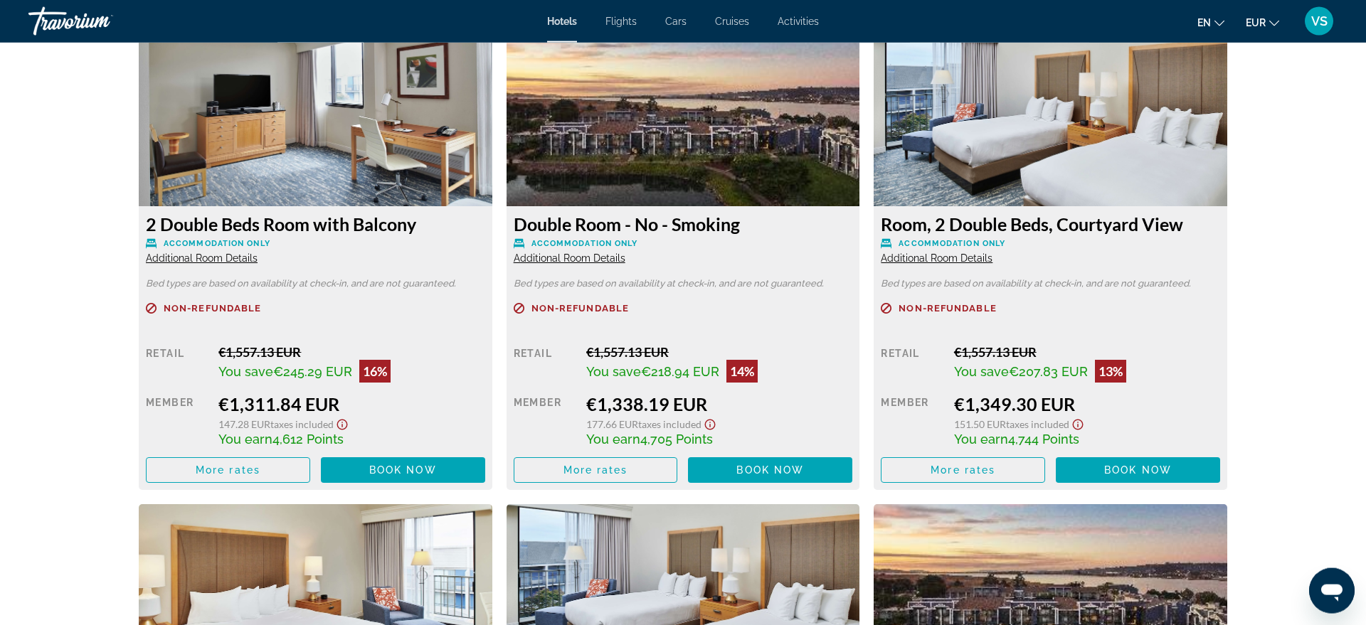
scroll to position [1966, 0]
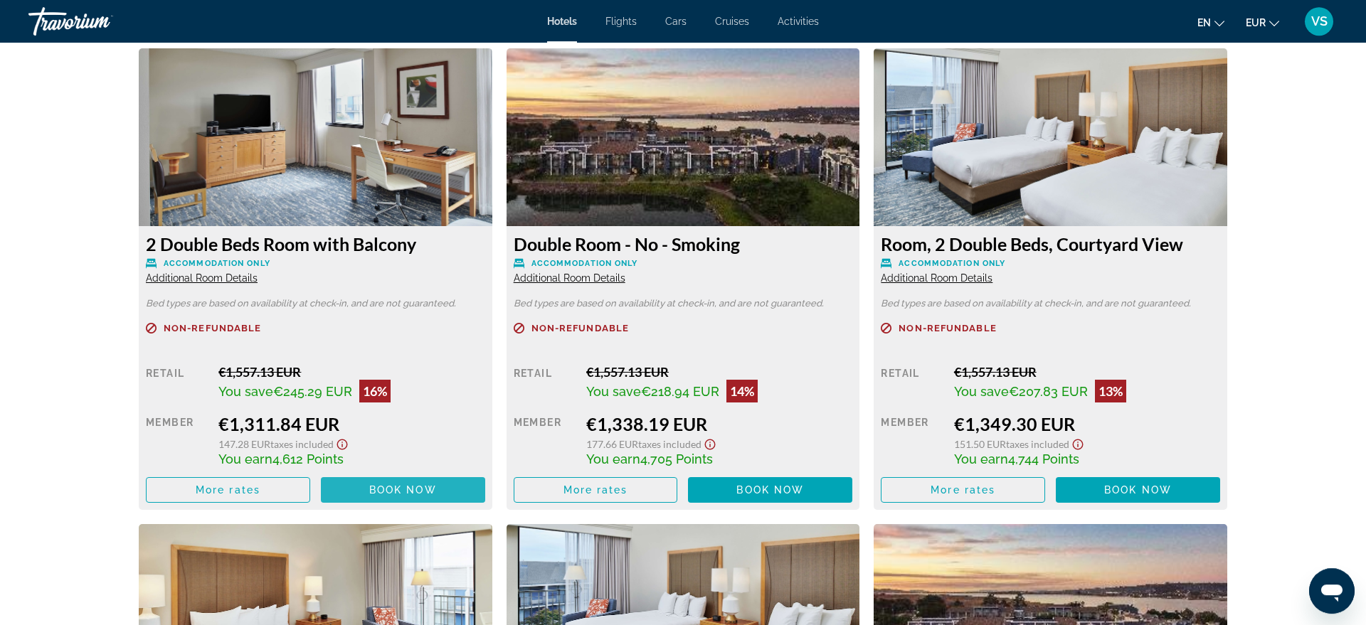
click at [444, 495] on span "Main content" at bounding box center [403, 490] width 164 height 34
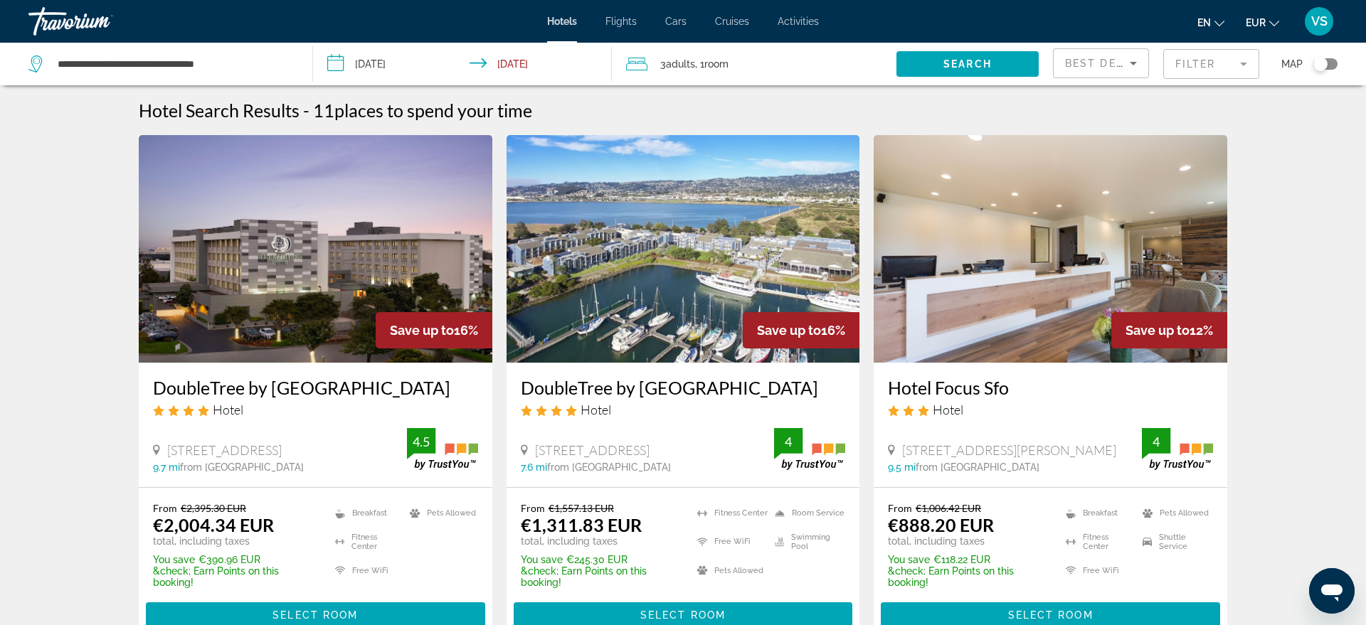
click at [1140, 58] on icon "Sort by" at bounding box center [1133, 63] width 17 height 17
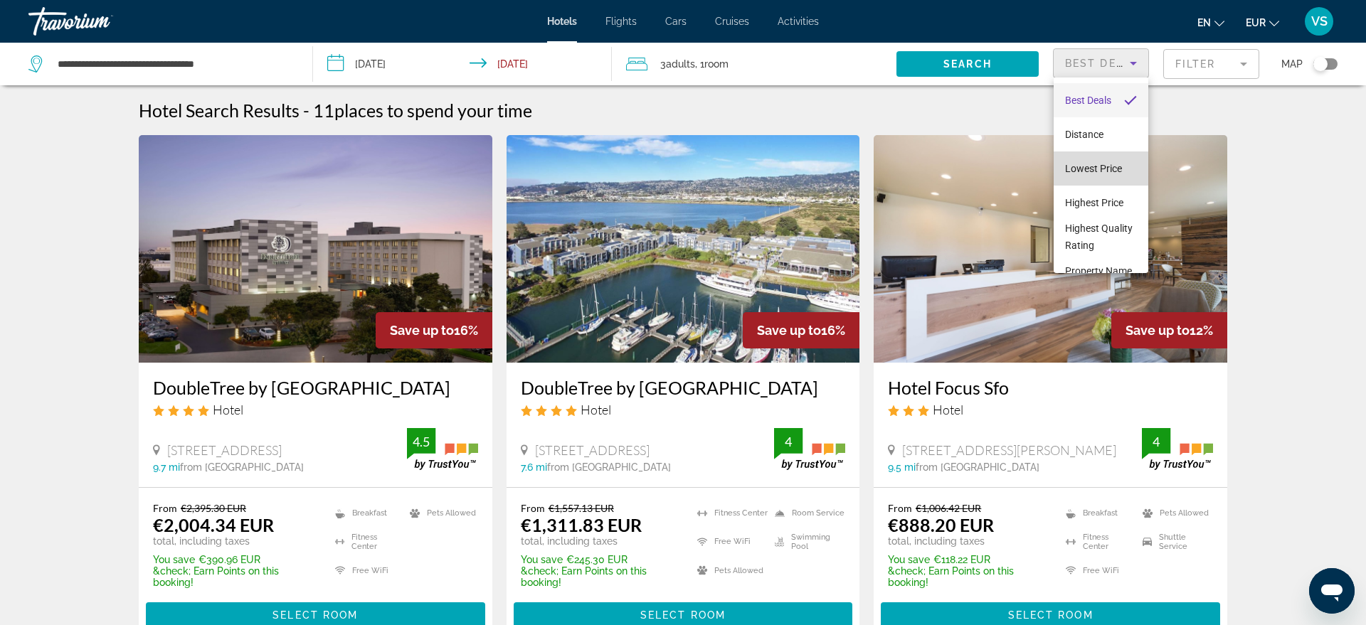
click at [1090, 166] on span "Lowest Price" at bounding box center [1093, 168] width 57 height 11
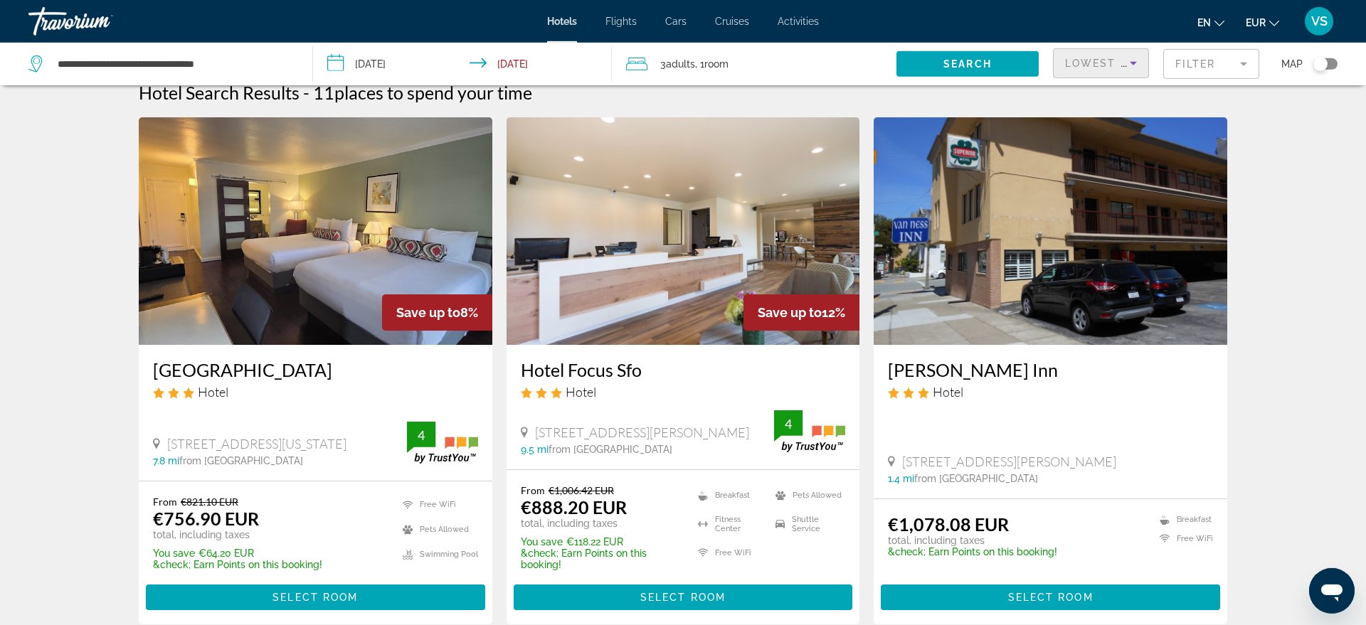
scroll to position [12, 0]
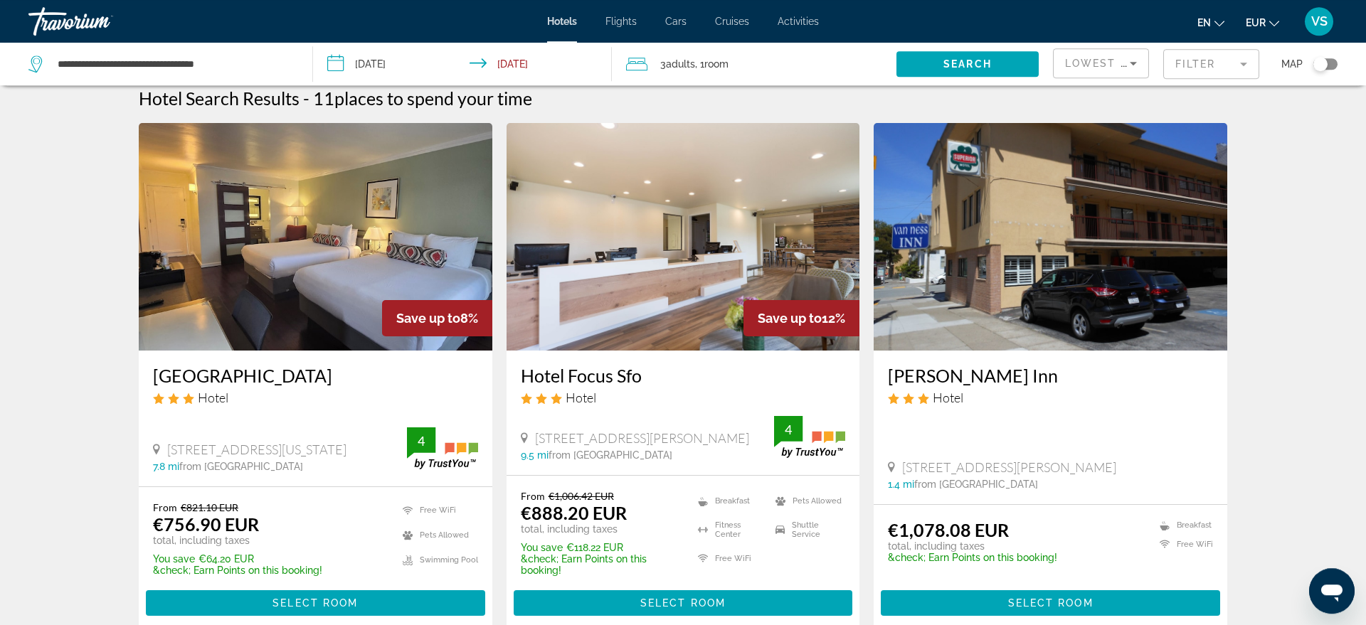
click at [329, 220] on img "Main content" at bounding box center [316, 237] width 354 height 228
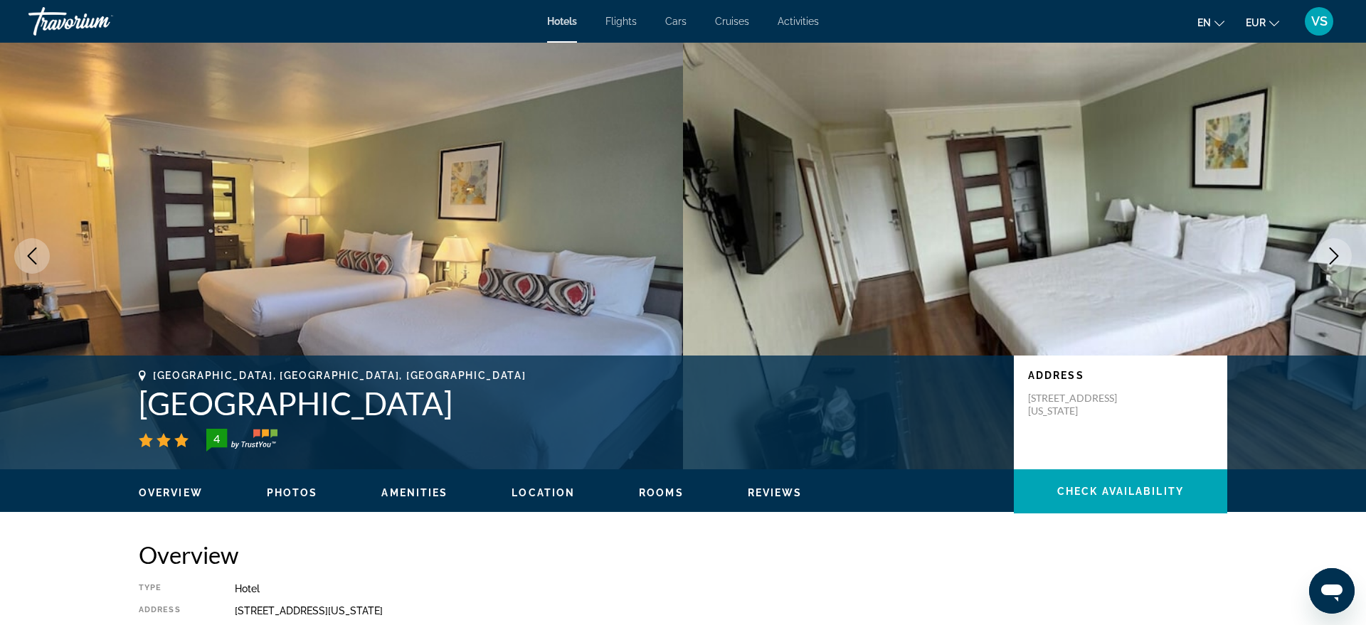
drag, startPoint x: 129, startPoint y: 406, endPoint x: 403, endPoint y: 420, distance: 275.0
click at [403, 420] on div "Alameda, CA, United States Marina Village Inn 4 Address 1151 Pacific Marina Ala…" at bounding box center [683, 412] width 1146 height 85
copy h1 "Marina Village Inn"
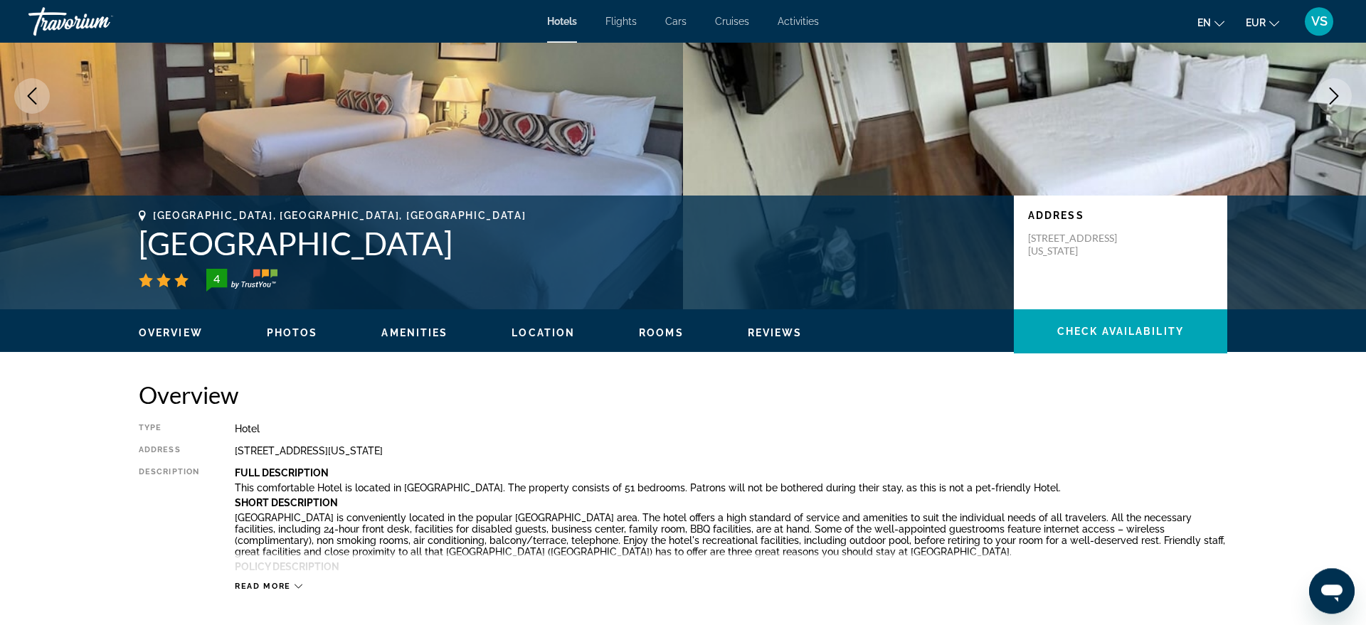
scroll to position [156, 0]
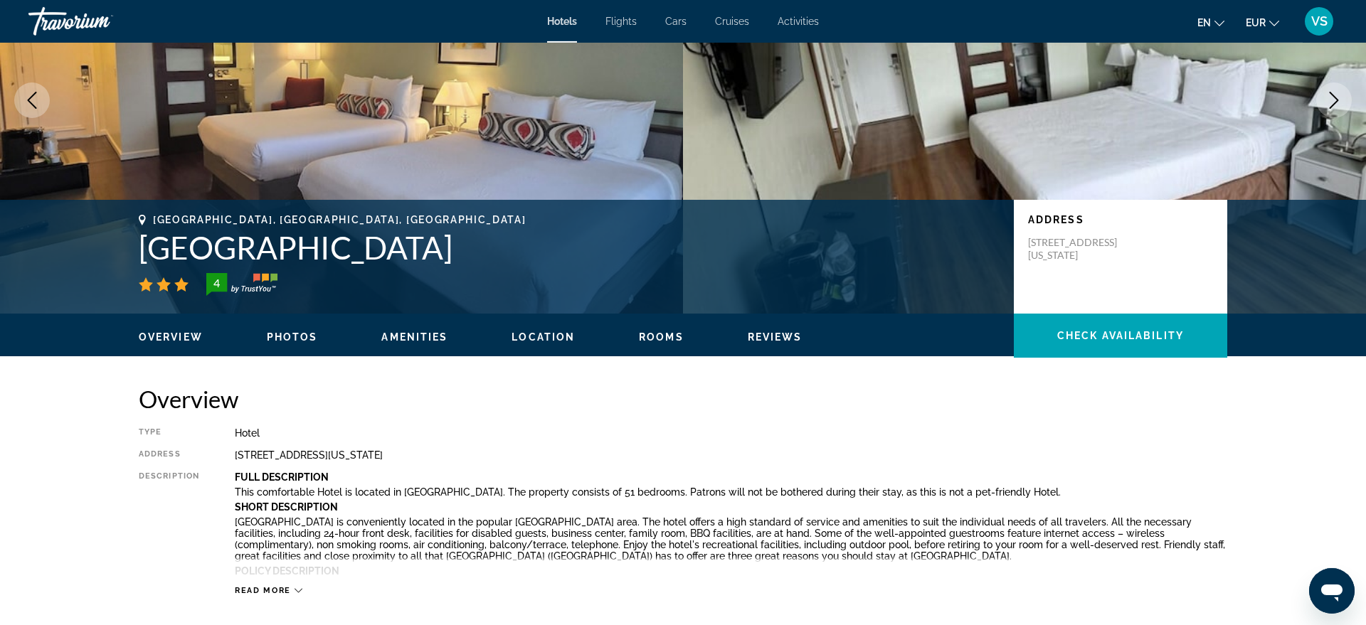
click at [962, 423] on div "Overview Type Hotel Address 1151 Pacific Marina Alameda California 94501, Alame…" at bounding box center [683, 490] width 1089 height 211
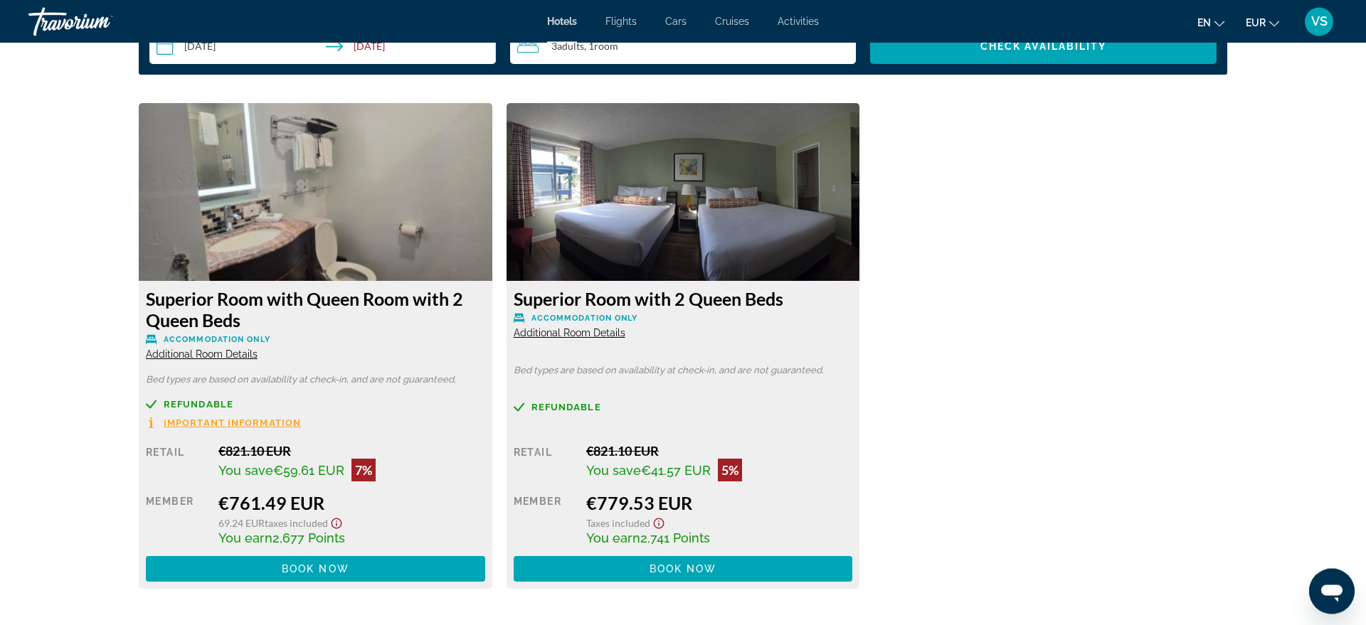
scroll to position [1919, 0]
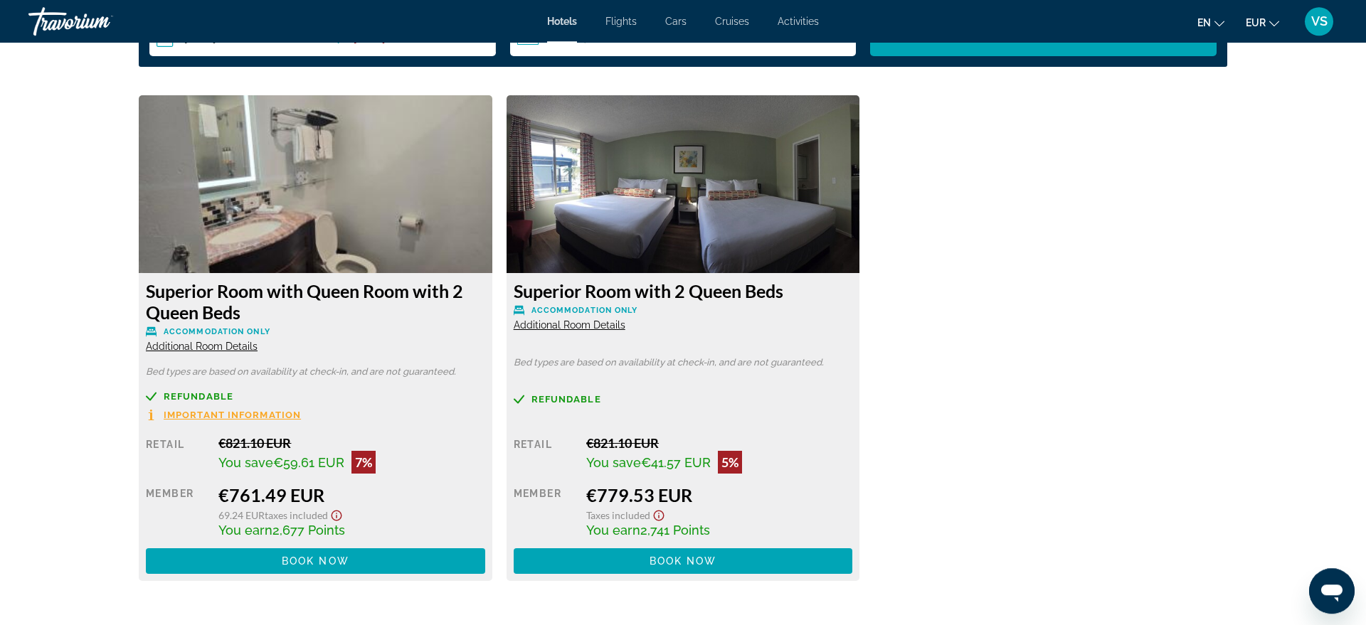
click at [214, 410] on button "Important Information" at bounding box center [223, 415] width 155 height 12
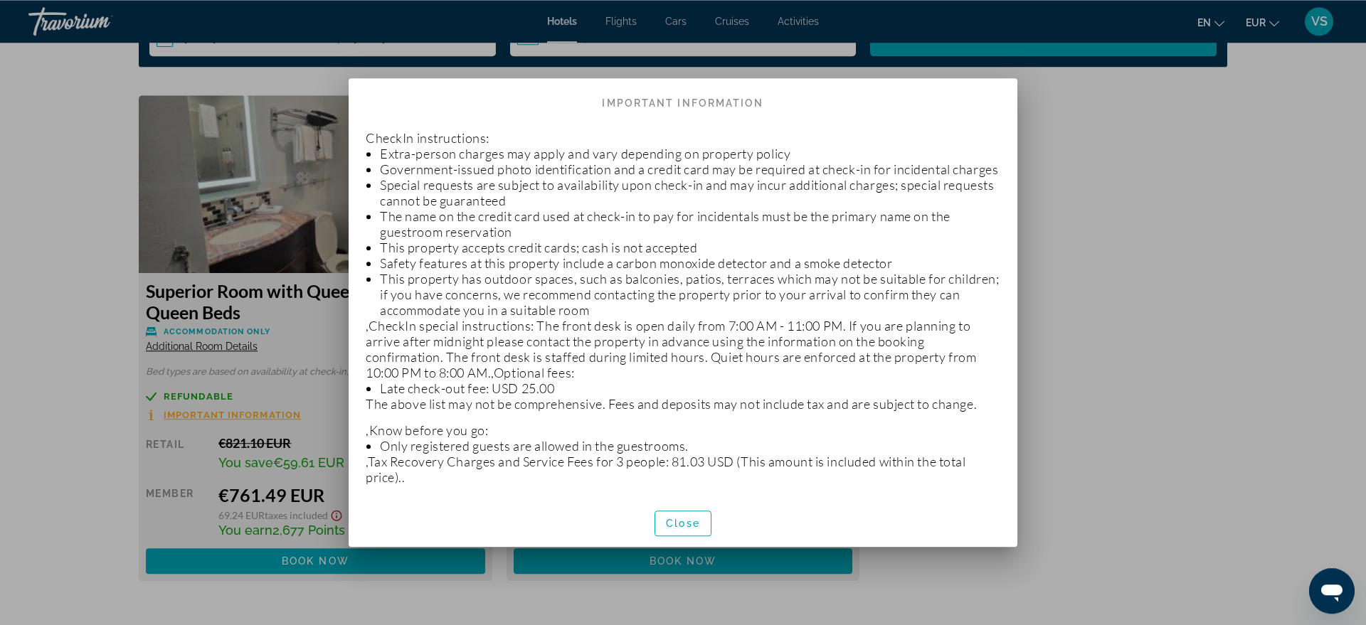
scroll to position [0, 0]
click at [688, 529] on span "Close" at bounding box center [683, 523] width 34 height 11
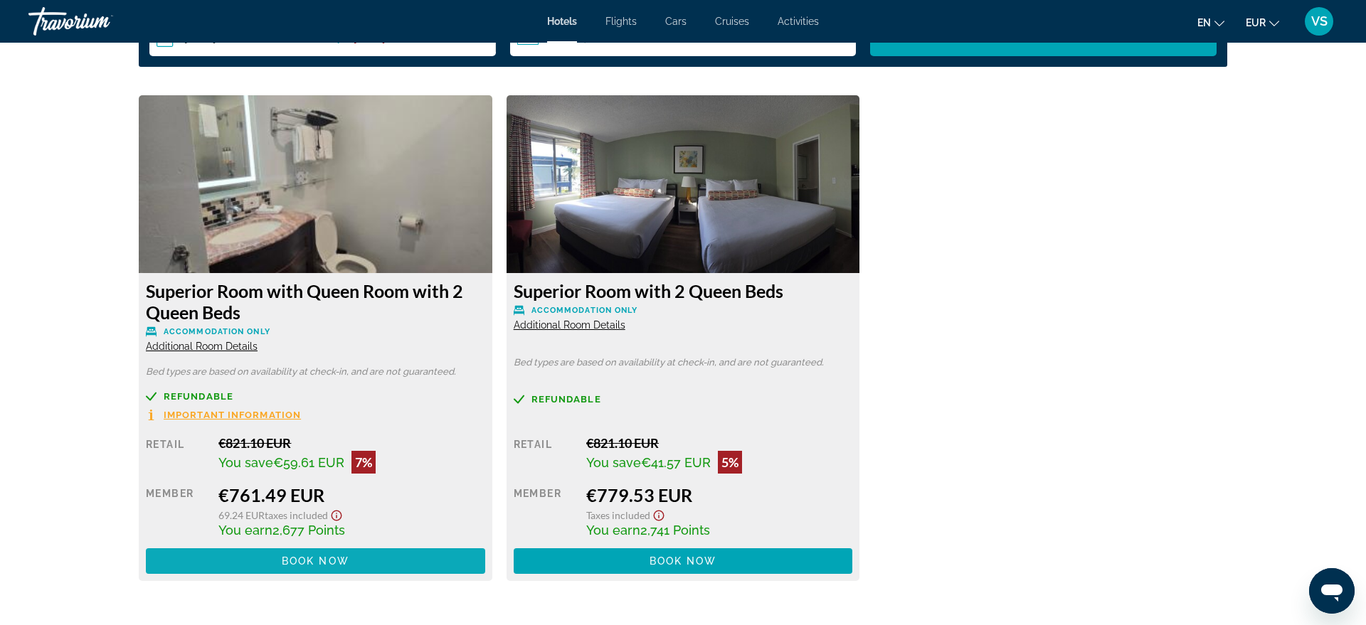
click at [401, 558] on span "Main content" at bounding box center [315, 561] width 339 height 34
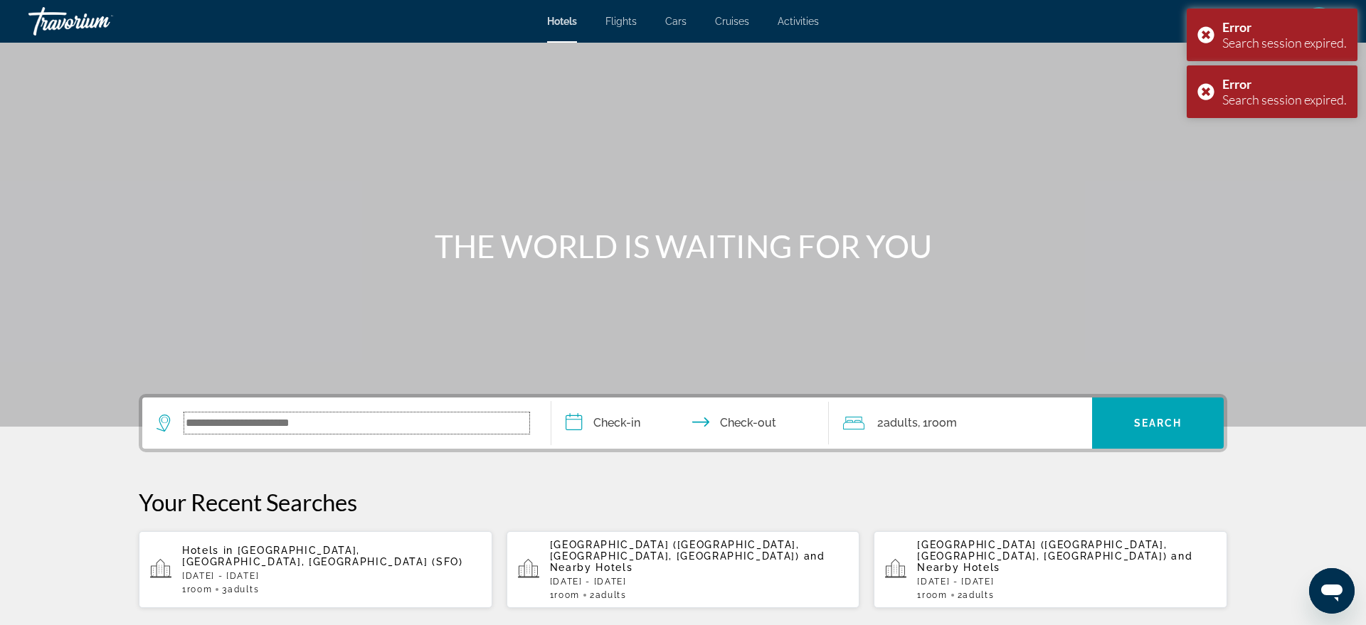
click at [258, 425] on input "Search widget" at bounding box center [356, 423] width 345 height 21
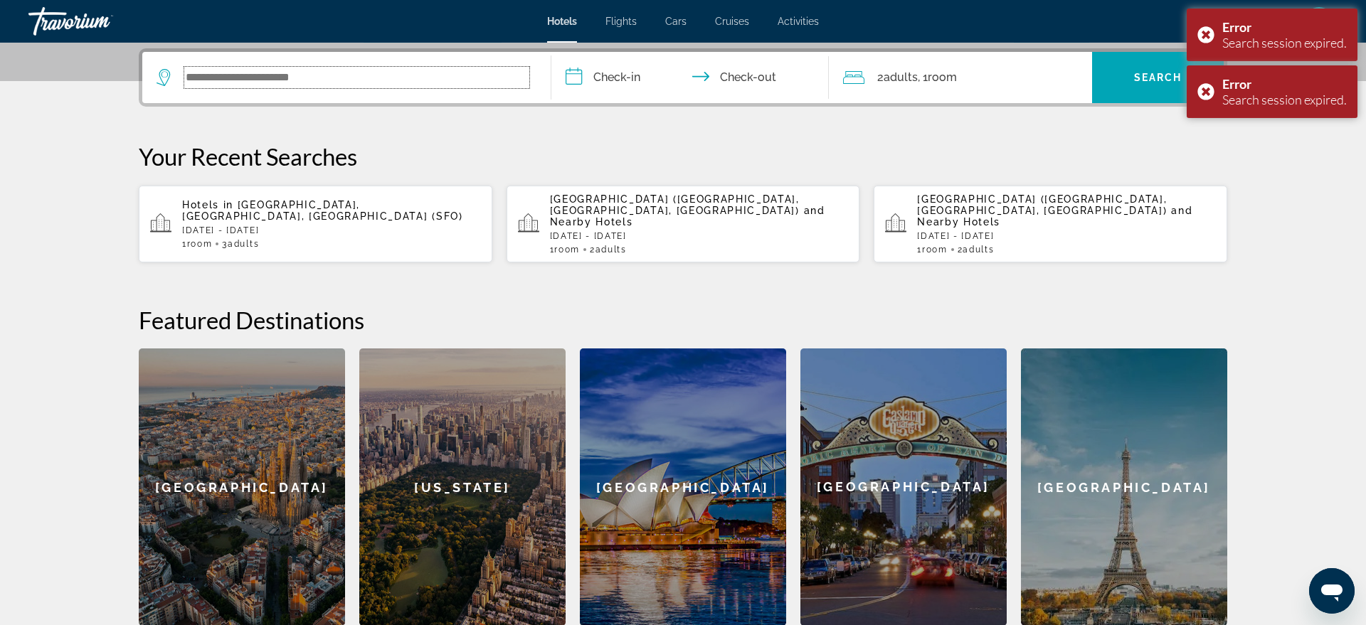
scroll to position [348, 0]
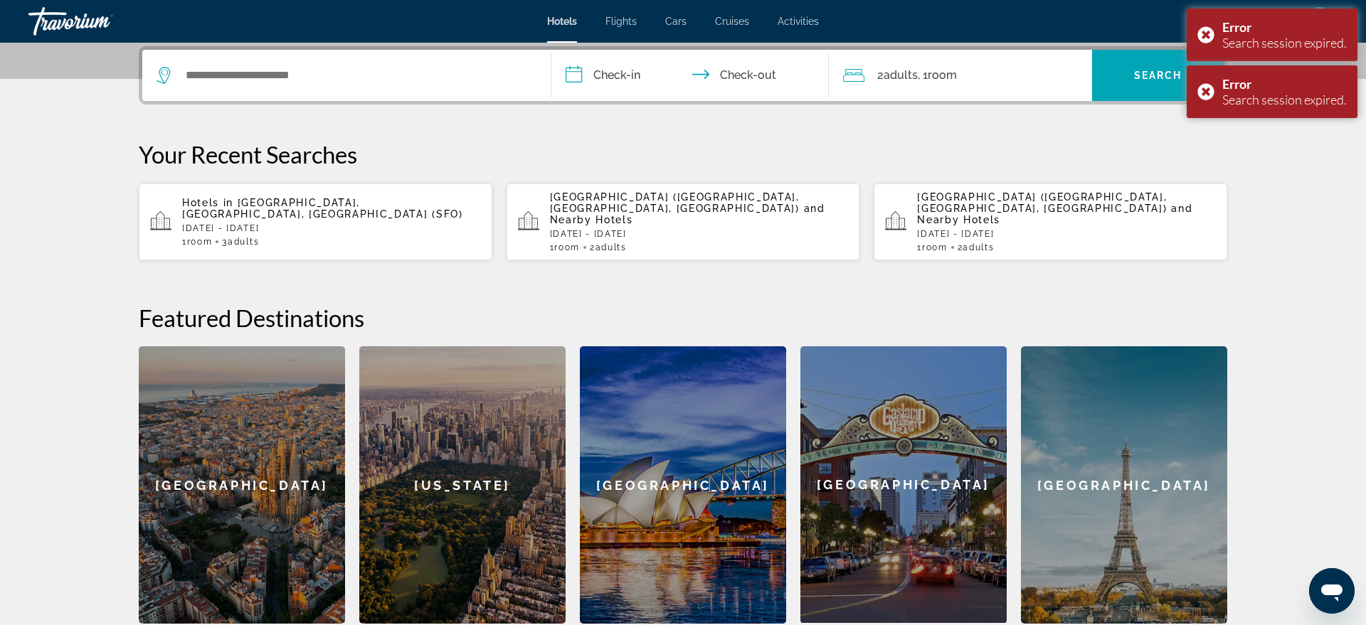
click at [325, 218] on div "Hotels in San Francisco, CA, United States (SFO) Sat, 13 Sep - Fri, 19 Sep 1 Ro…" at bounding box center [331, 222] width 299 height 50
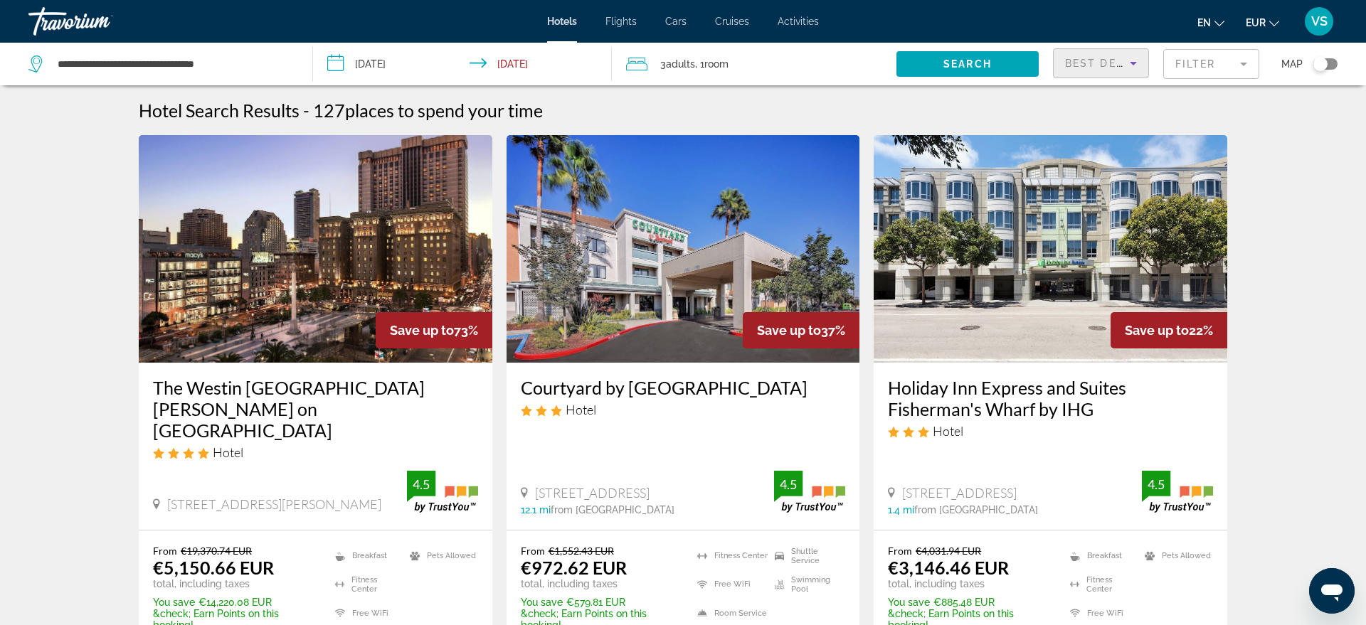
click at [1117, 65] on span "Best Deals" at bounding box center [1102, 63] width 74 height 11
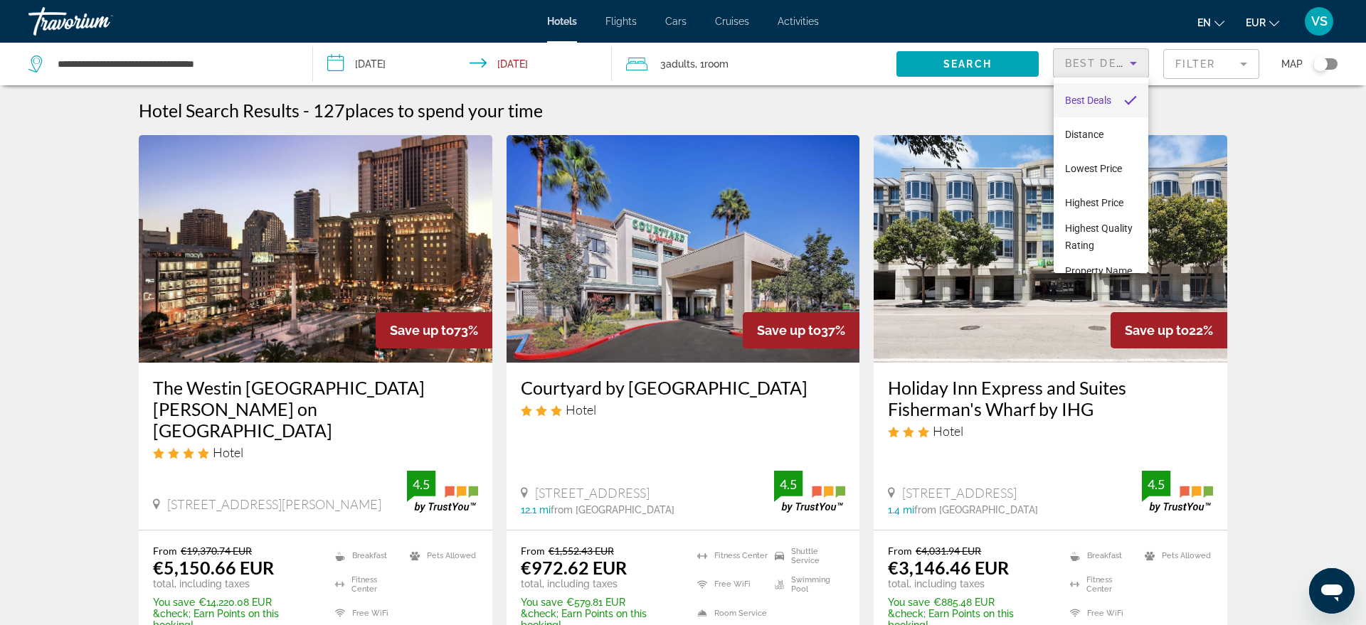
click at [1205, 62] on div at bounding box center [683, 312] width 1366 height 625
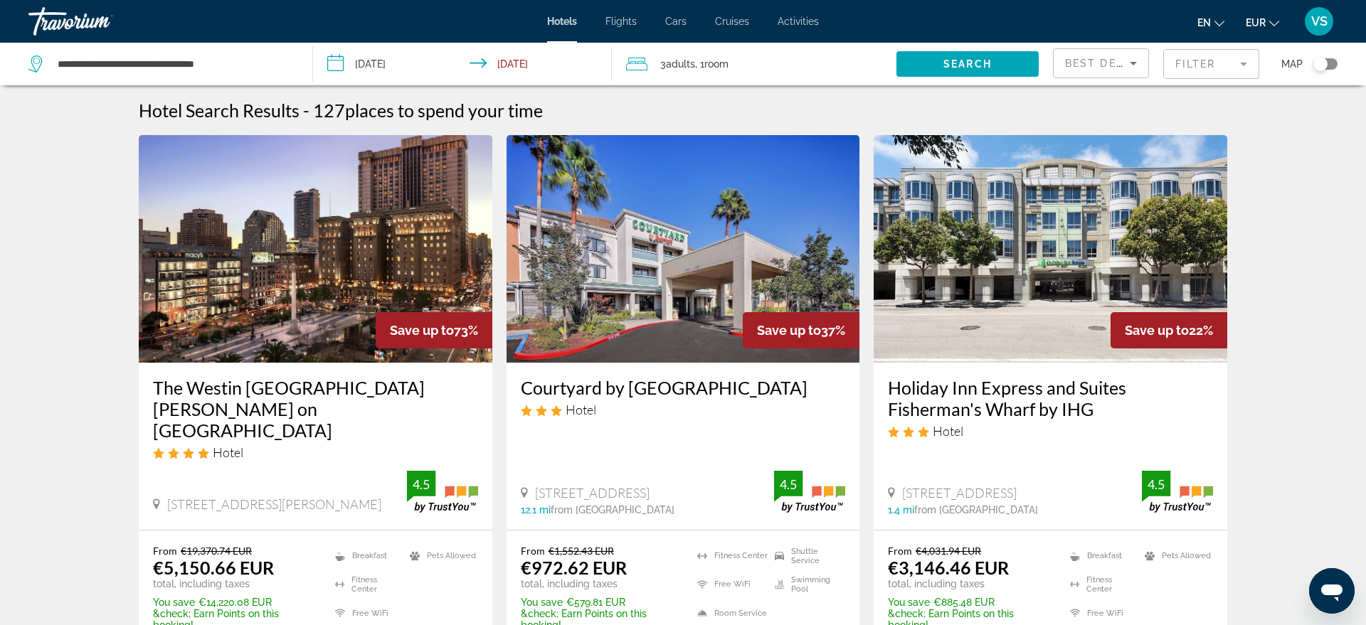
click at [1220, 63] on mat-form-field "Filter" at bounding box center [1211, 64] width 96 height 30
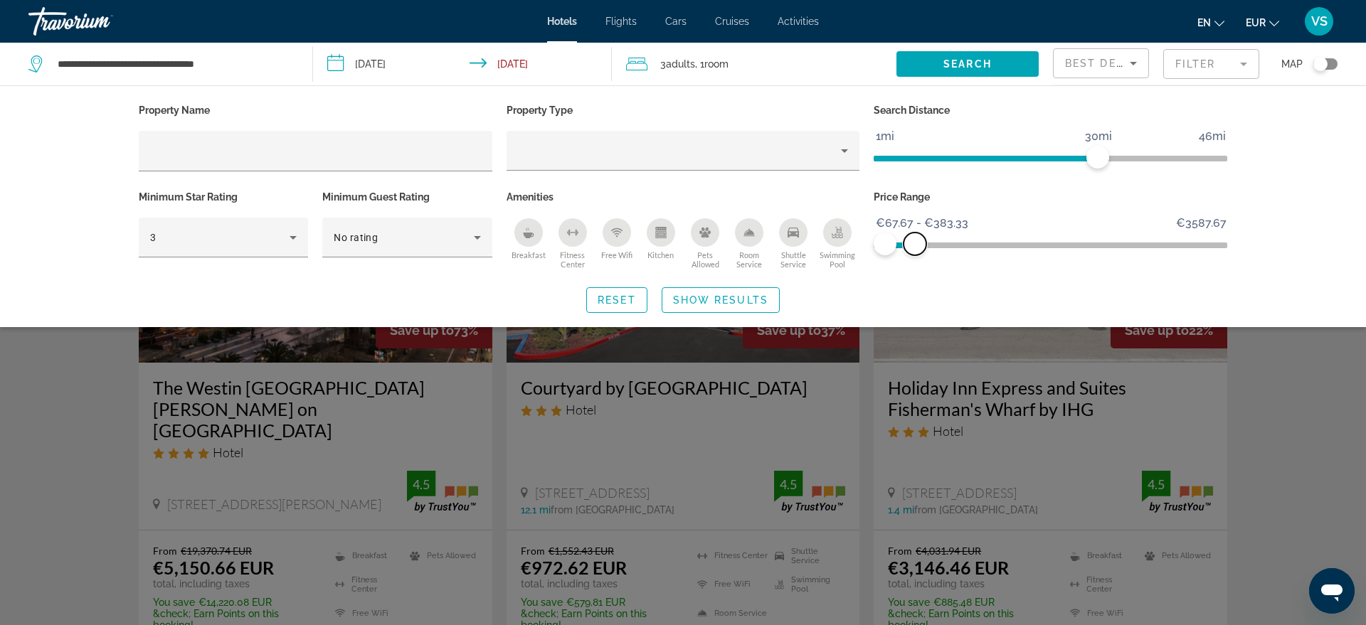
drag, startPoint x: 1217, startPoint y: 242, endPoint x: 915, endPoint y: 246, distance: 302.4
click at [915, 246] on span "ngx-slider-max" at bounding box center [915, 244] width 23 height 23
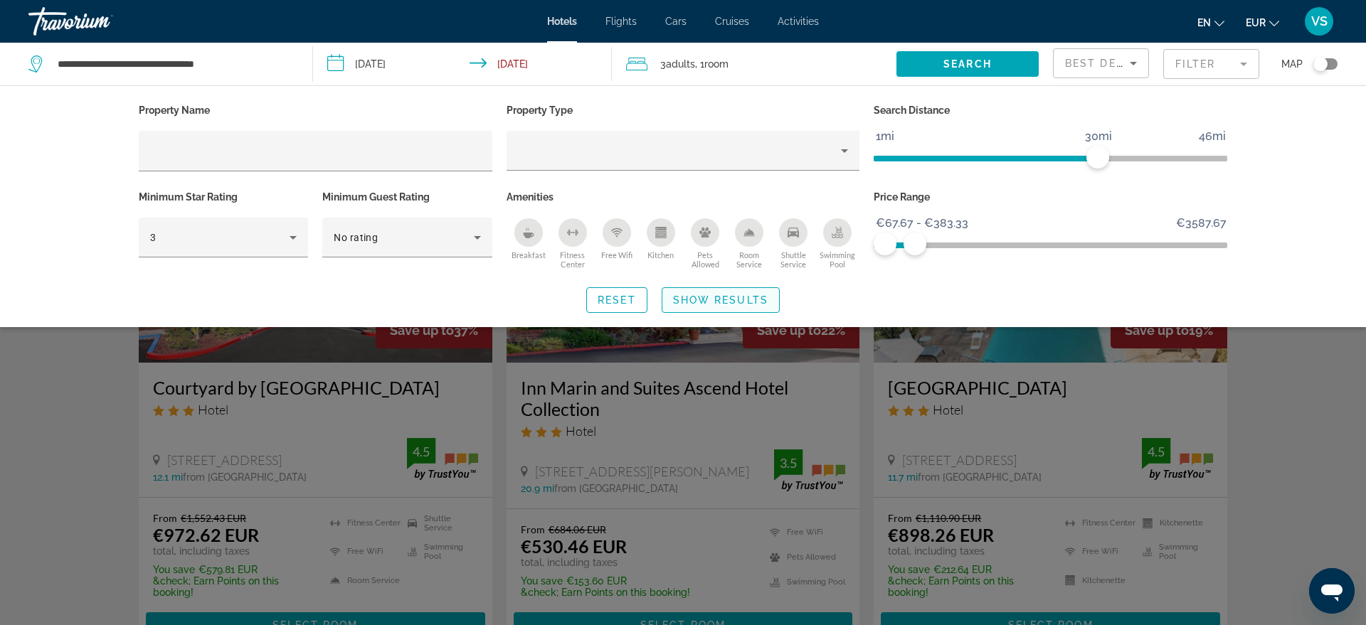
click at [757, 298] on span "Show Results" at bounding box center [720, 300] width 95 height 11
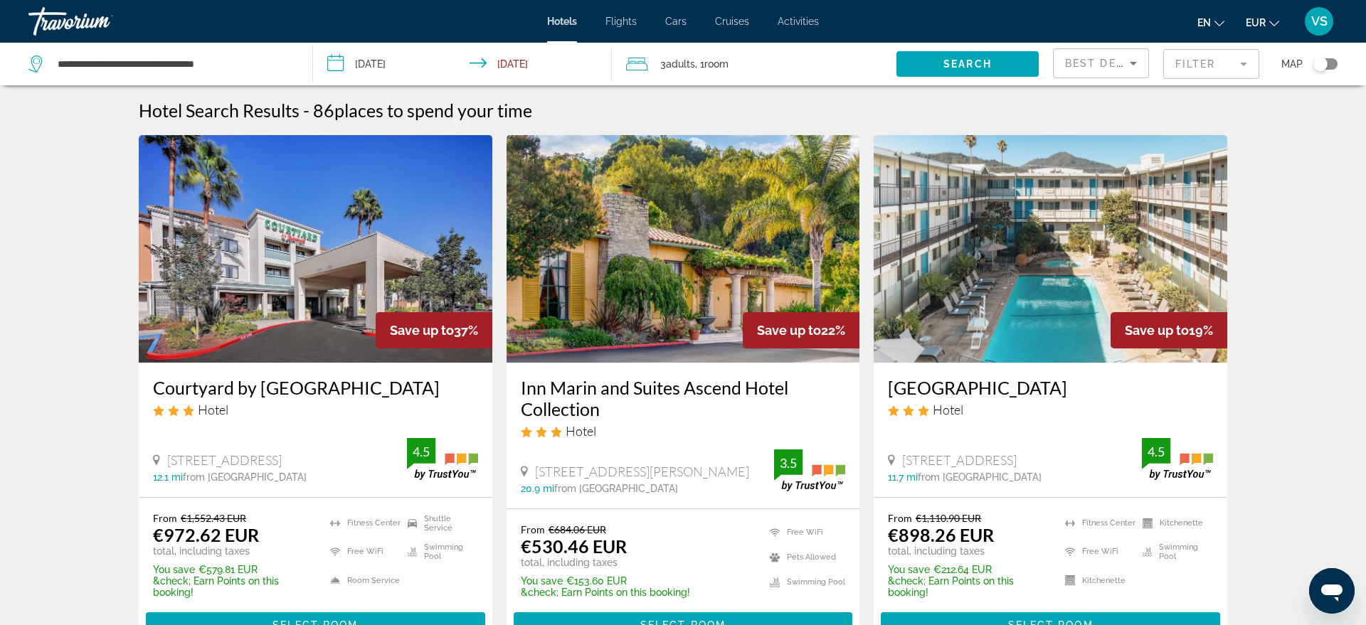
click at [1129, 62] on icon "Sort by" at bounding box center [1133, 63] width 17 height 17
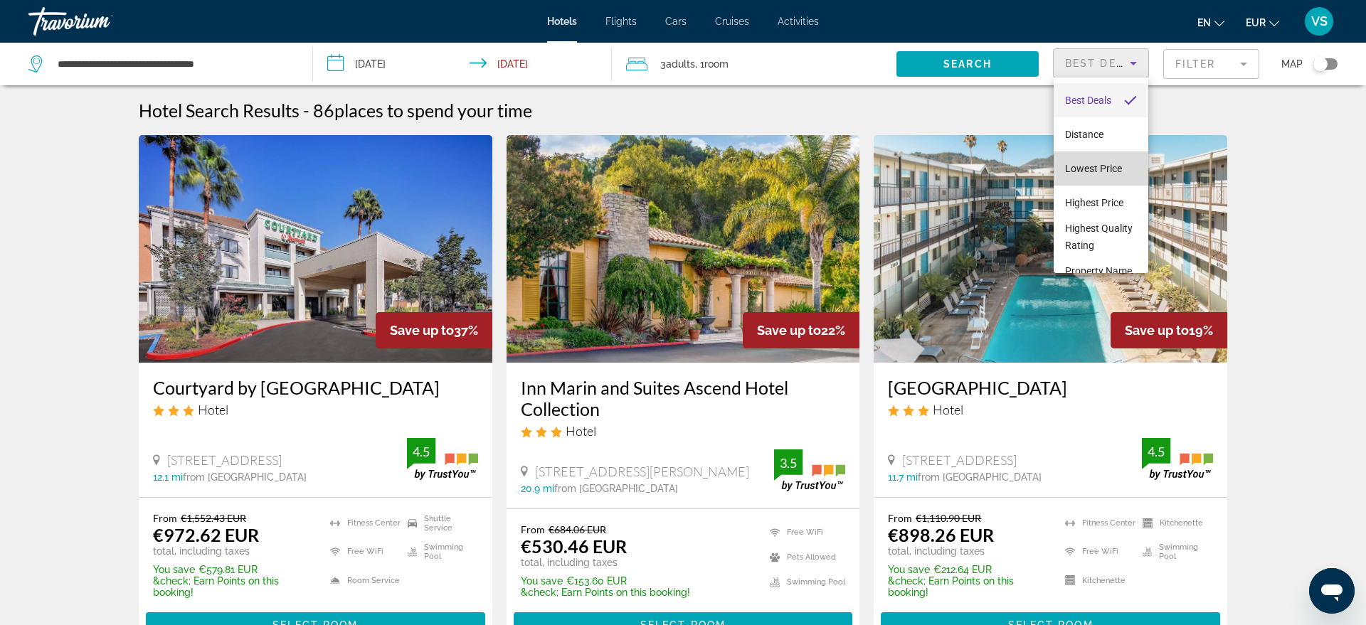
click at [1094, 165] on span "Lowest Price" at bounding box center [1093, 168] width 57 height 11
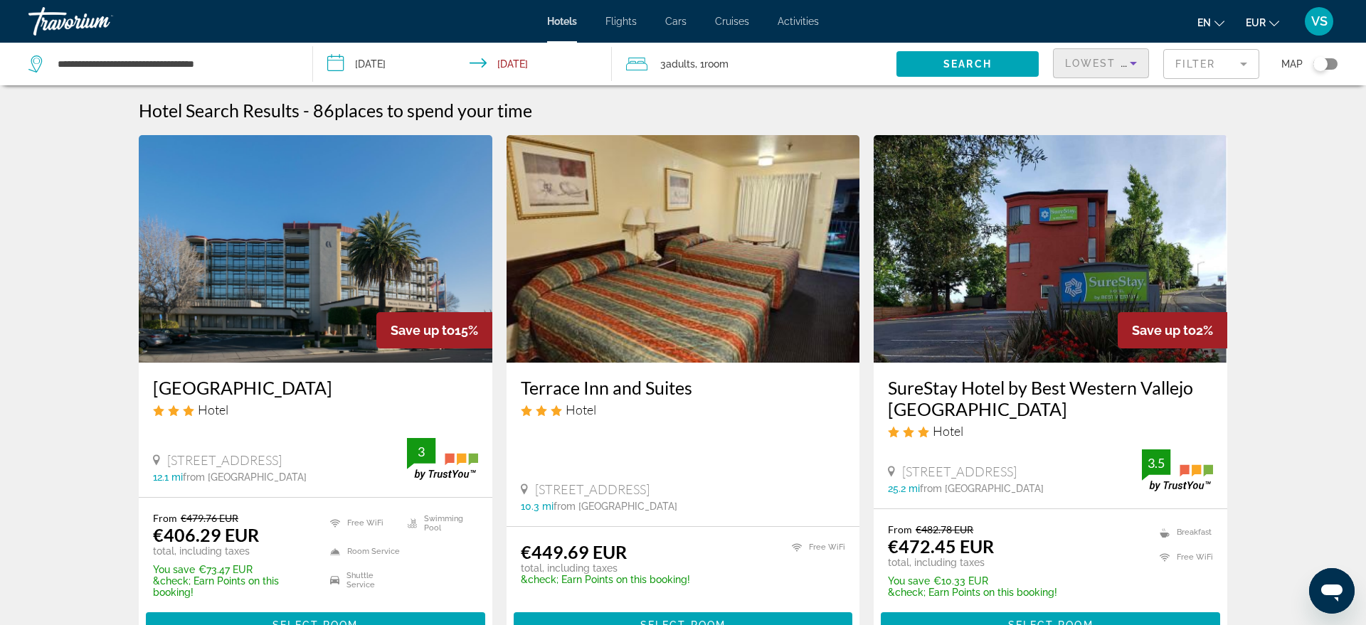
click at [1129, 62] on icon "Sort by" at bounding box center [1133, 63] width 17 height 17
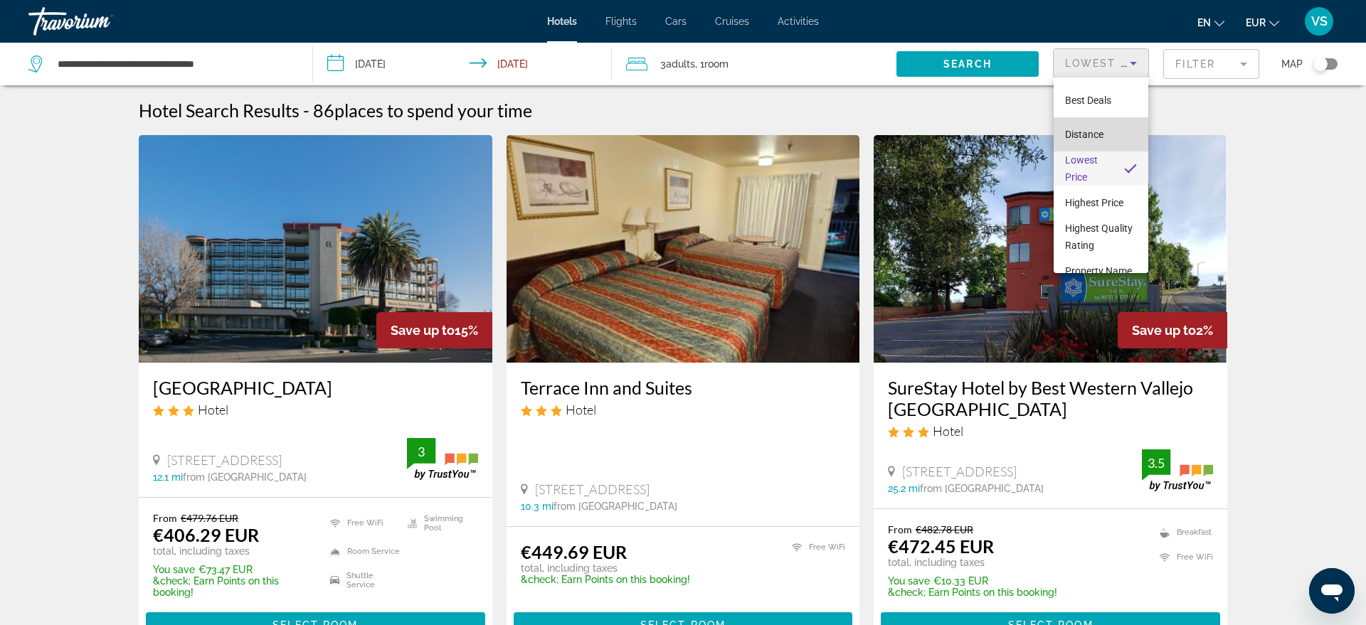
click at [1101, 138] on span "Distance" at bounding box center [1084, 134] width 38 height 11
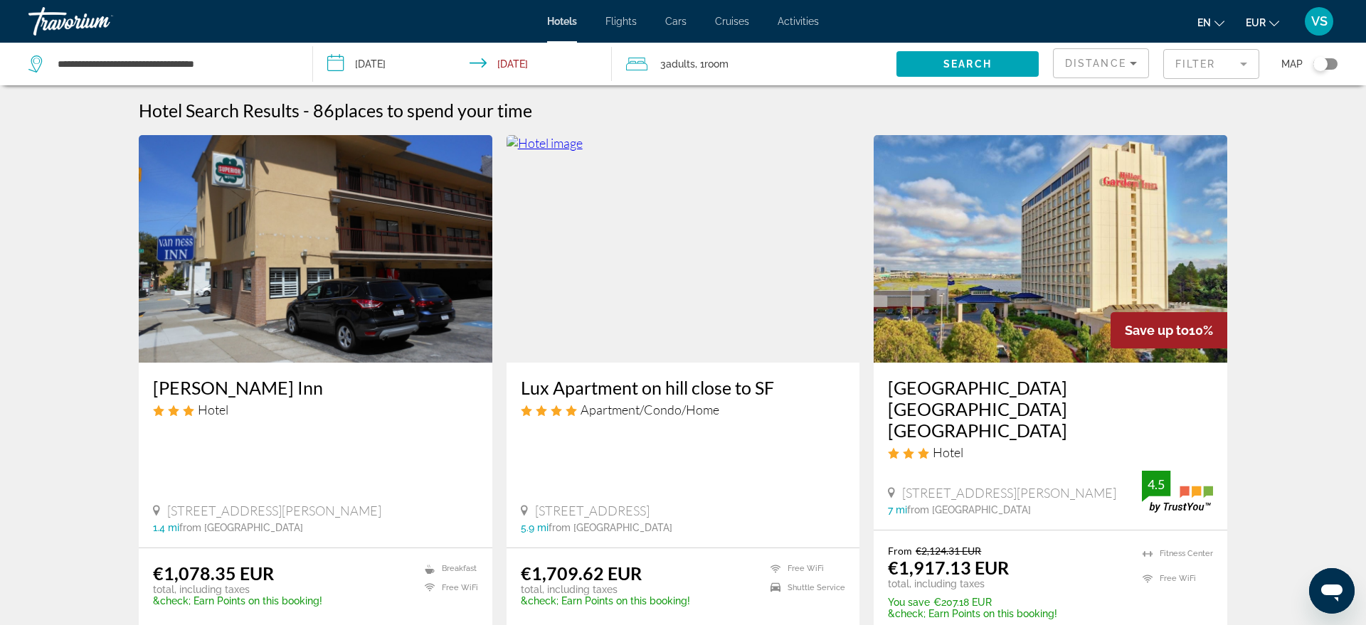
click at [227, 388] on h3 "Van Ness Inn" at bounding box center [315, 387] width 325 height 21
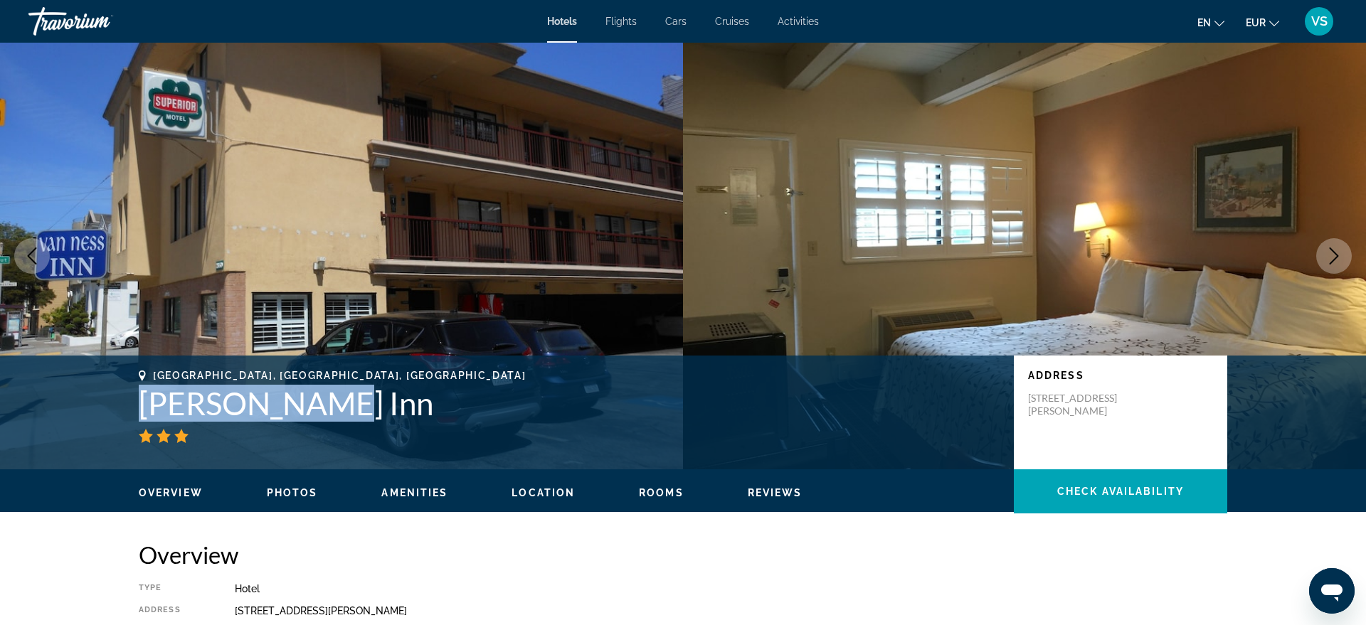
drag, startPoint x: 347, startPoint y: 406, endPoint x: 142, endPoint y: 400, distance: 205.7
click at [142, 400] on h1 "Van Ness Inn" at bounding box center [569, 403] width 861 height 37
copy h1 "Van Ness Inn"
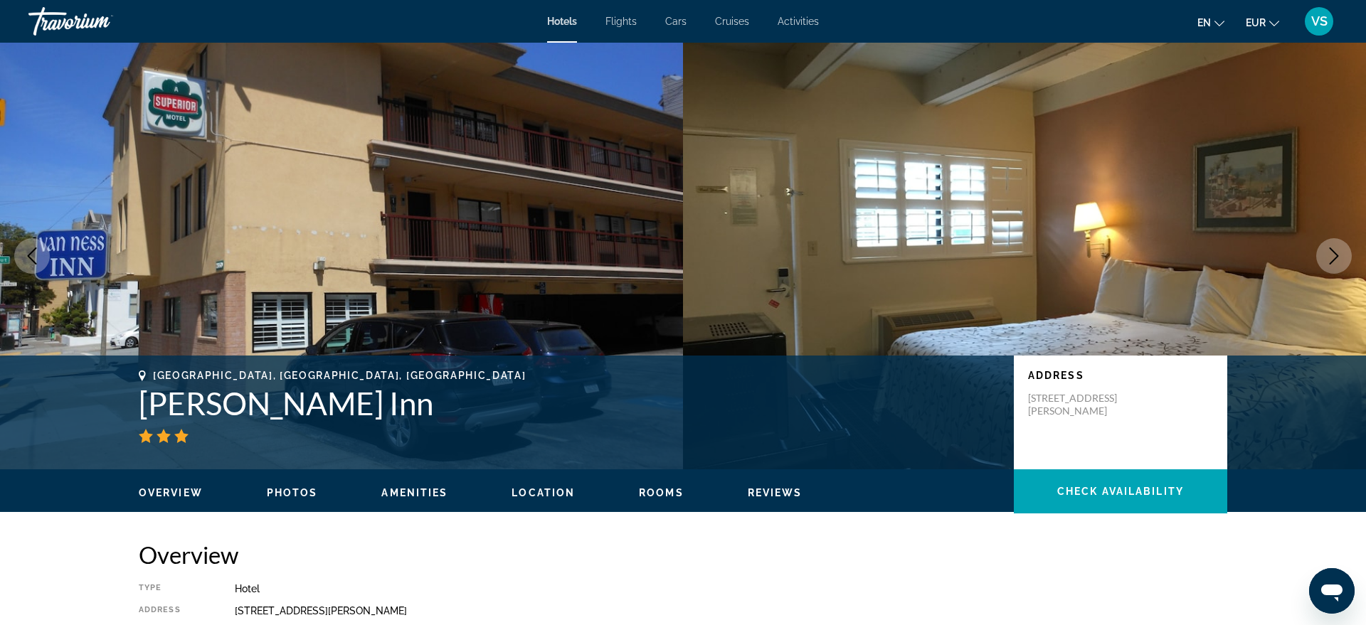
click at [457, 541] on h2 "Overview" at bounding box center [683, 555] width 1089 height 28
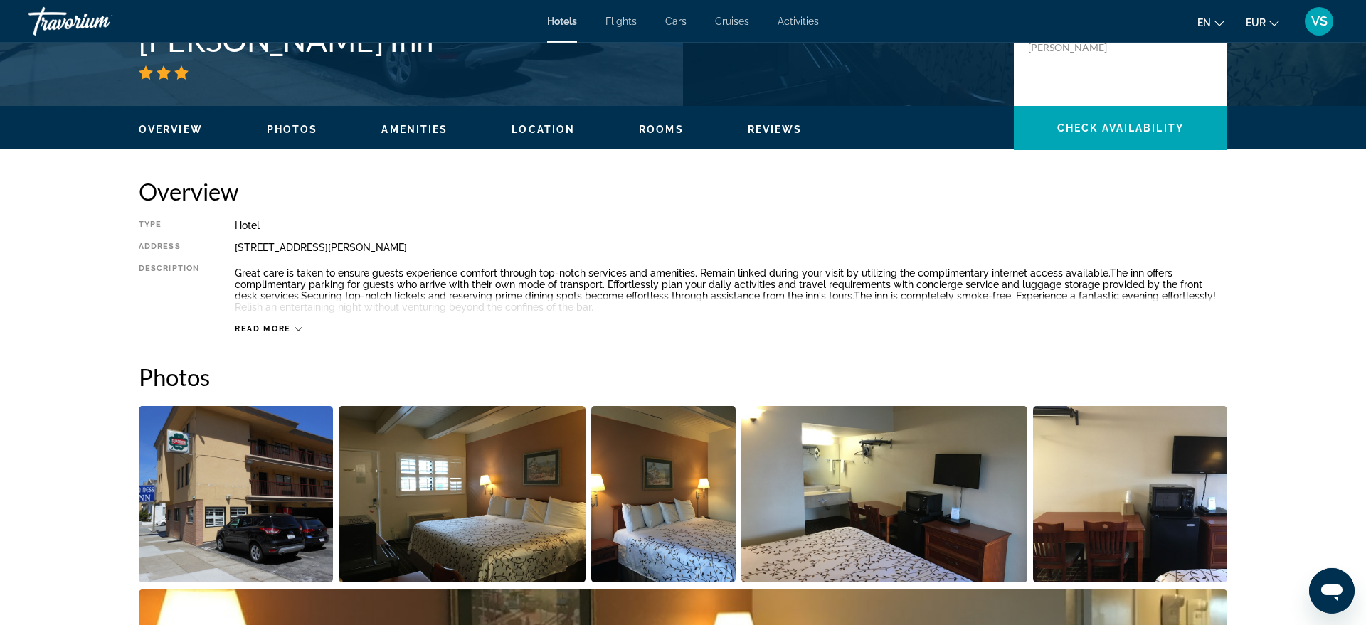
scroll to position [342, 0]
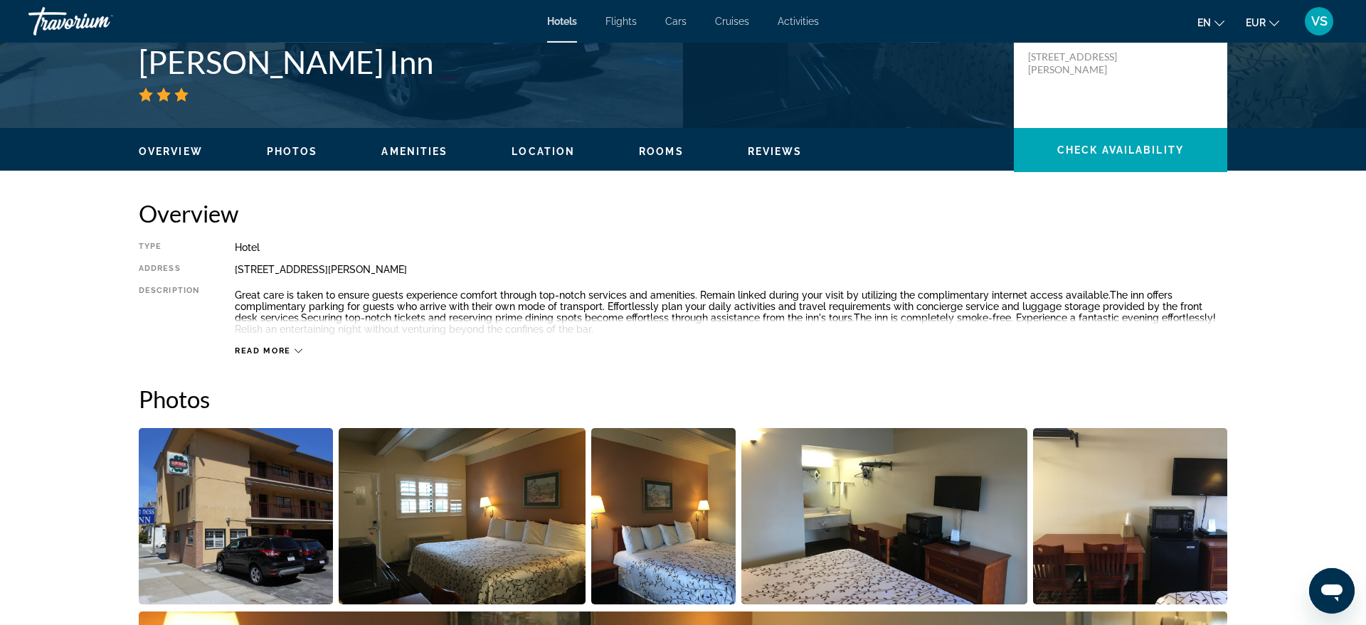
click at [294, 350] on div "Read more" at bounding box center [269, 351] width 68 height 9
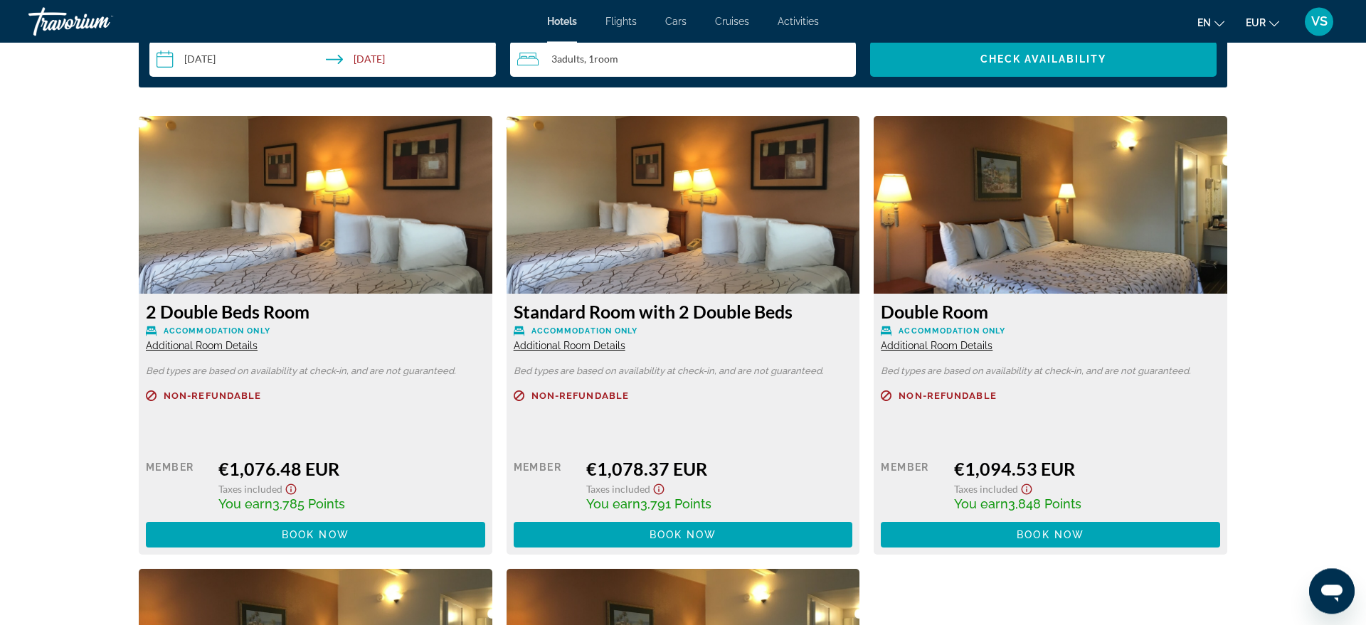
scroll to position [1859, 0]
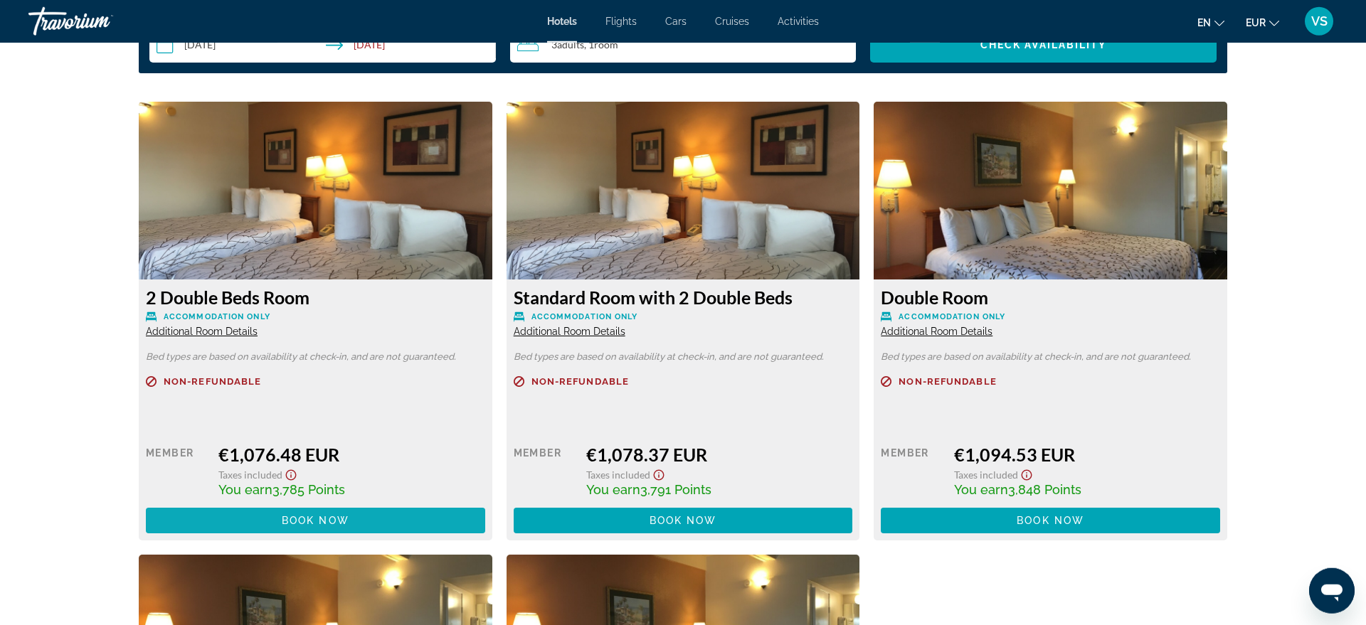
click at [302, 517] on span "Book now" at bounding box center [316, 520] width 68 height 11
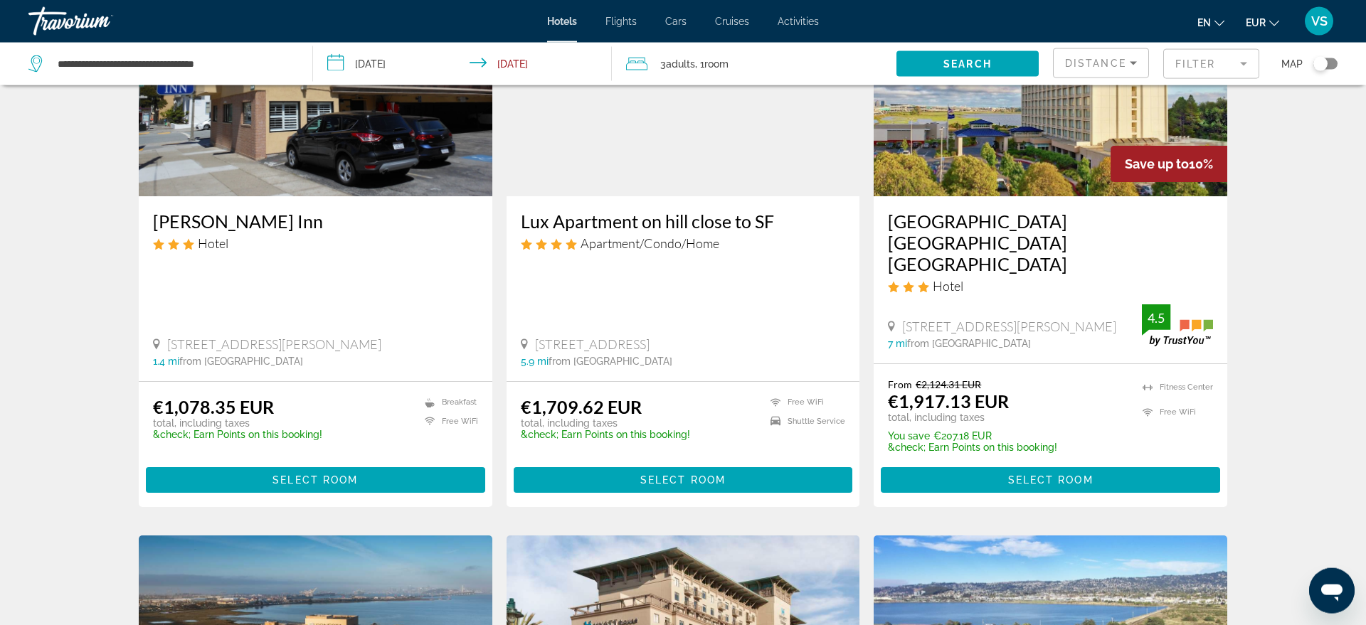
scroll to position [173, 0]
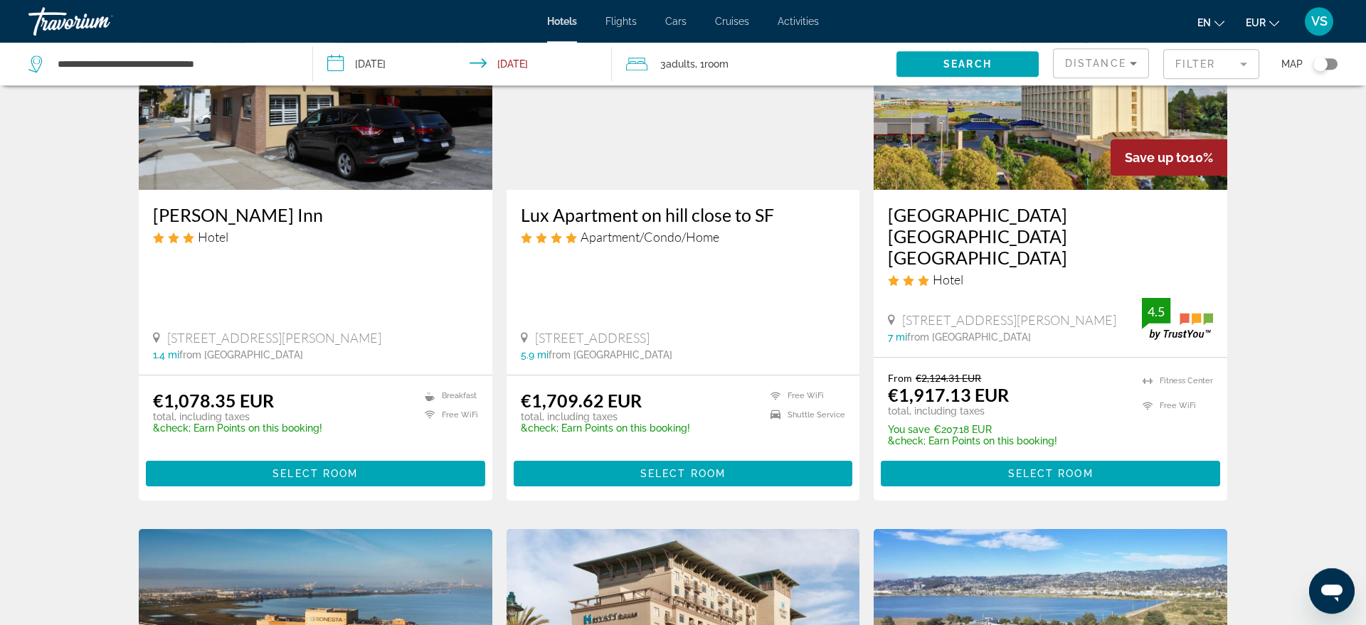
click at [677, 127] on img "Main content" at bounding box center [684, 76] width 354 height 228
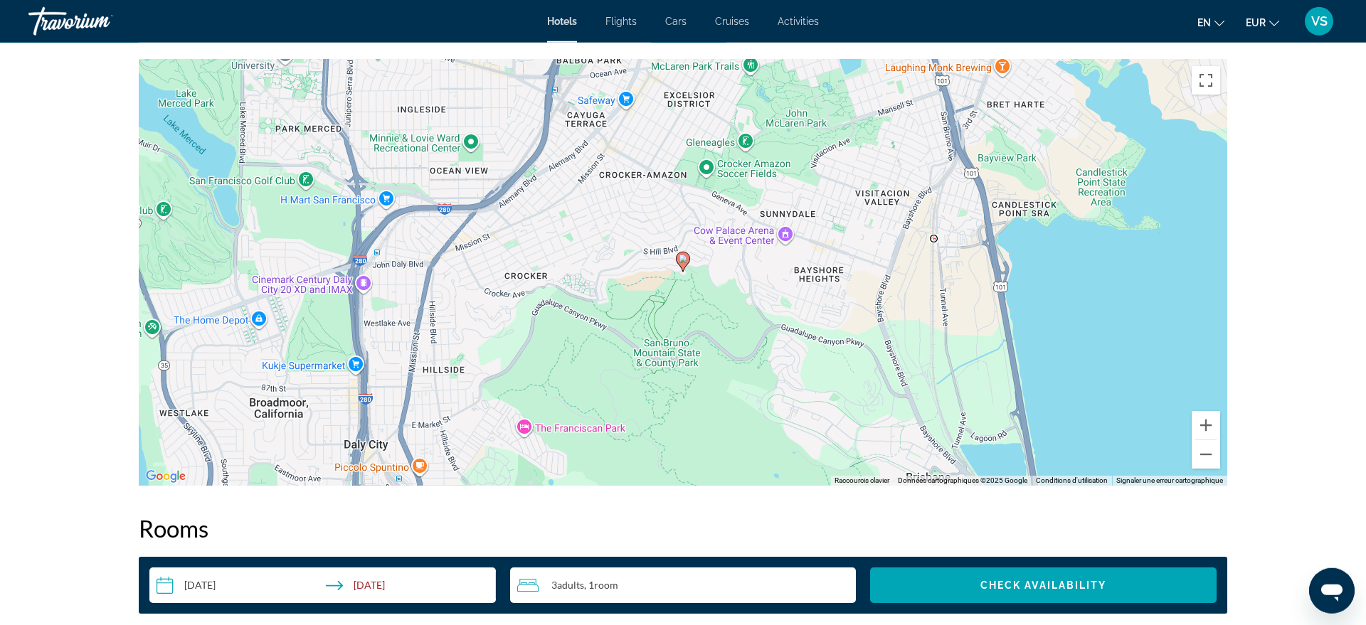
scroll to position [1375, 0]
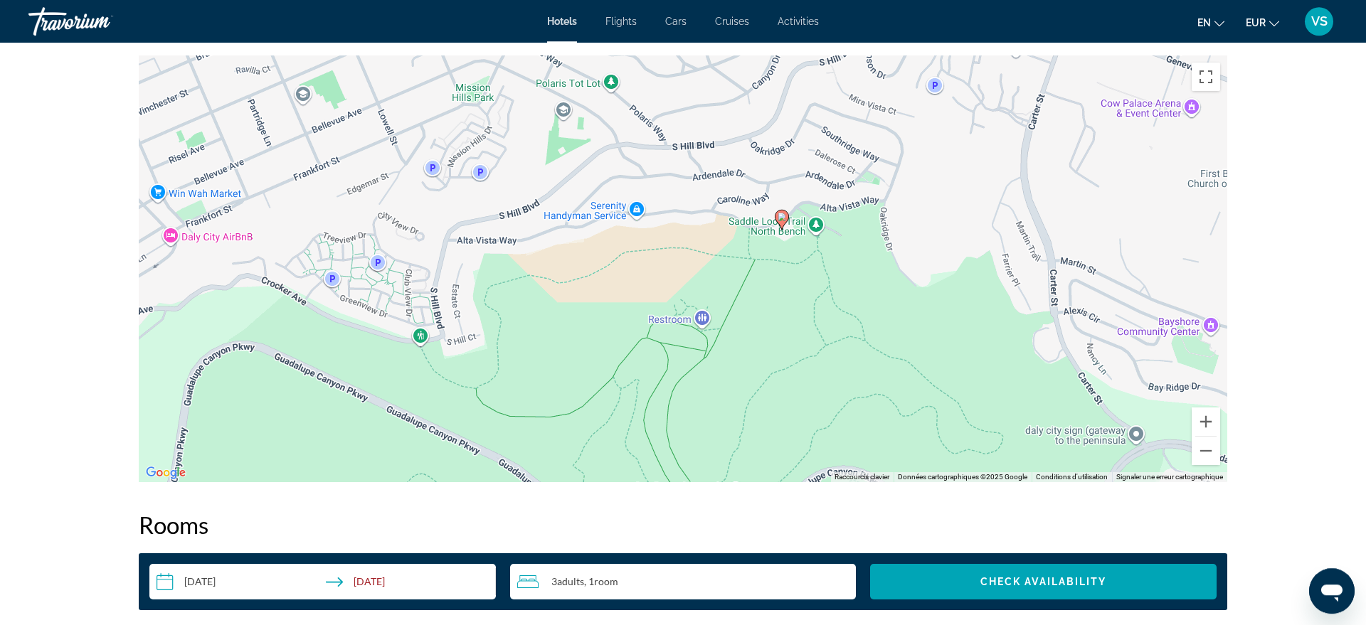
drag, startPoint x: 878, startPoint y: 208, endPoint x: 823, endPoint y: 306, distance: 112.2
click at [823, 306] on div "Pour activer le glissement avec le clavier, appuyez sur Alt+Entrée. Une fois ce…" at bounding box center [683, 268] width 1089 height 427
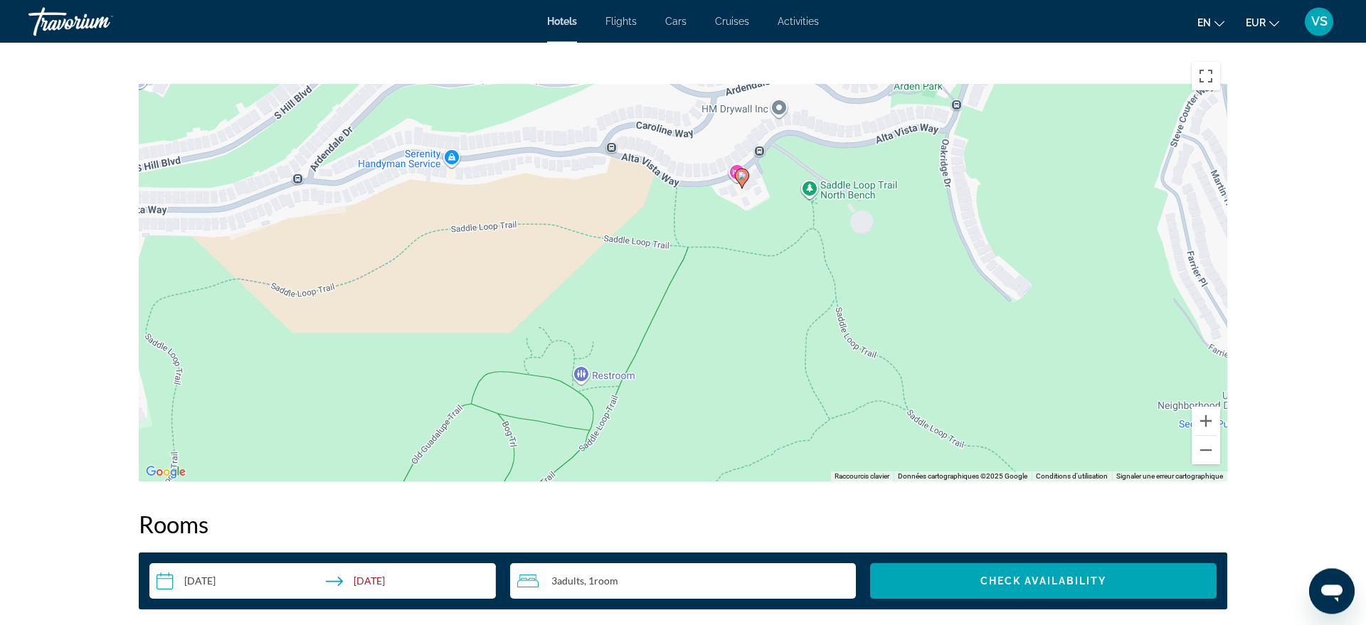
drag, startPoint x: 753, startPoint y: 201, endPoint x: 751, endPoint y: 268, distance: 66.2
click at [751, 268] on div "Pour activer le glissement avec le clavier, appuyez sur Alt+Entrée. Une fois ce…" at bounding box center [683, 268] width 1089 height 427
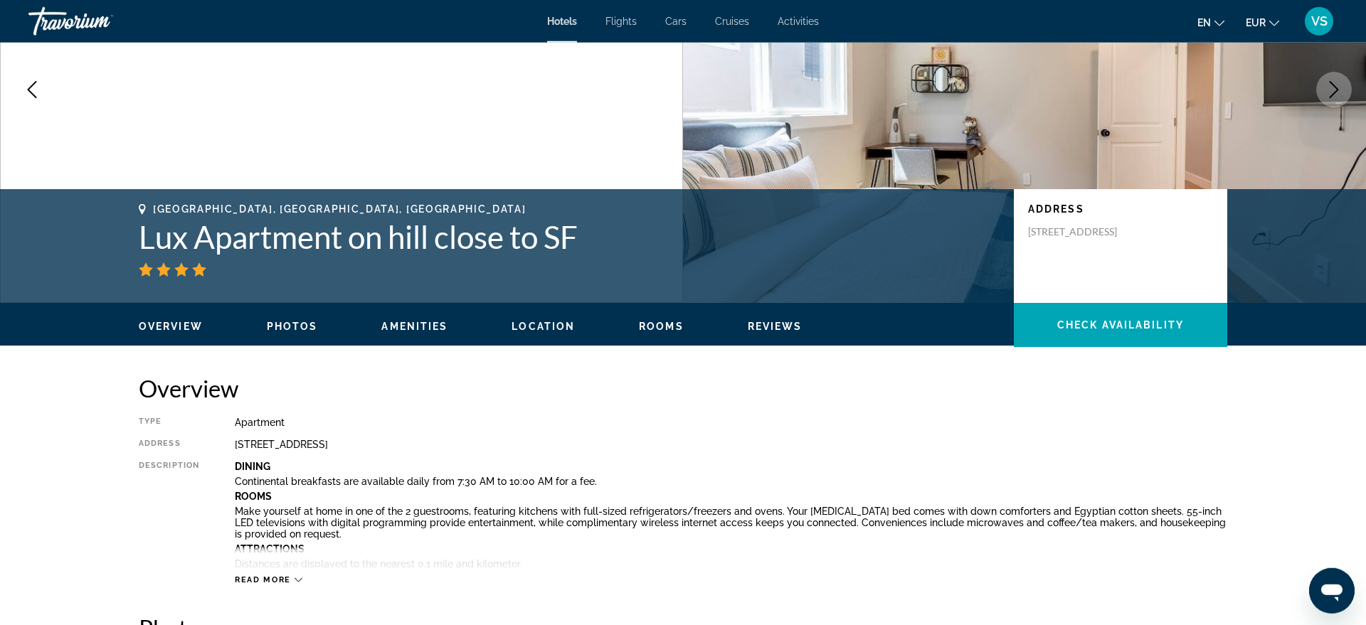
scroll to position [199, 0]
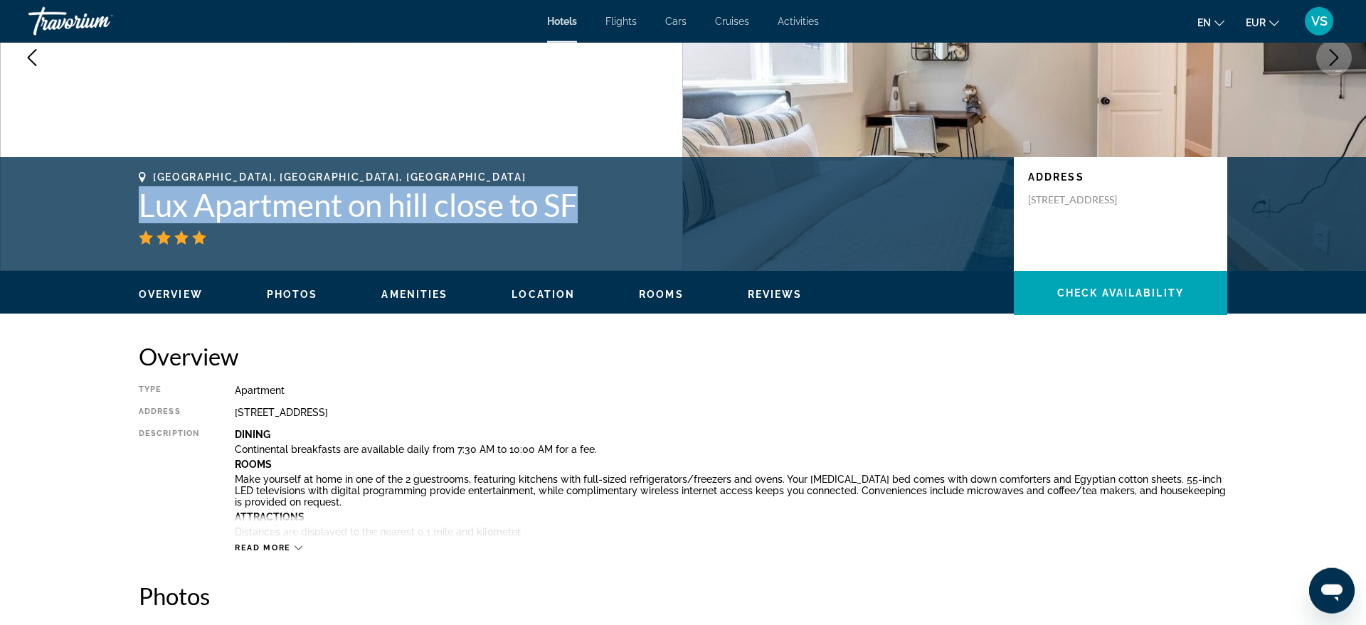
drag, startPoint x: 142, startPoint y: 204, endPoint x: 588, endPoint y: 209, distance: 446.2
click at [588, 209] on h1 "Lux Apartment on hill close to SF" at bounding box center [569, 204] width 861 height 37
copy h1 "Lux Apartment on hill close to SF"
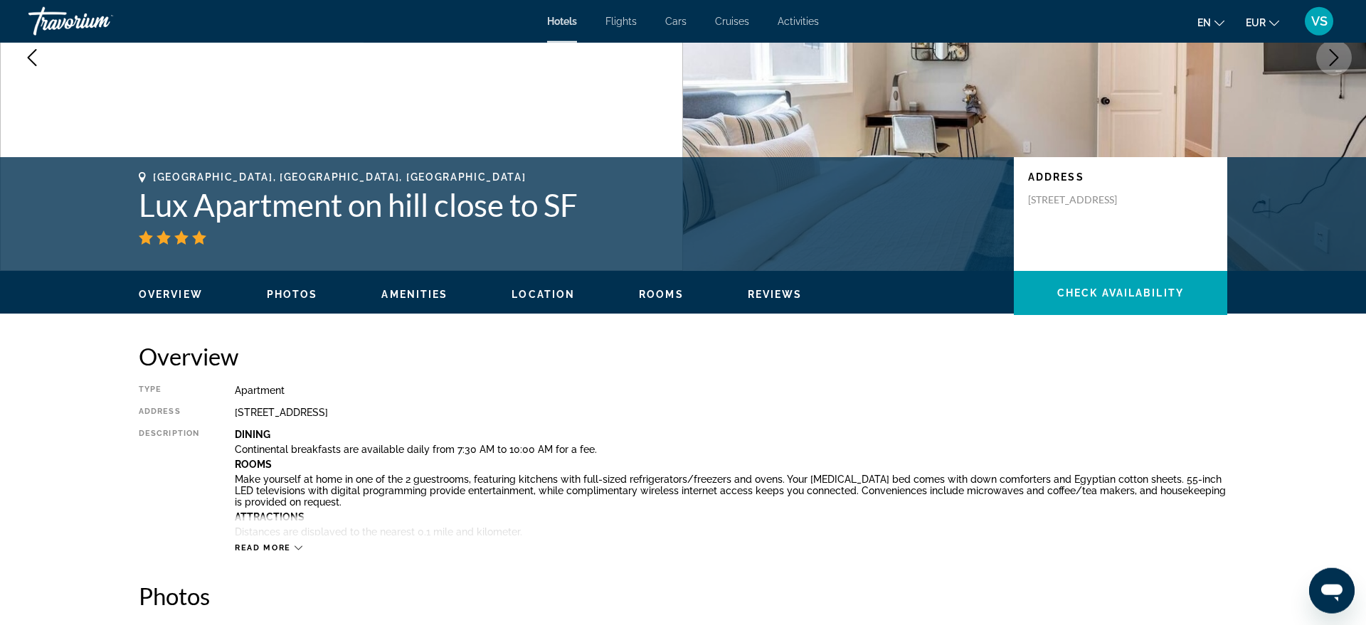
click at [620, 418] on div "67 Alta Vista Way, Daly City CA 94014, United States" at bounding box center [731, 412] width 993 height 11
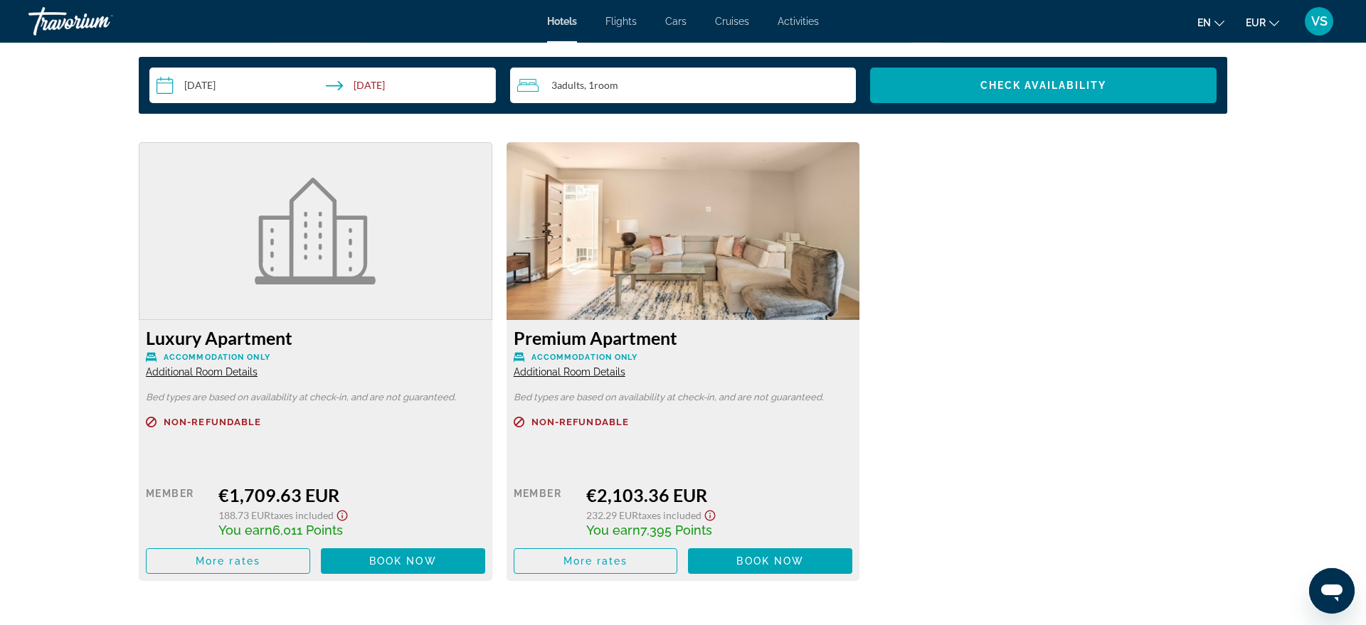
scroll to position [1876, 0]
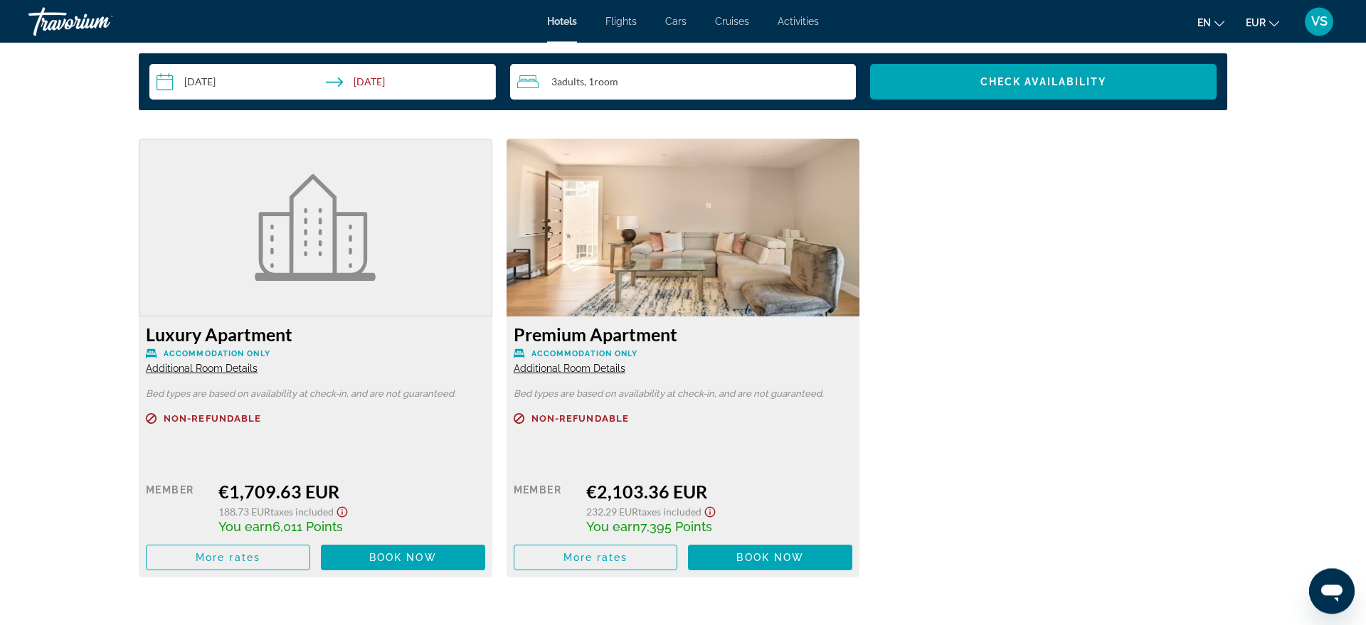
click at [201, 370] on span "Additional Room Details" at bounding box center [202, 368] width 112 height 11
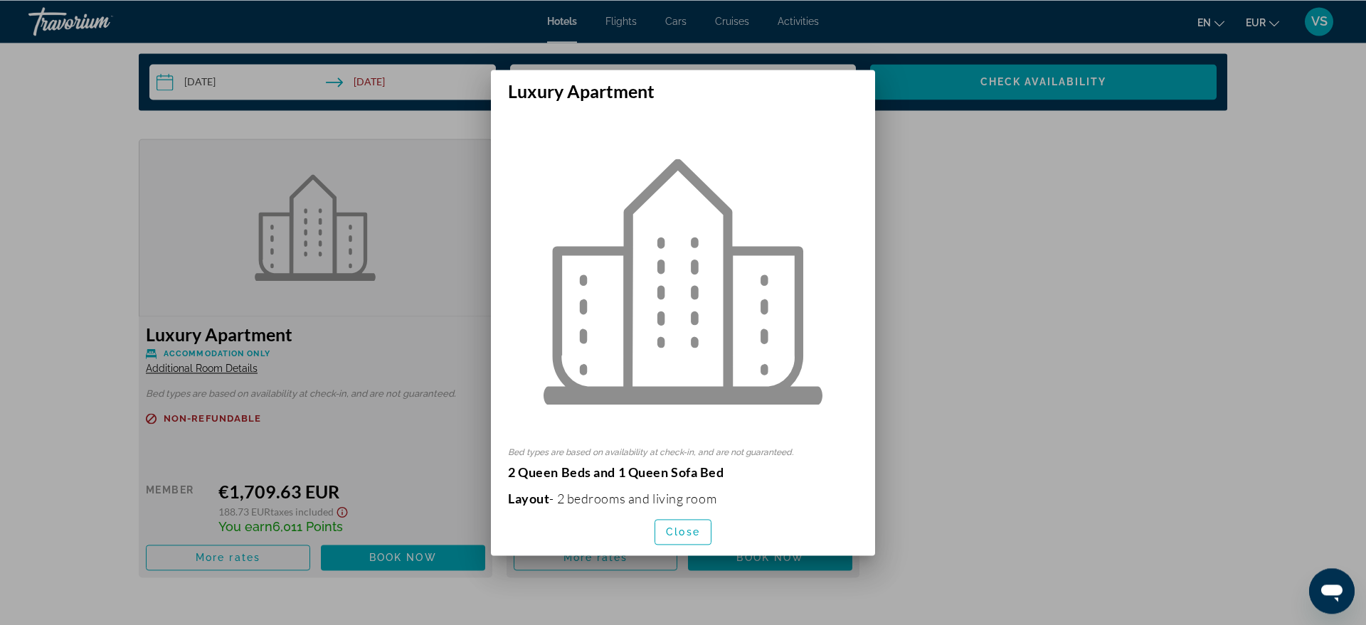
scroll to position [0, 0]
click at [997, 365] on div at bounding box center [683, 312] width 1366 height 625
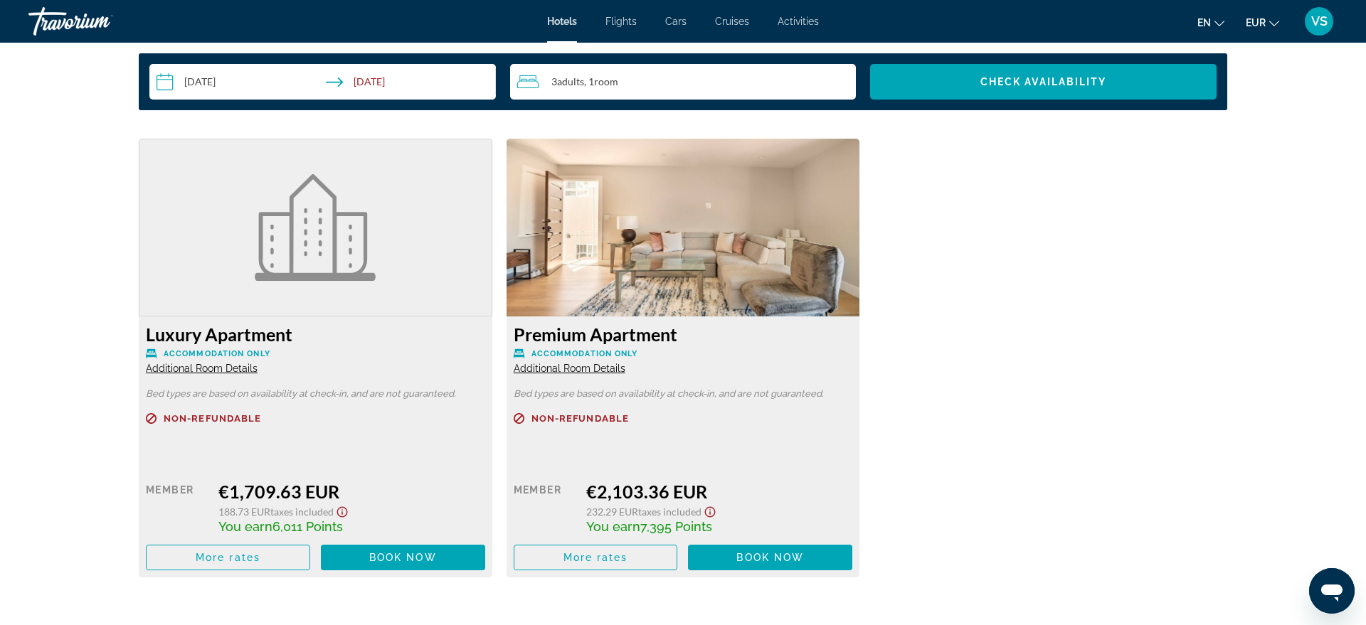
scroll to position [1876, 0]
click at [576, 374] on div "Premium Apartment Accommodation Only Additional Room Details" at bounding box center [683, 349] width 339 height 51
click at [576, 369] on span "Additional Room Details" at bounding box center [570, 368] width 112 height 11
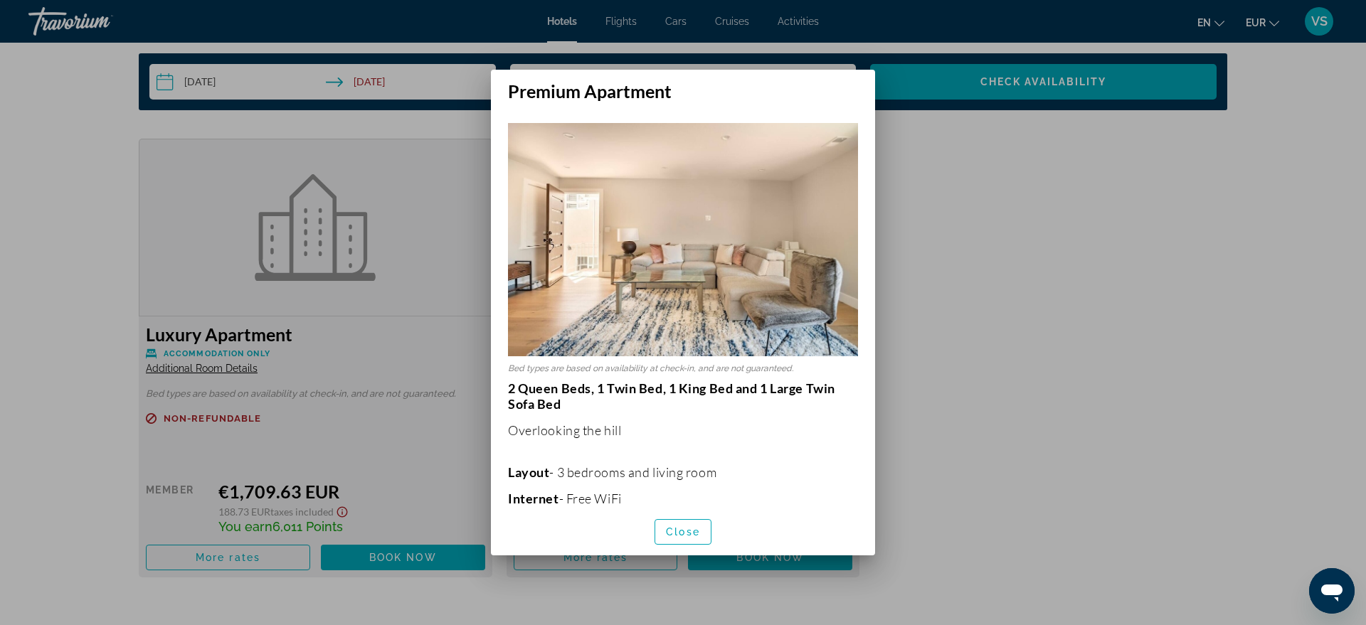
scroll to position [0, 0]
click at [337, 324] on div at bounding box center [683, 312] width 1366 height 625
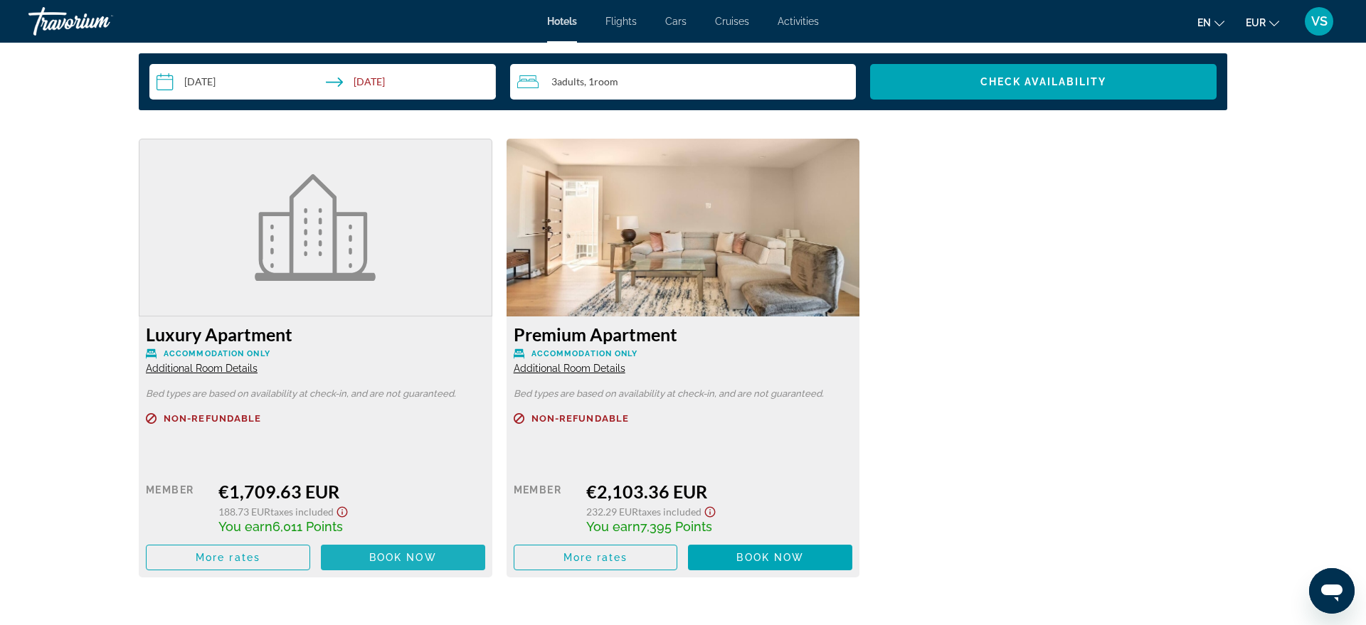
click at [373, 544] on span "Main content" at bounding box center [403, 558] width 164 height 34
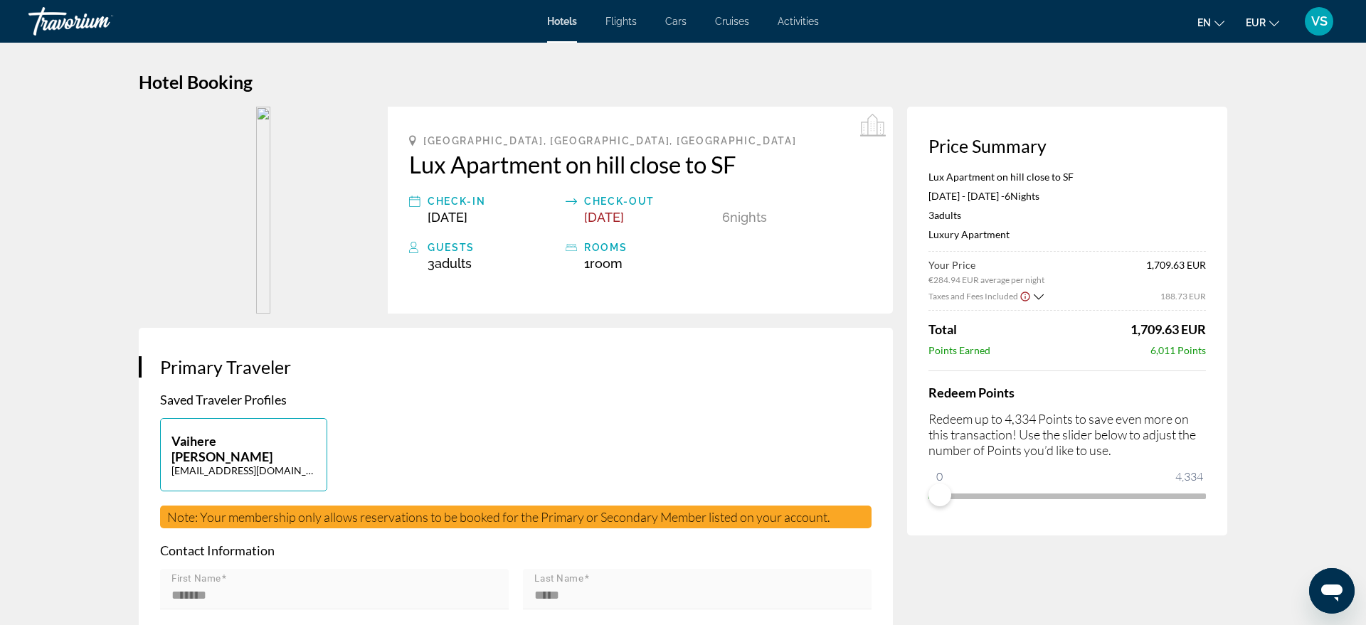
click at [1210, 362] on div "Price Summary Lux Apartment on hill close to SF Sep 13, 2025 - Sep 19, 2025 - 6…" at bounding box center [1067, 321] width 320 height 429
